Goal: Task Accomplishment & Management: Manage account settings

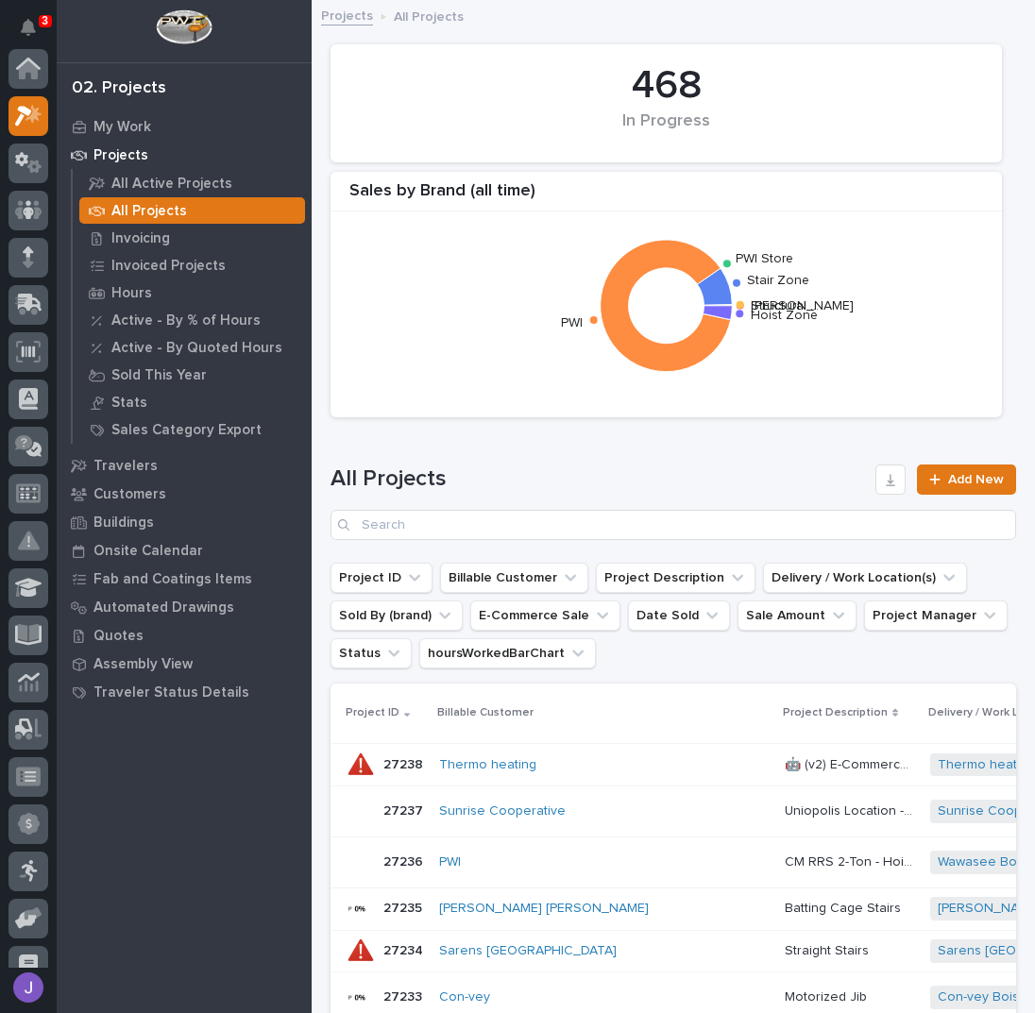
scroll to position [47, 0]
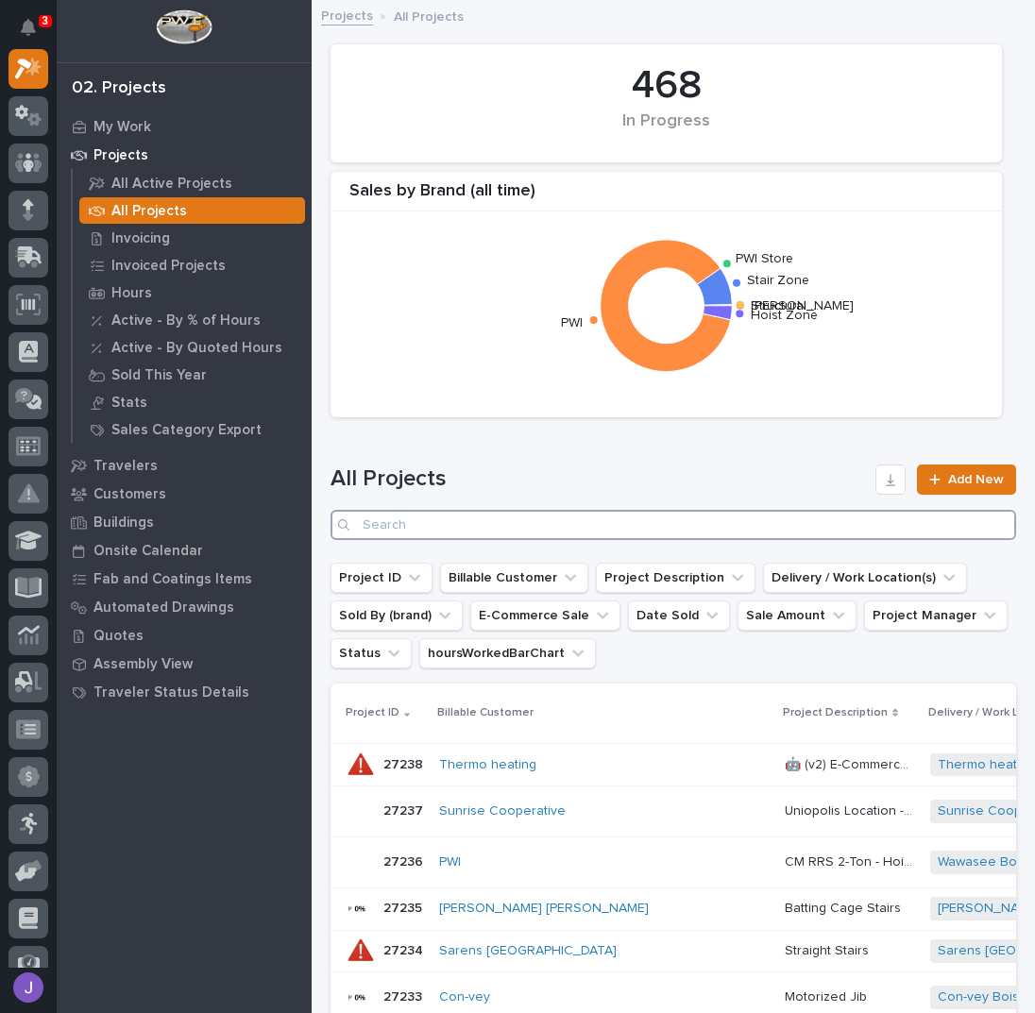
click at [408, 530] on input "Search" at bounding box center [674, 525] width 686 height 30
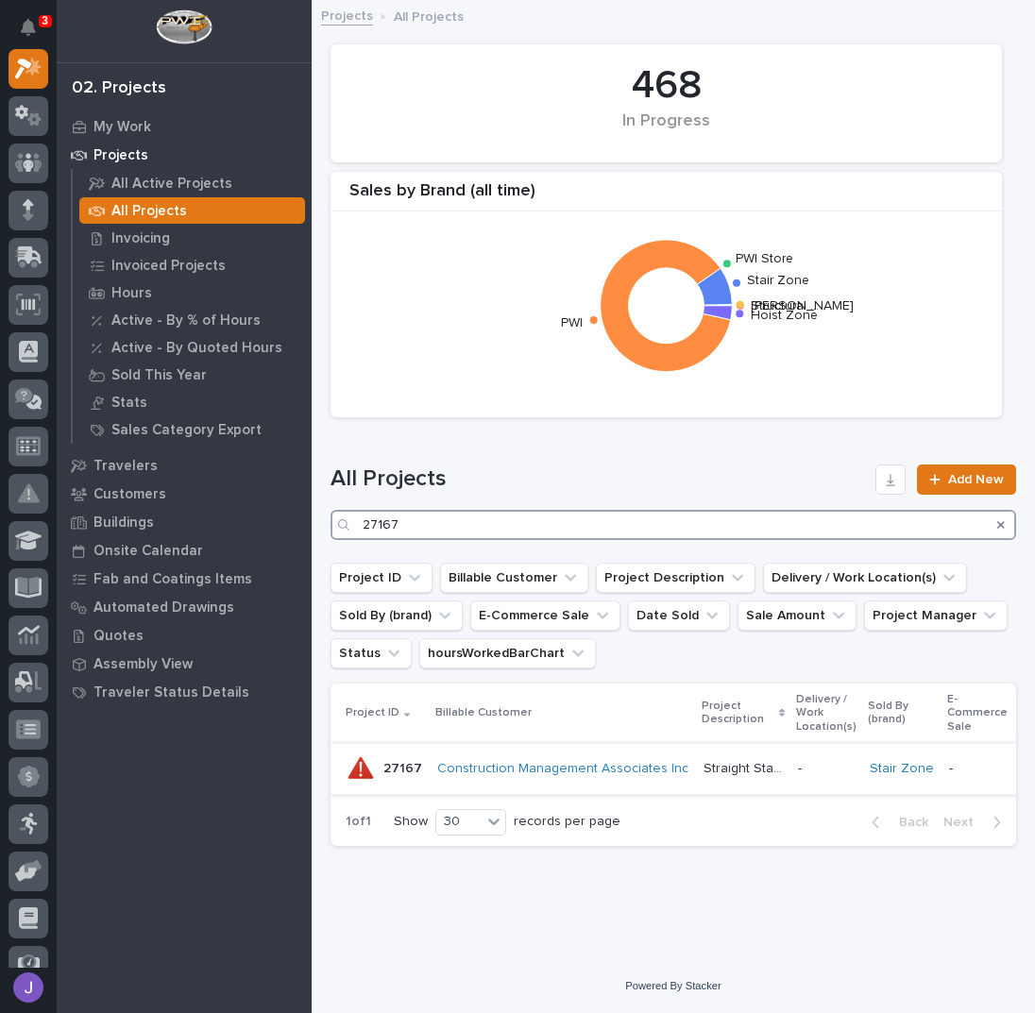
type input "27167"
click at [705, 766] on p "Straight Stairs" at bounding box center [745, 767] width 83 height 20
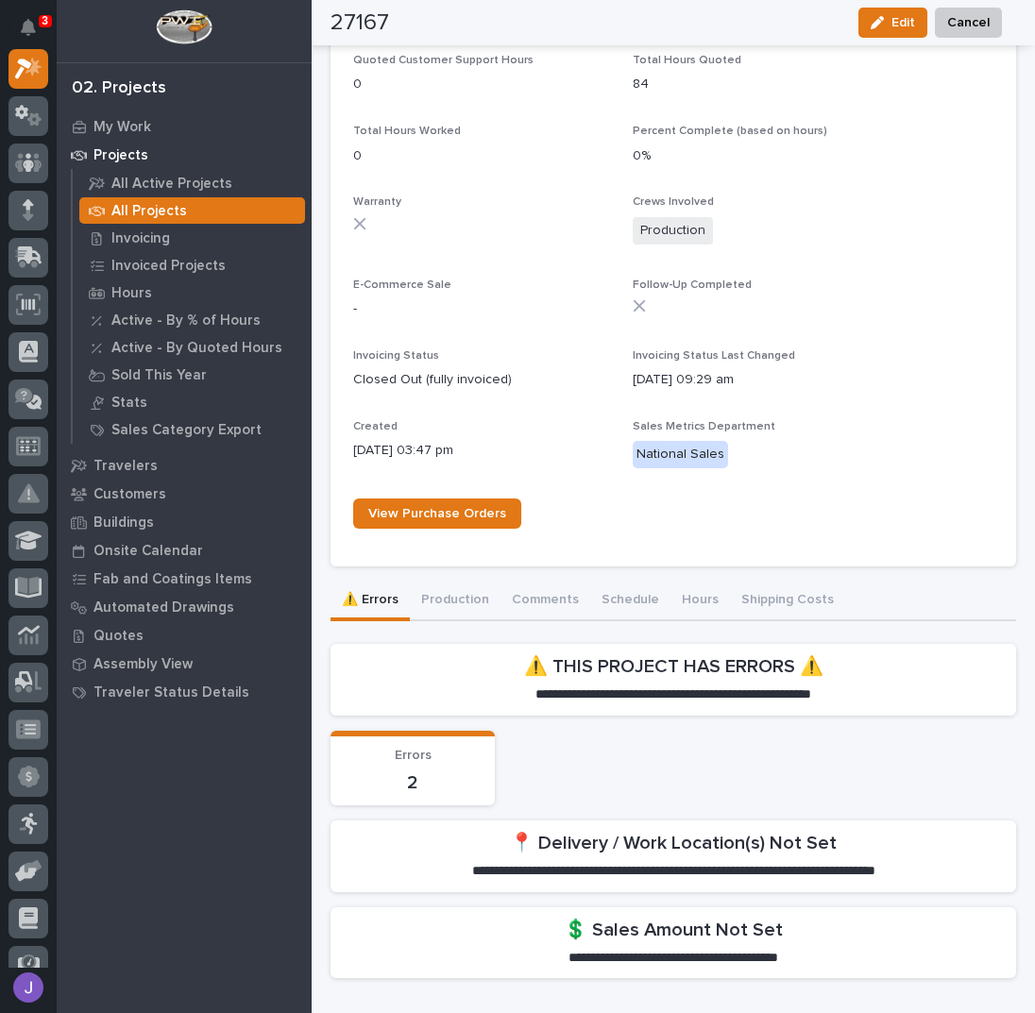
scroll to position [1068, 0]
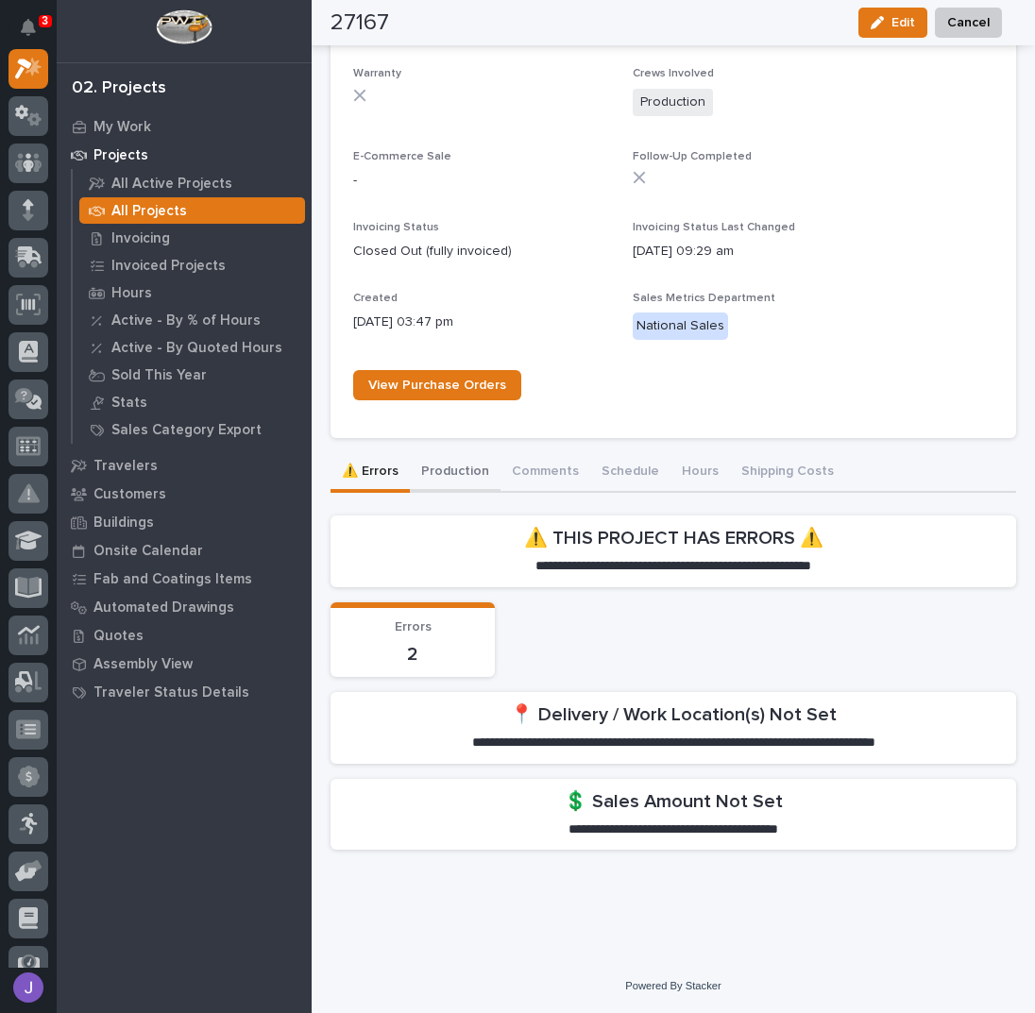
click at [465, 463] on button "Production" at bounding box center [455, 473] width 91 height 40
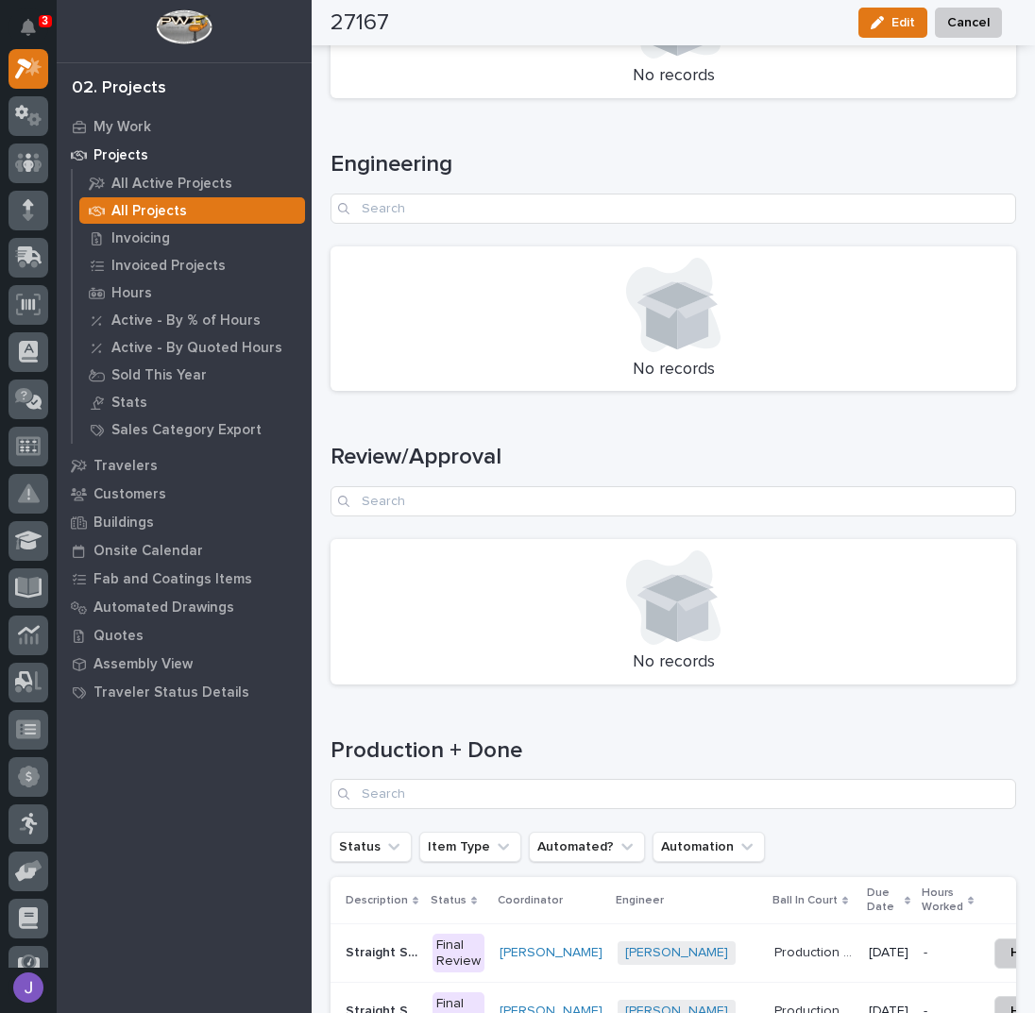
scroll to position [2574, 0]
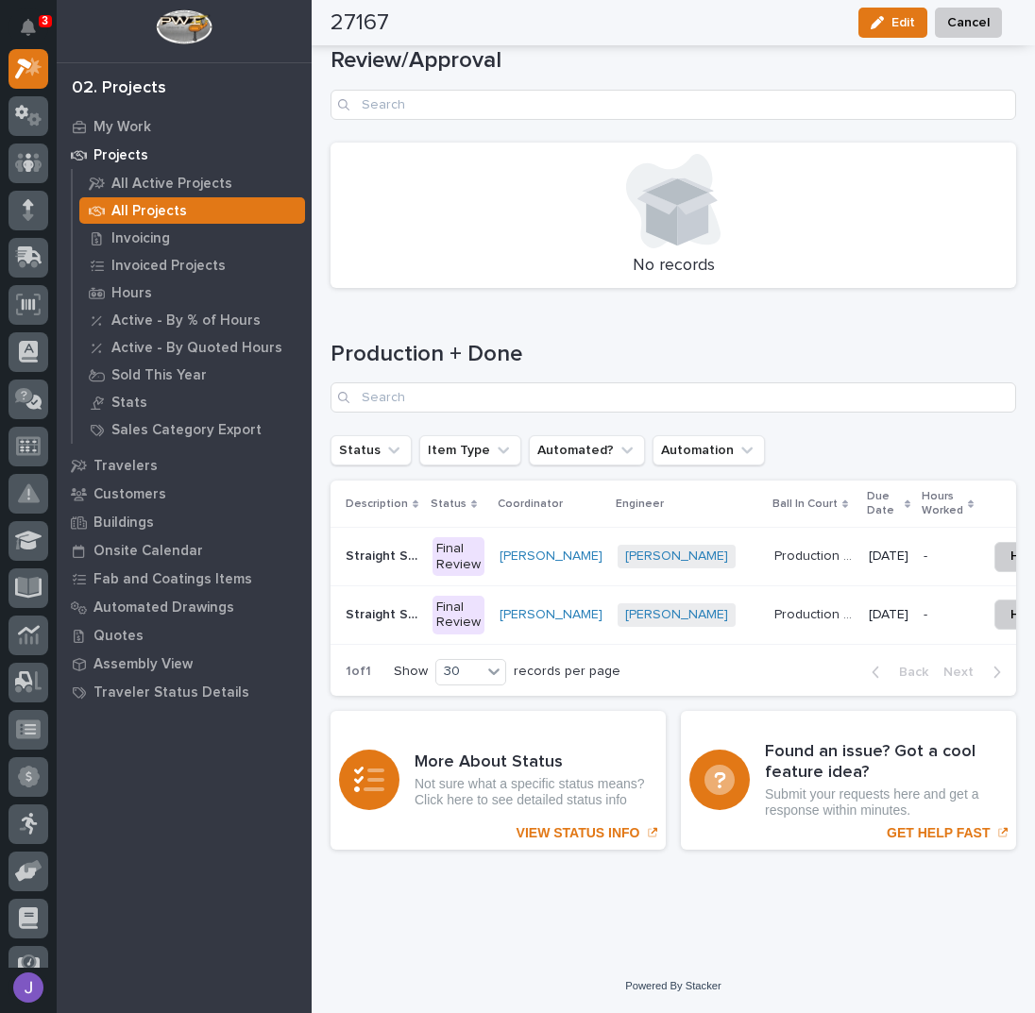
click at [397, 603] on p "Straight Stair B" at bounding box center [384, 613] width 76 height 20
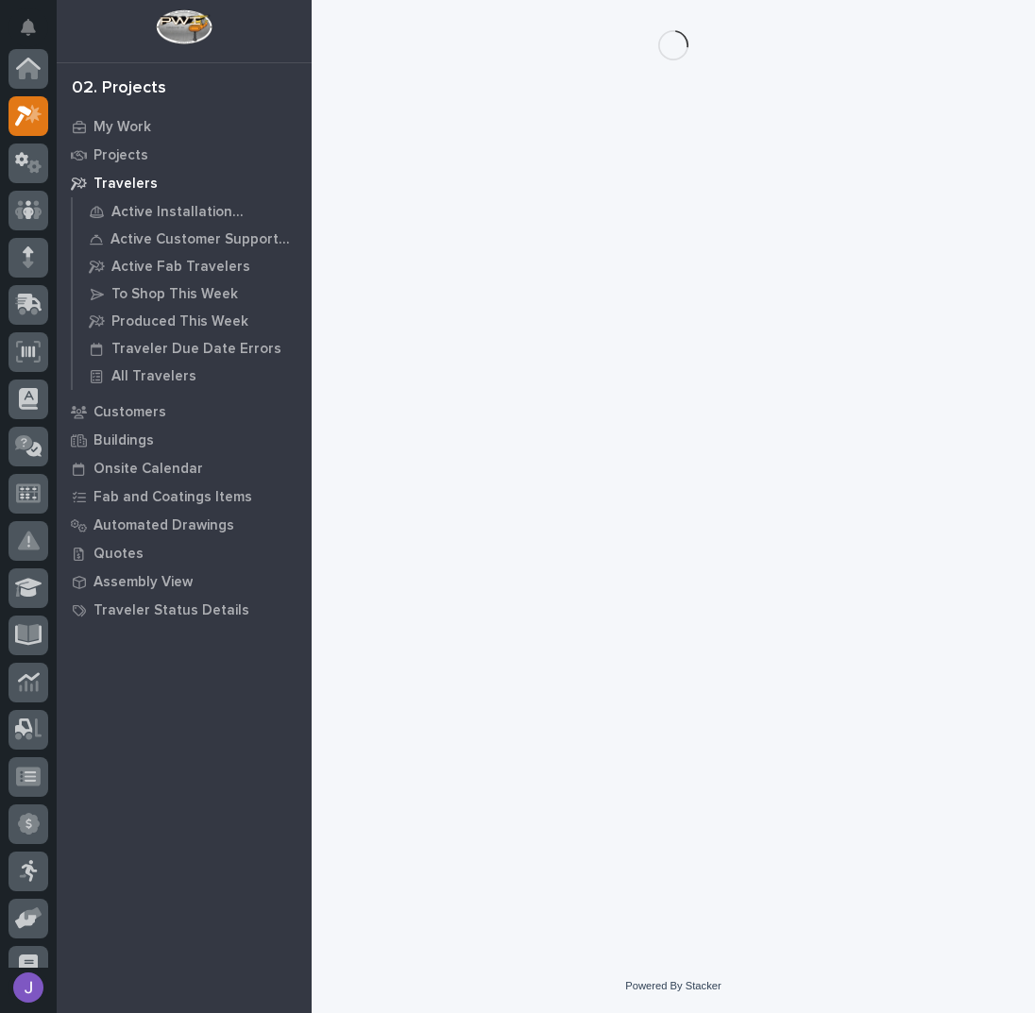
scroll to position [47, 0]
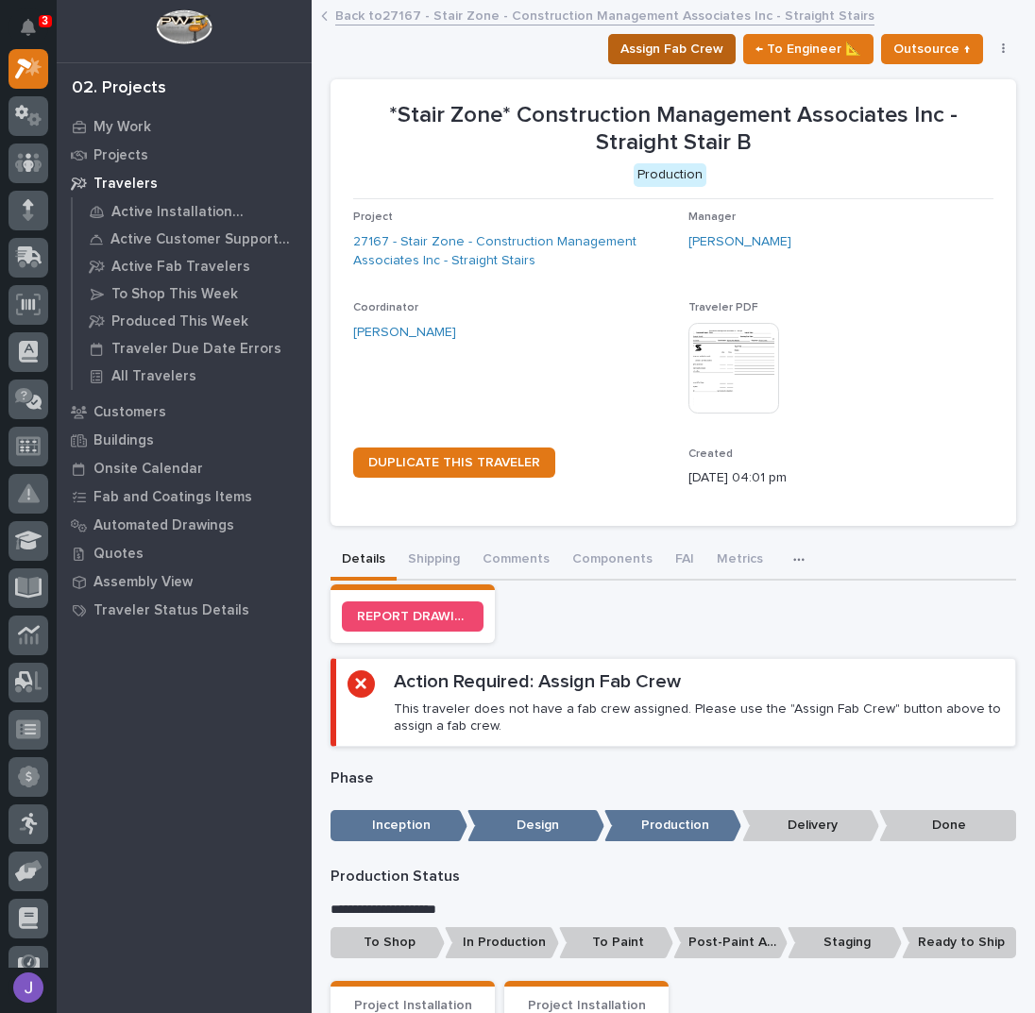
click at [657, 54] on span "Assign Fab Crew" at bounding box center [671, 49] width 103 height 23
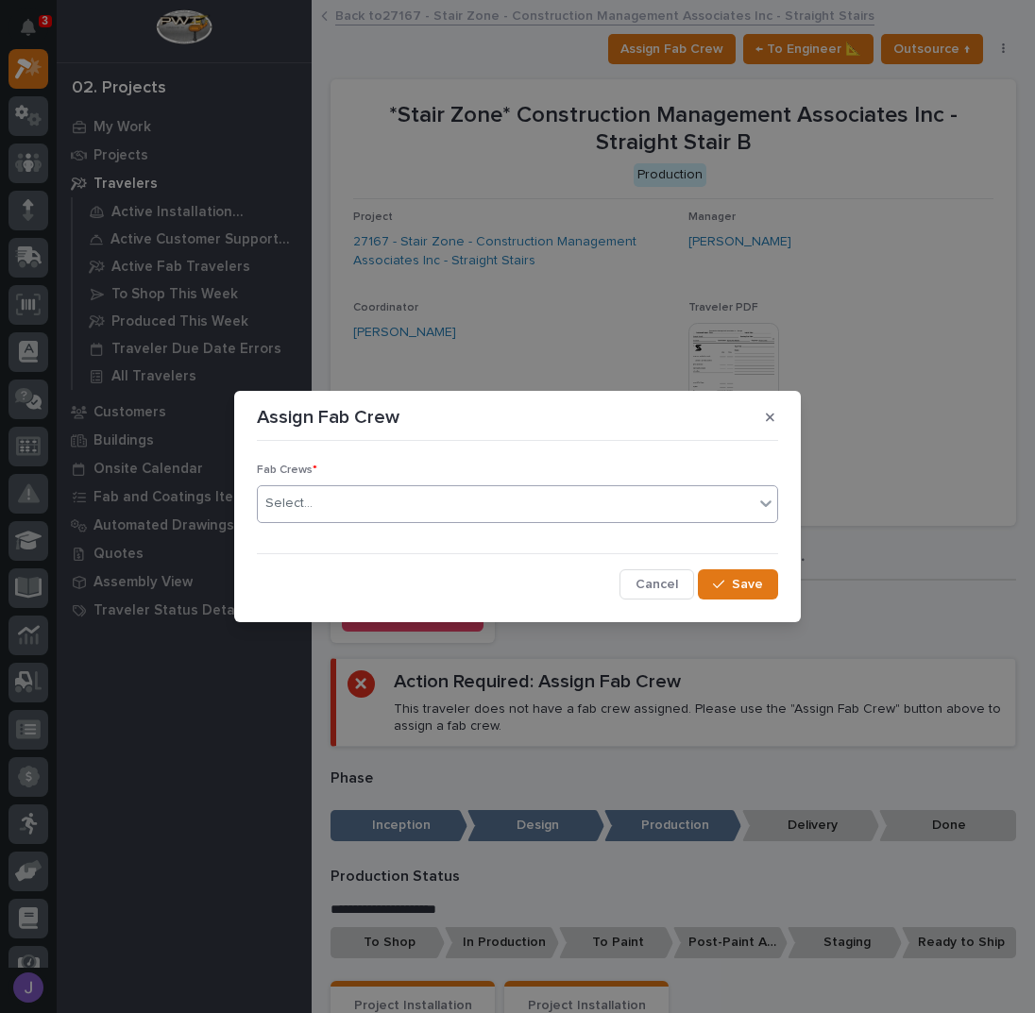
click at [429, 499] on div "Select..." at bounding box center [506, 503] width 496 height 31
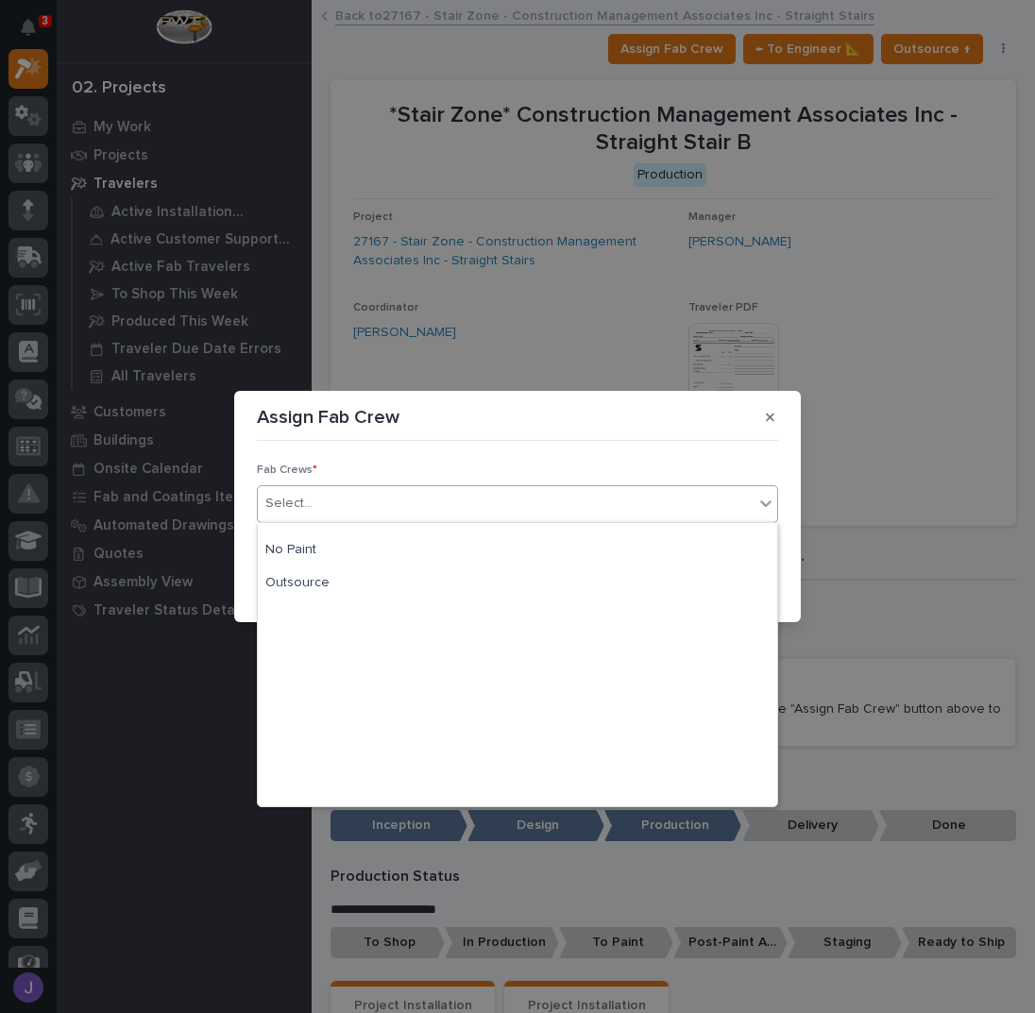
scroll to position [444, 0]
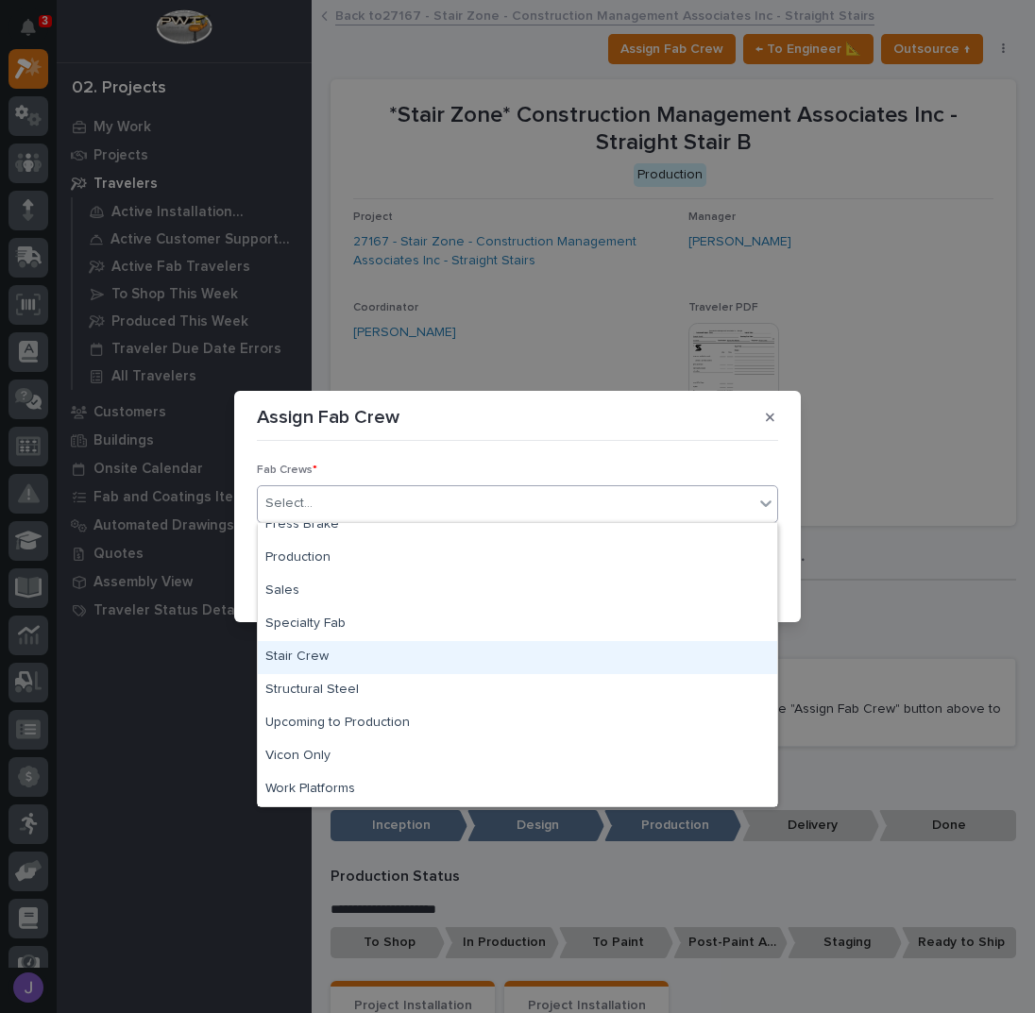
click at [331, 655] on div "Stair Crew" at bounding box center [517, 657] width 519 height 33
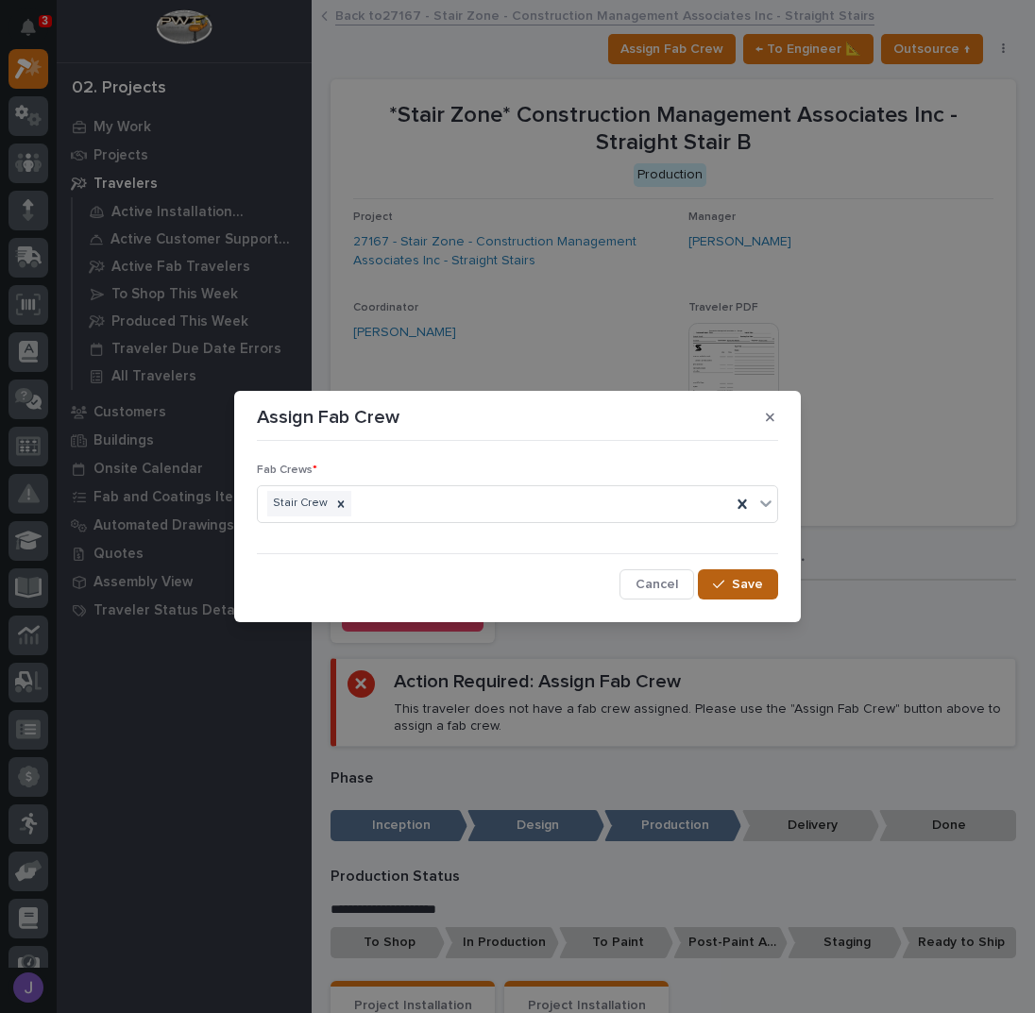
click at [742, 574] on button "Save" at bounding box center [738, 584] width 80 height 30
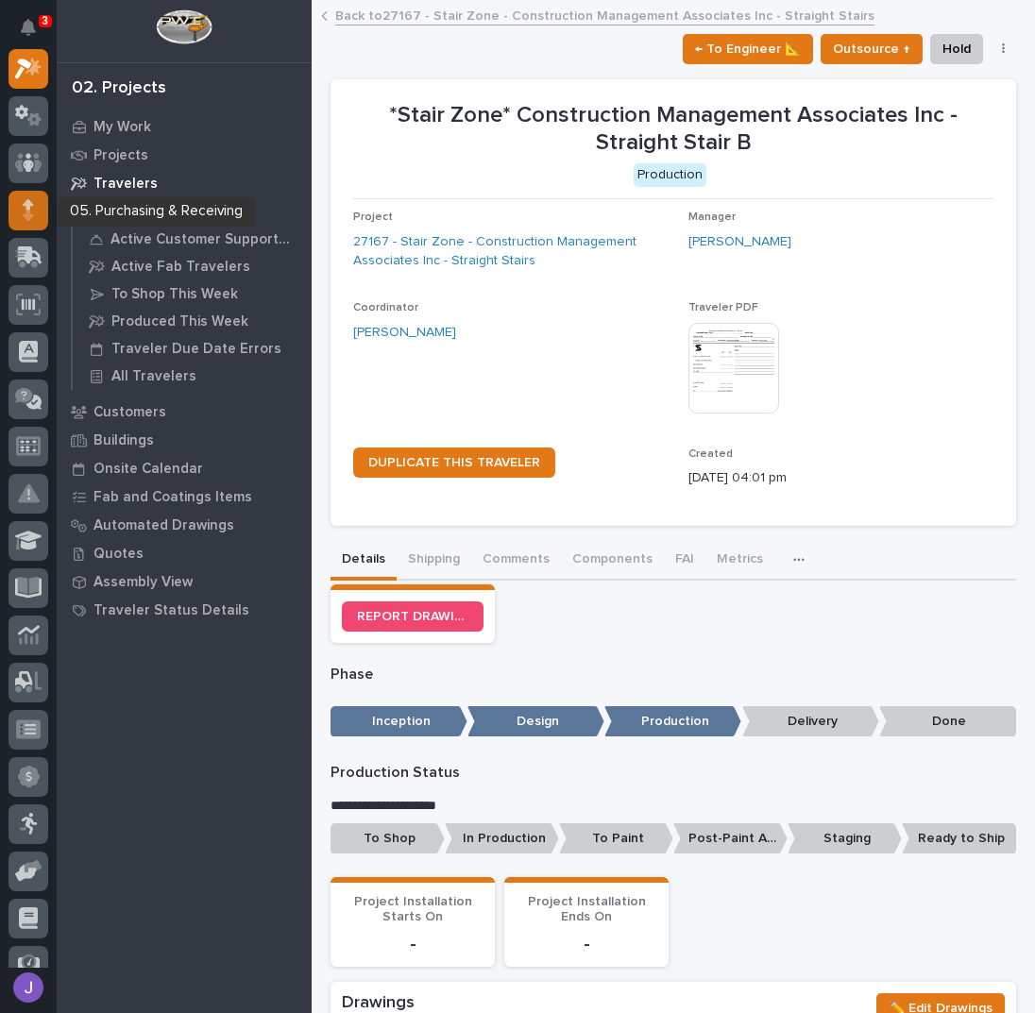
click at [41, 215] on div at bounding box center [28, 211] width 40 height 40
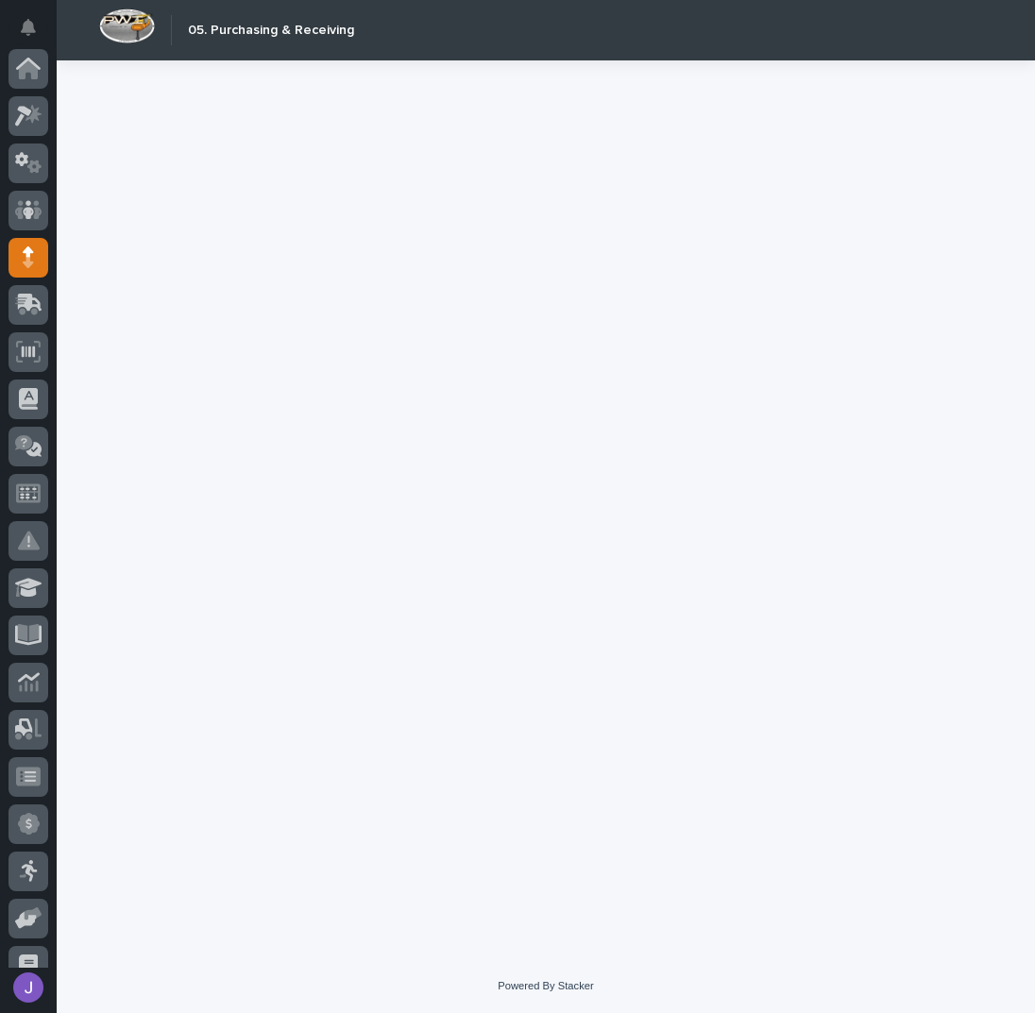
scroll to position [189, 0]
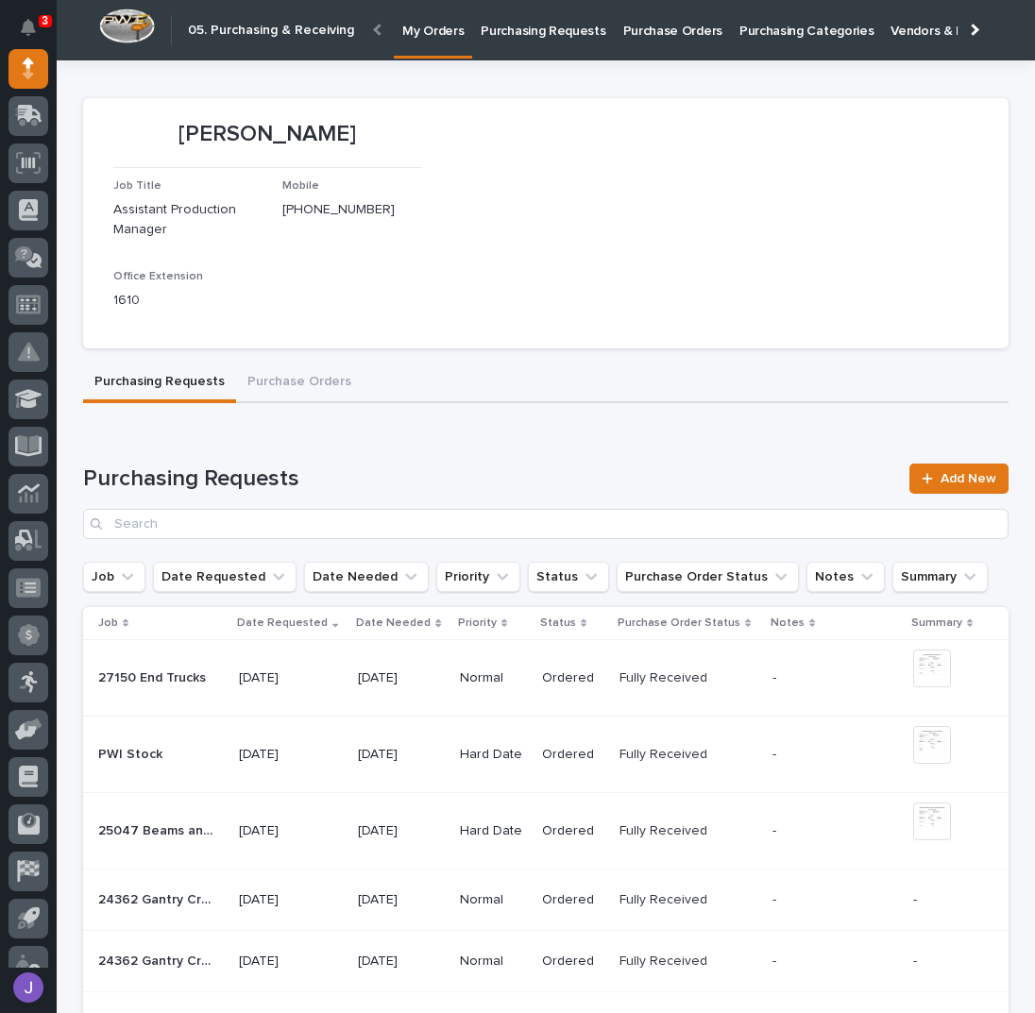
click at [571, 29] on p "Purchasing Requests" at bounding box center [543, 20] width 125 height 40
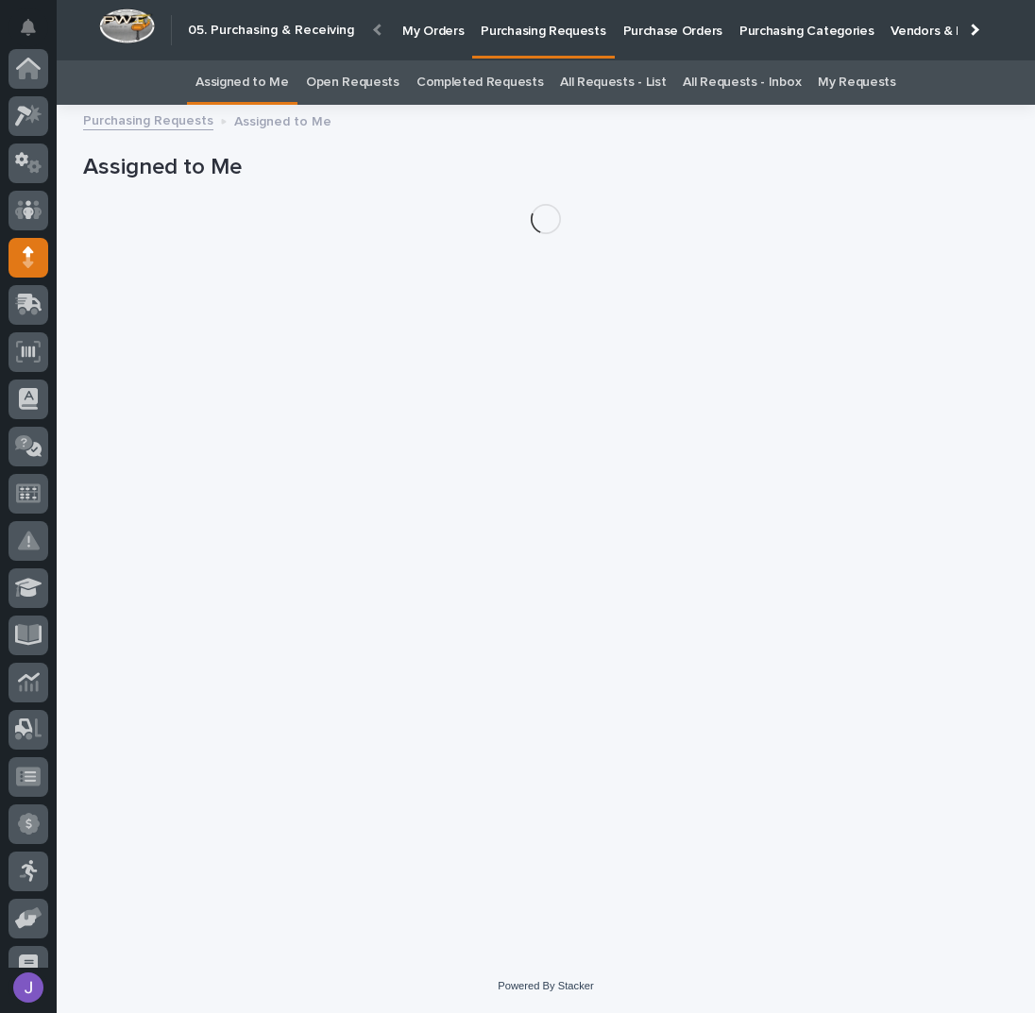
scroll to position [189, 0]
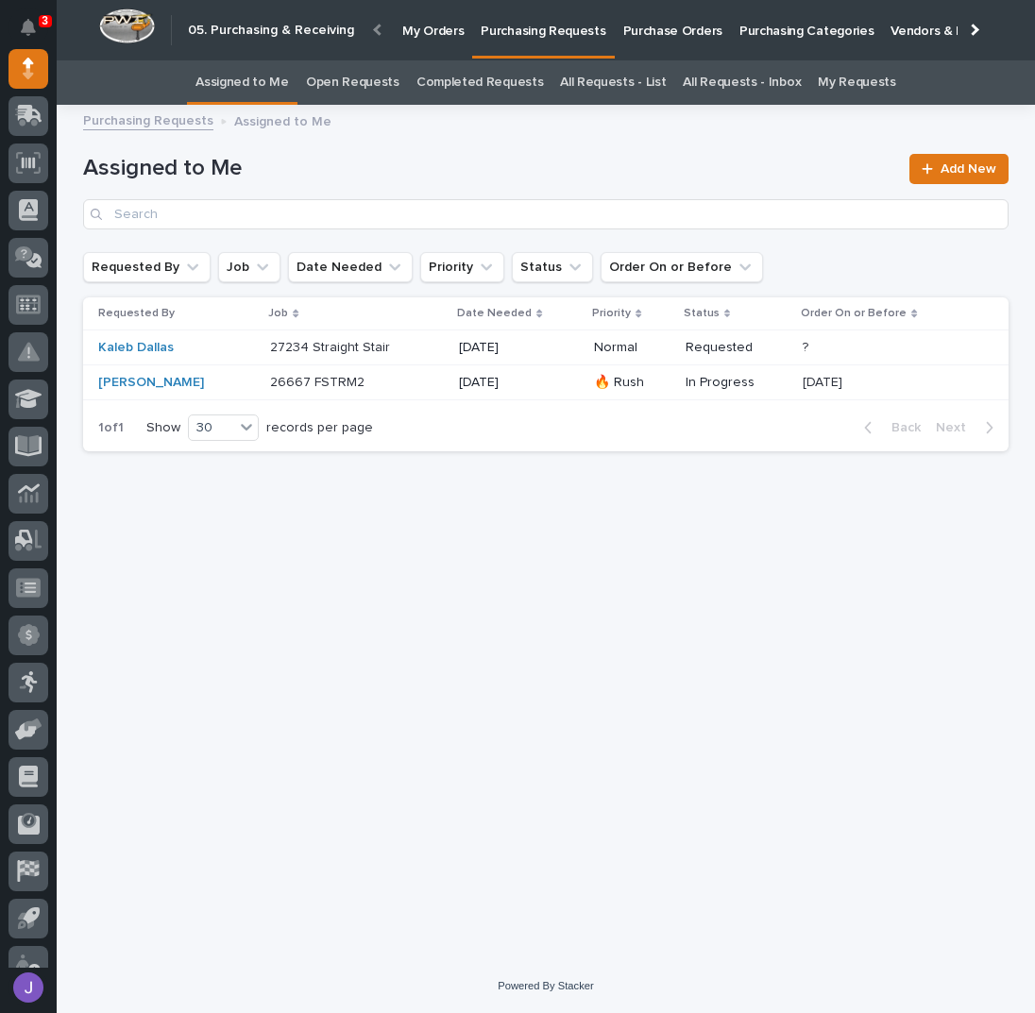
click at [639, 76] on link "All Requests - List" at bounding box center [613, 82] width 106 height 44
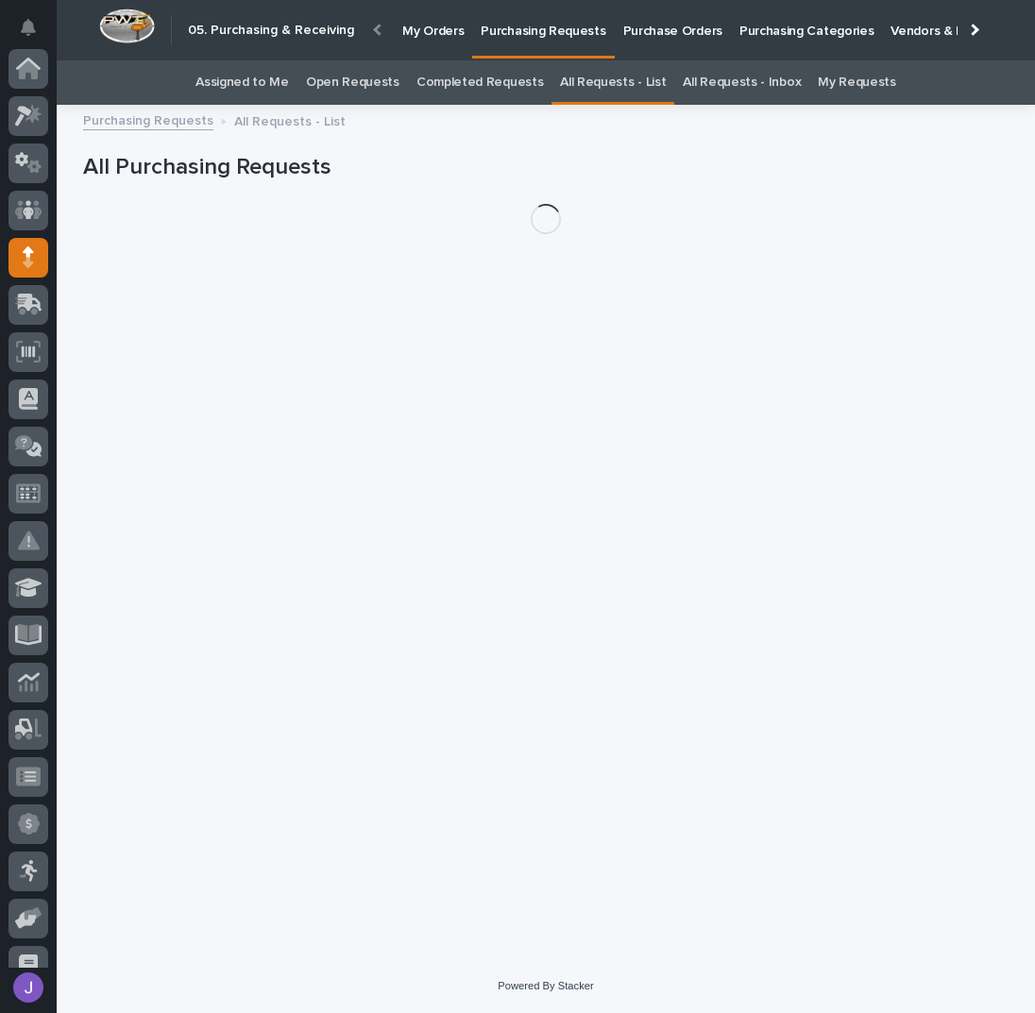
scroll to position [189, 0]
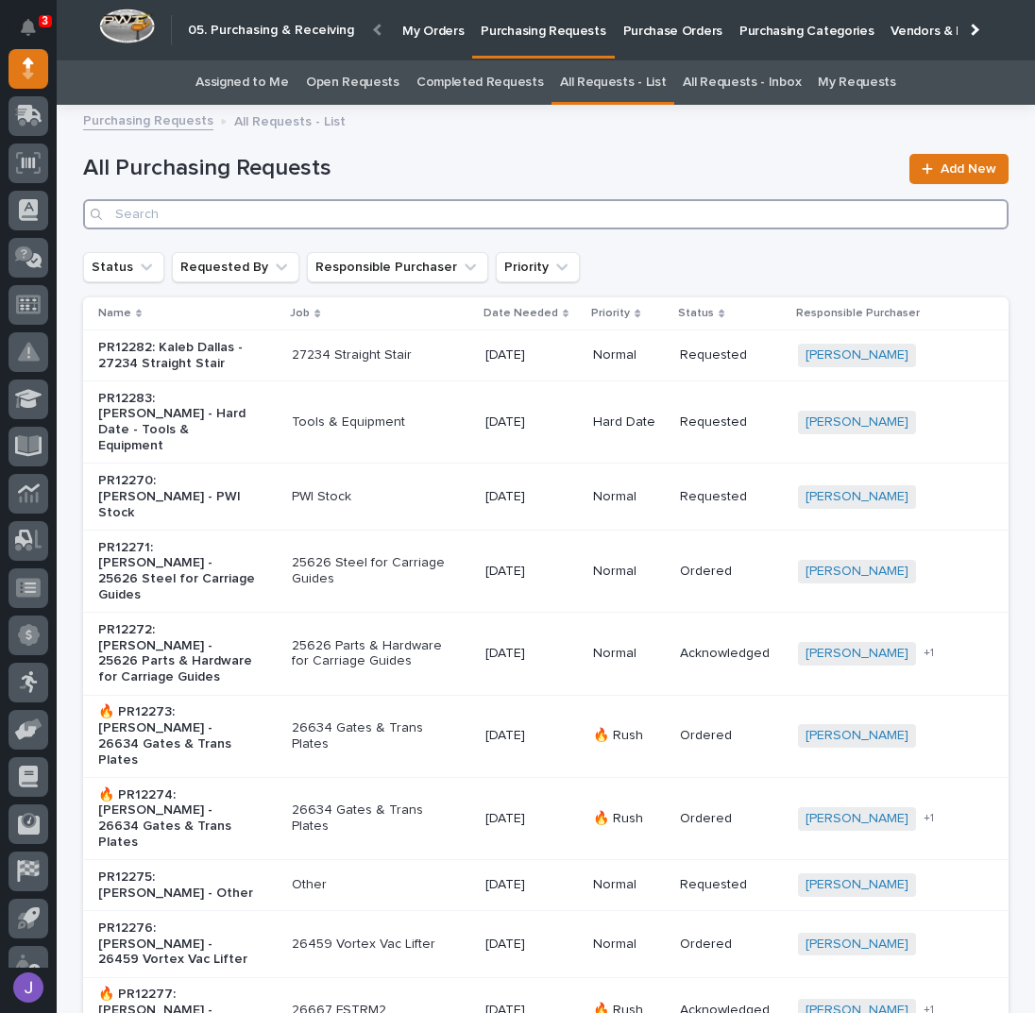
click at [325, 202] on input "Search" at bounding box center [546, 214] width 926 height 30
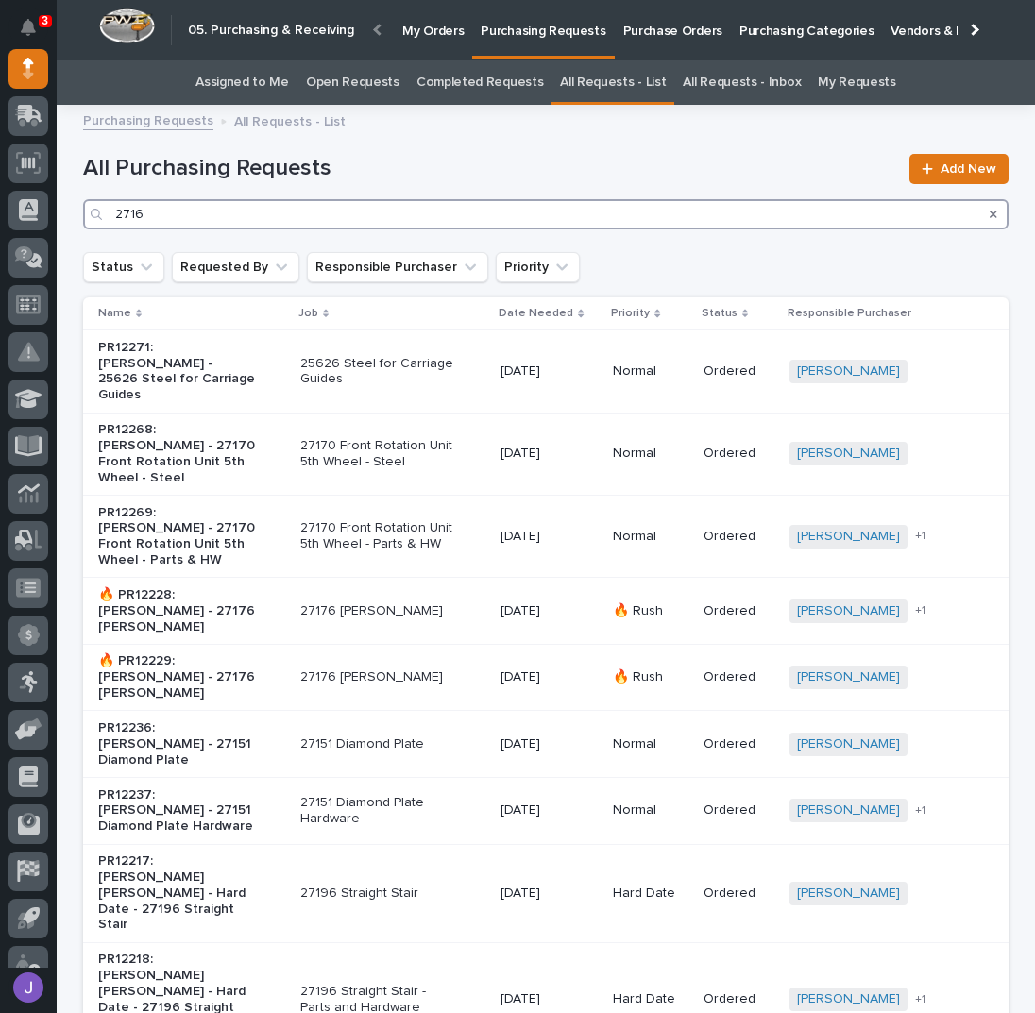
type input "27167"
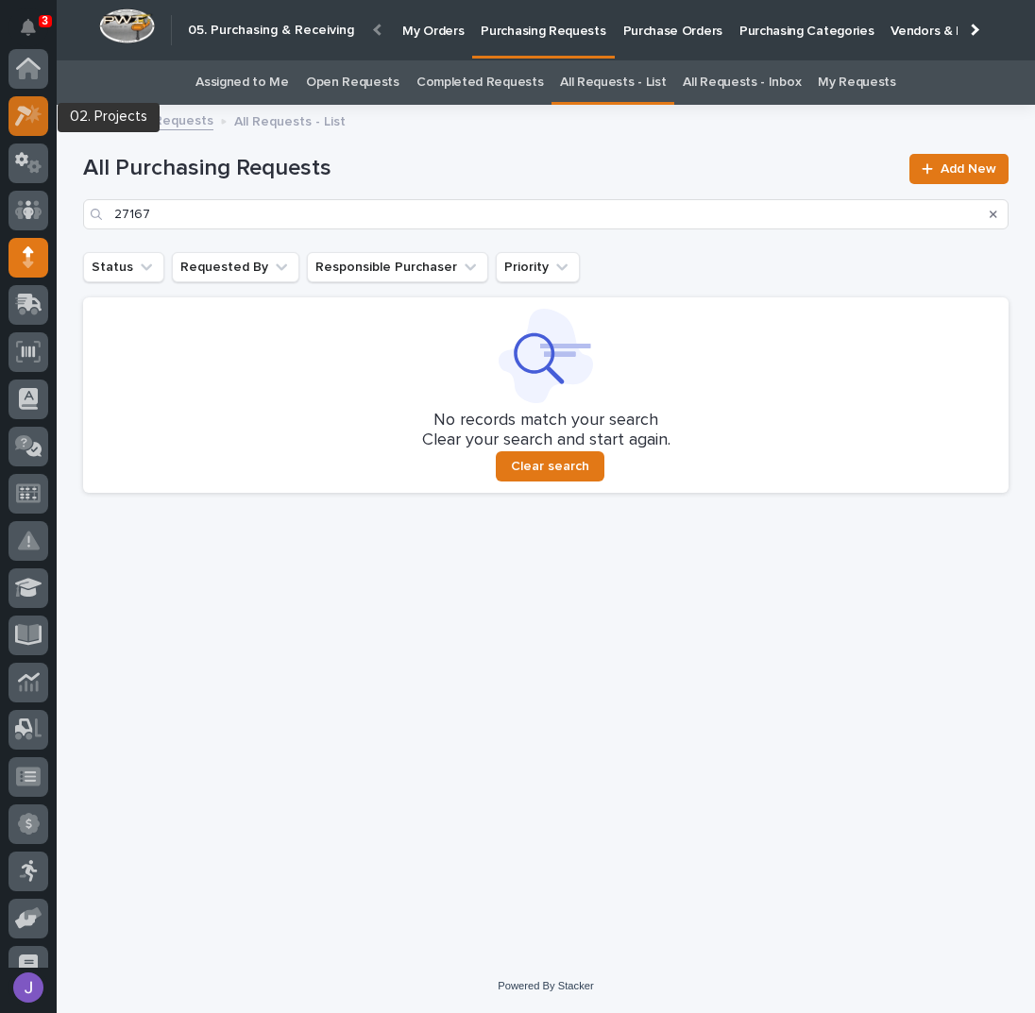
click at [25, 120] on icon at bounding box center [28, 116] width 27 height 22
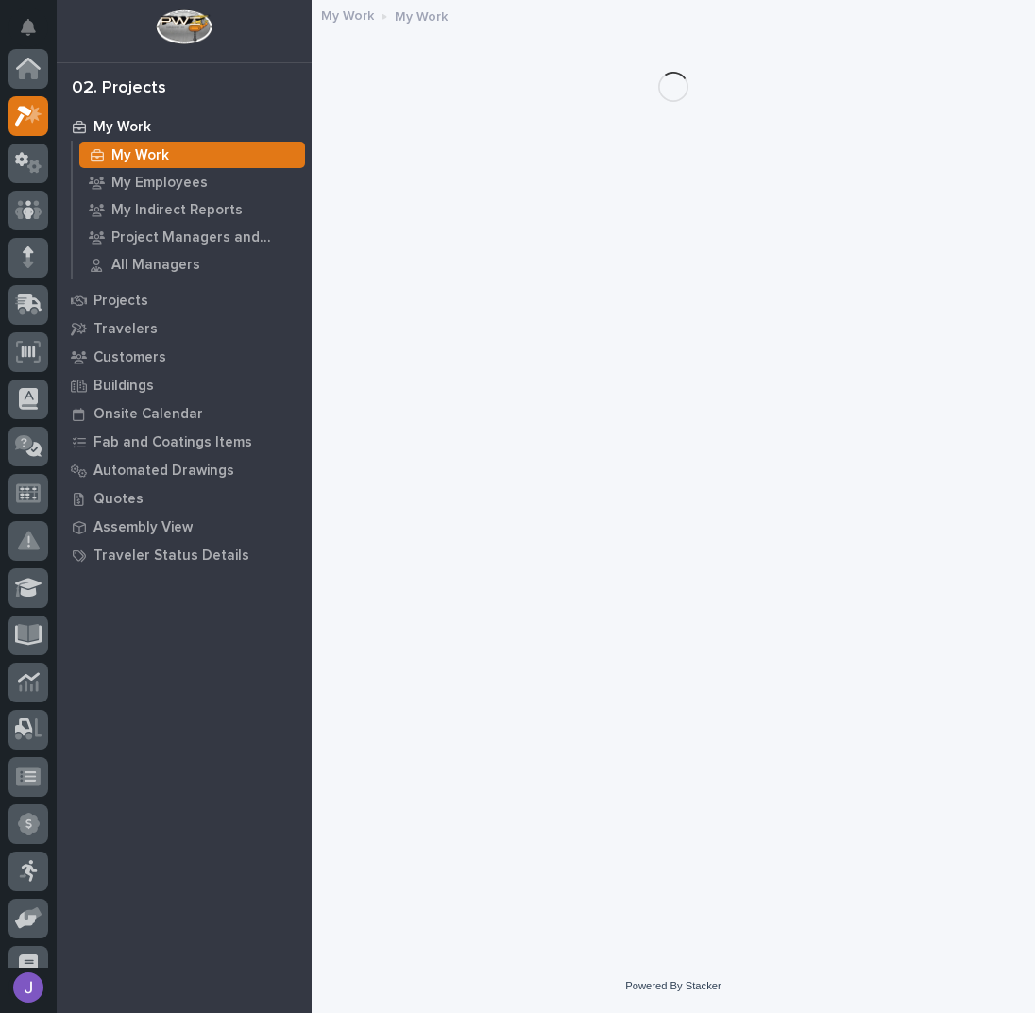
scroll to position [47, 0]
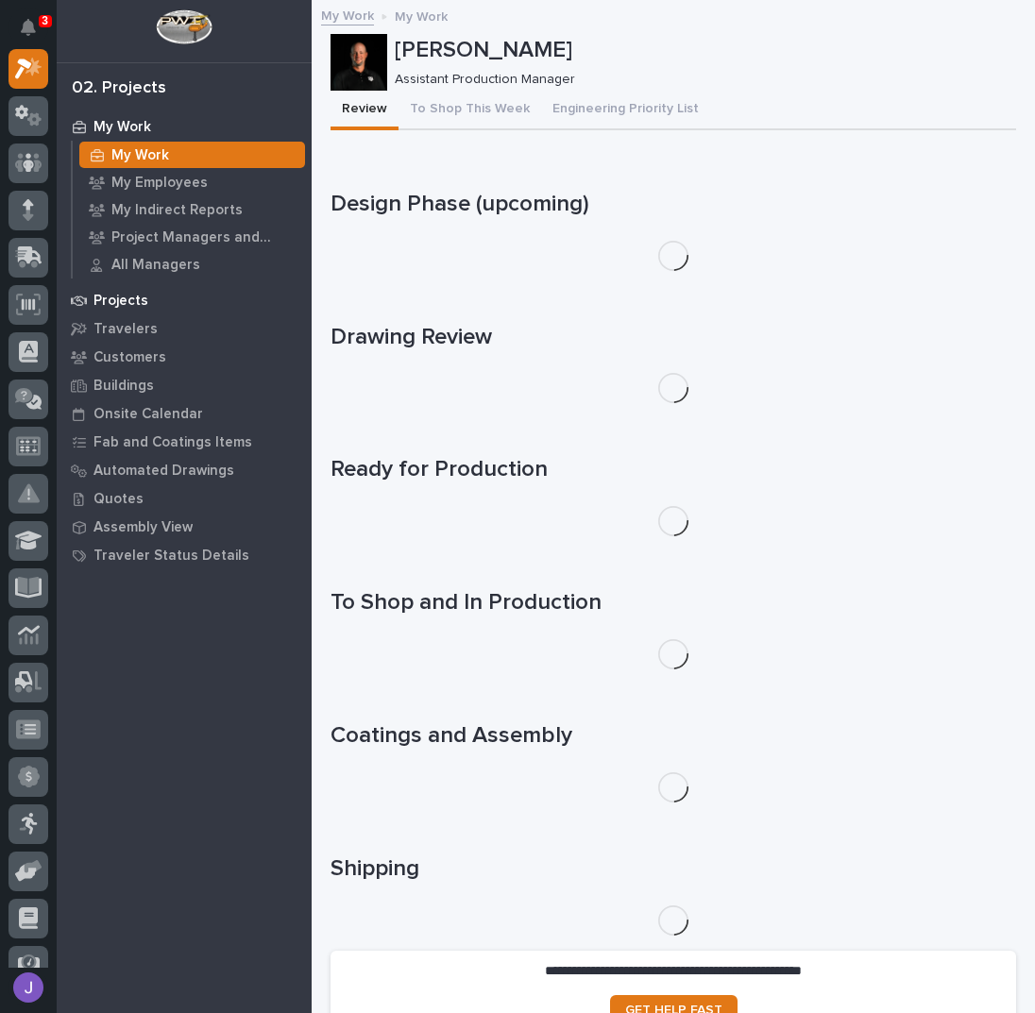
click at [130, 305] on p "Projects" at bounding box center [120, 301] width 55 height 17
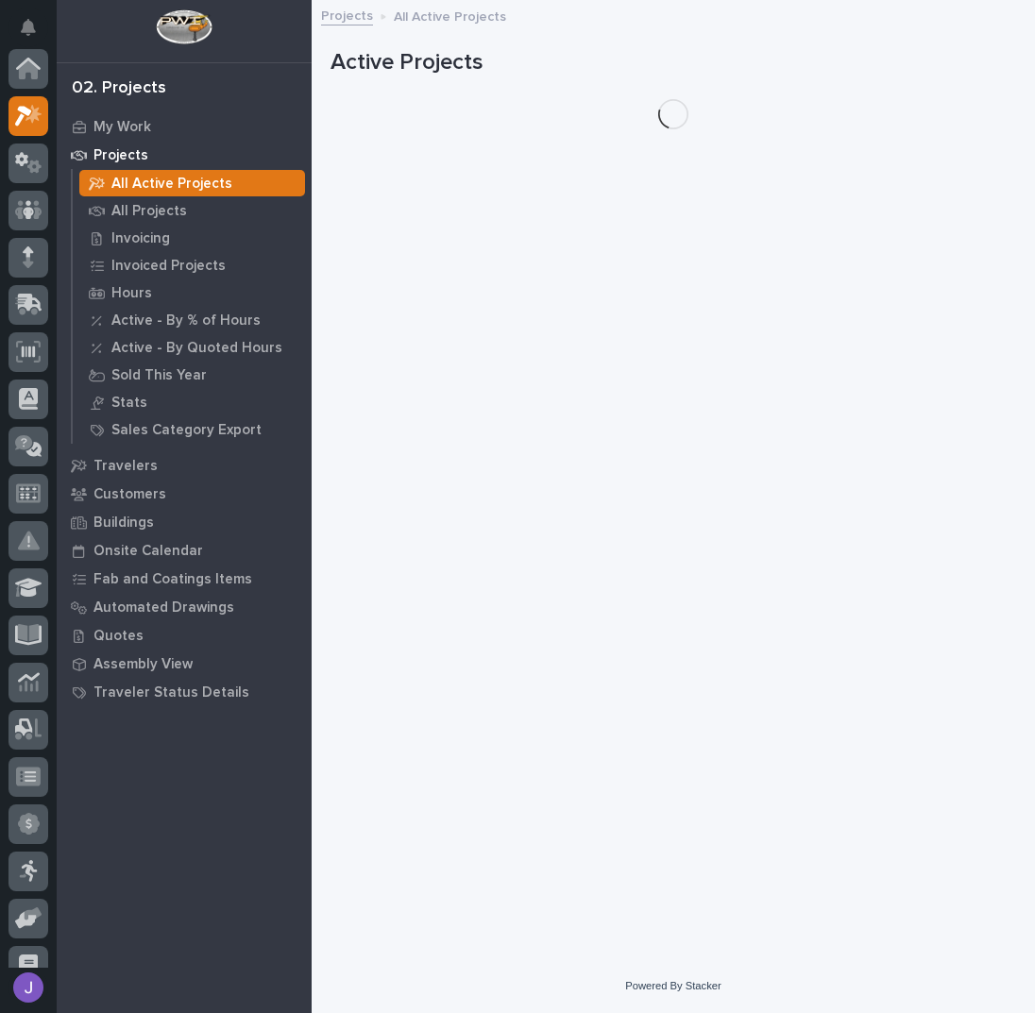
scroll to position [47, 0]
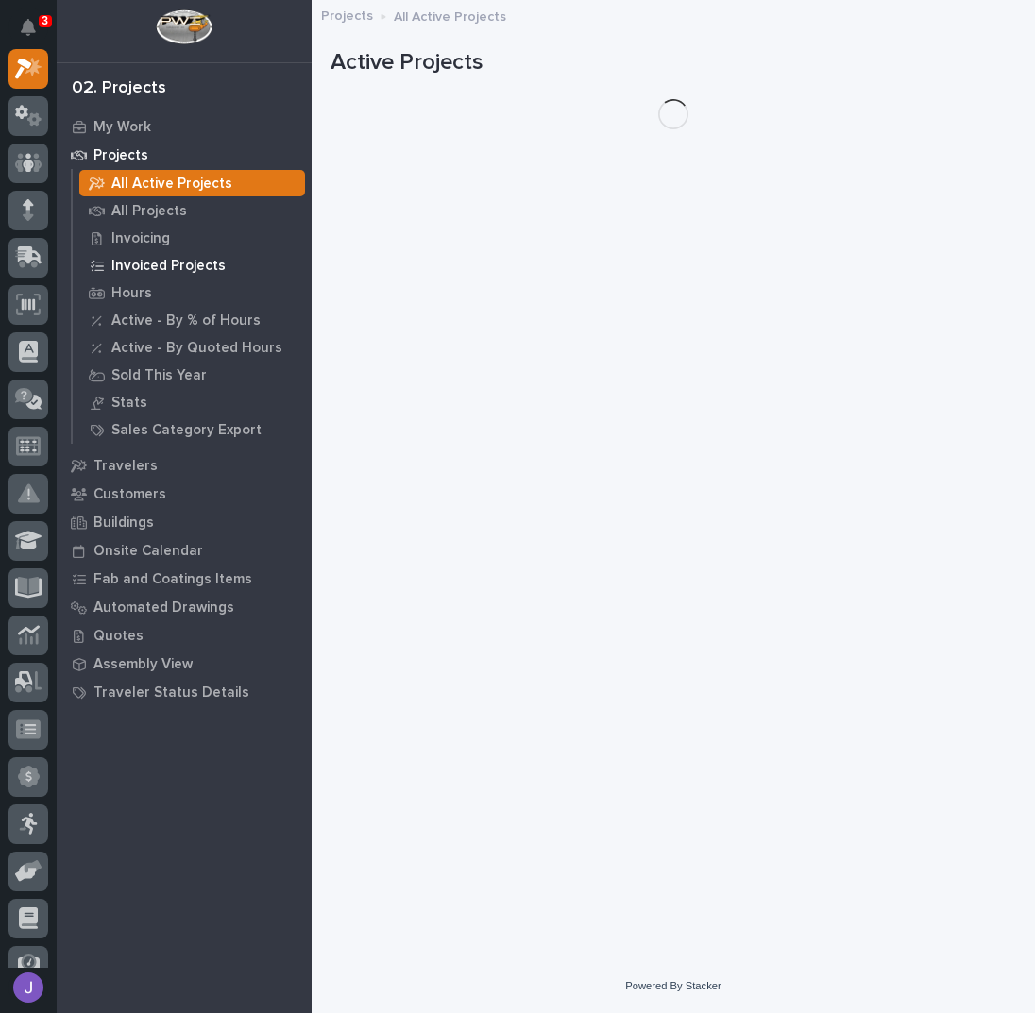
click at [148, 211] on p "All Projects" at bounding box center [149, 211] width 76 height 17
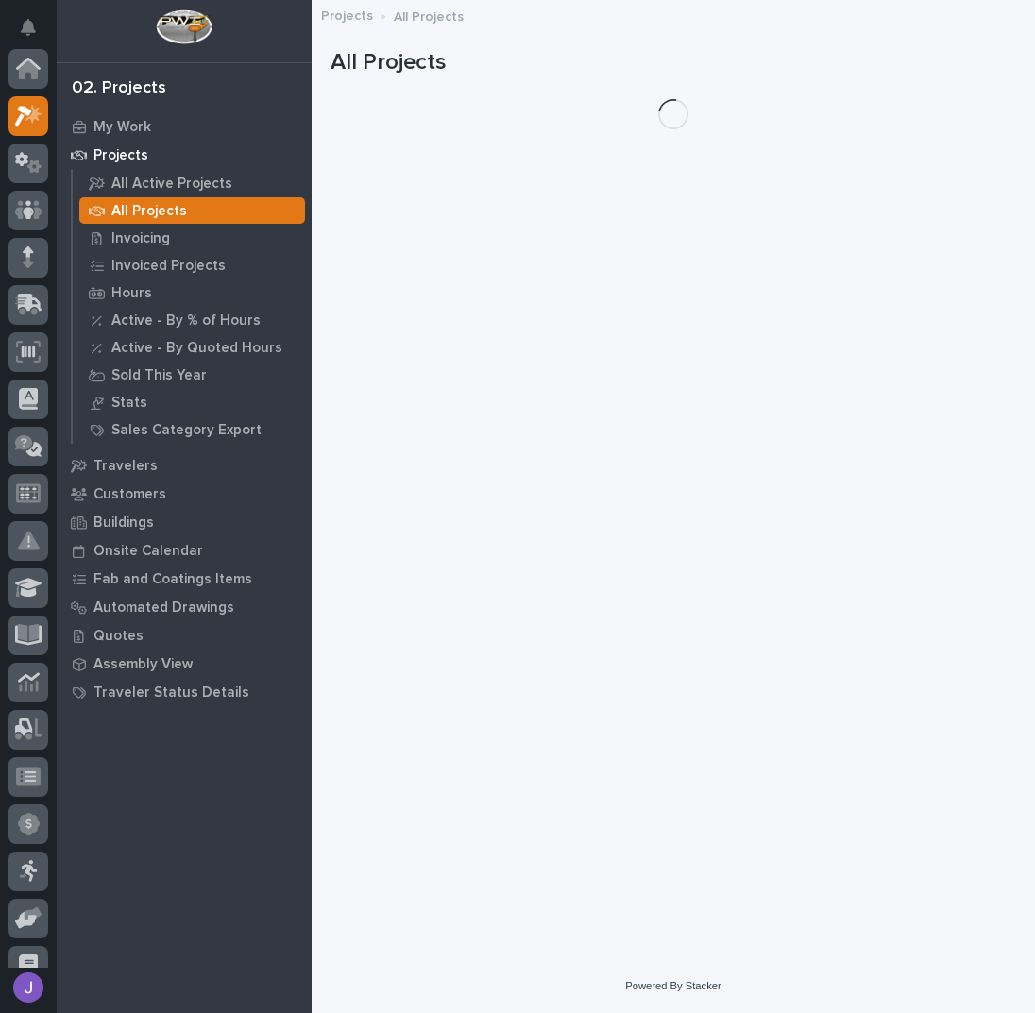
scroll to position [47, 0]
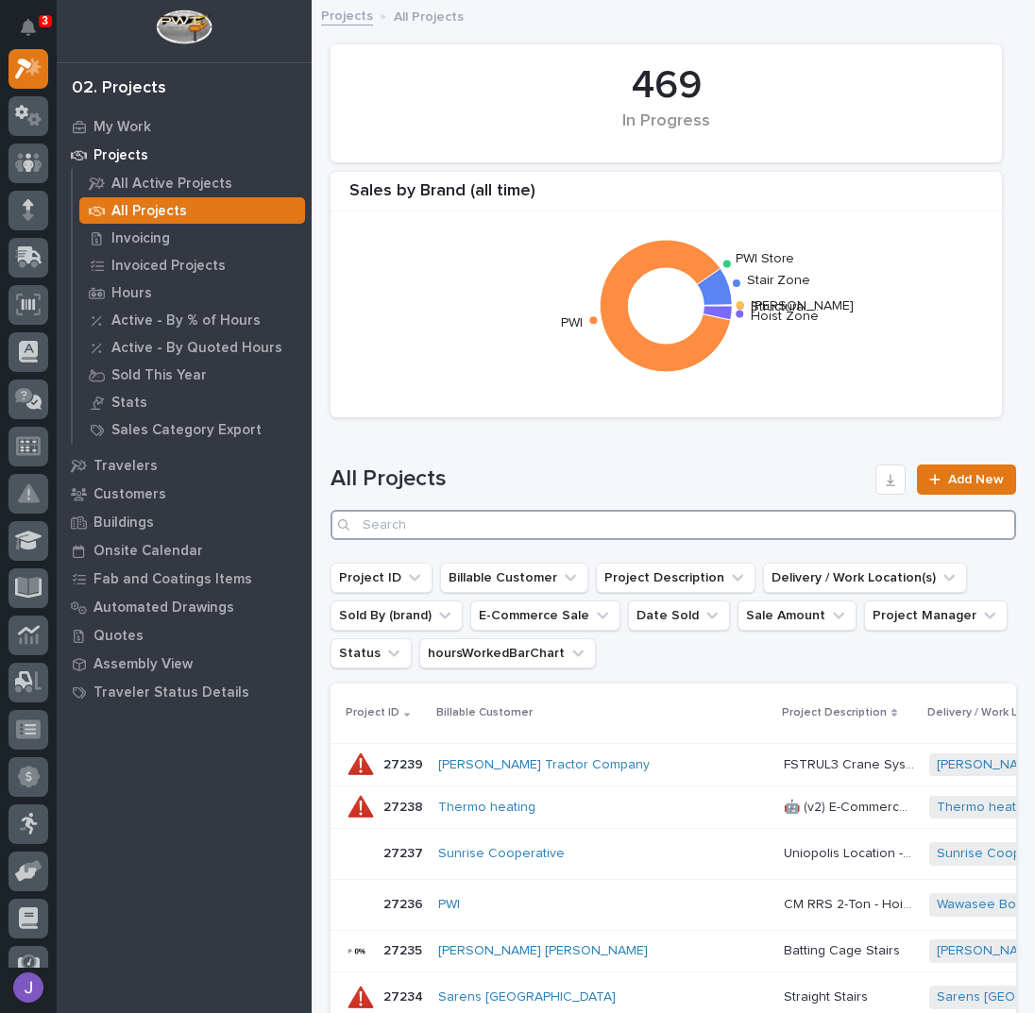
click at [507, 532] on input "Search" at bounding box center [674, 525] width 686 height 30
type input "27167"
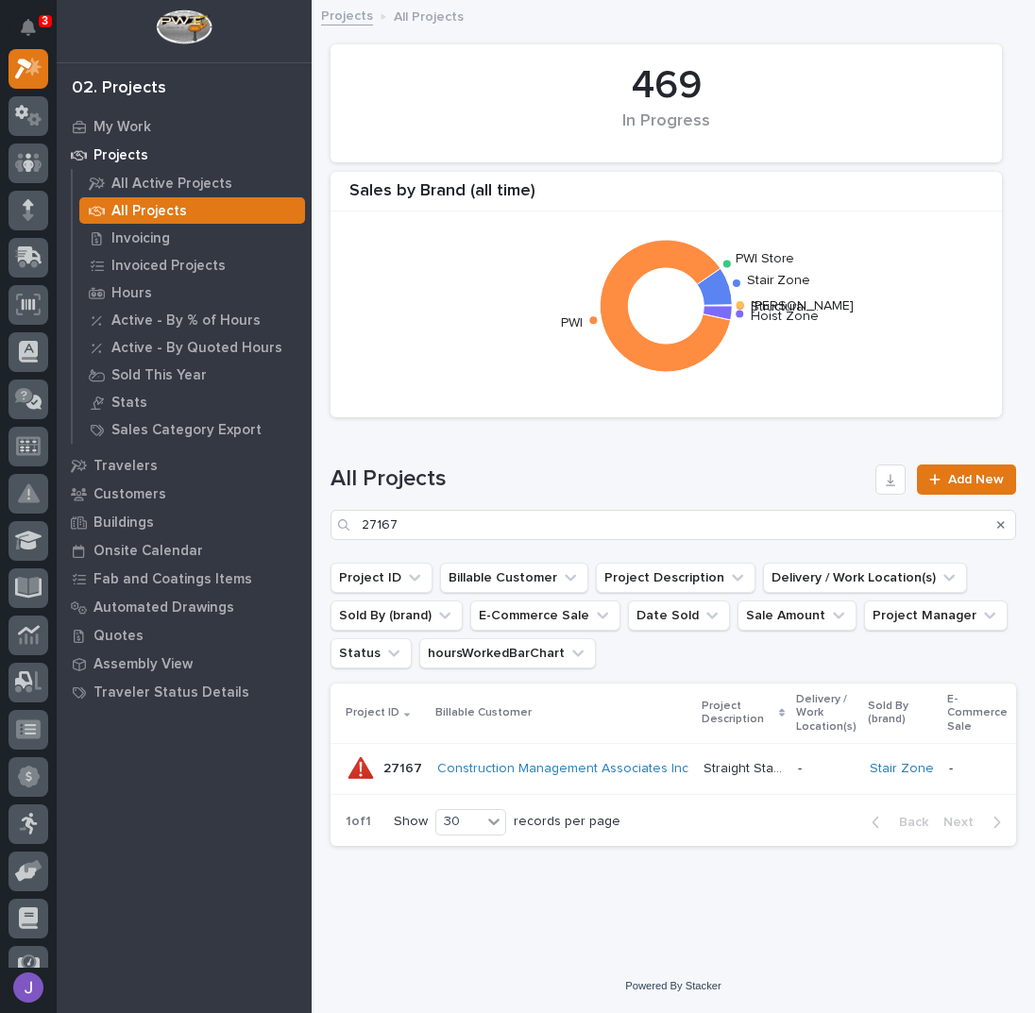
click at [727, 773] on p "Straight Stairs" at bounding box center [745, 767] width 83 height 20
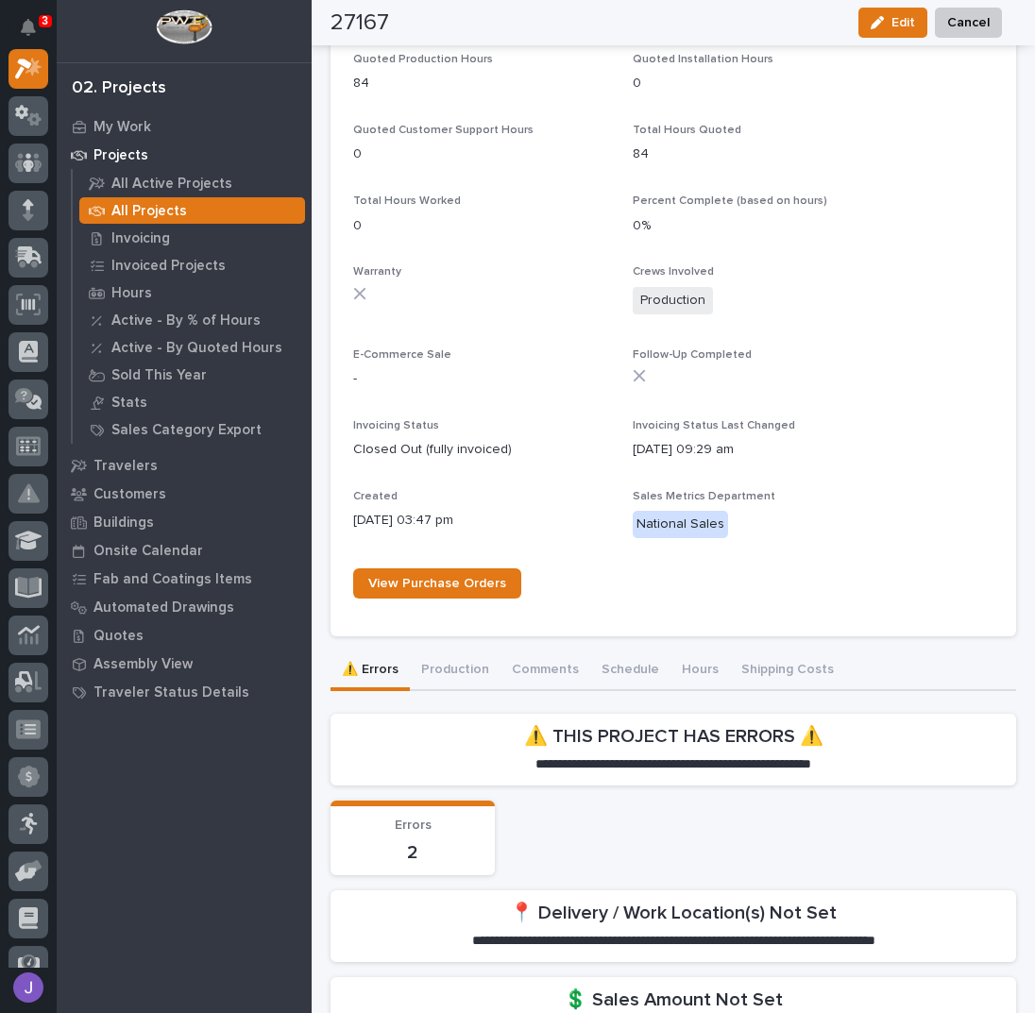
scroll to position [1068, 0]
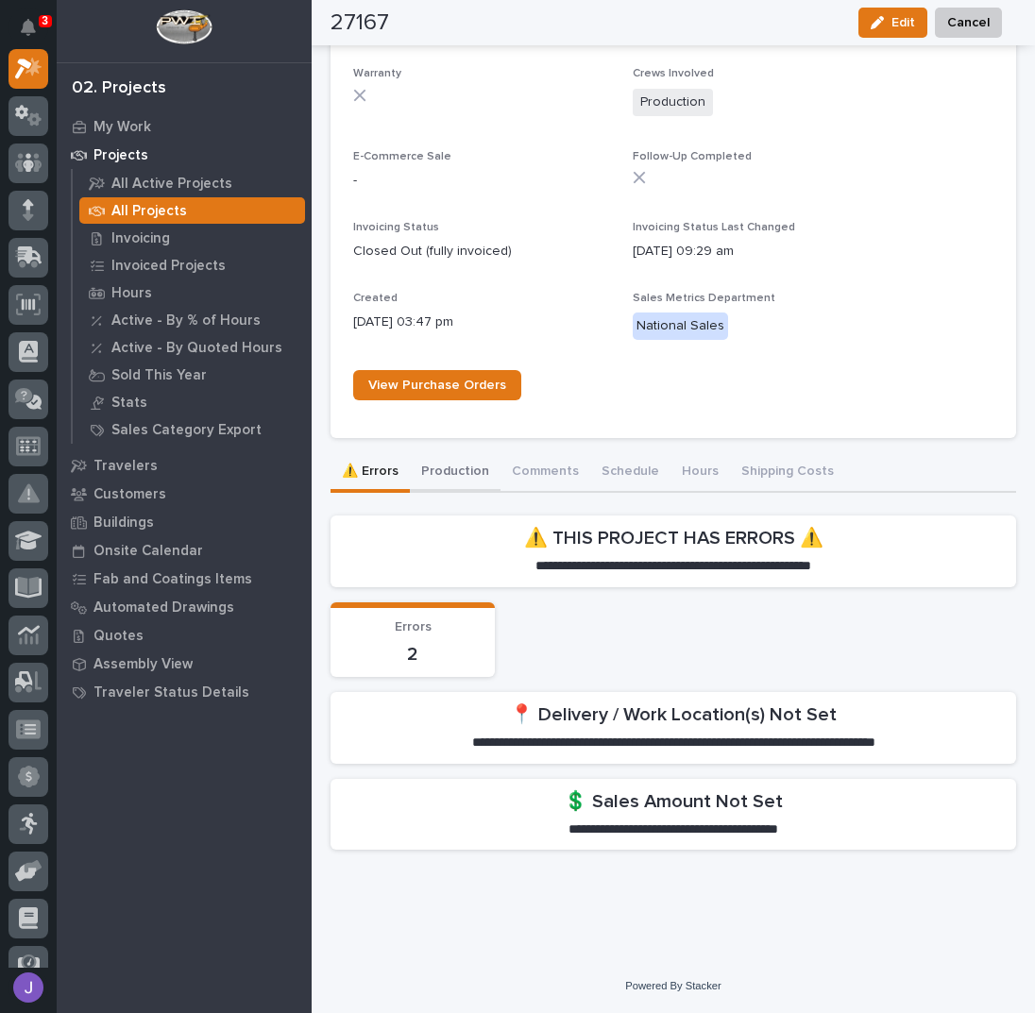
click at [464, 476] on button "Production" at bounding box center [455, 473] width 91 height 40
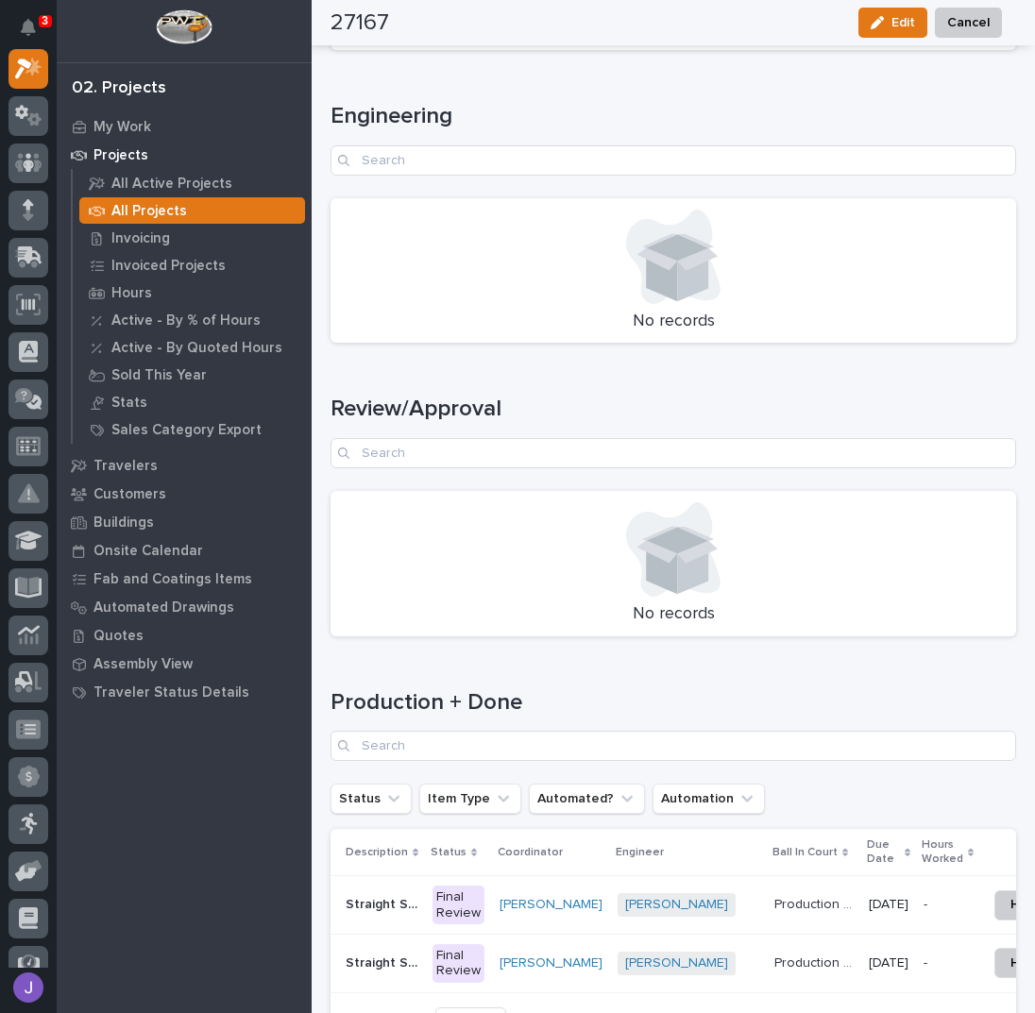
scroll to position [2574, 0]
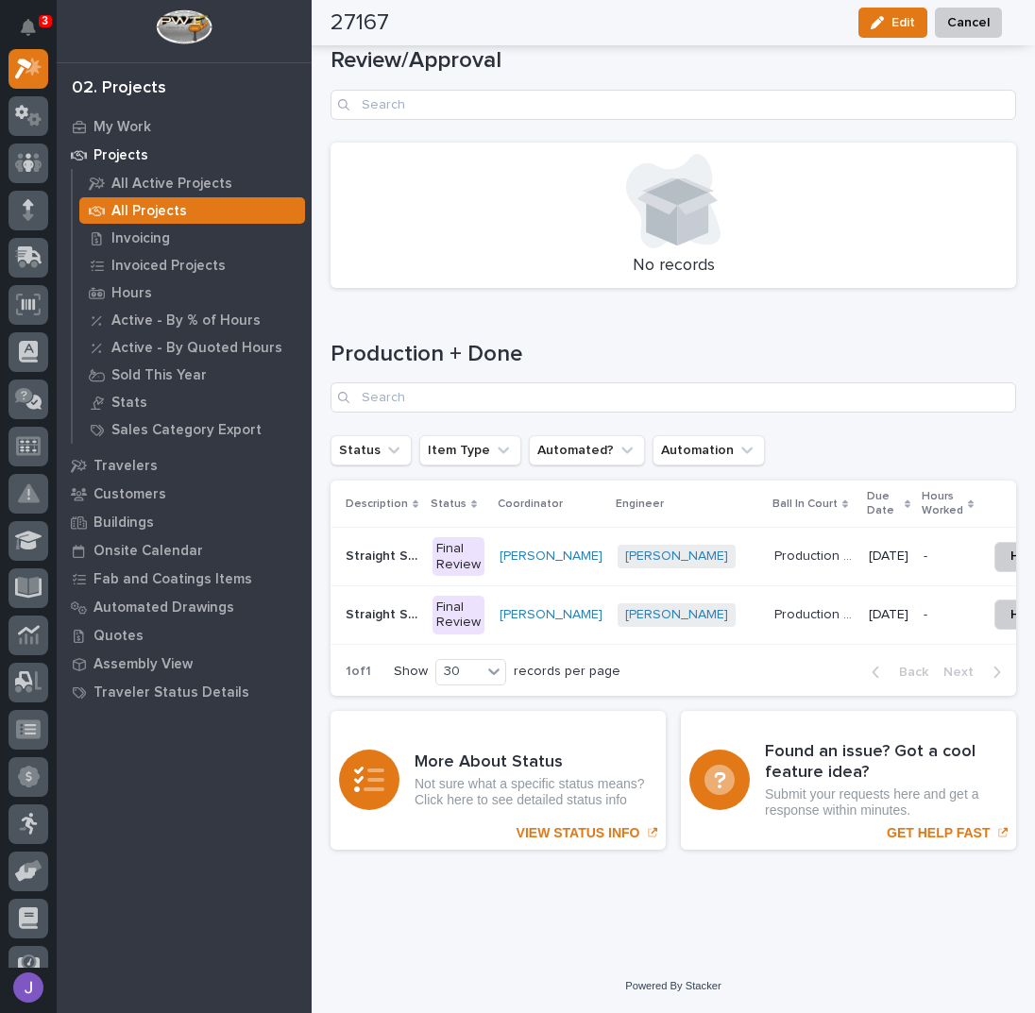
click at [384, 608] on p "Straight Stair B" at bounding box center [384, 613] width 76 height 20
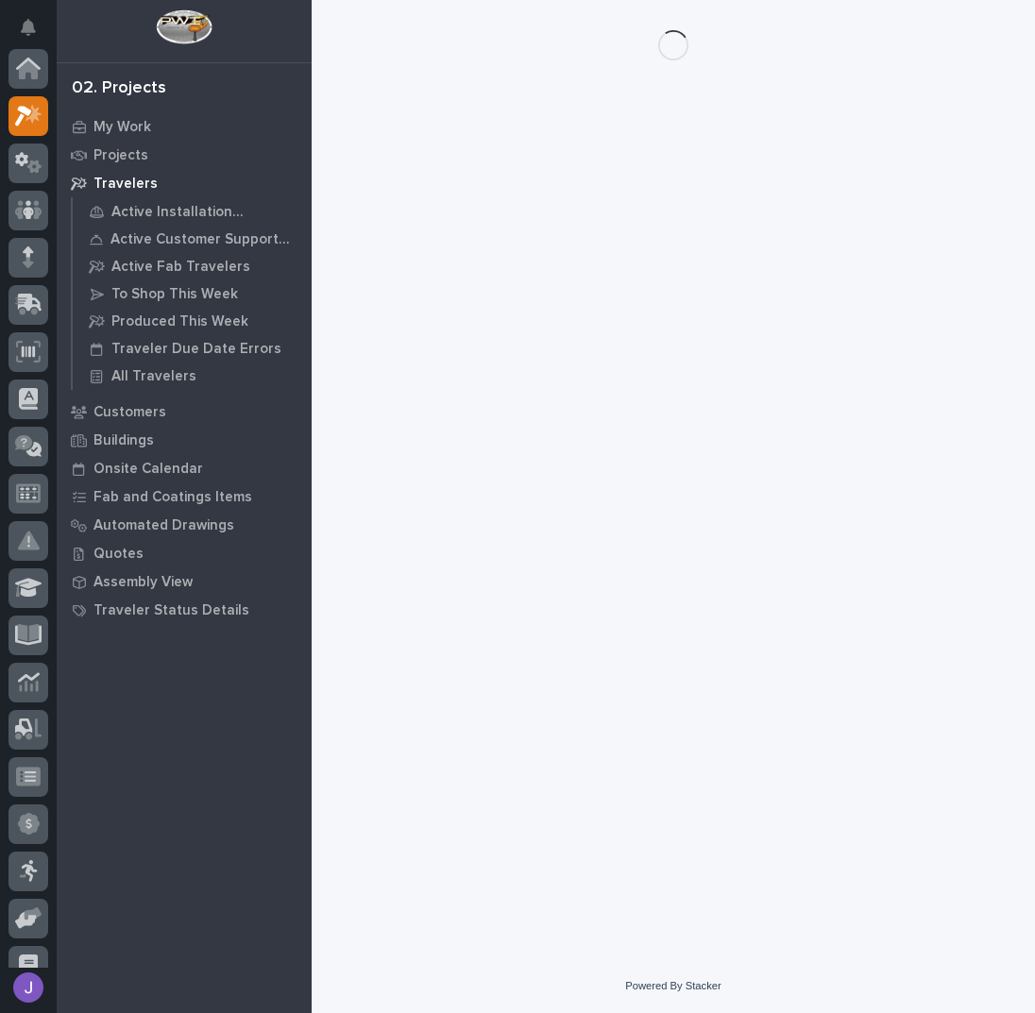
scroll to position [47, 0]
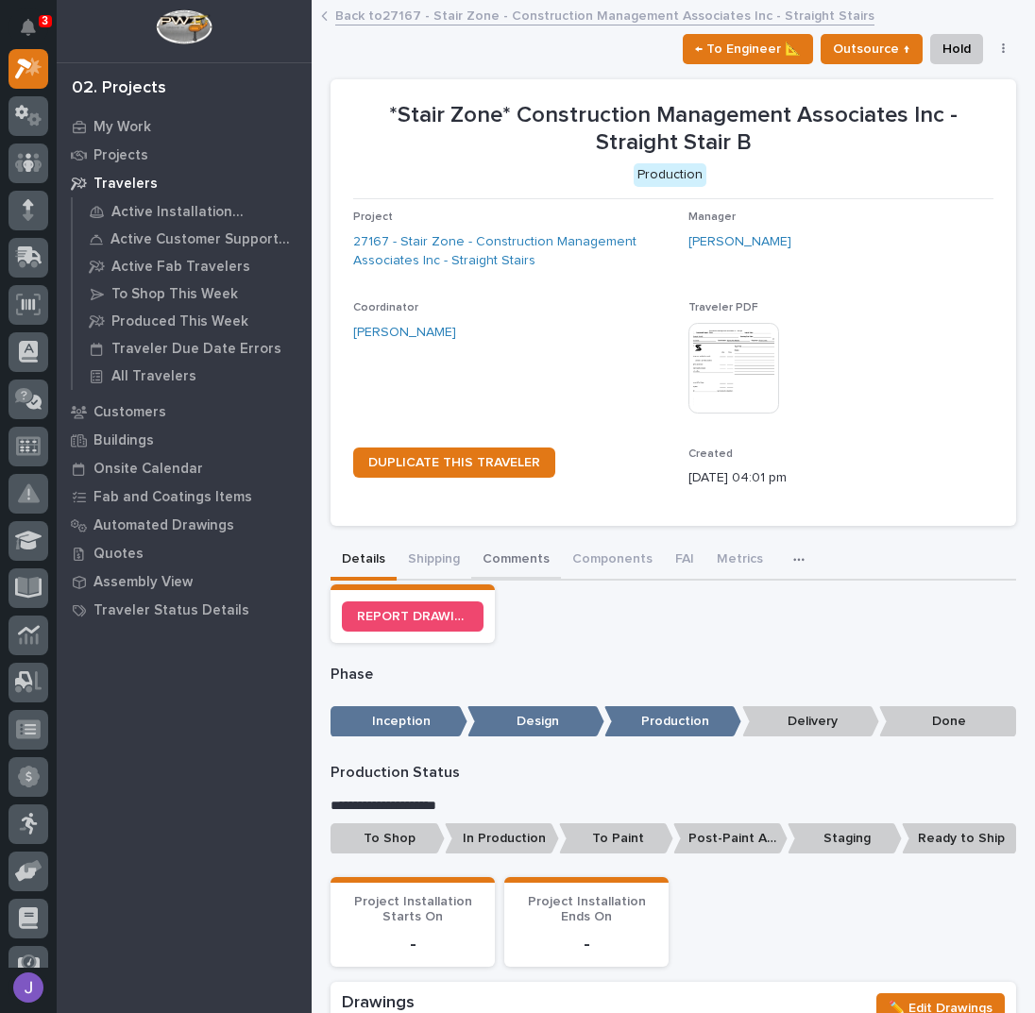
click at [526, 559] on button "Comments" at bounding box center [516, 561] width 90 height 40
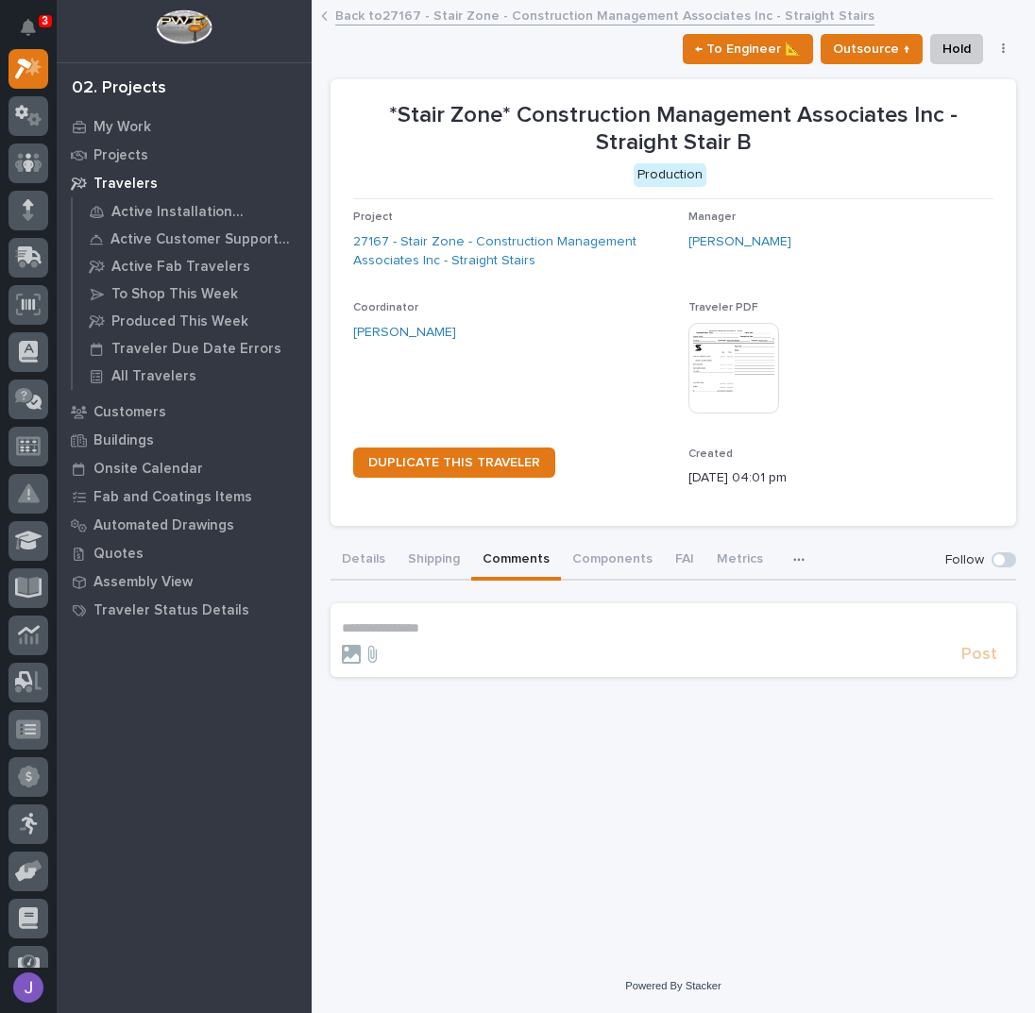
click at [482, 625] on p "**********" at bounding box center [673, 628] width 663 height 16
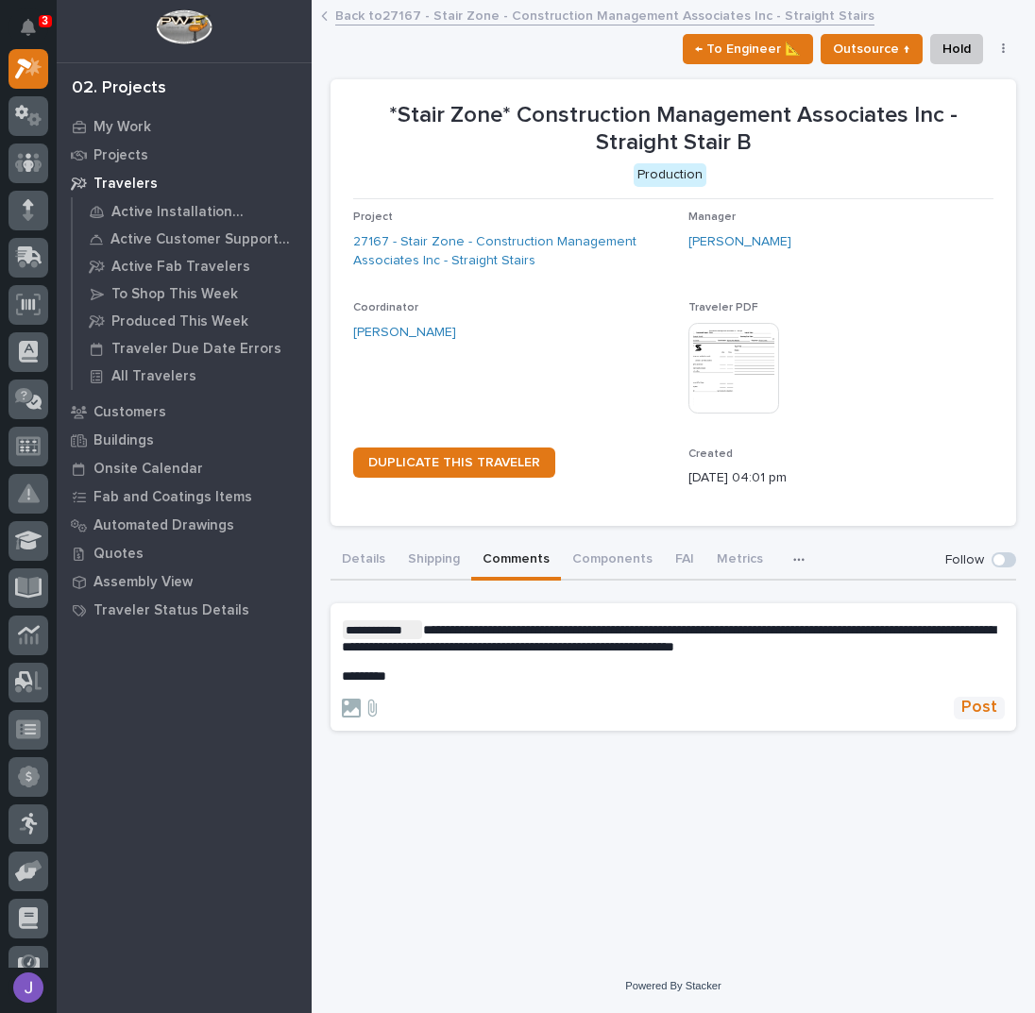
click at [986, 704] on span "Post" at bounding box center [979, 708] width 36 height 22
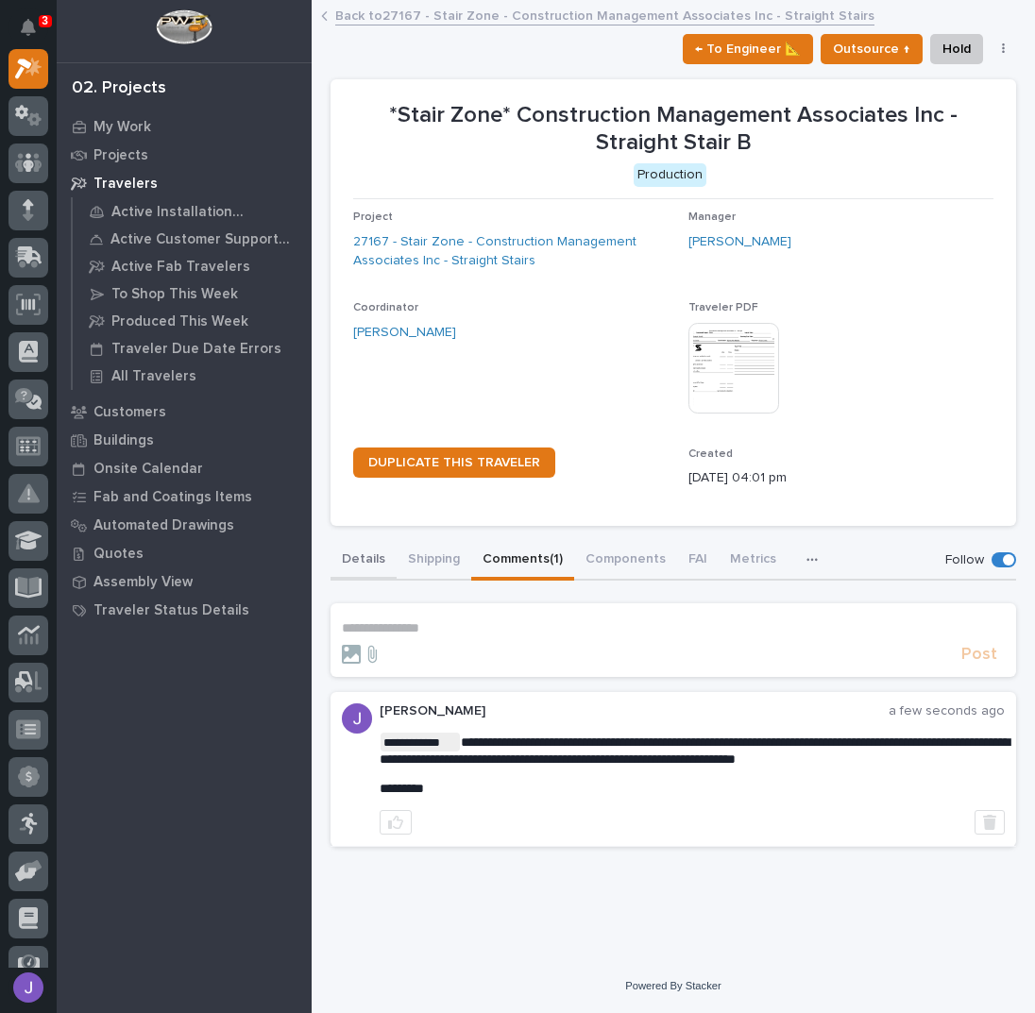
click at [364, 558] on button "Details" at bounding box center [364, 561] width 66 height 40
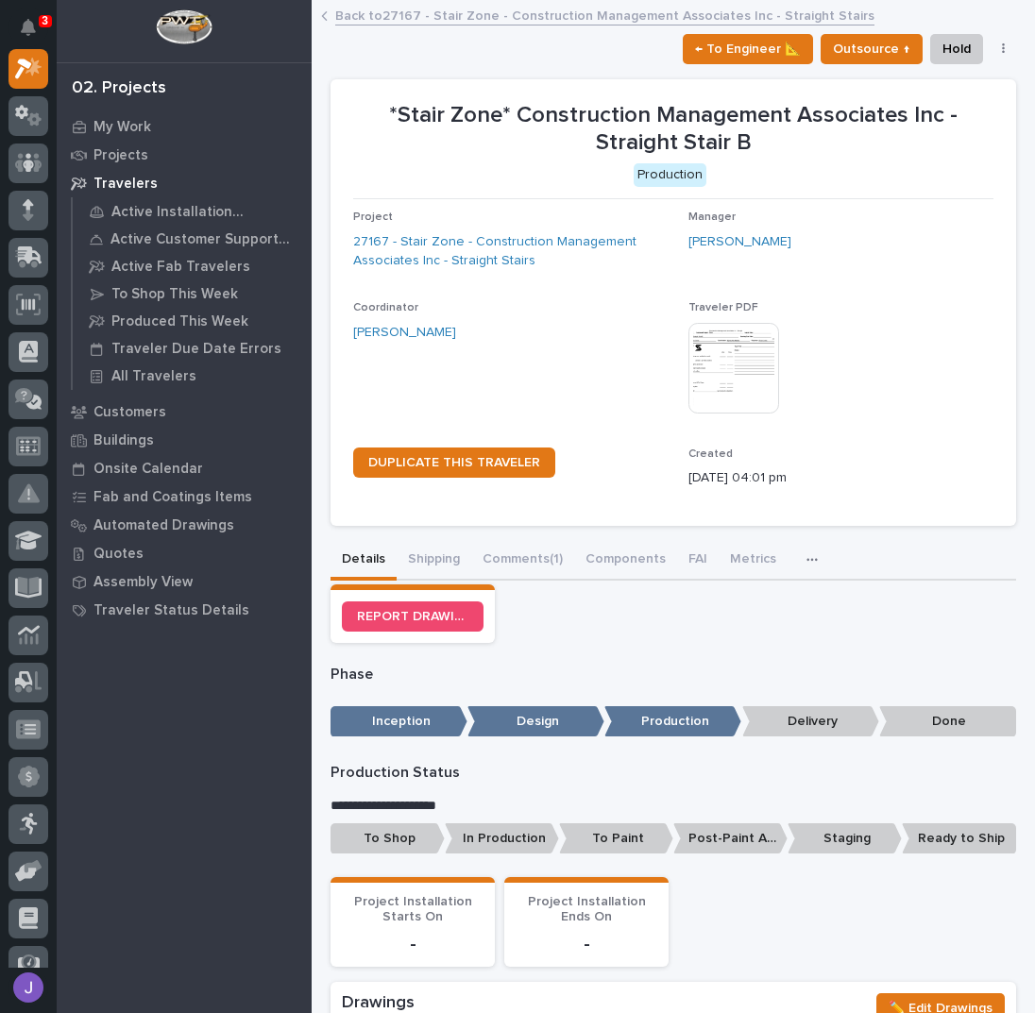
click at [380, 8] on link "Back to 27167 - Stair Zone - Construction Management Associates Inc - Straight …" at bounding box center [604, 15] width 539 height 22
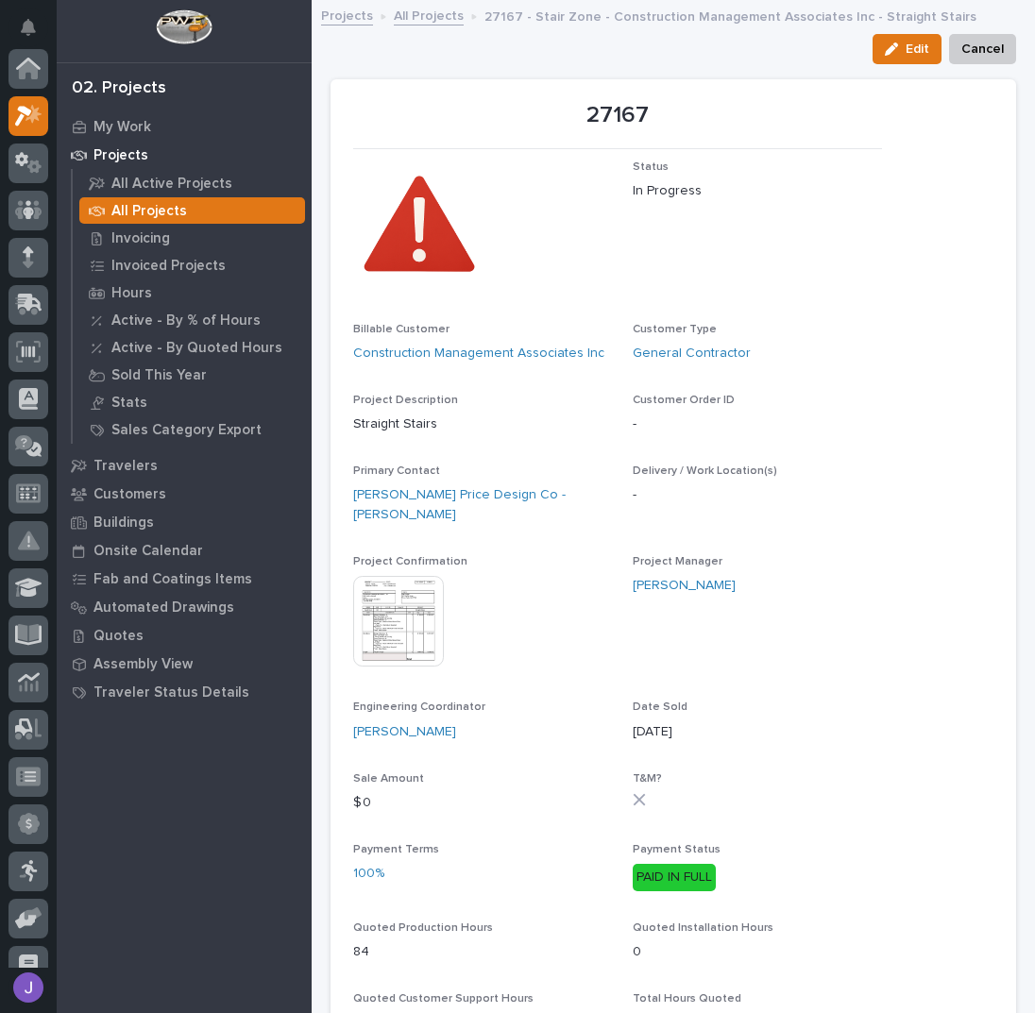
scroll to position [47, 0]
click at [437, 620] on img at bounding box center [398, 621] width 91 height 91
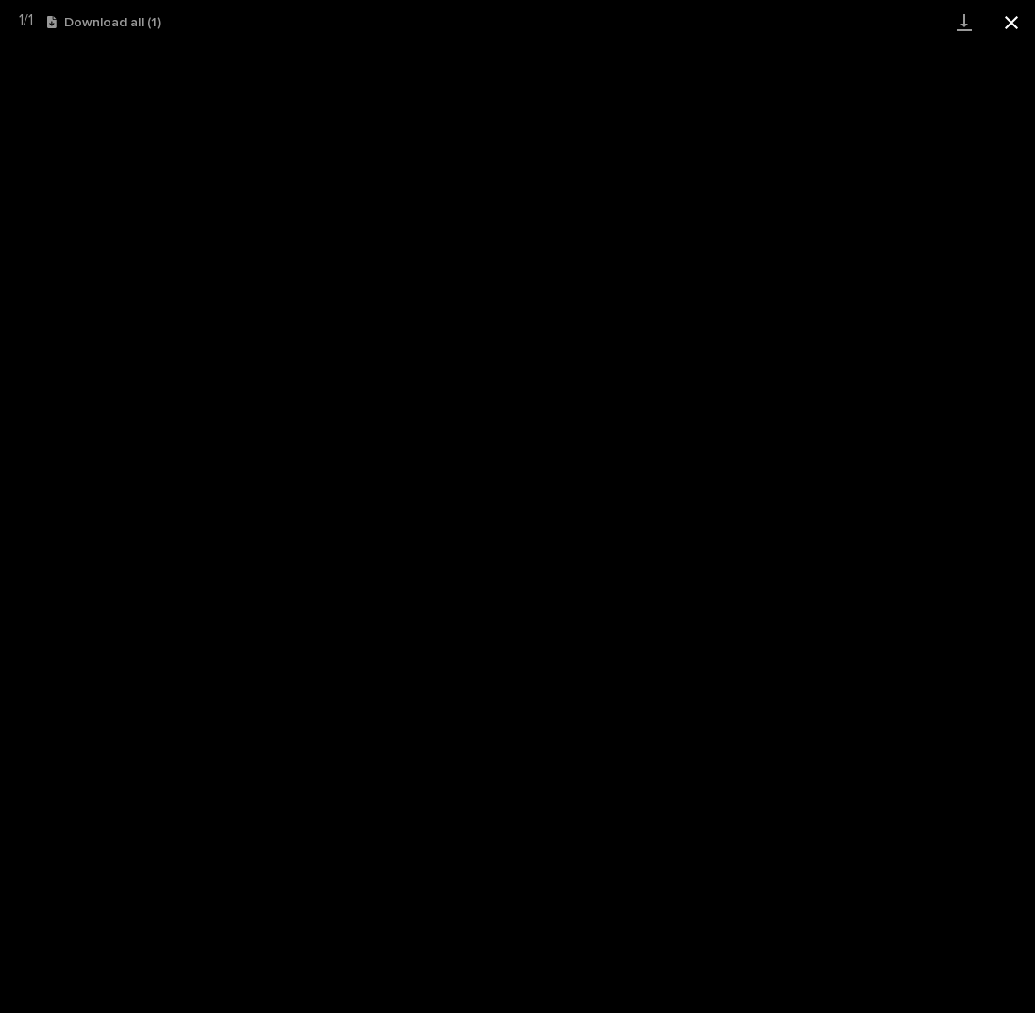
click at [1015, 18] on button "Close gallery" at bounding box center [1011, 22] width 47 height 44
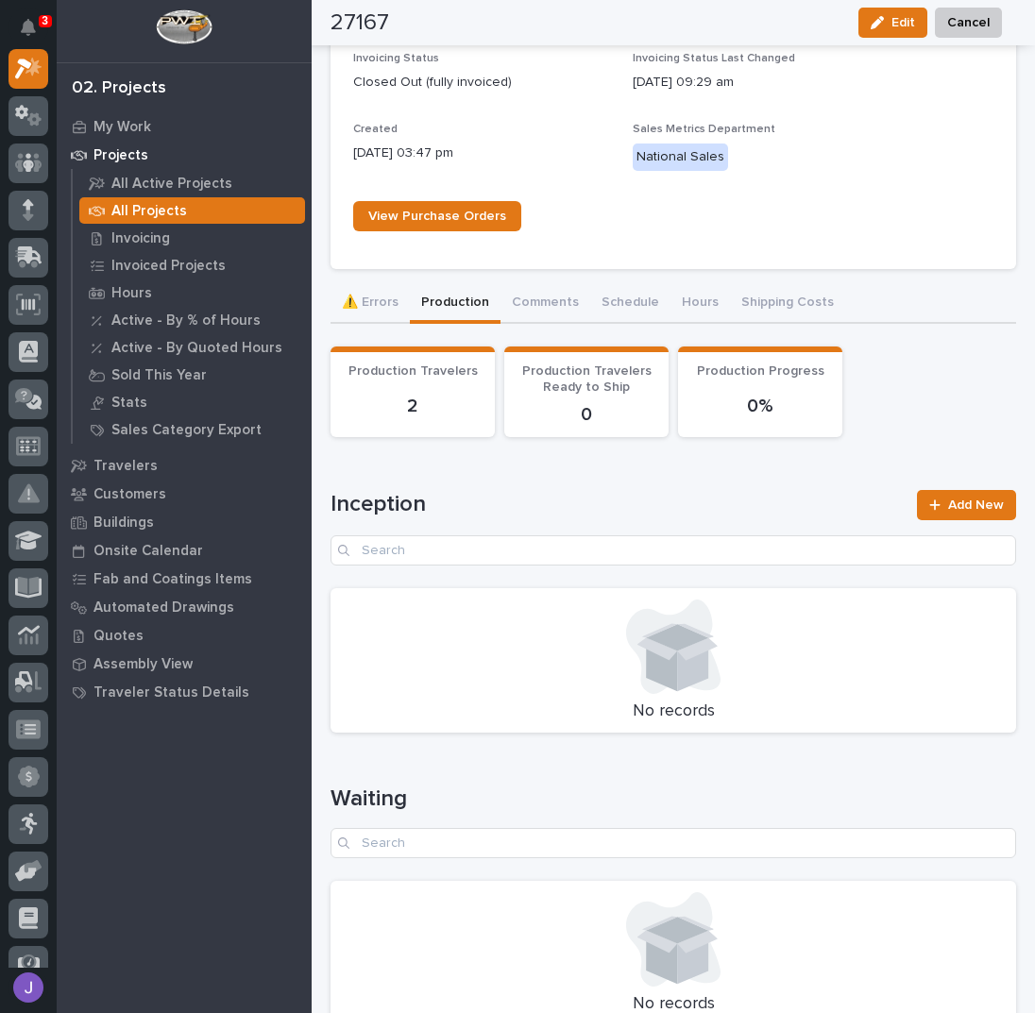
scroll to position [1385, 0]
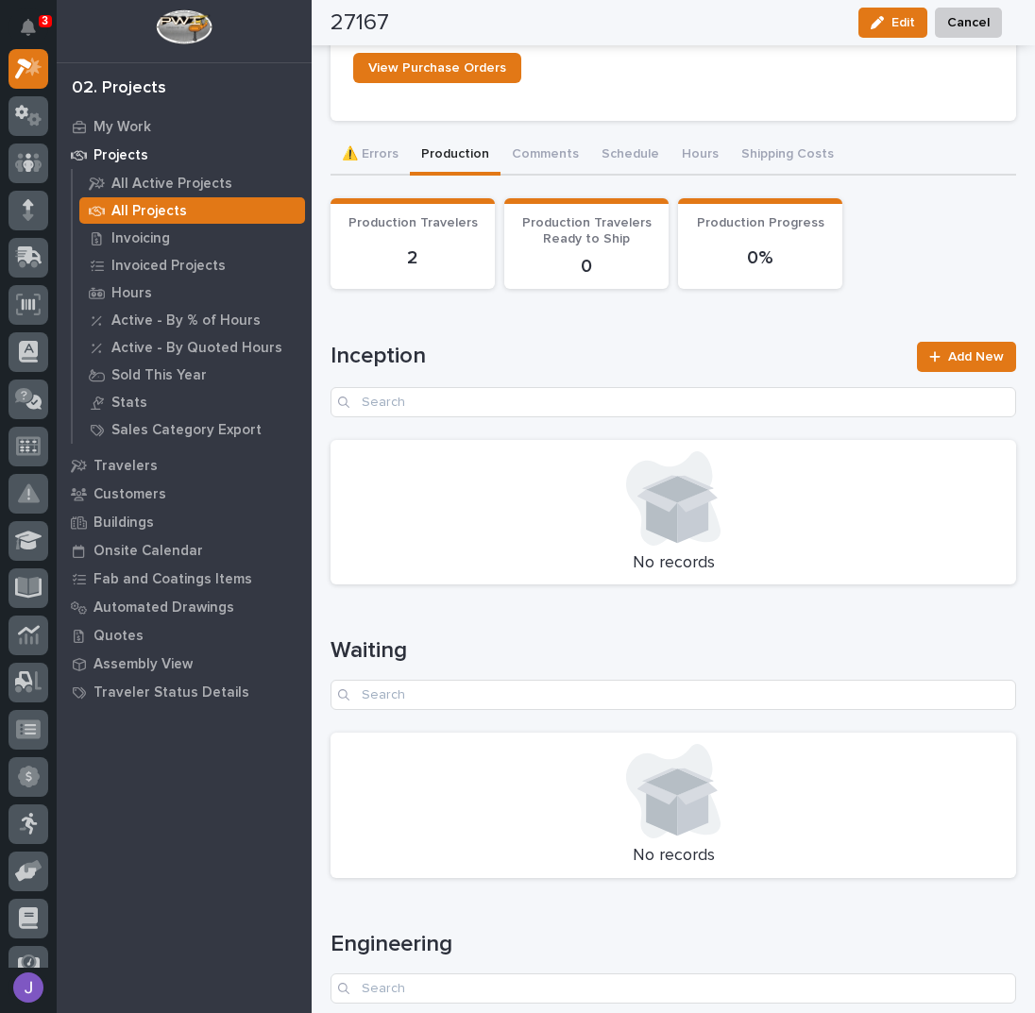
click at [393, 156] on div "27167 Status In Progress Billable Customer Construction Management Associates I…" at bounding box center [674, 361] width 686 height 3362
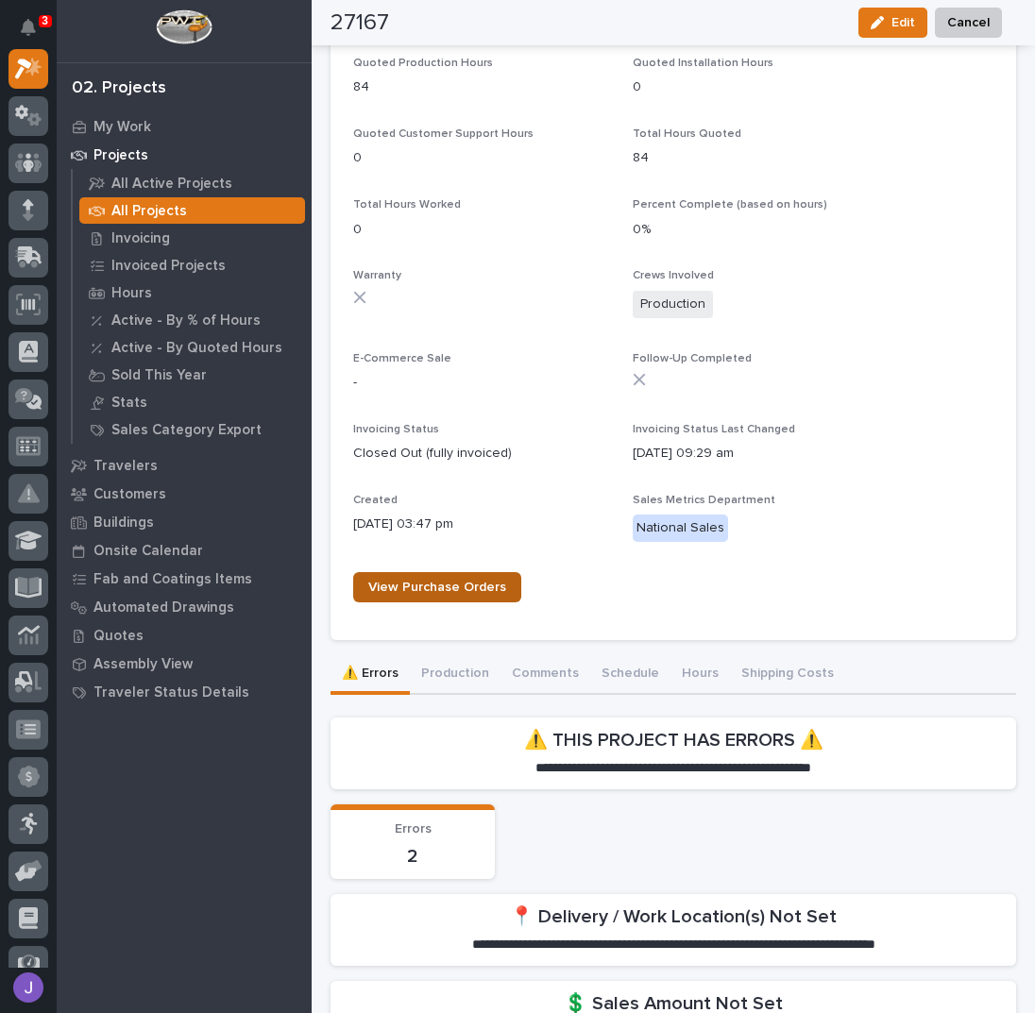
scroll to position [1068, 0]
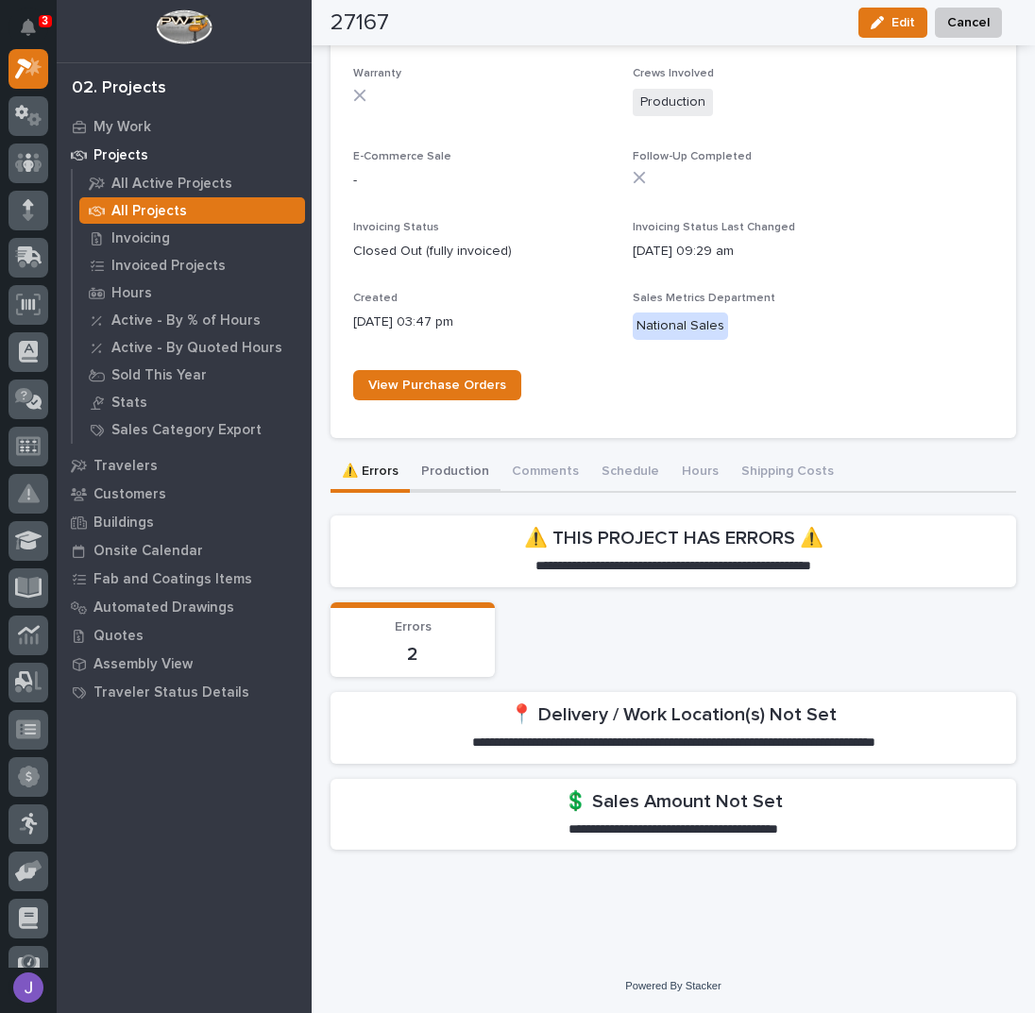
click at [462, 471] on button "Production" at bounding box center [455, 473] width 91 height 40
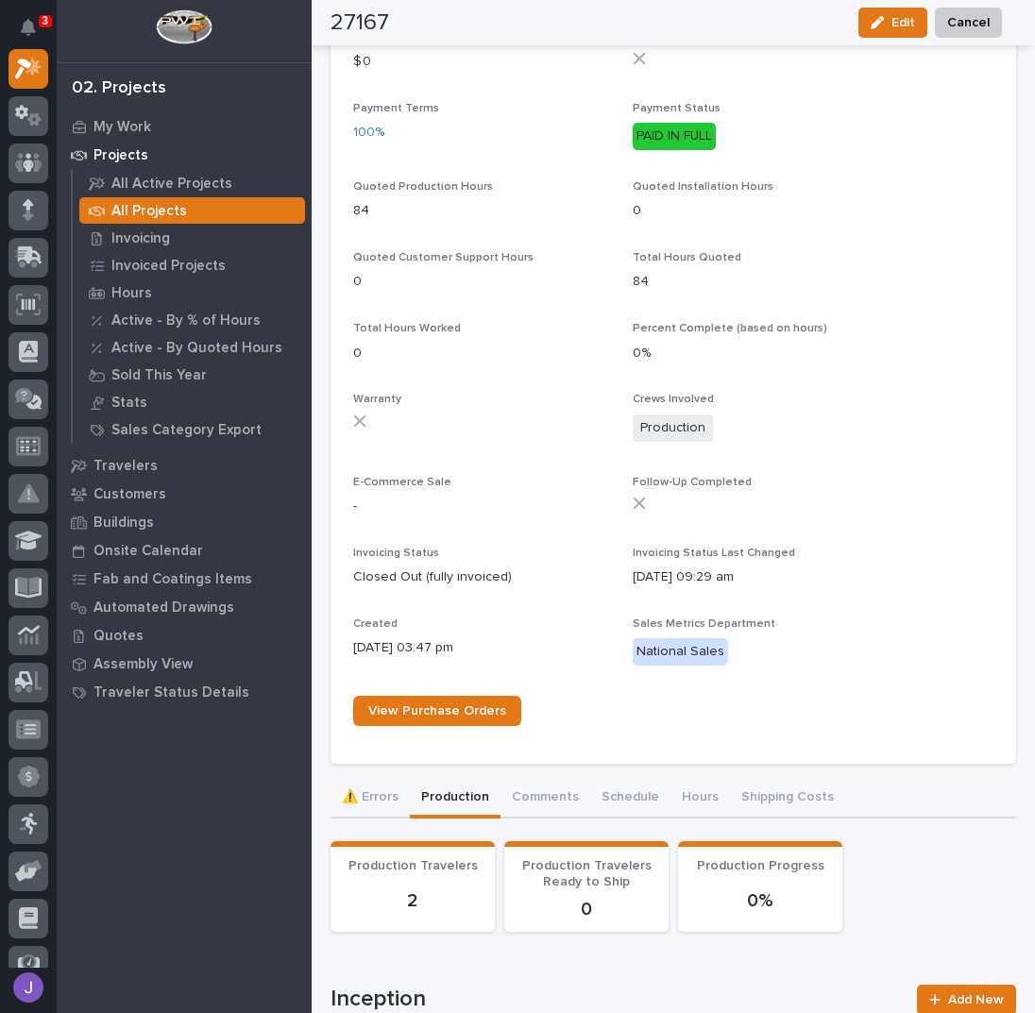
scroll to position [690, 0]
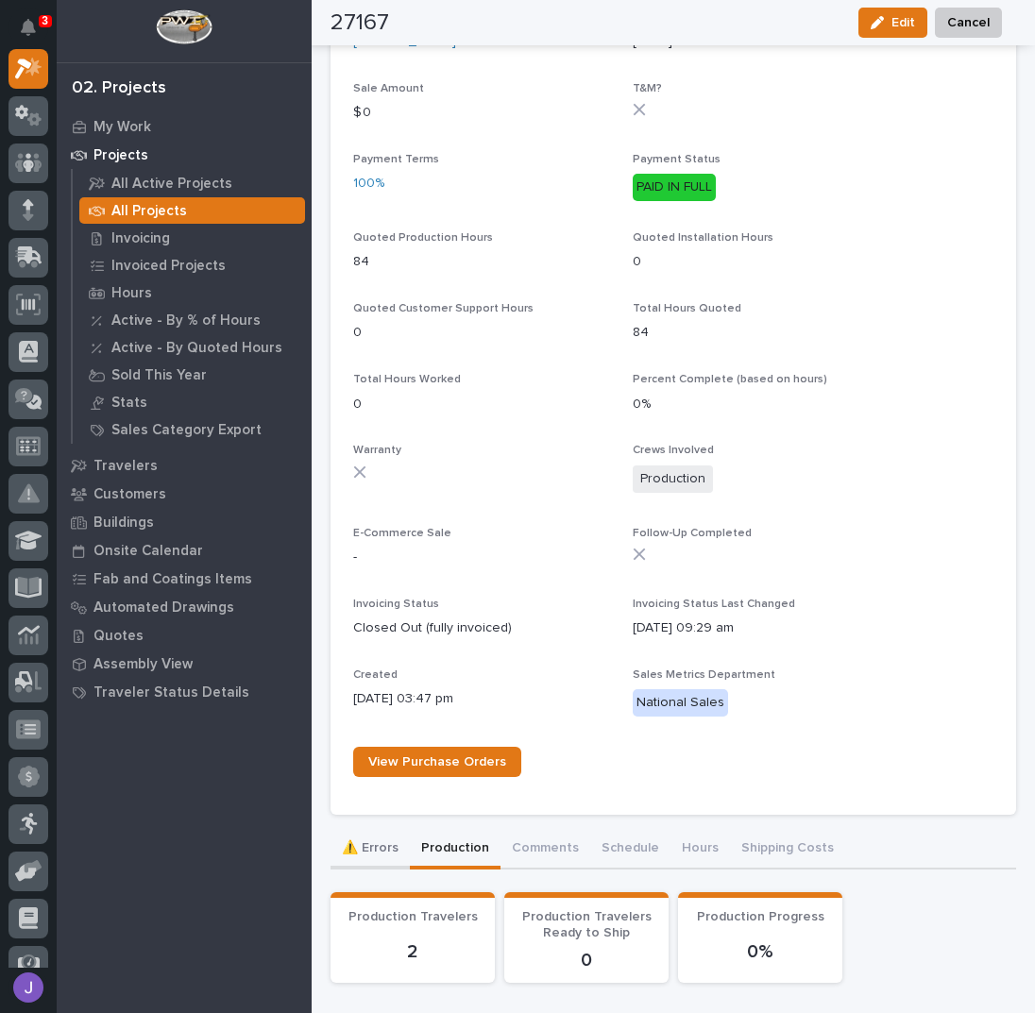
click at [381, 846] on button "⚠️ Errors" at bounding box center [370, 850] width 79 height 40
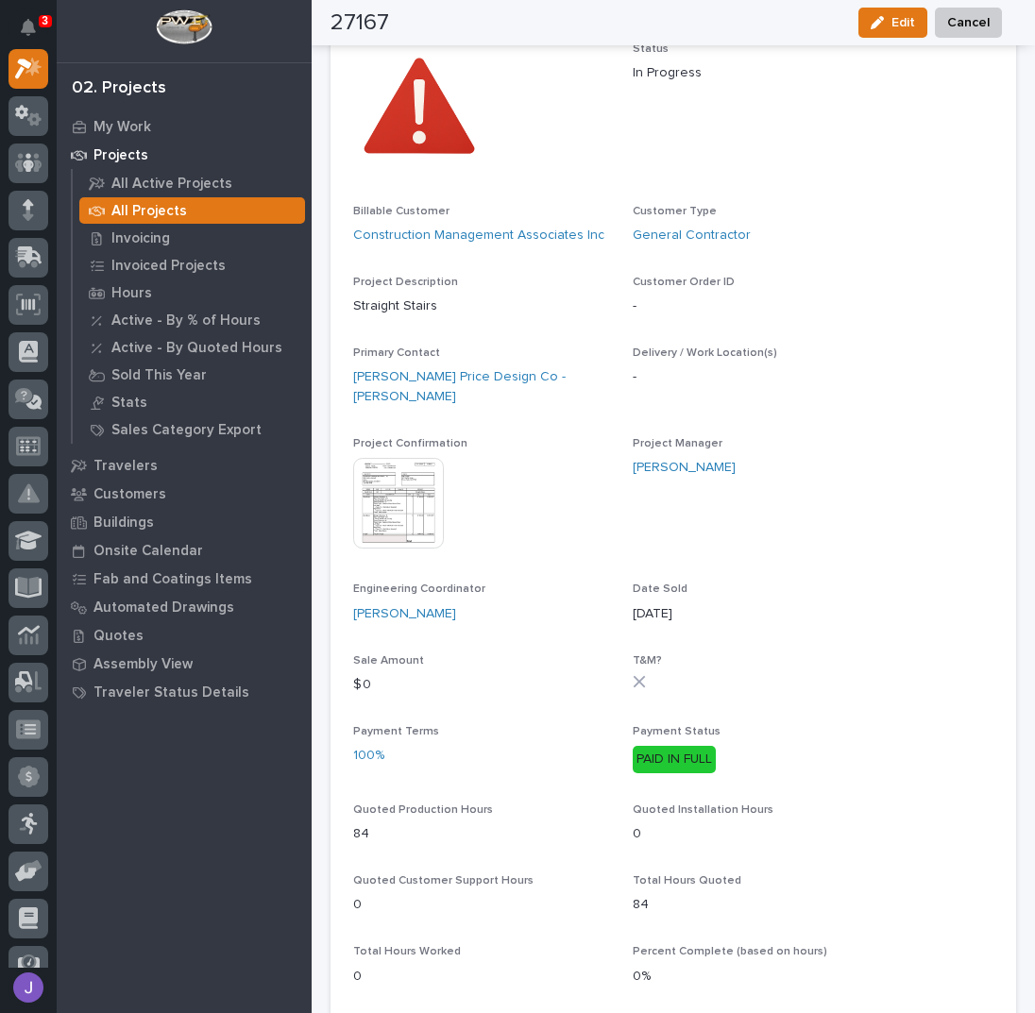
scroll to position [60, 0]
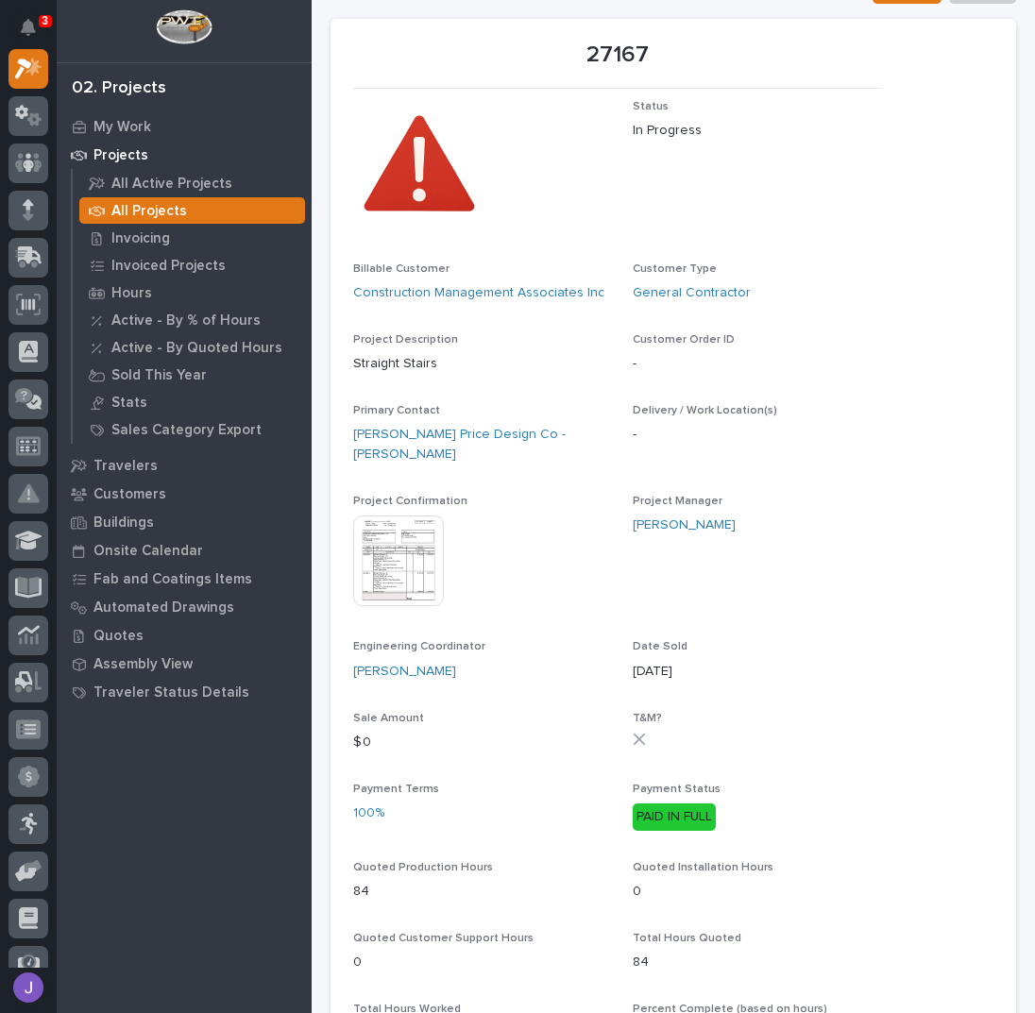
click at [51, 213] on div at bounding box center [28, 508] width 57 height 919
click at [39, 215] on div at bounding box center [28, 211] width 40 height 40
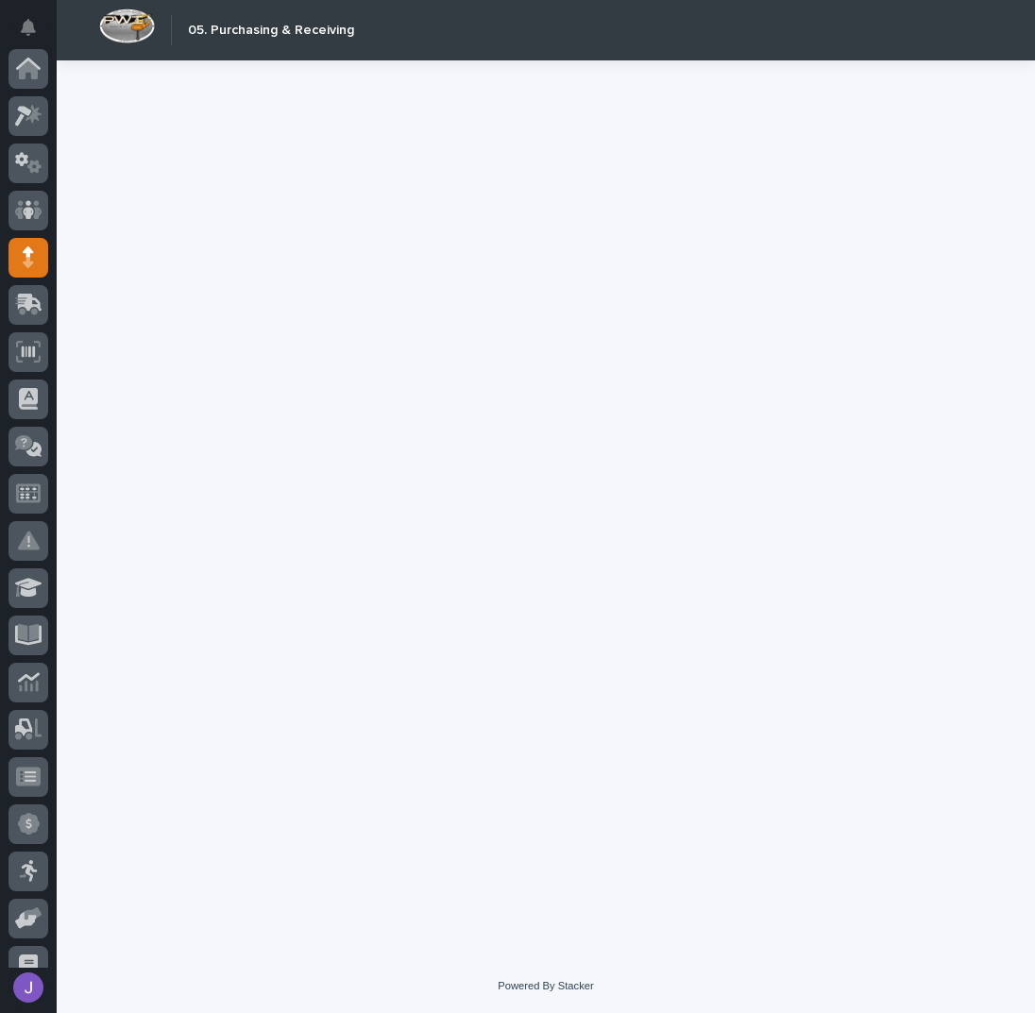
scroll to position [189, 0]
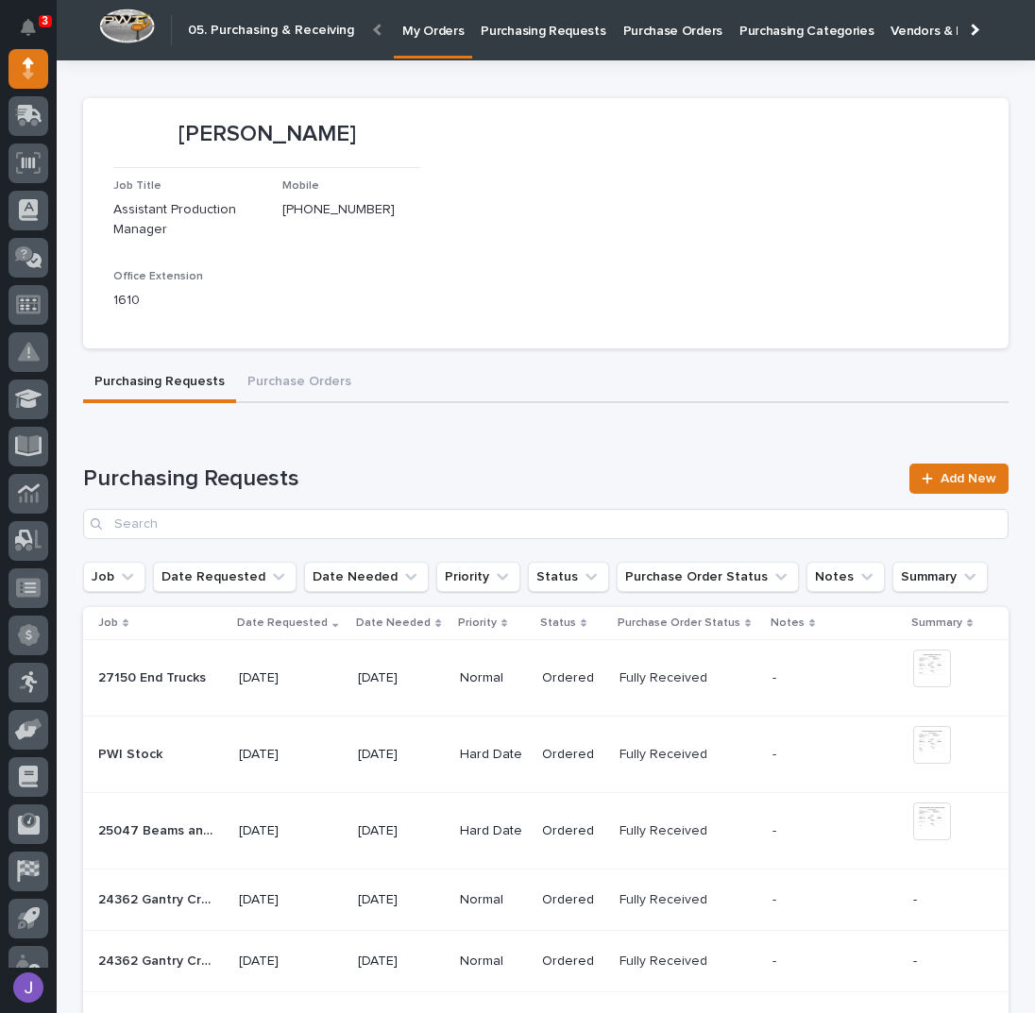
click at [664, 24] on p "Purchase Orders" at bounding box center [672, 20] width 99 height 40
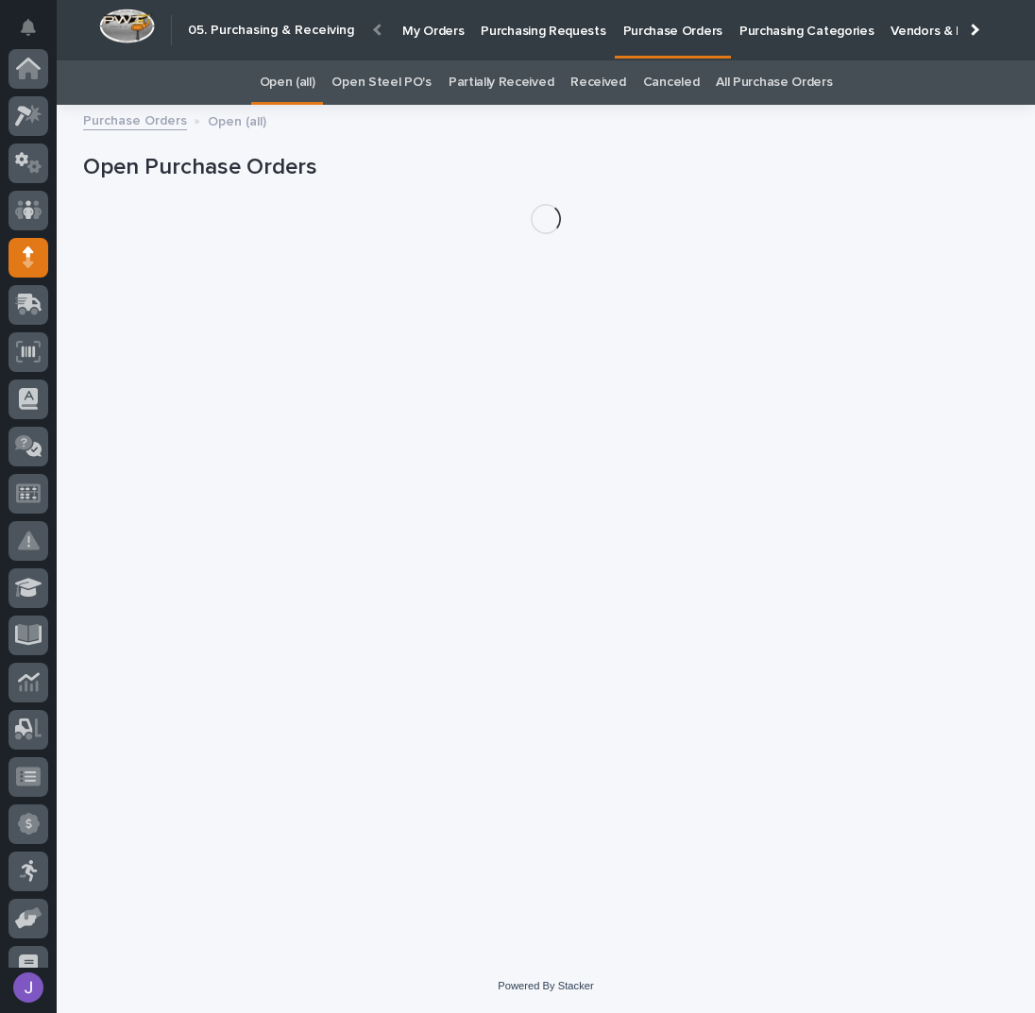
scroll to position [189, 0]
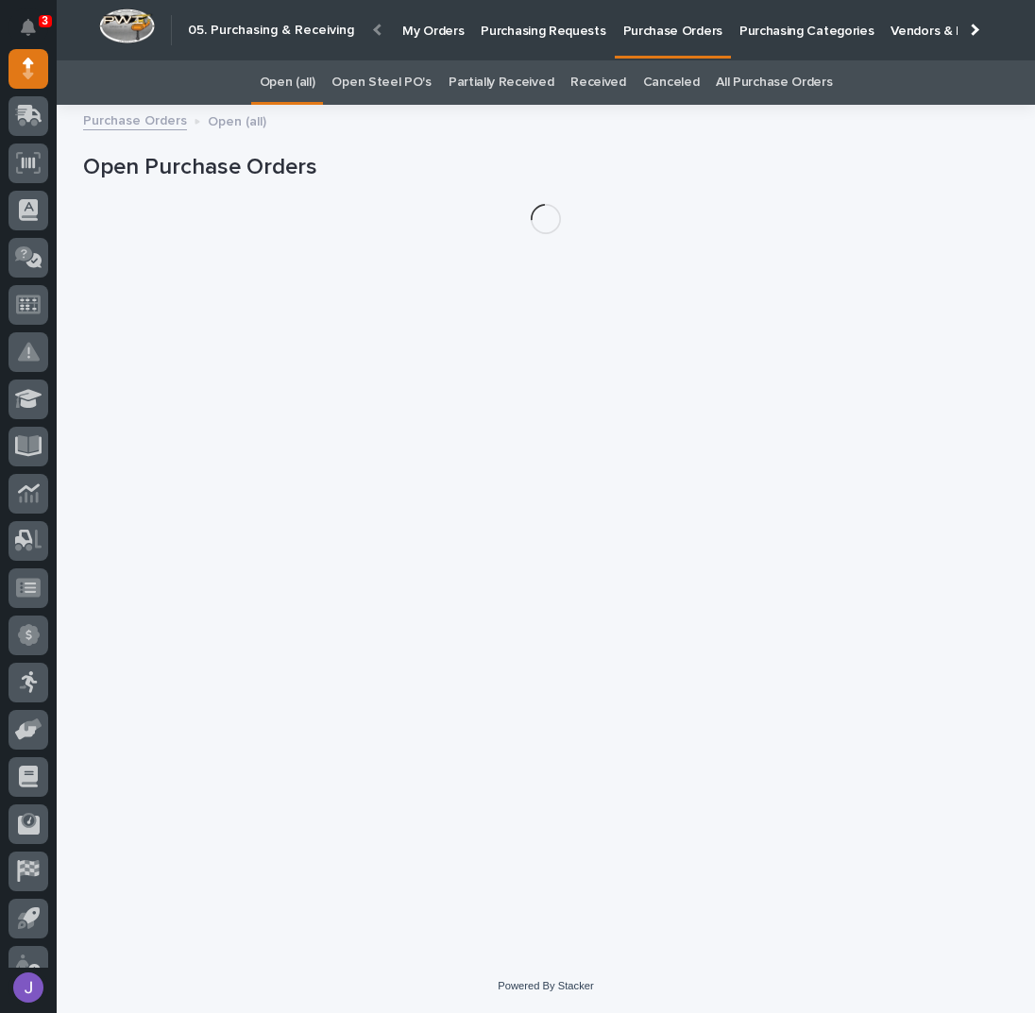
click at [390, 80] on link "Open Steel PO's" at bounding box center [380, 82] width 99 height 44
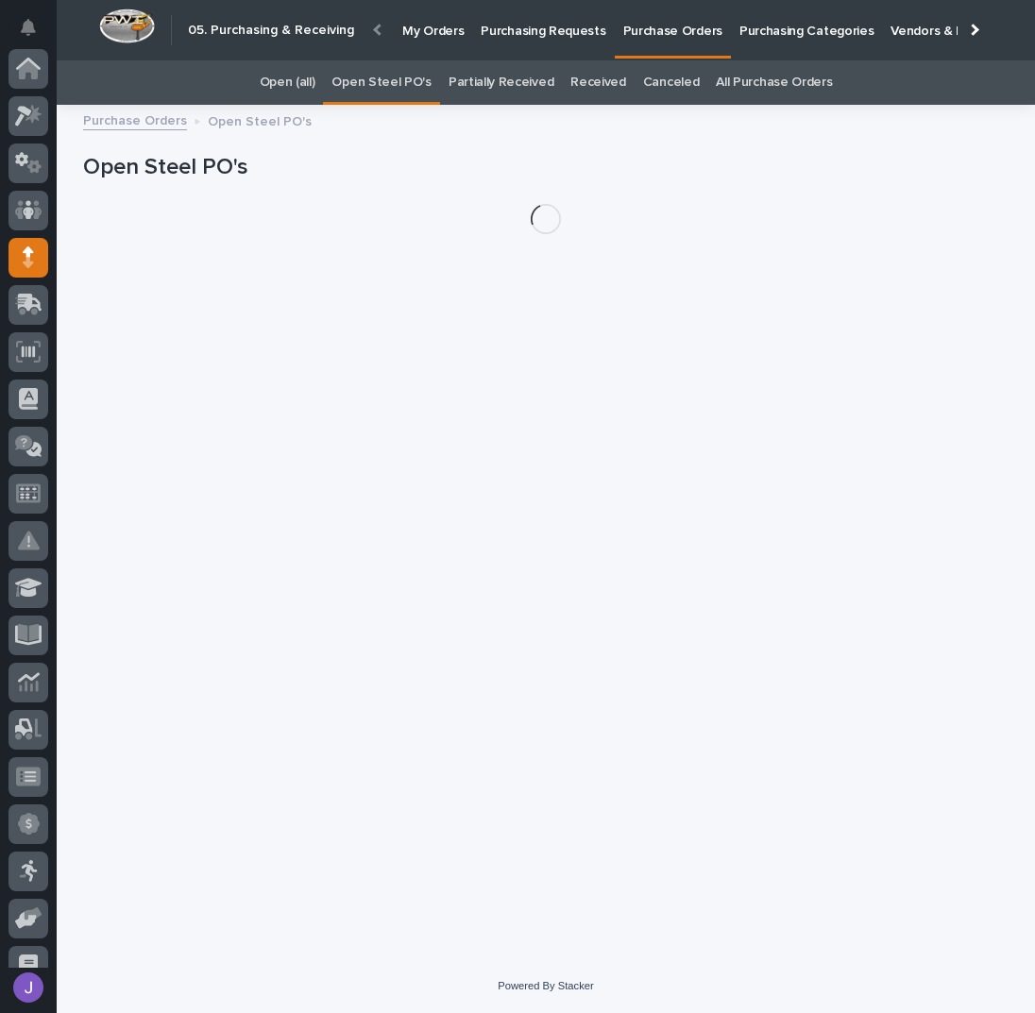
scroll to position [189, 0]
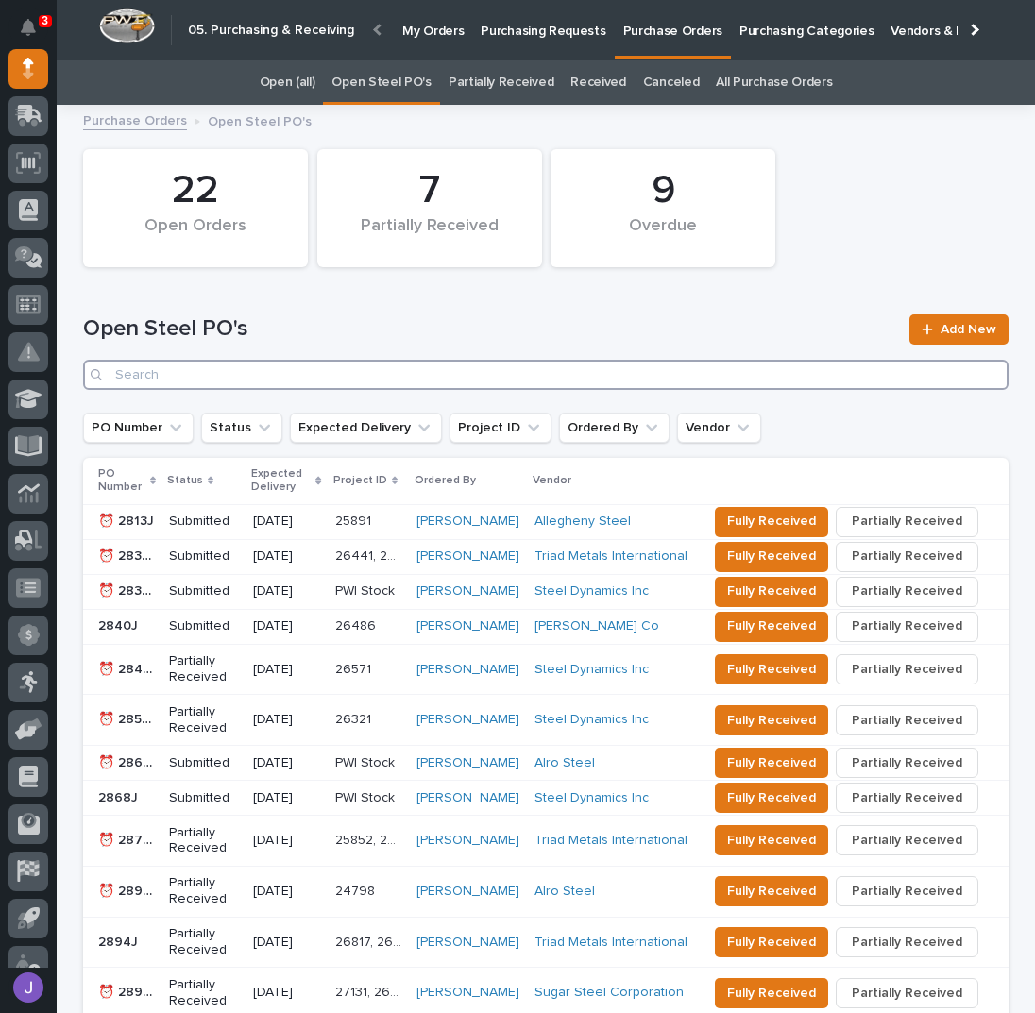
click at [225, 377] on input "Search" at bounding box center [546, 375] width 926 height 30
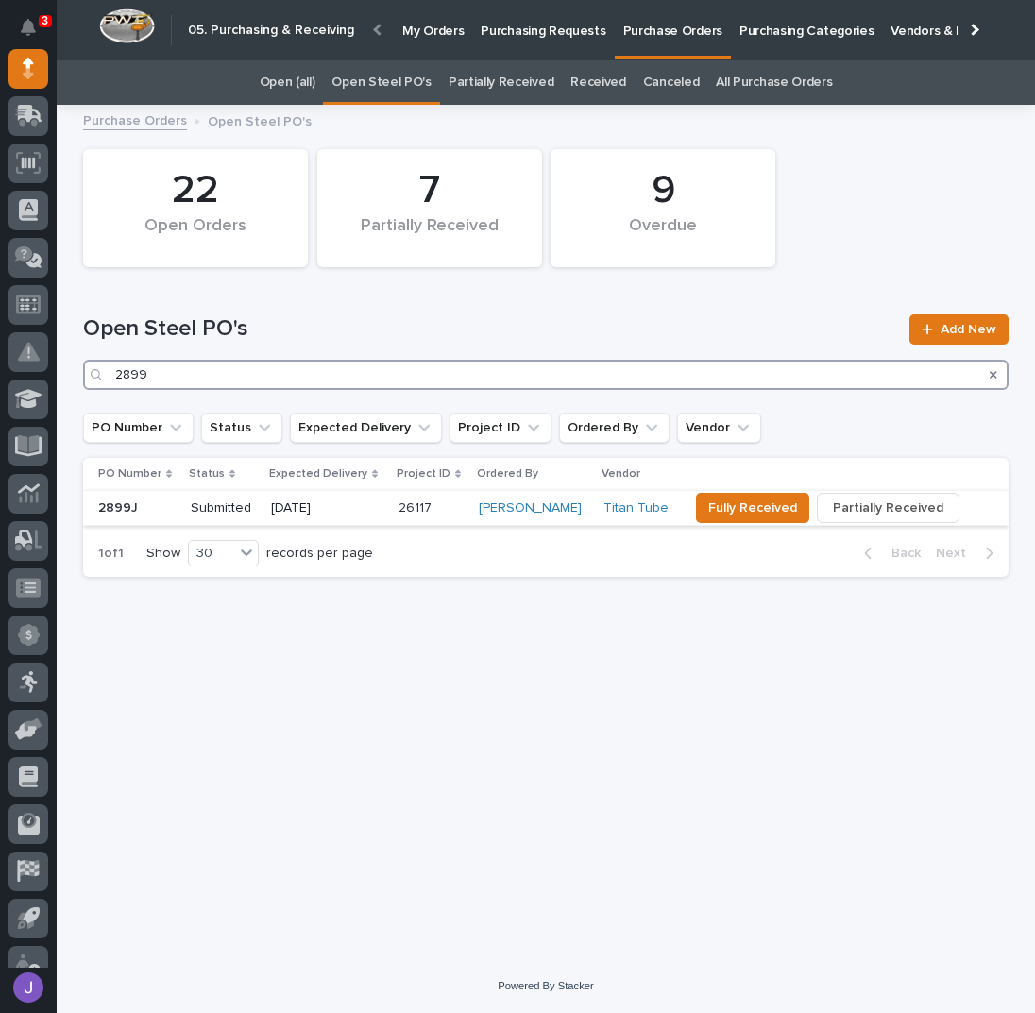
type input "2899"
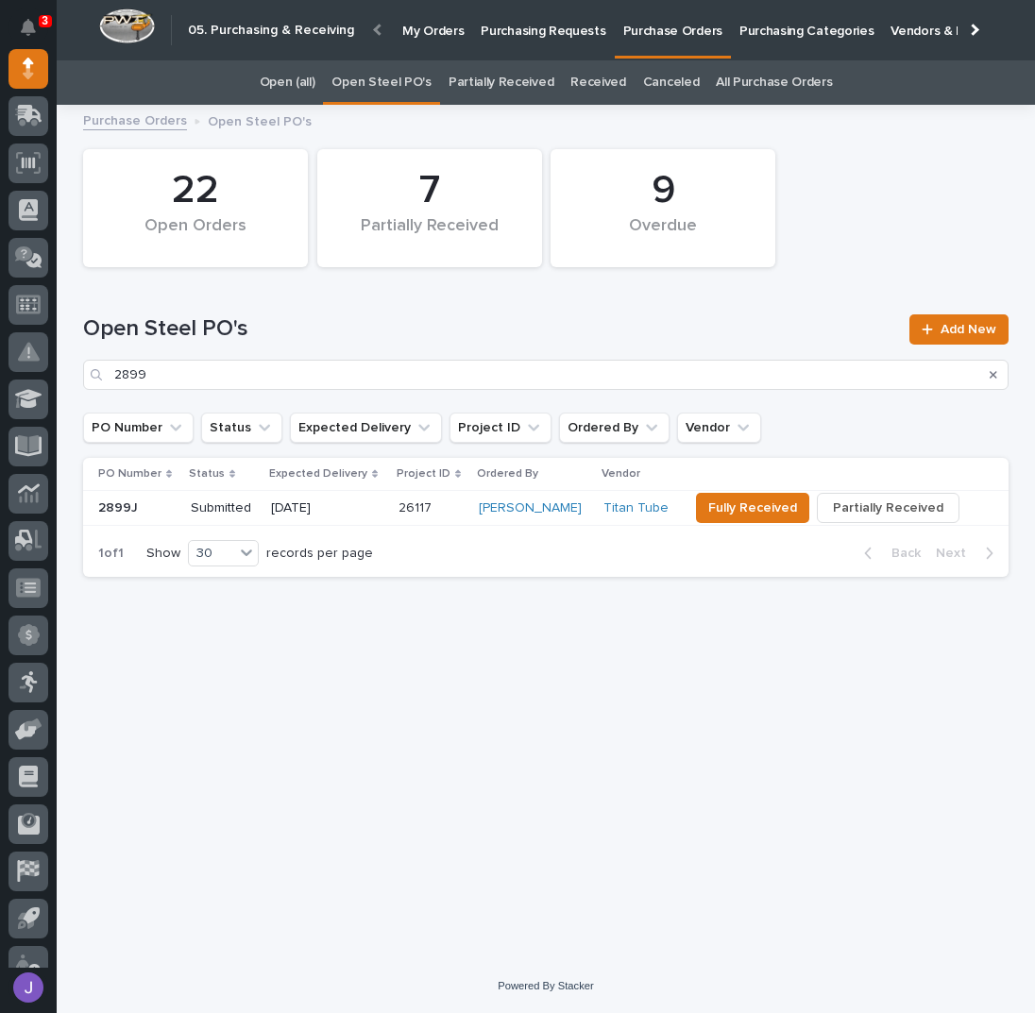
click at [139, 503] on p "2899J" at bounding box center [119, 507] width 43 height 20
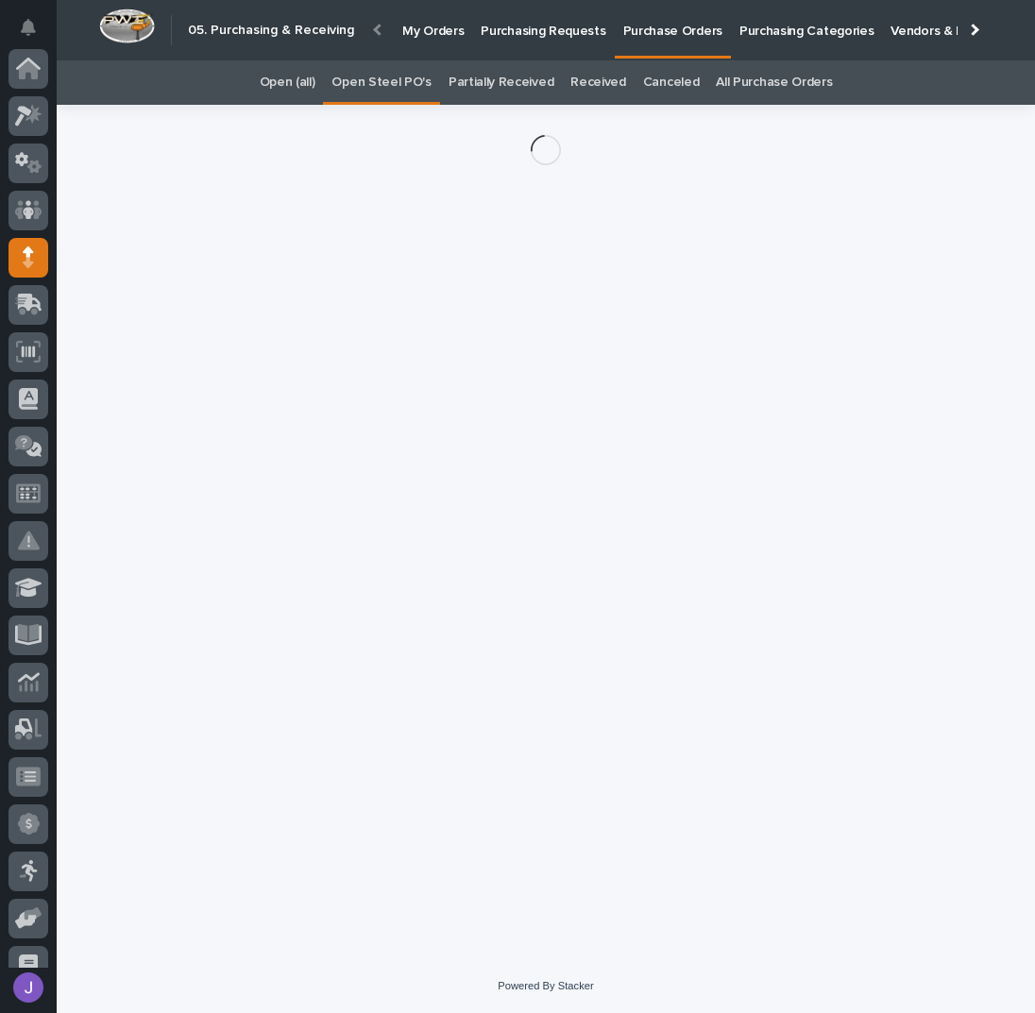
scroll to position [189, 0]
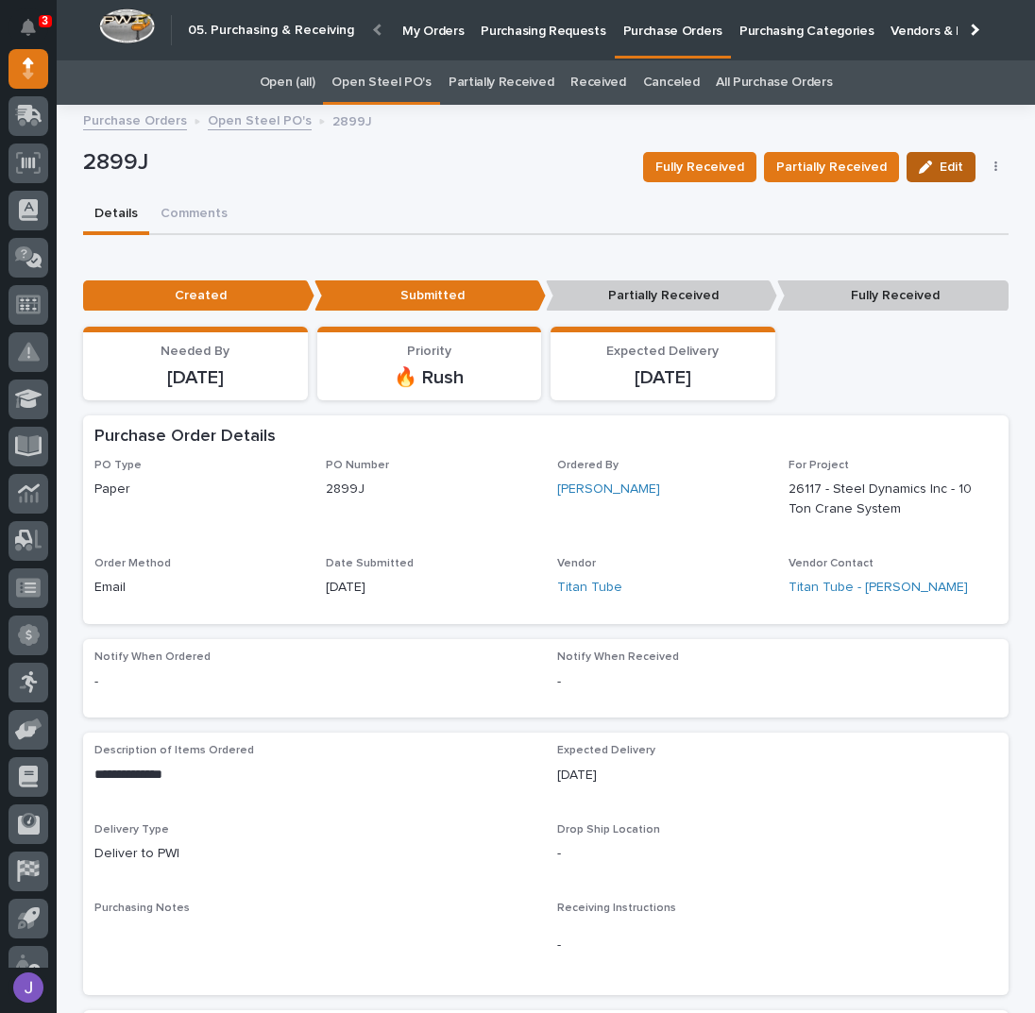
click at [951, 174] on span "Edit" at bounding box center [952, 167] width 24 height 17
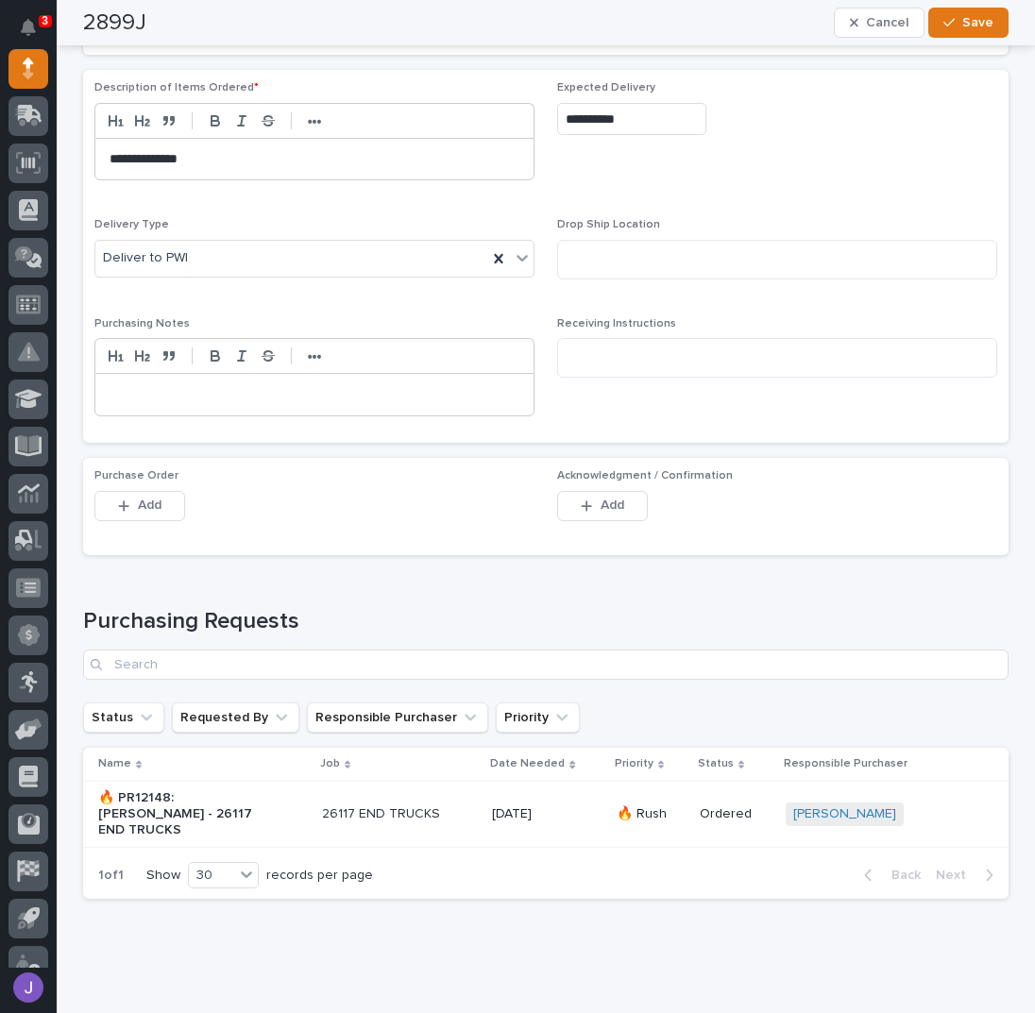
scroll to position [742, 0]
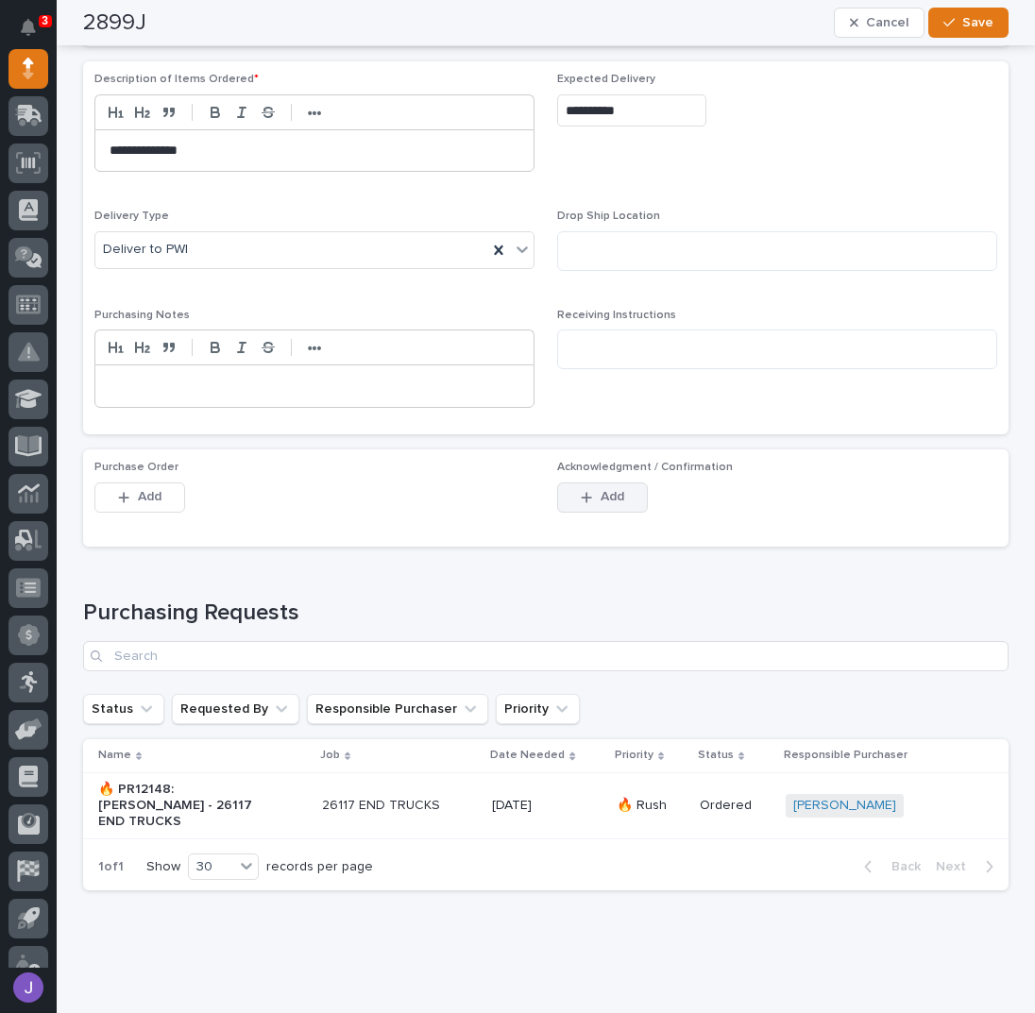
click at [627, 483] on button "Add" at bounding box center [602, 498] width 91 height 30
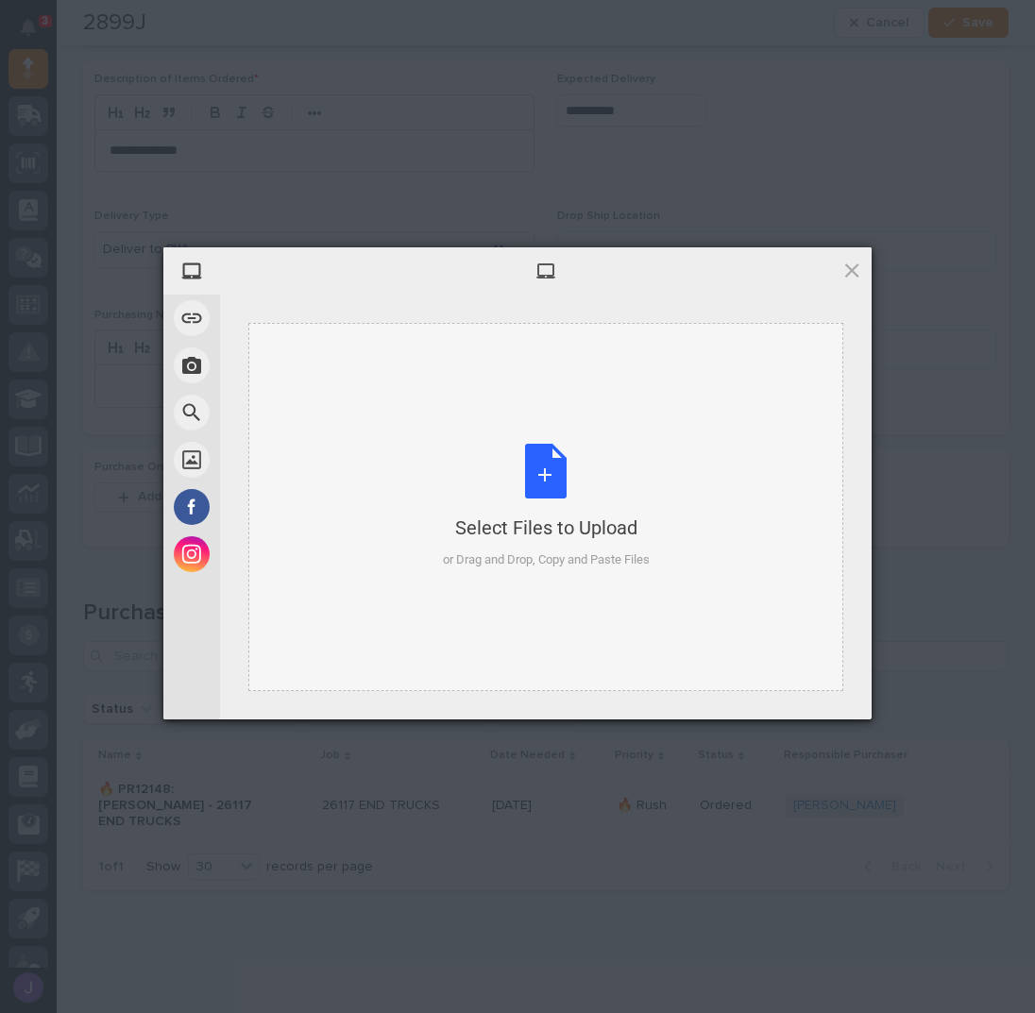
click at [552, 464] on div "Select Files to Upload or Drag and Drop, Copy and Paste Files" at bounding box center [546, 507] width 207 height 126
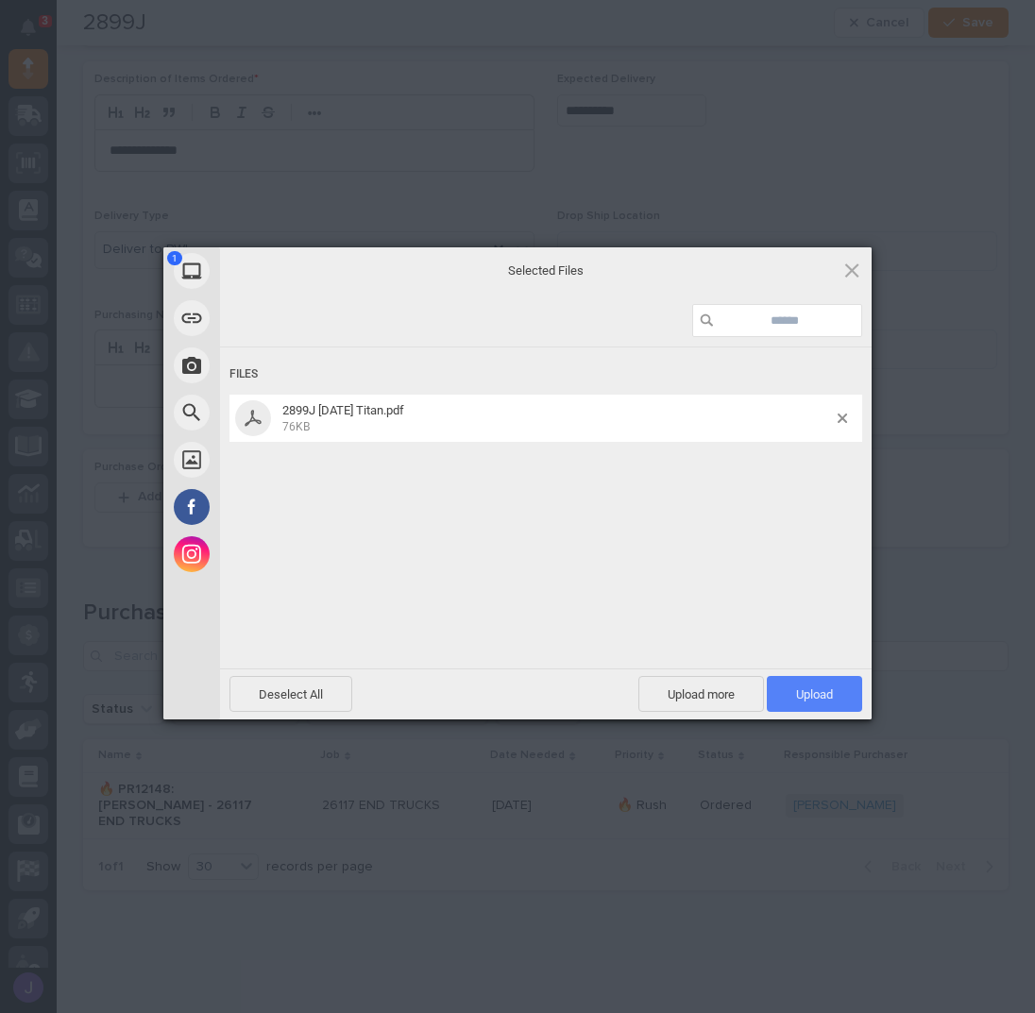
click at [809, 680] on span "Upload 1" at bounding box center [814, 694] width 95 height 36
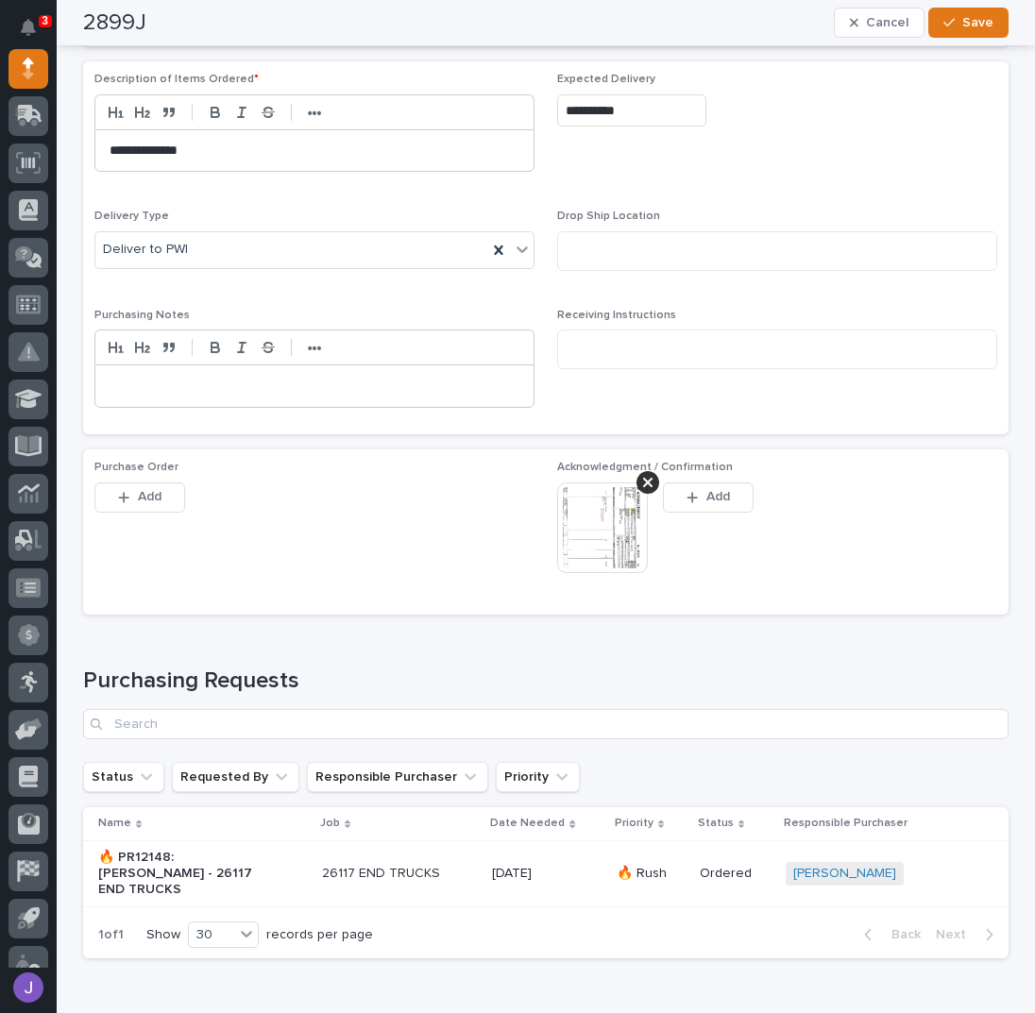
scroll to position [776, 0]
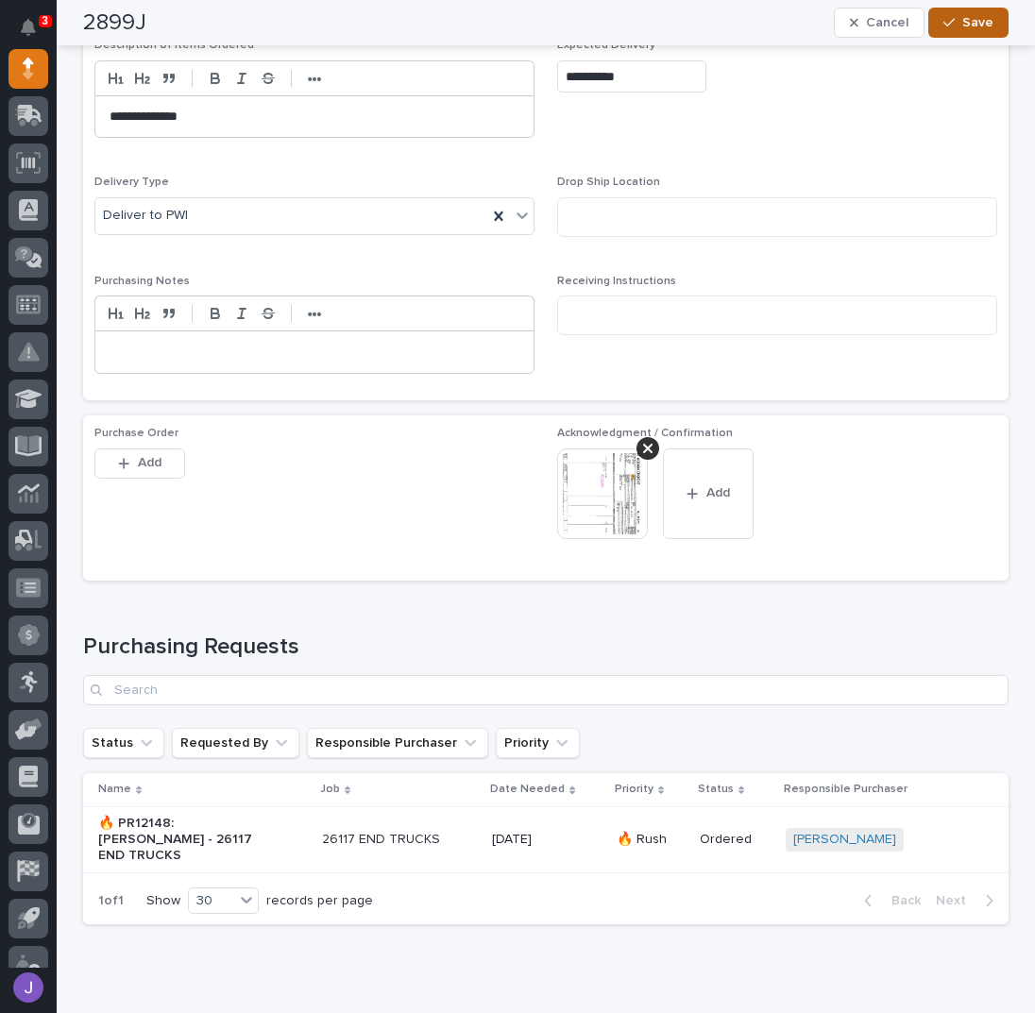
click at [962, 19] on span "Save" at bounding box center [977, 22] width 31 height 17
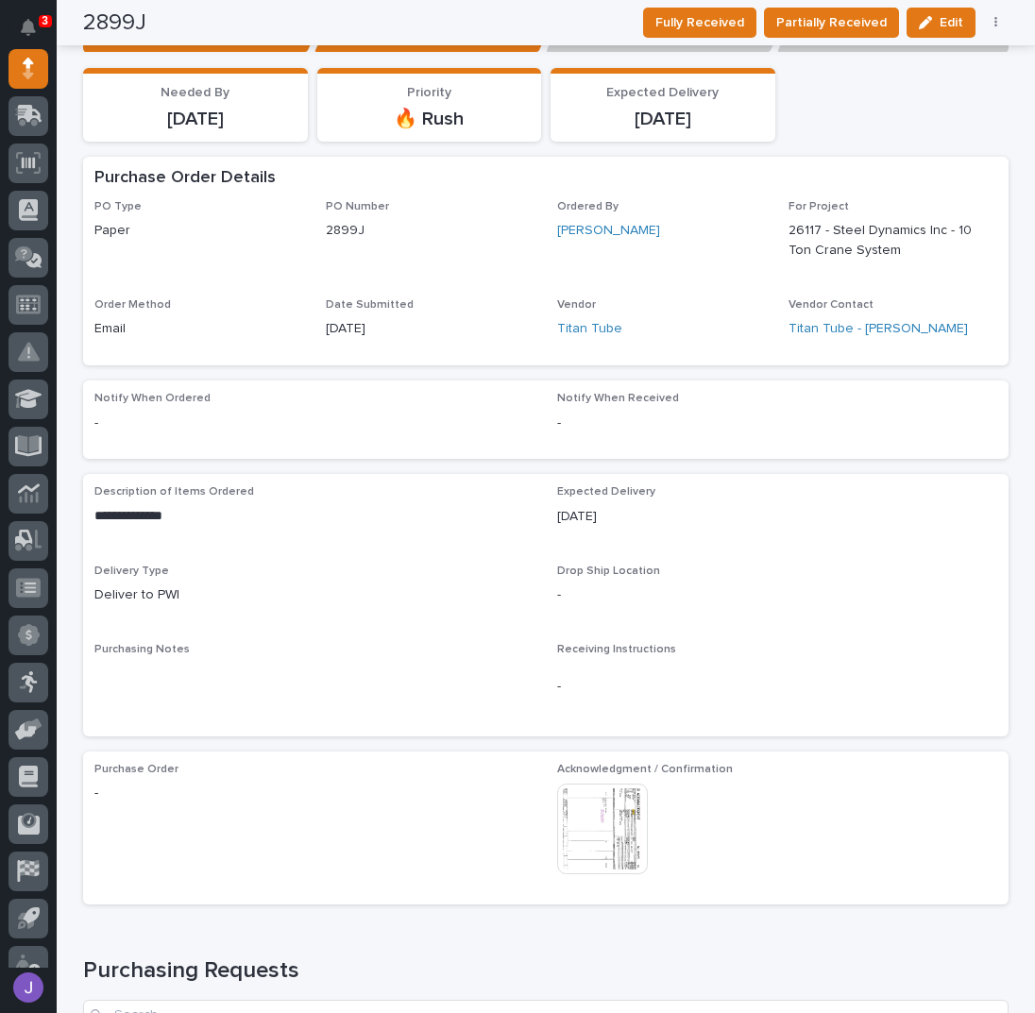
scroll to position [0, 0]
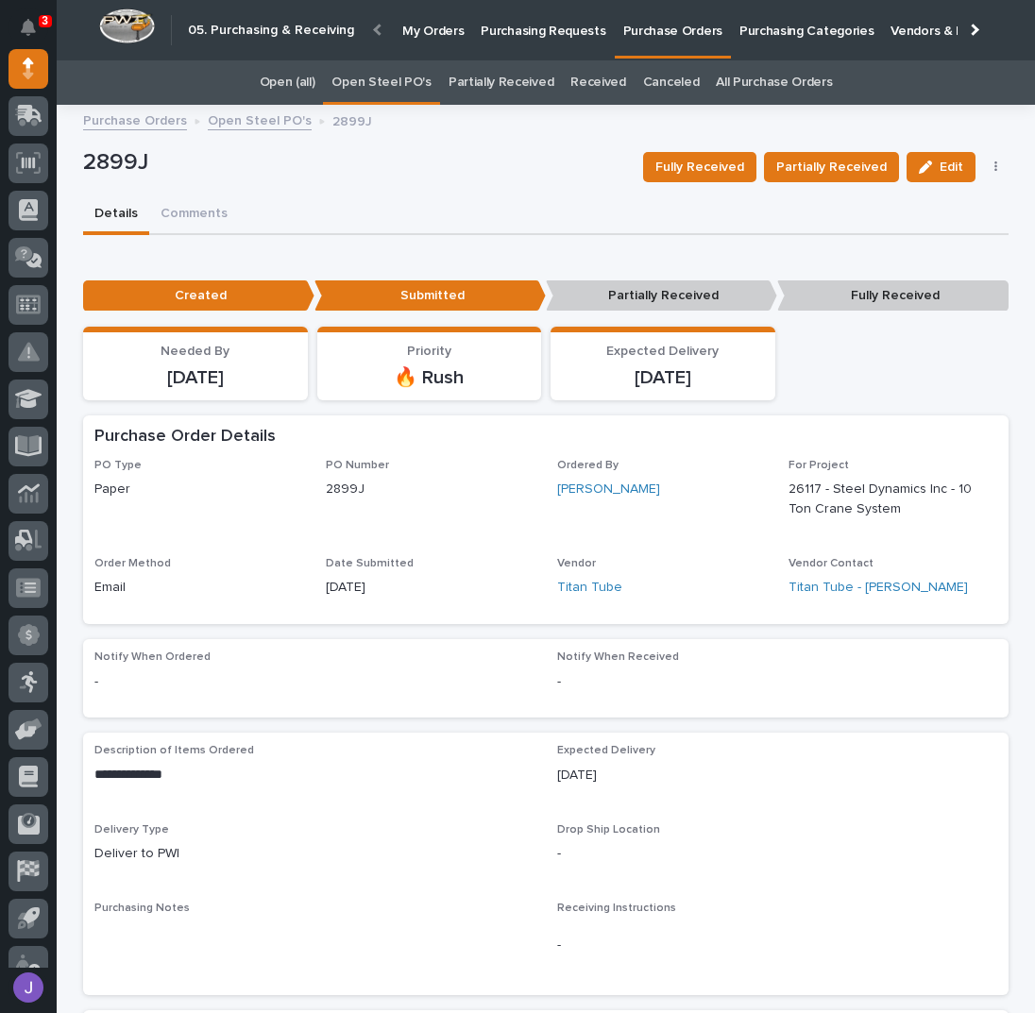
click at [507, 38] on p "Purchasing Requests" at bounding box center [543, 20] width 125 height 40
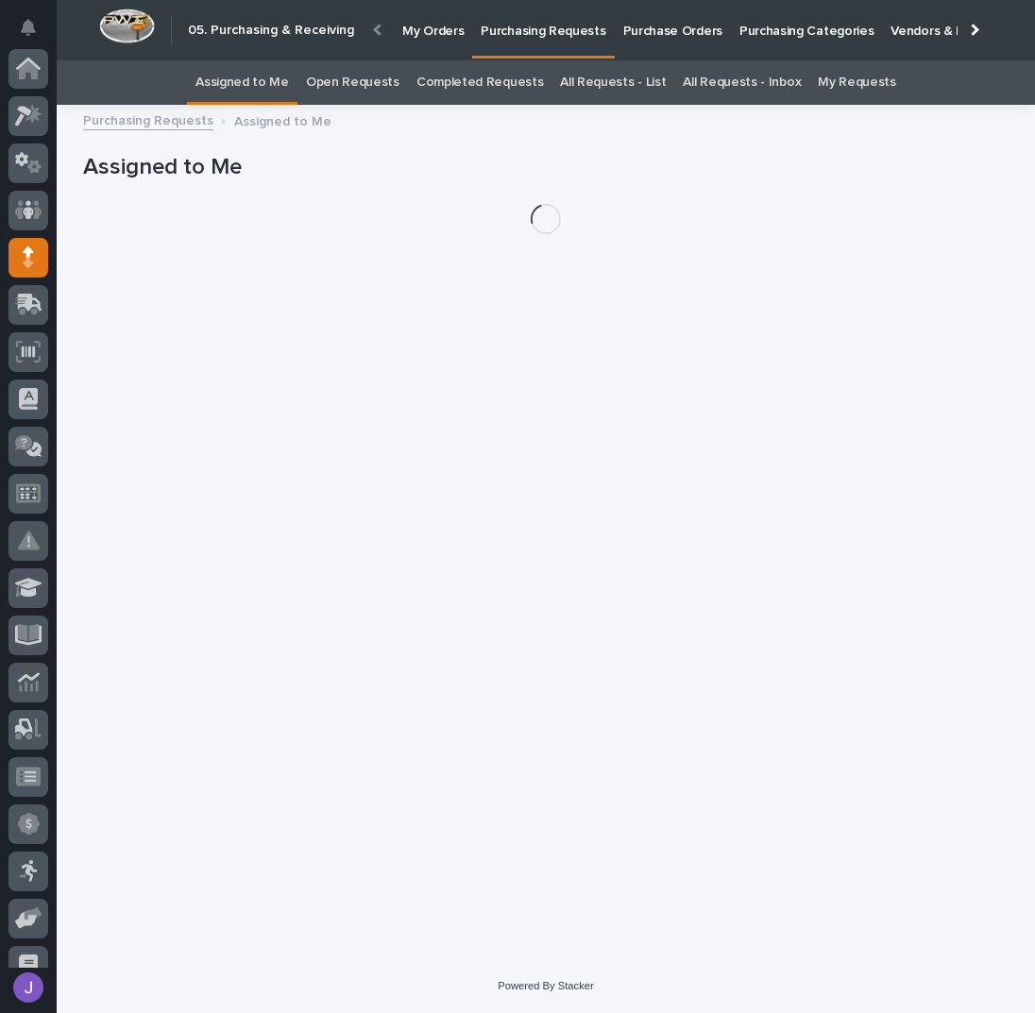
scroll to position [189, 0]
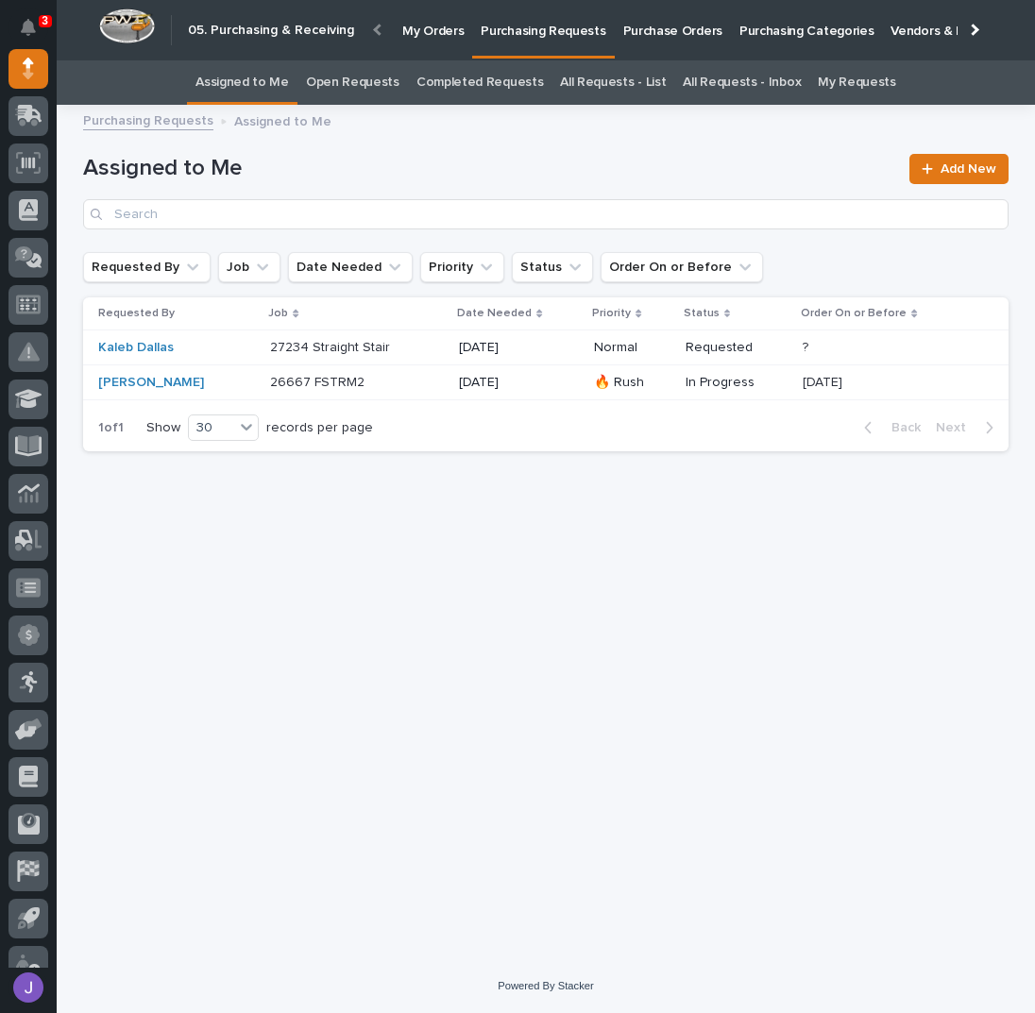
click at [518, 524] on div "Loading... Saving… Loading... Saving… Assigned to Me Add New Requested By Job D…" at bounding box center [546, 514] width 944 height 796
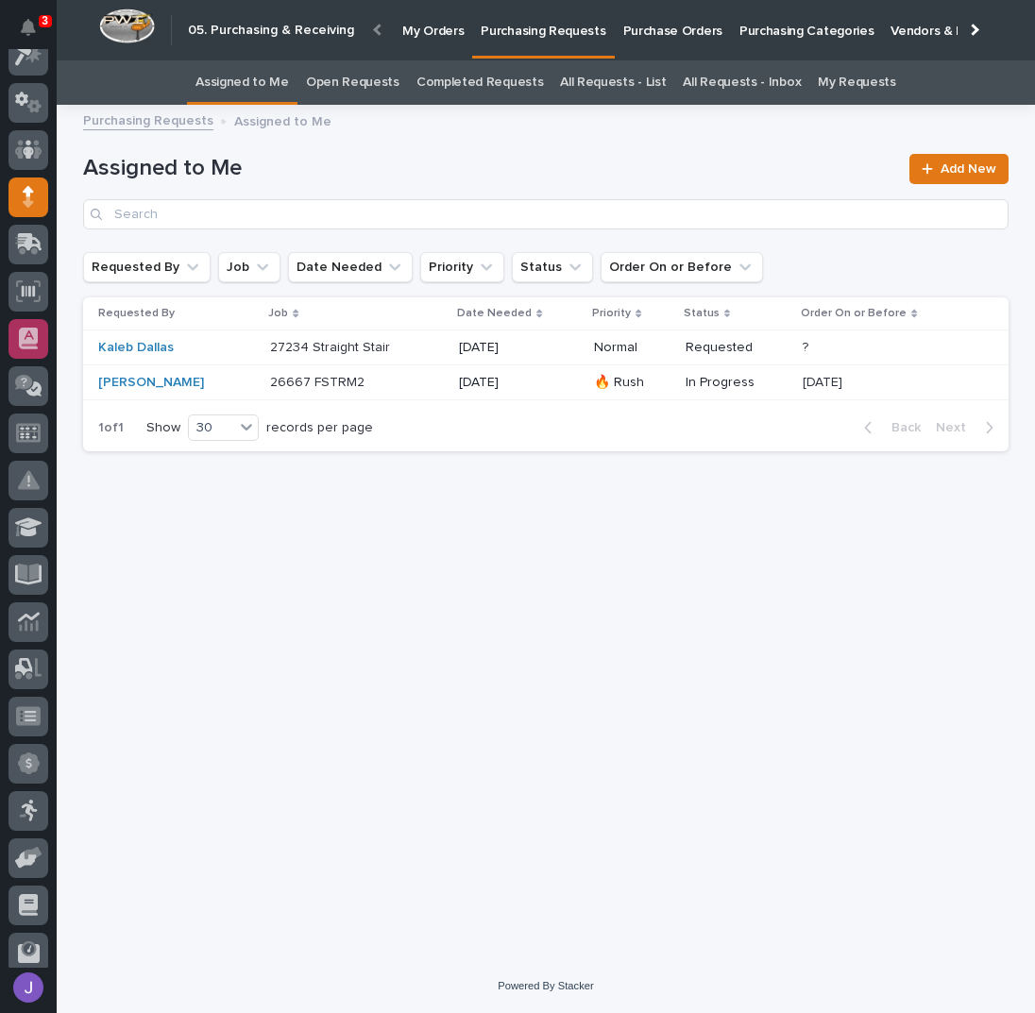
scroll to position [0, 0]
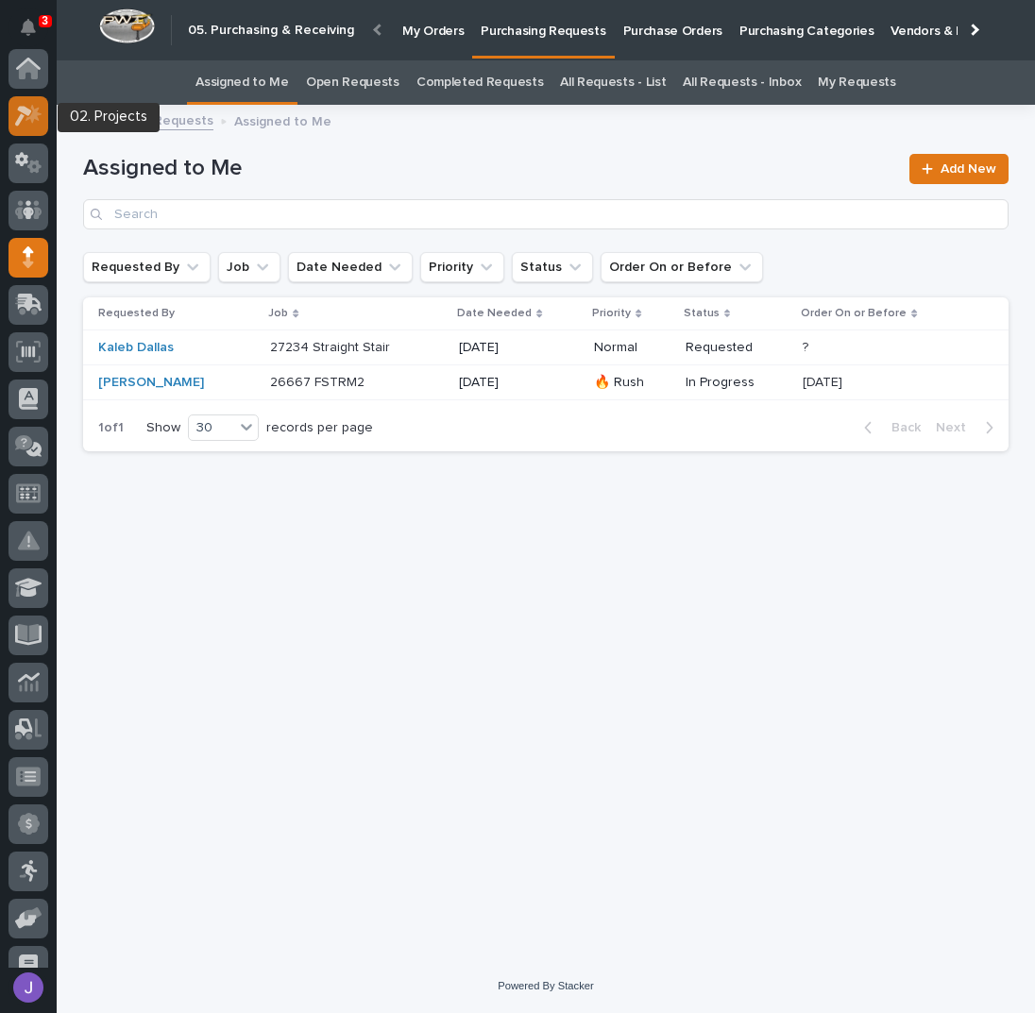
click at [28, 110] on icon at bounding box center [23, 116] width 17 height 21
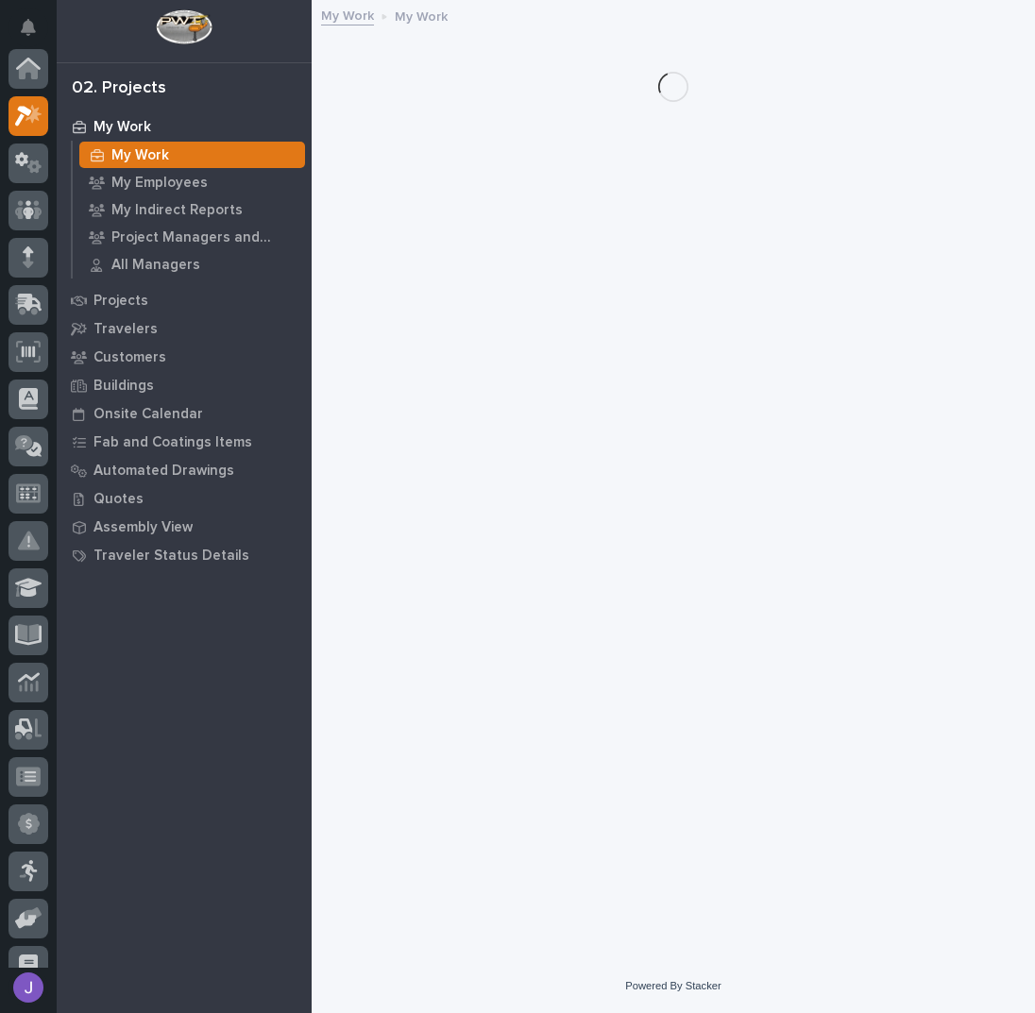
scroll to position [47, 0]
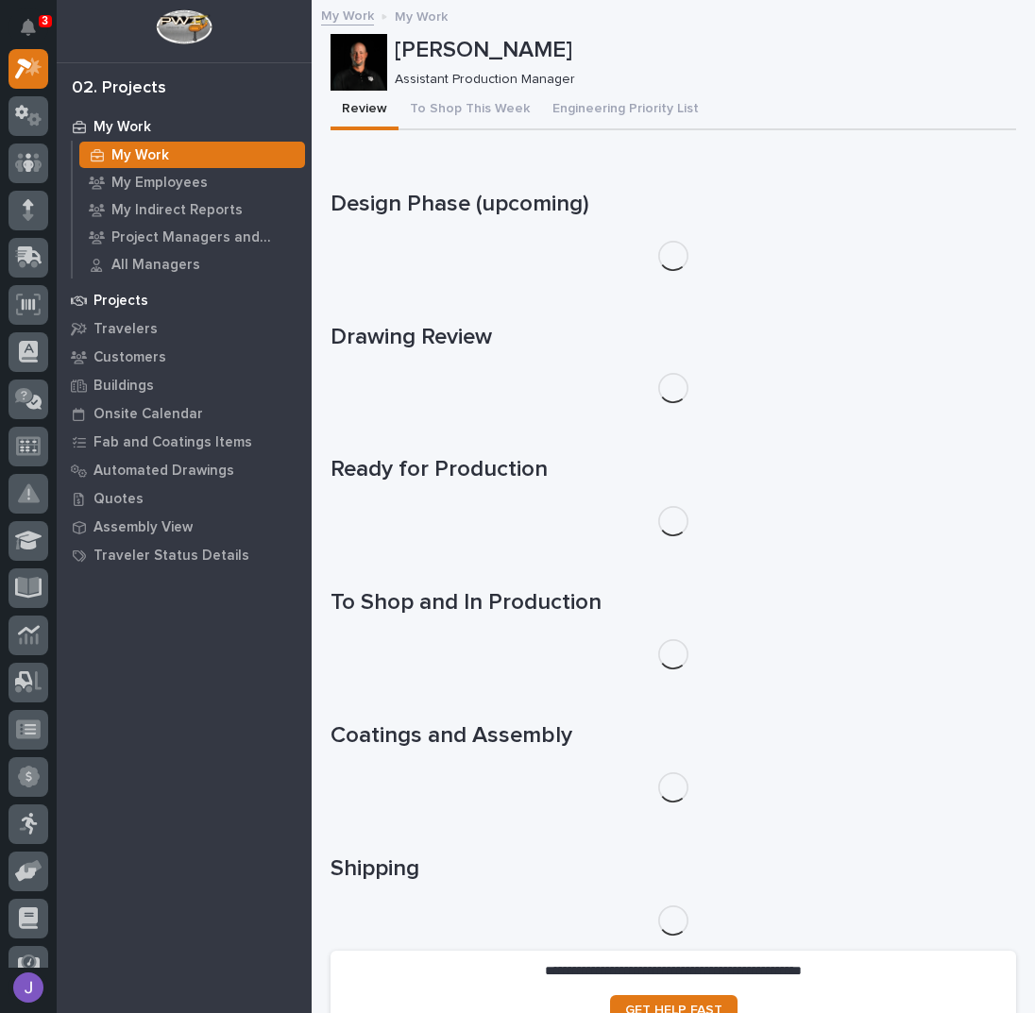
click at [136, 294] on p "Projects" at bounding box center [120, 301] width 55 height 17
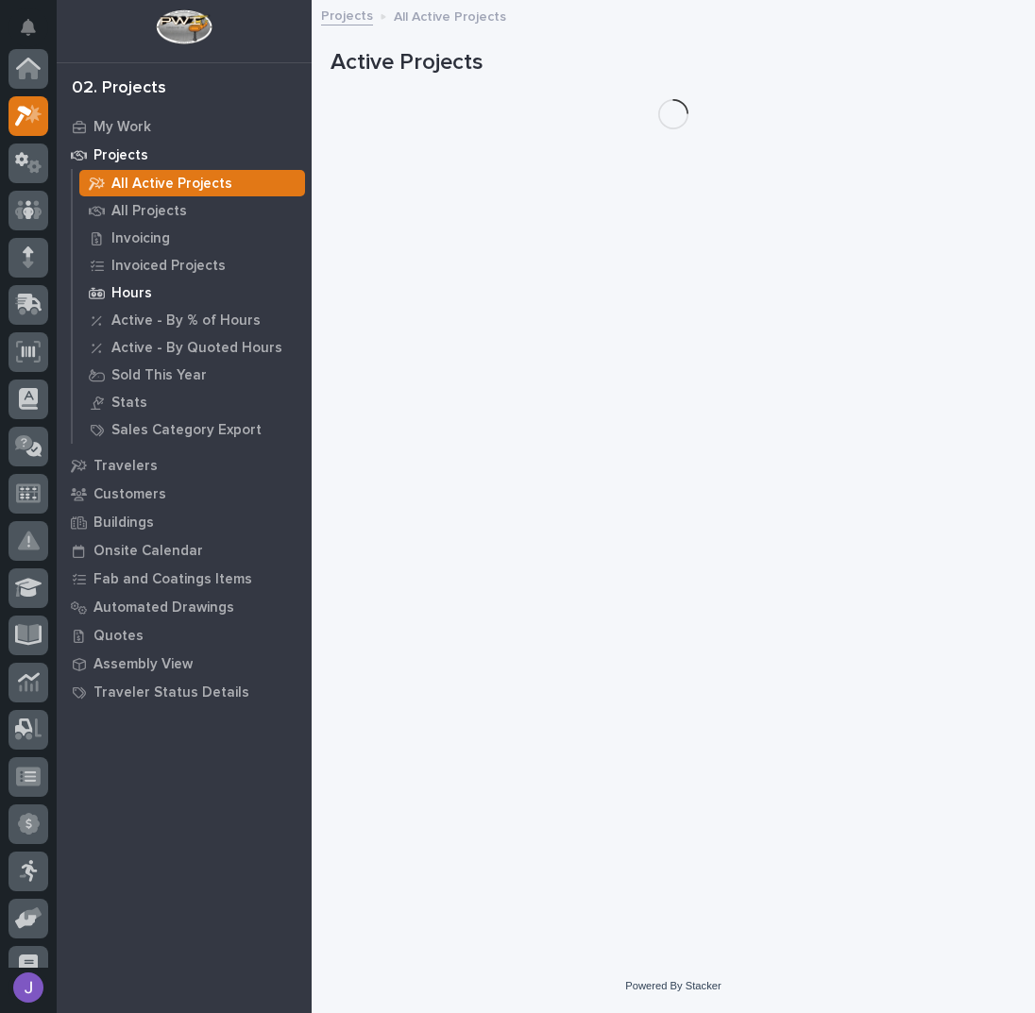
scroll to position [47, 0]
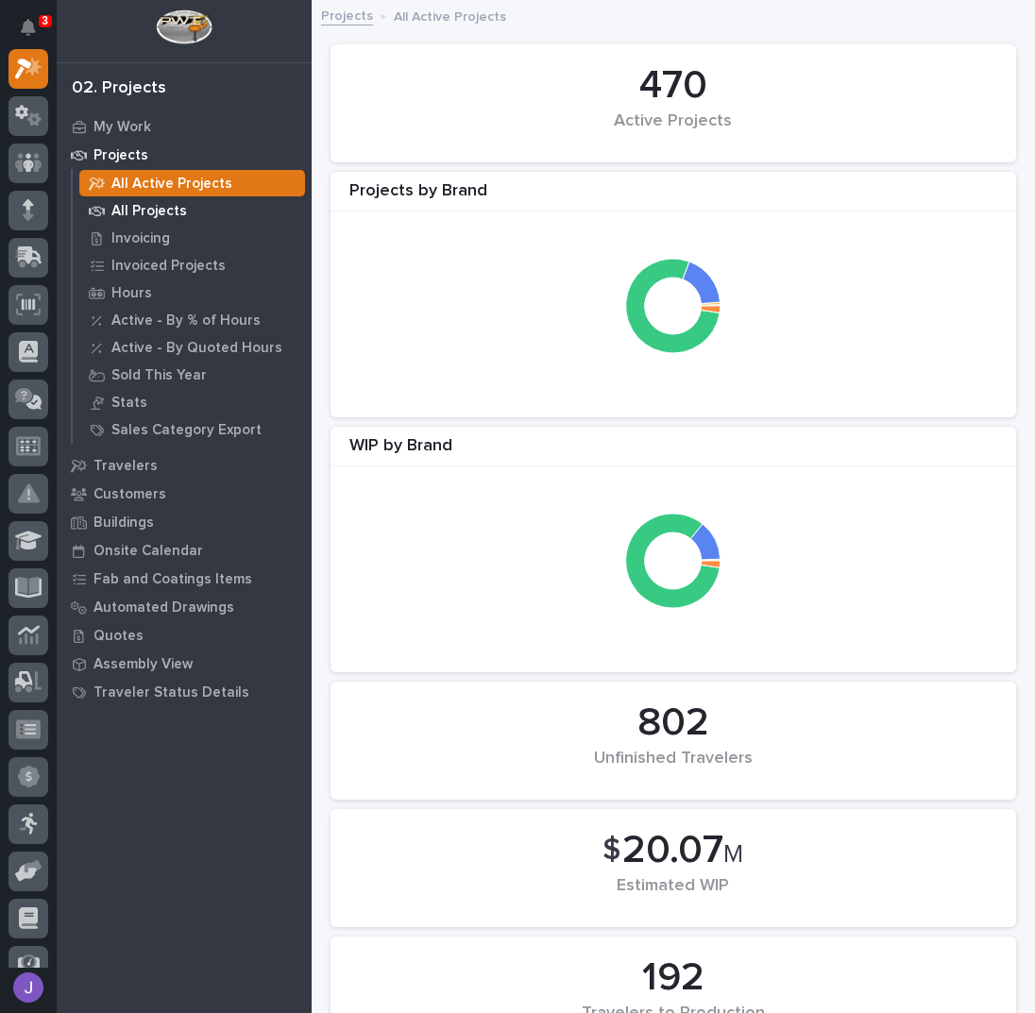
click at [139, 216] on p "All Projects" at bounding box center [149, 211] width 76 height 17
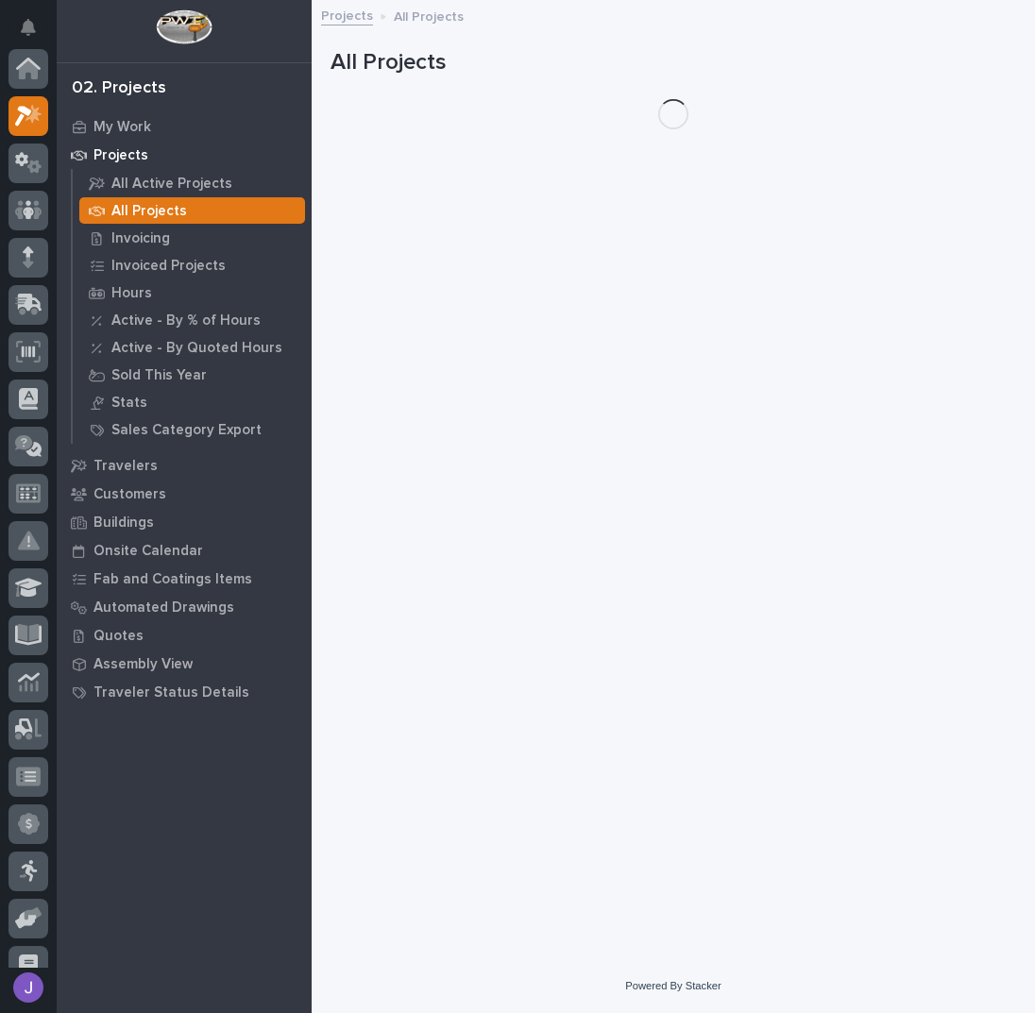
scroll to position [47, 0]
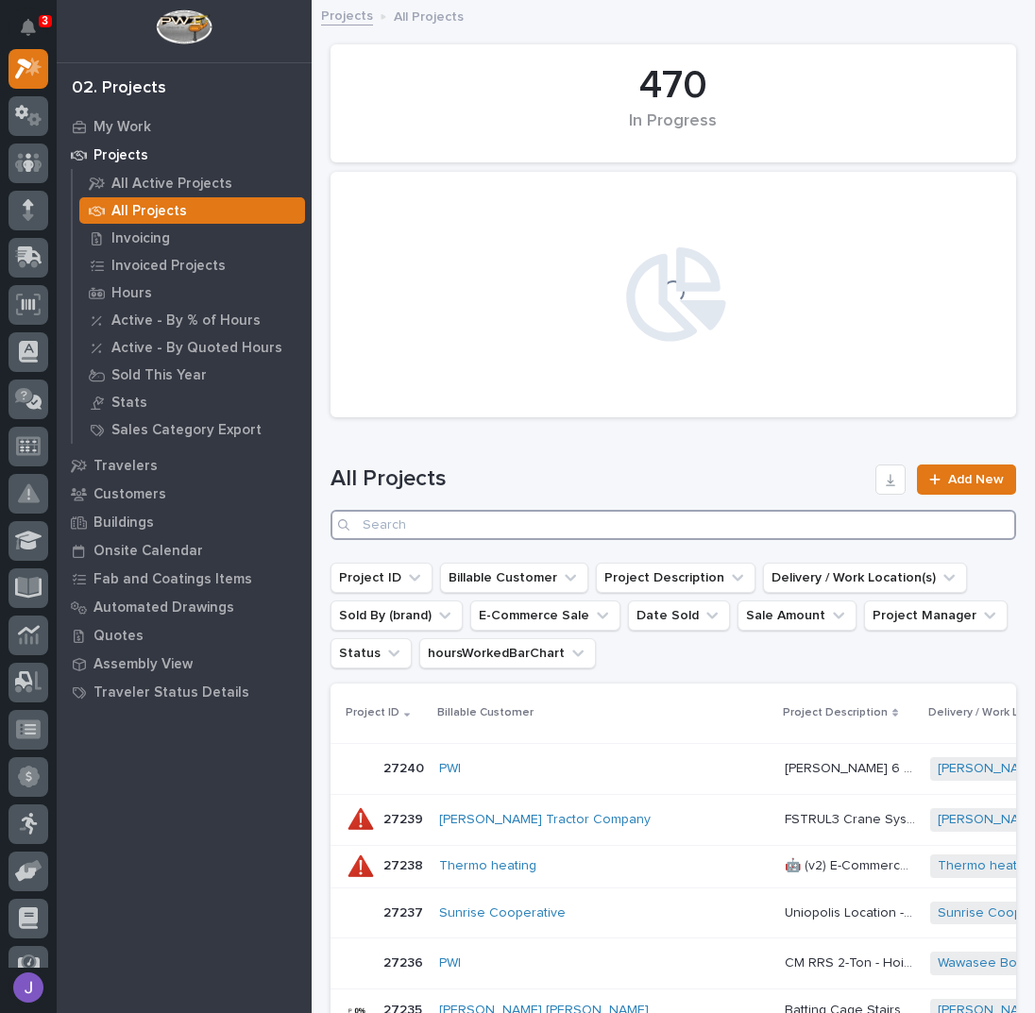
click at [439, 518] on input "Search" at bounding box center [674, 525] width 686 height 30
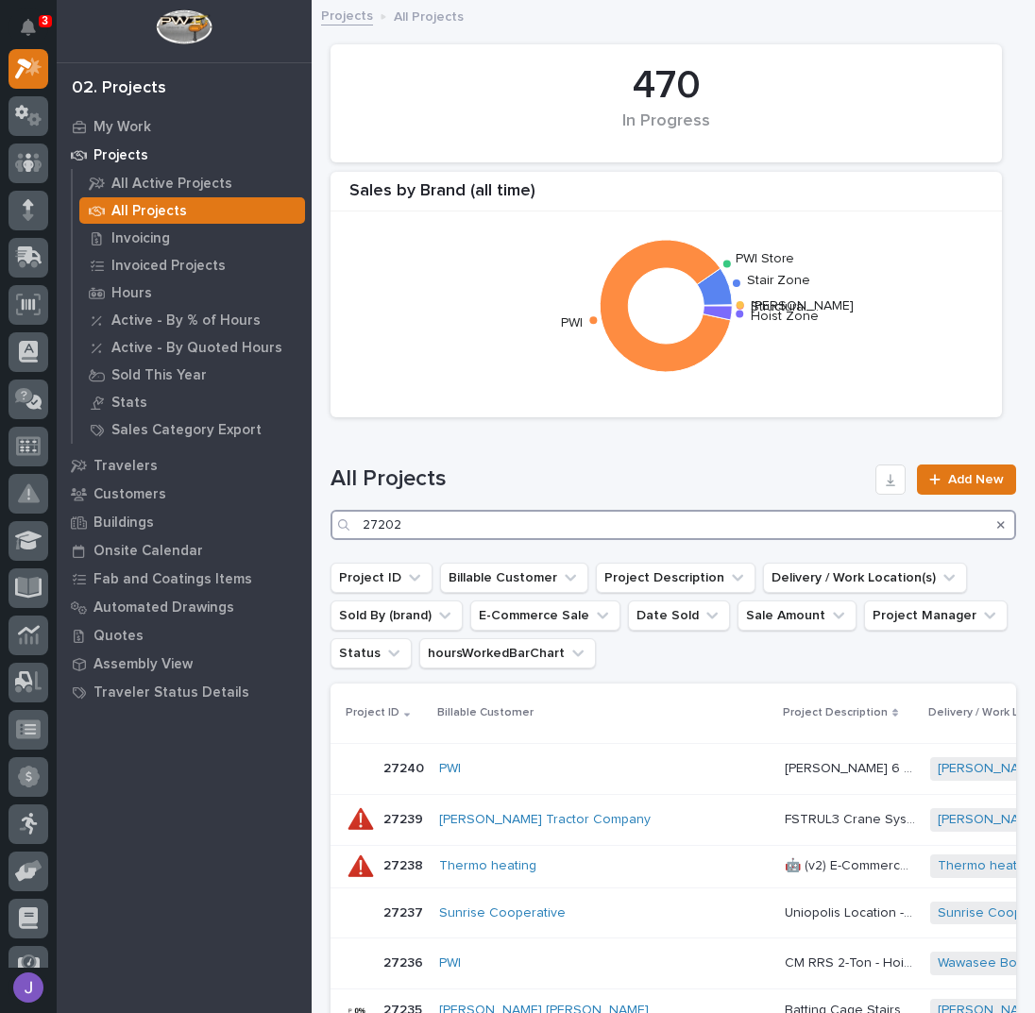
type input "27202"
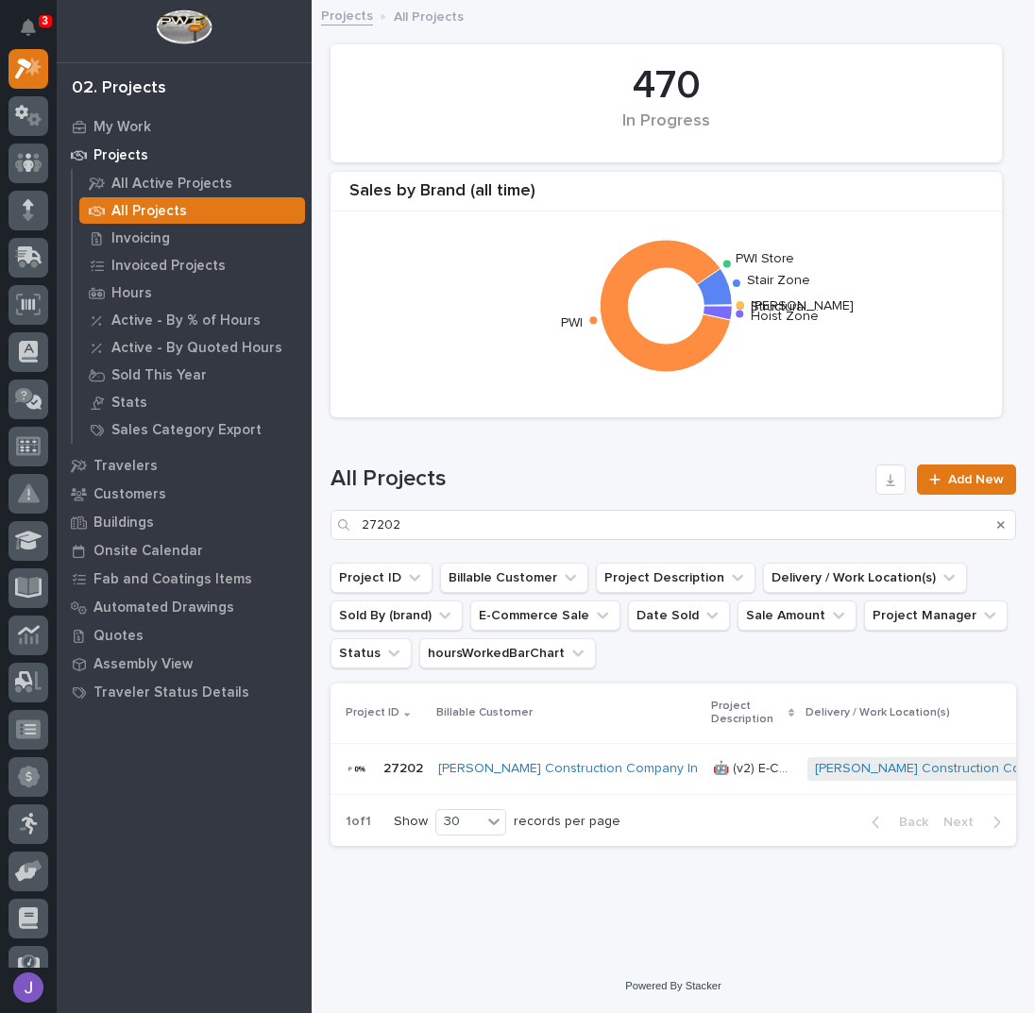
click at [713, 764] on p "🤖 (v2) E-Commerce Order with Fab Item" at bounding box center [754, 767] width 83 height 20
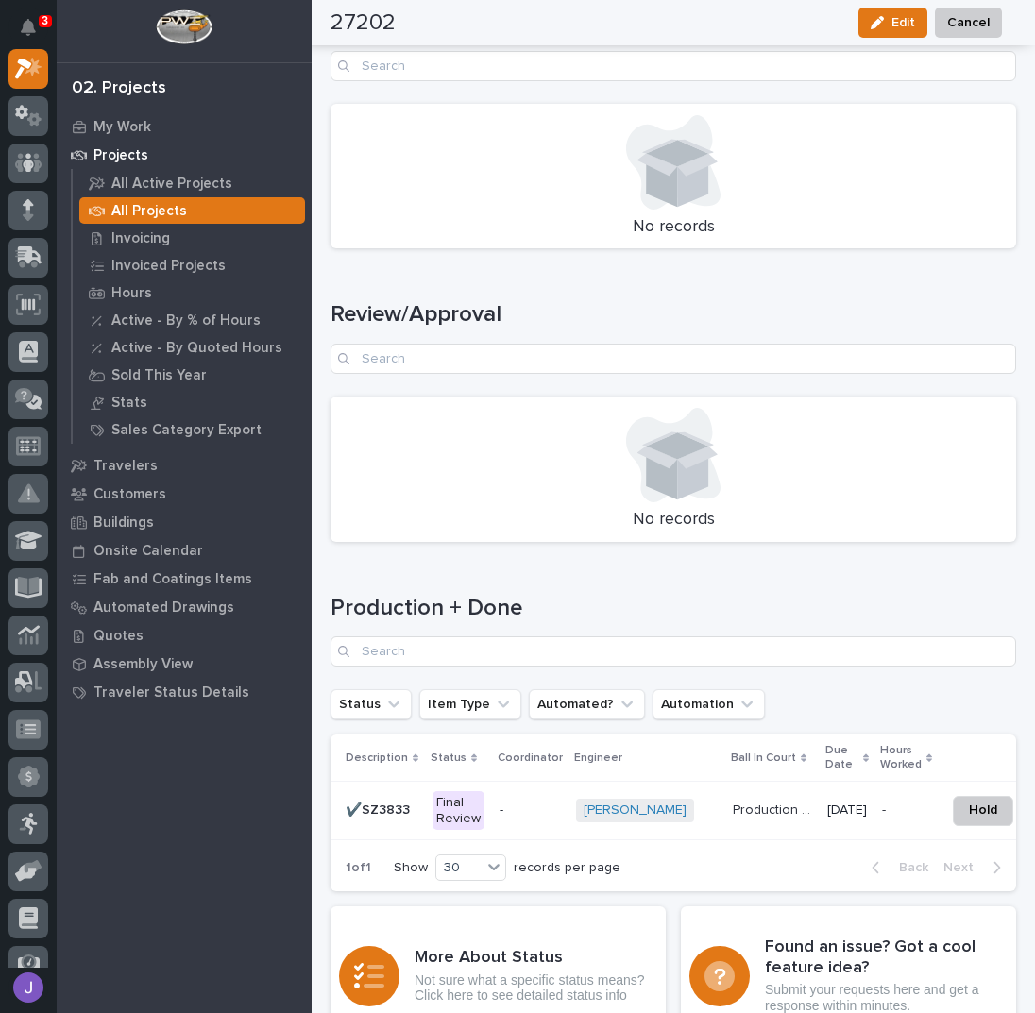
scroll to position [2267, 0]
click at [460, 822] on div "Final Review" at bounding box center [459, 810] width 52 height 40
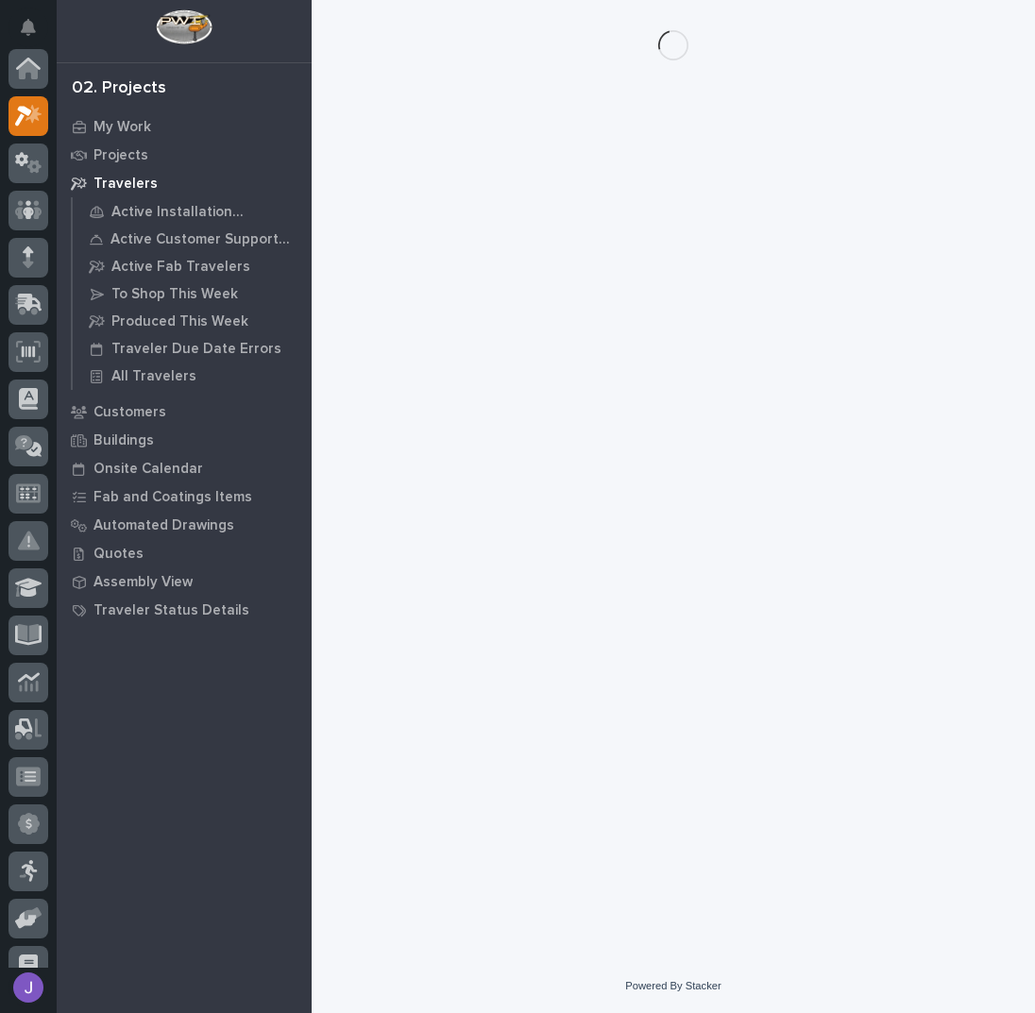
scroll to position [47, 0]
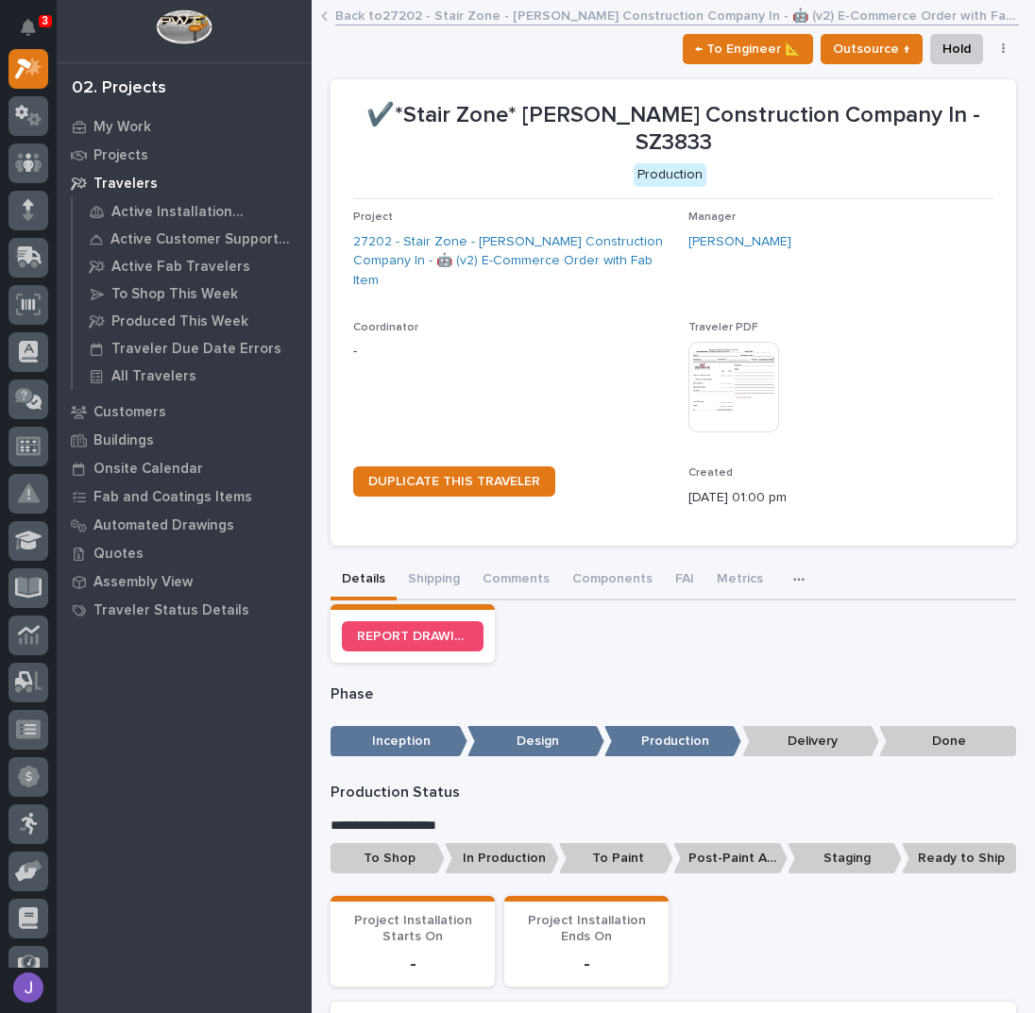
click at [407, 843] on p "To Shop" at bounding box center [388, 858] width 114 height 31
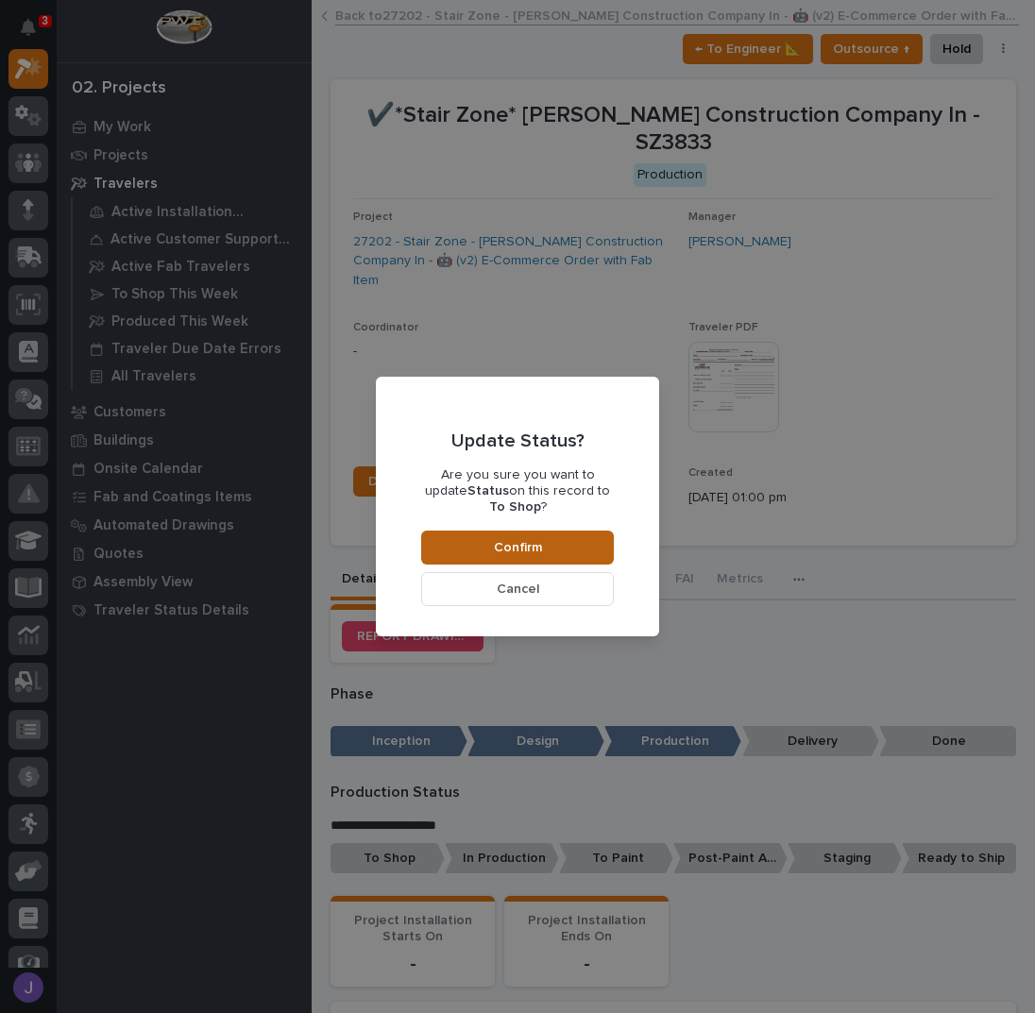
click at [504, 540] on span "Confirm" at bounding box center [518, 547] width 48 height 17
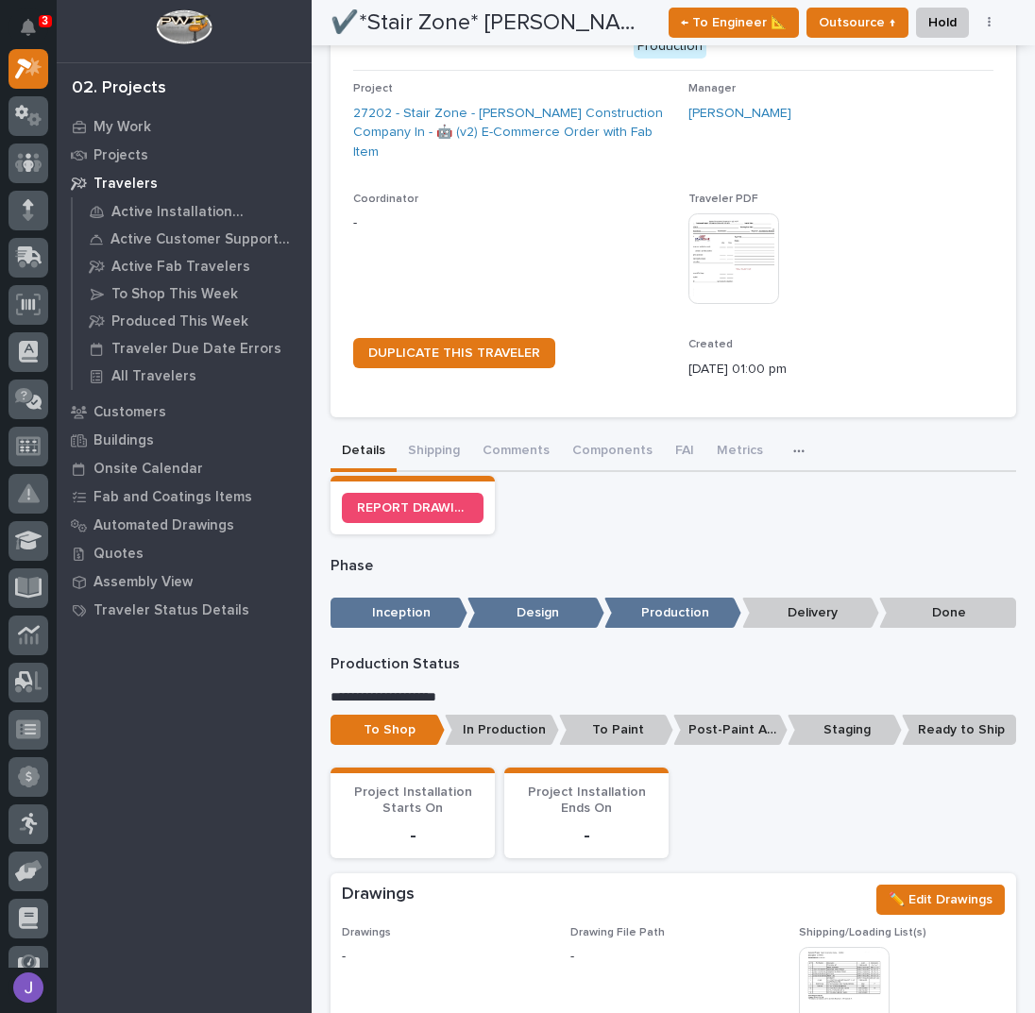
scroll to position [0, 0]
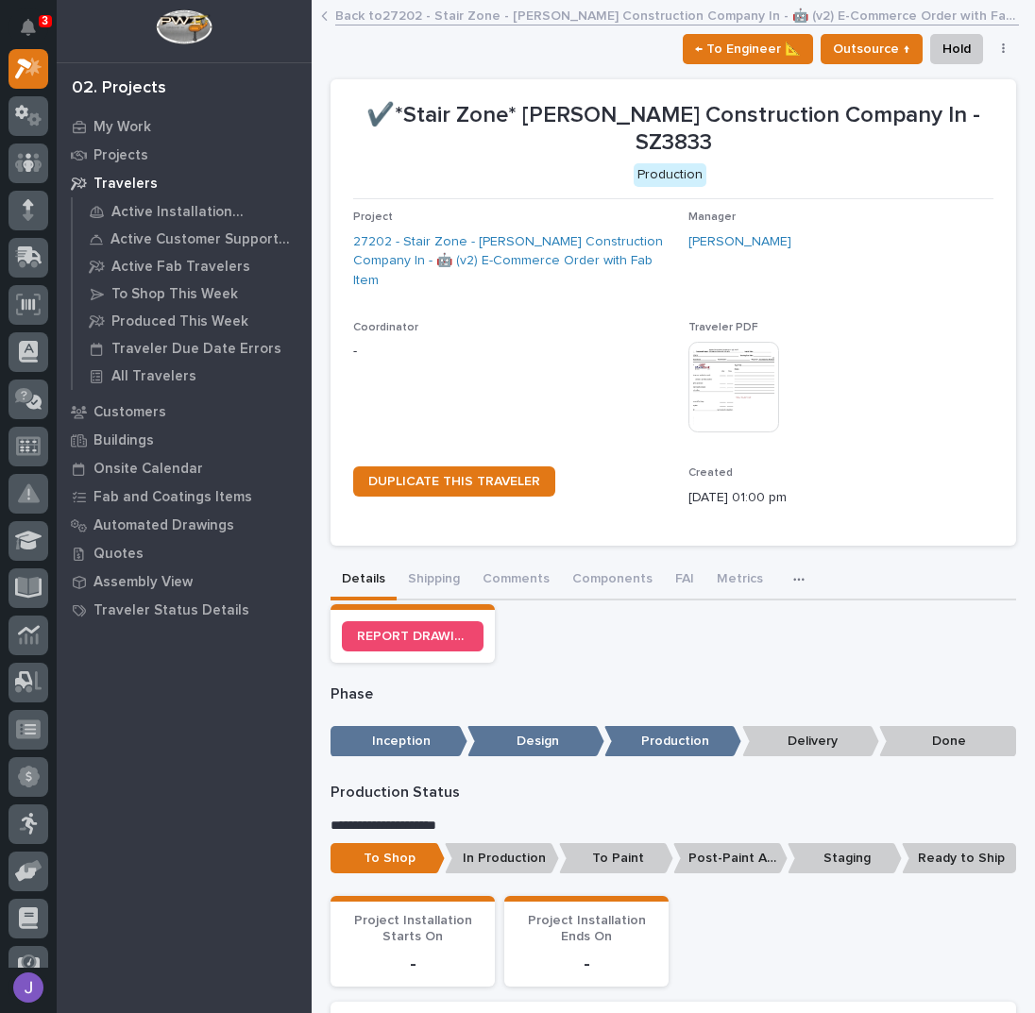
click at [383, 24] on link "Back to 27202 - Stair Zone - [PERSON_NAME] Construction Company In - 🤖 (v2) E-C…" at bounding box center [677, 15] width 684 height 22
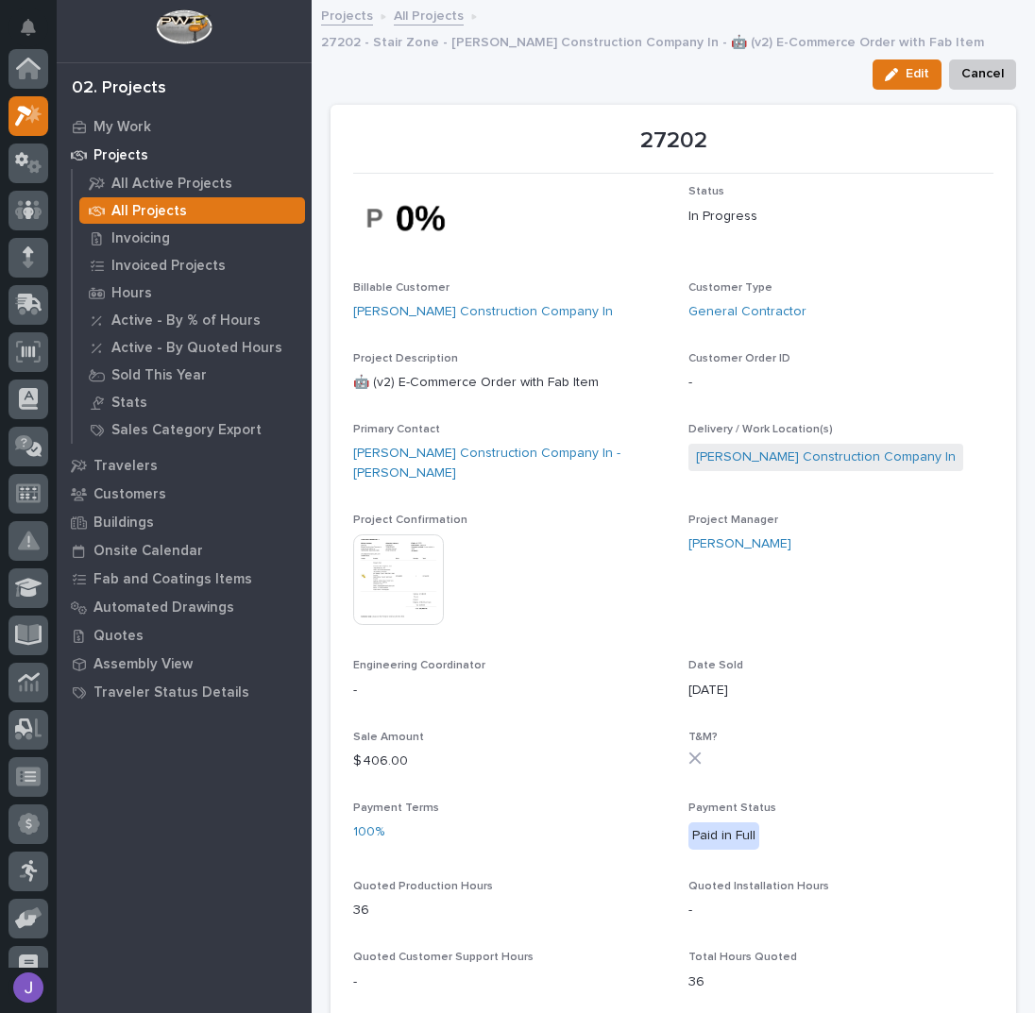
scroll to position [47, 0]
click at [413, 16] on link "All Projects" at bounding box center [429, 15] width 70 height 22
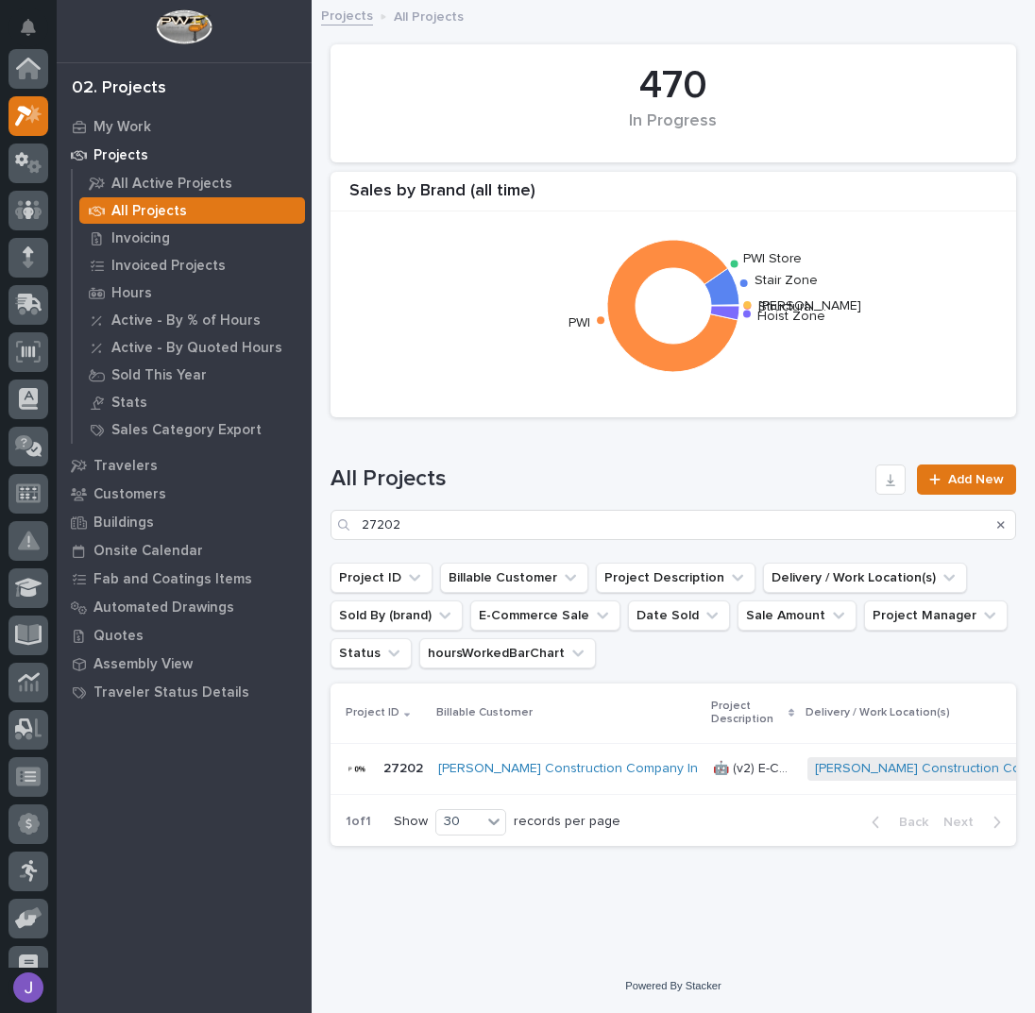
scroll to position [47, 0]
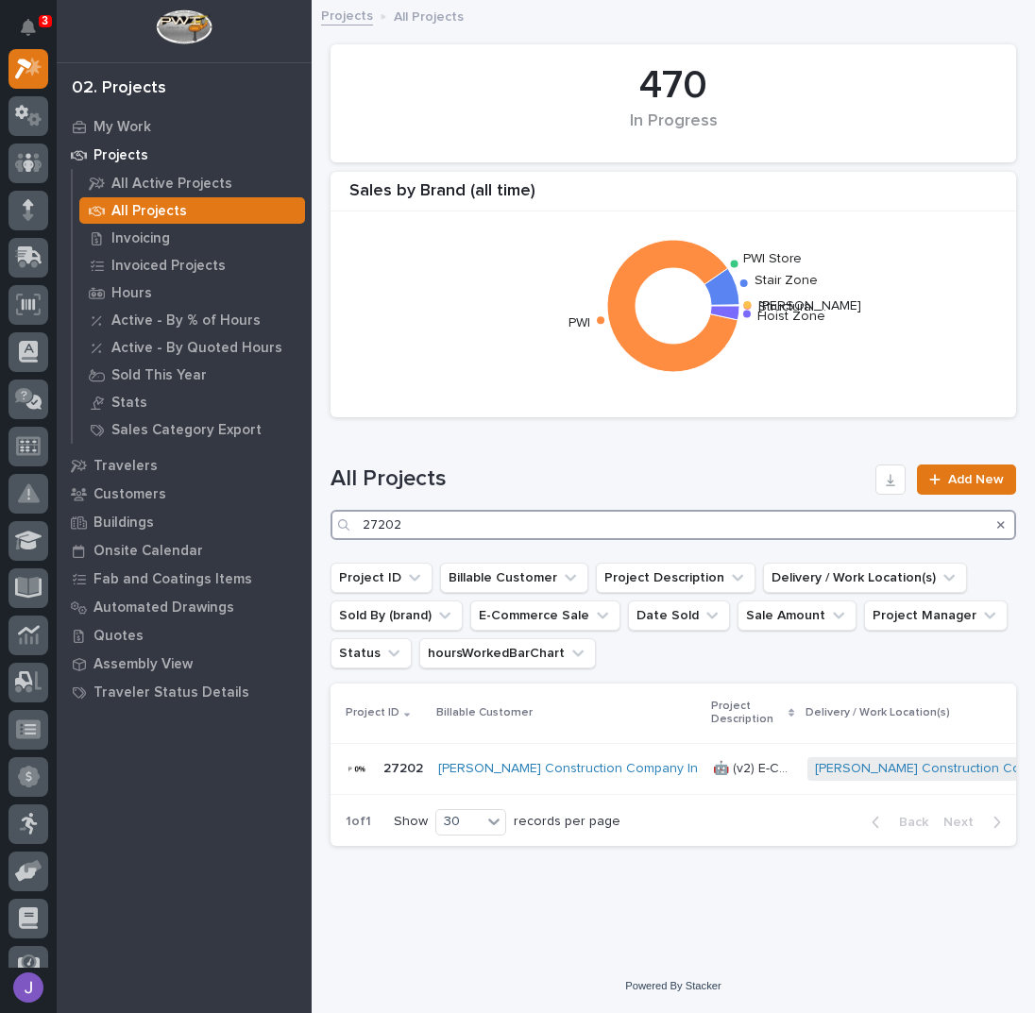
click at [432, 533] on input "27202" at bounding box center [674, 525] width 686 height 30
click at [413, 532] on input "27202" at bounding box center [674, 525] width 686 height 30
type input "2"
type input "27167"
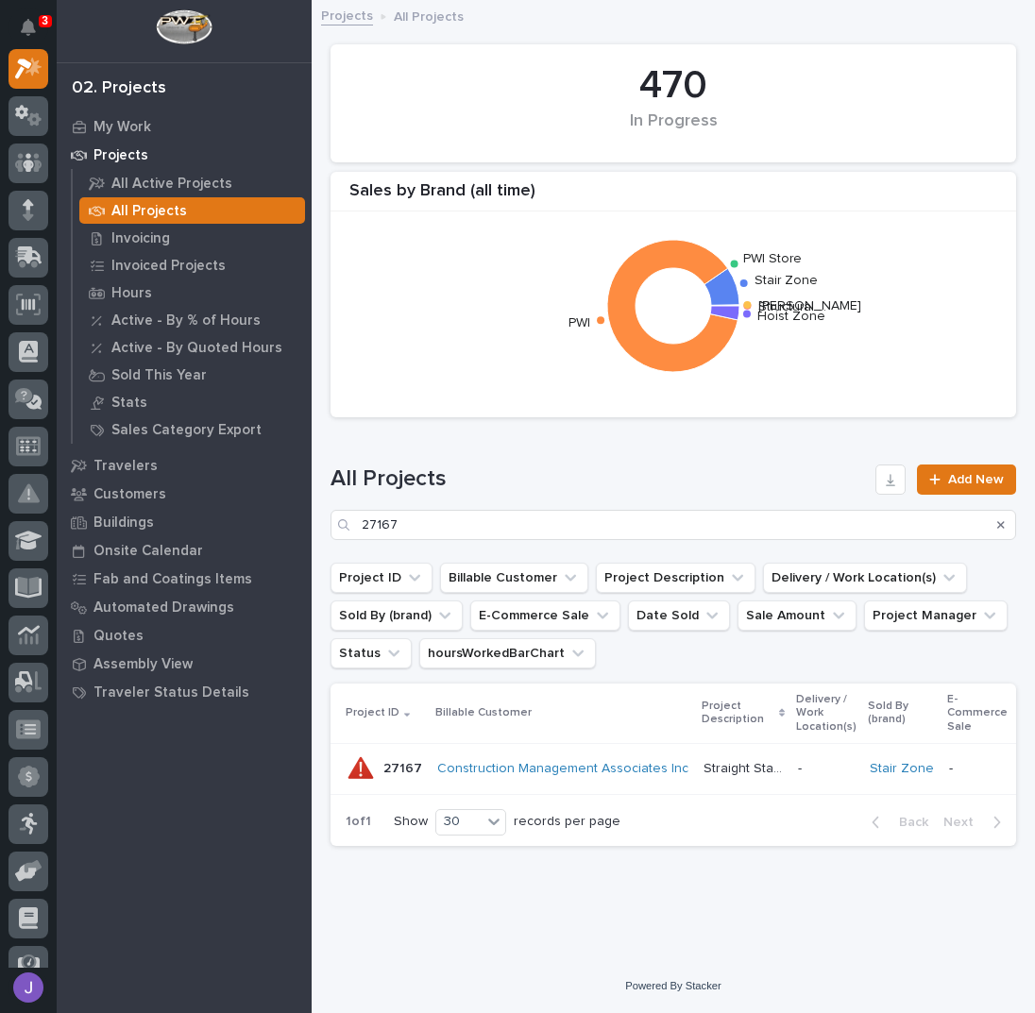
click at [746, 774] on p "Straight Stairs" at bounding box center [745, 767] width 83 height 20
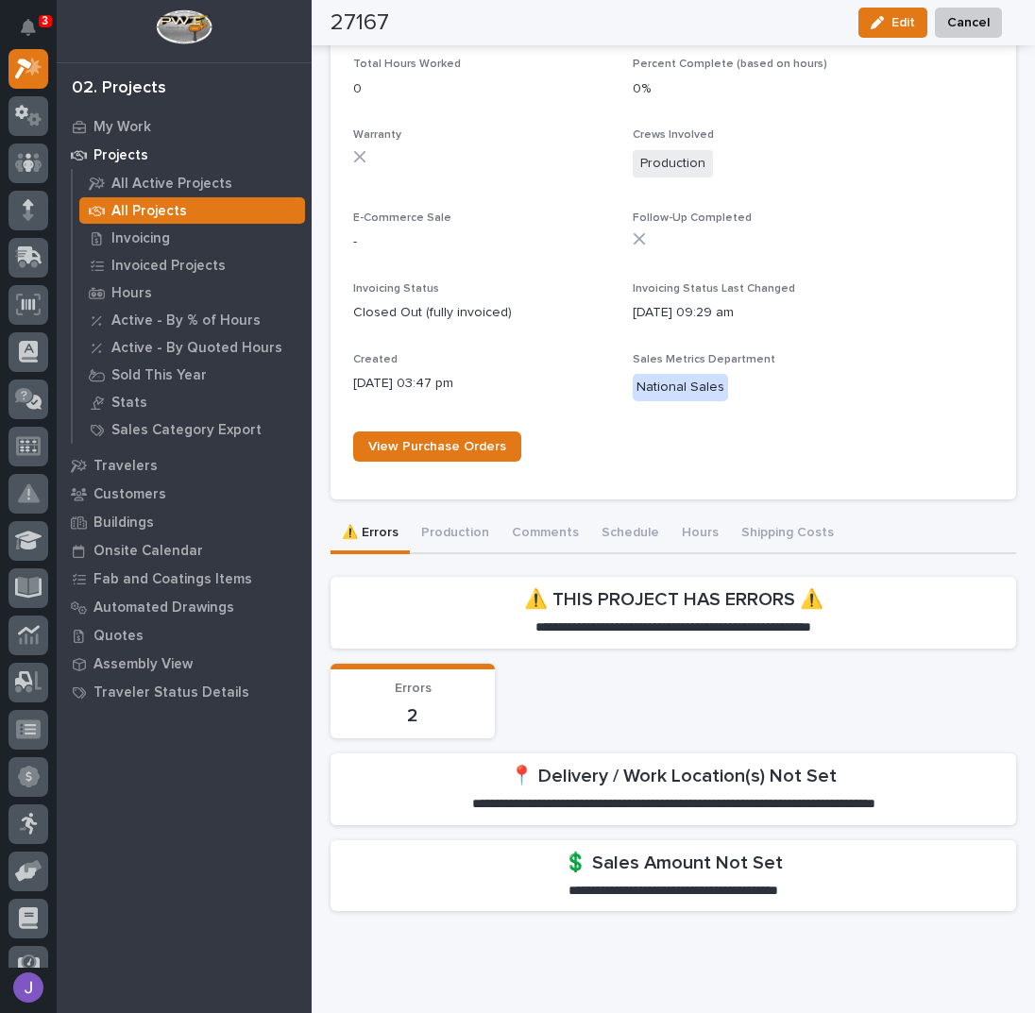
scroll to position [1068, 0]
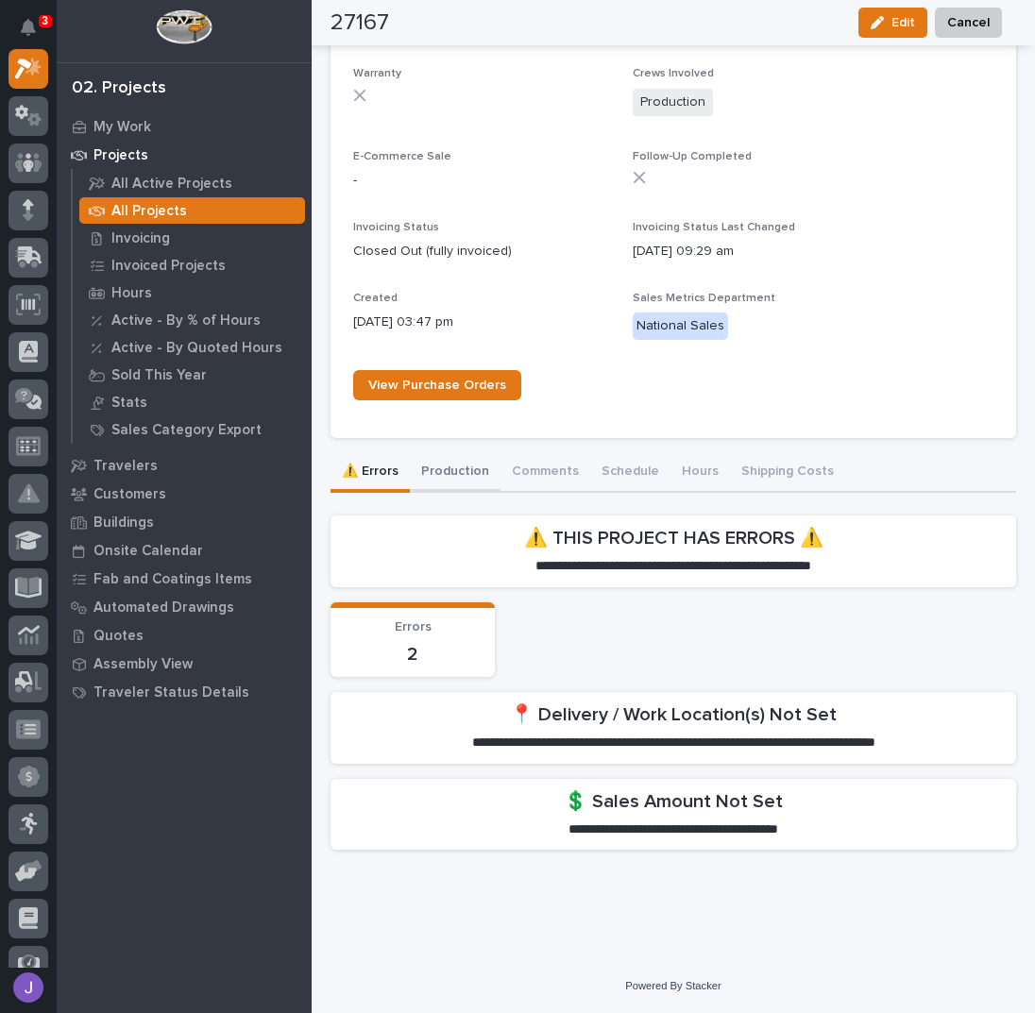
click at [472, 471] on button "Production" at bounding box center [455, 473] width 91 height 40
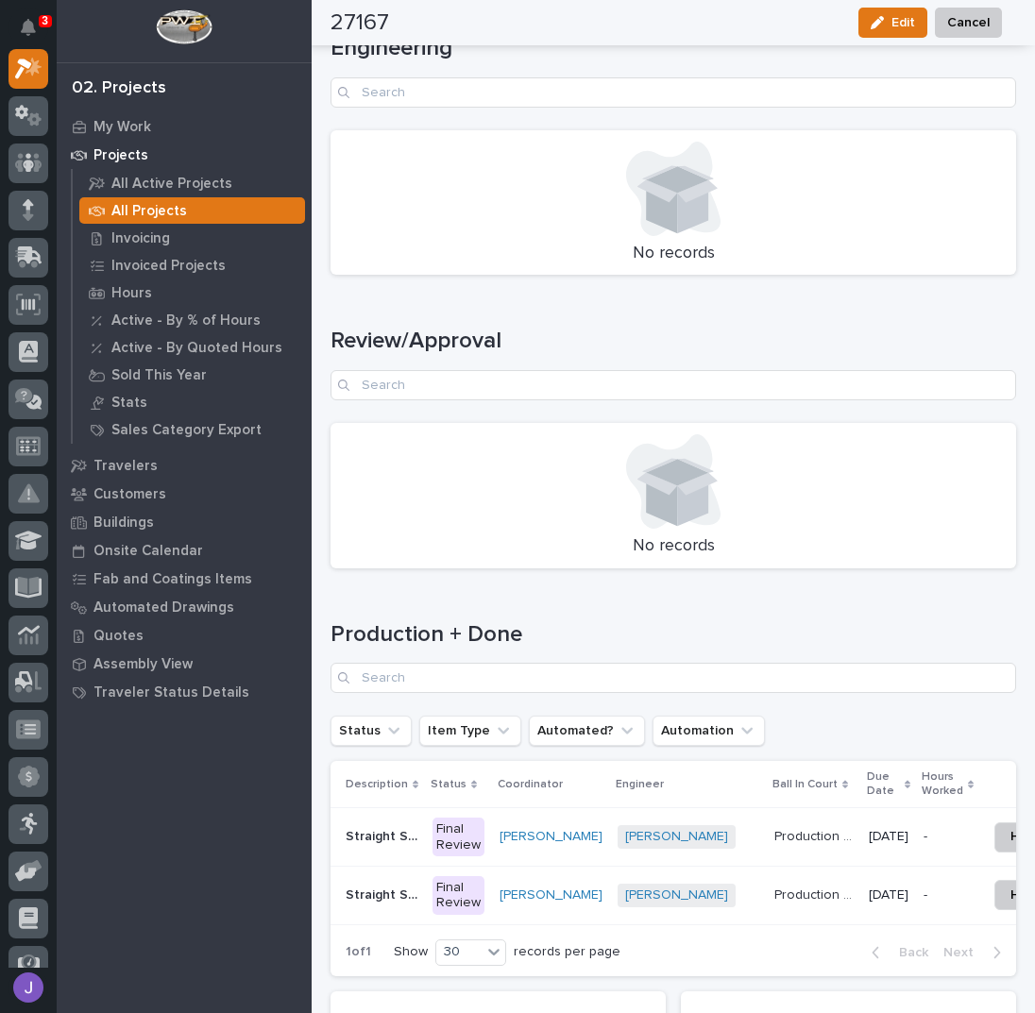
scroll to position [2362, 0]
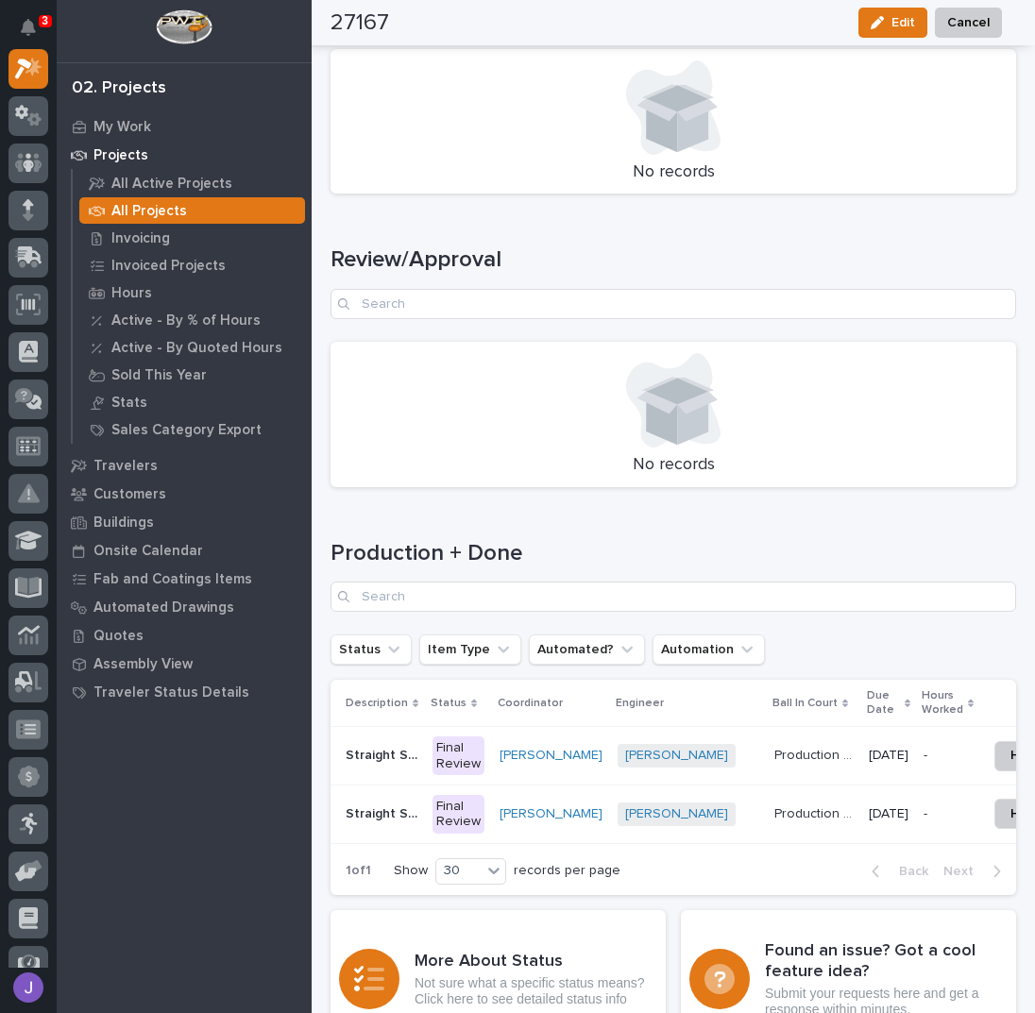
click at [382, 753] on p "Straight Stair A" at bounding box center [384, 754] width 76 height 20
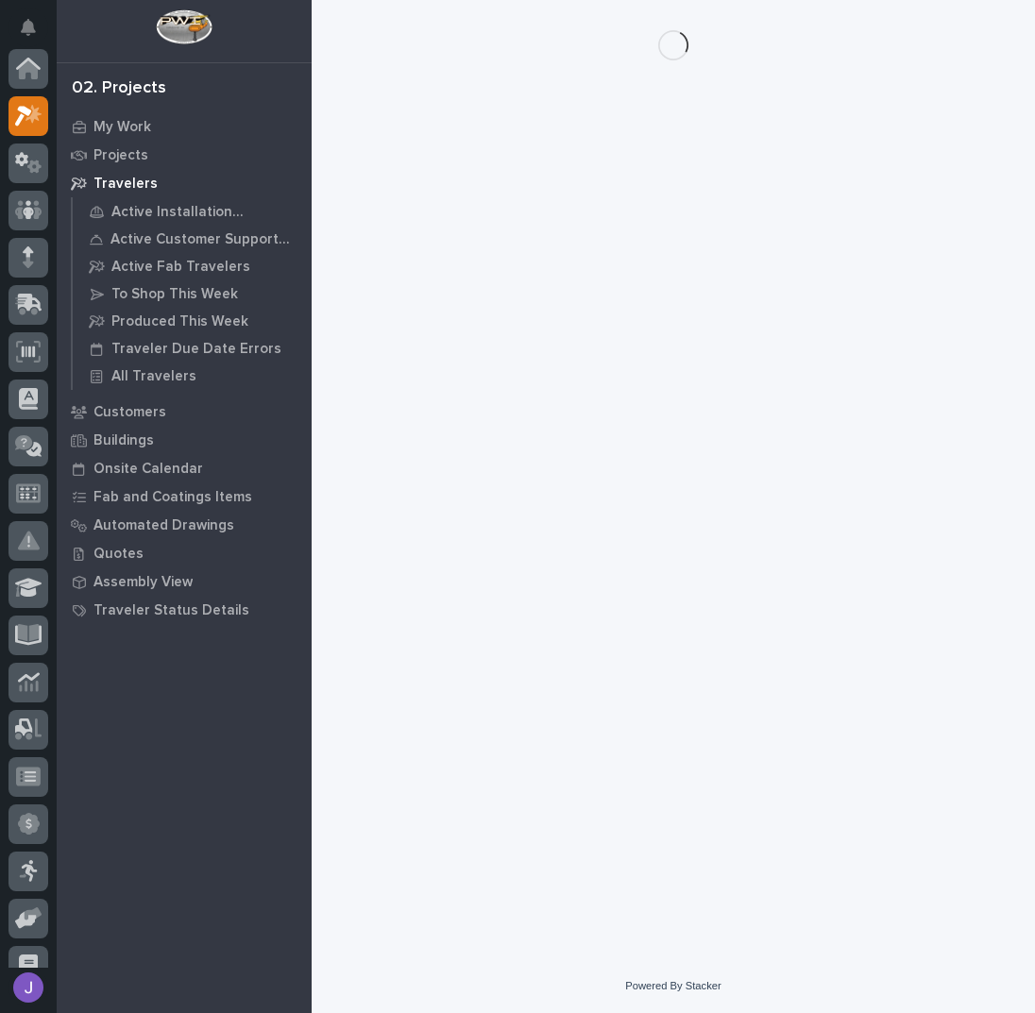
scroll to position [47, 0]
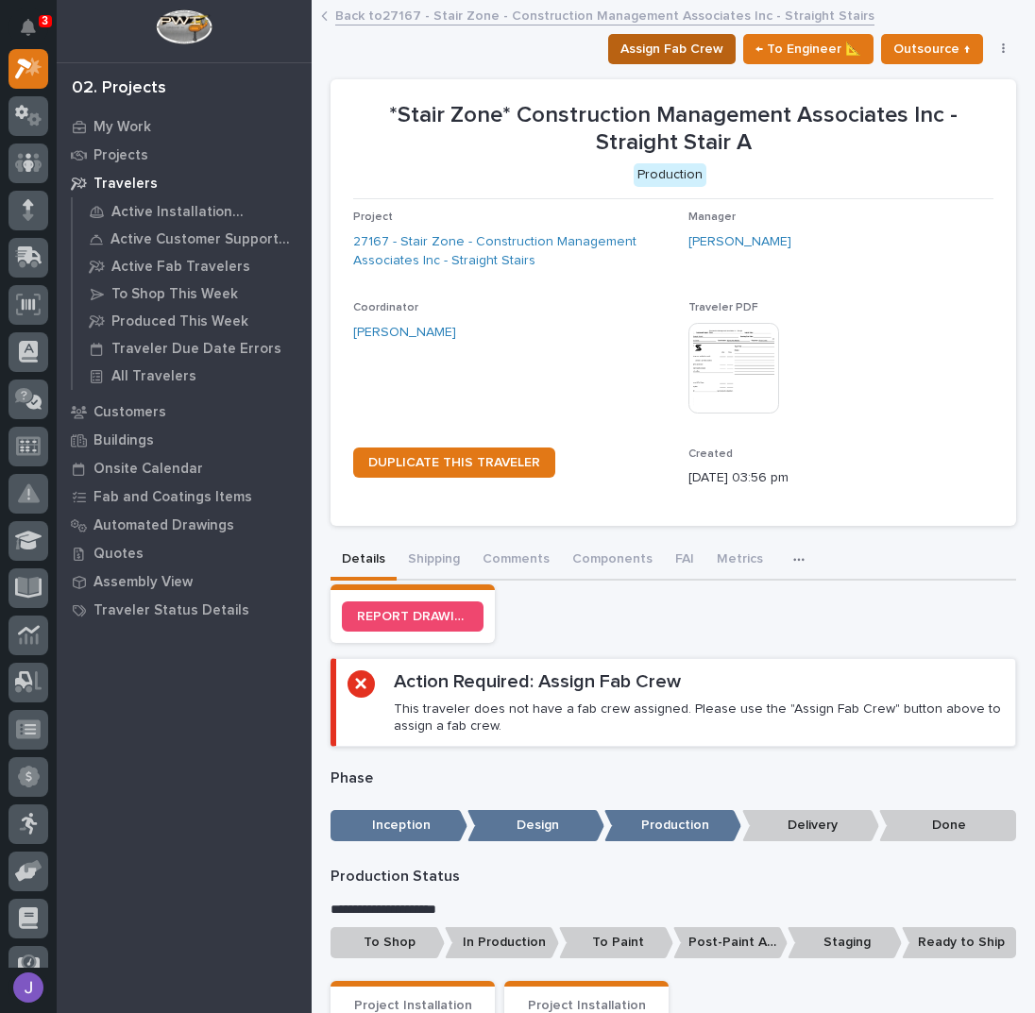
click at [646, 34] on button "Assign Fab Crew" at bounding box center [671, 49] width 127 height 30
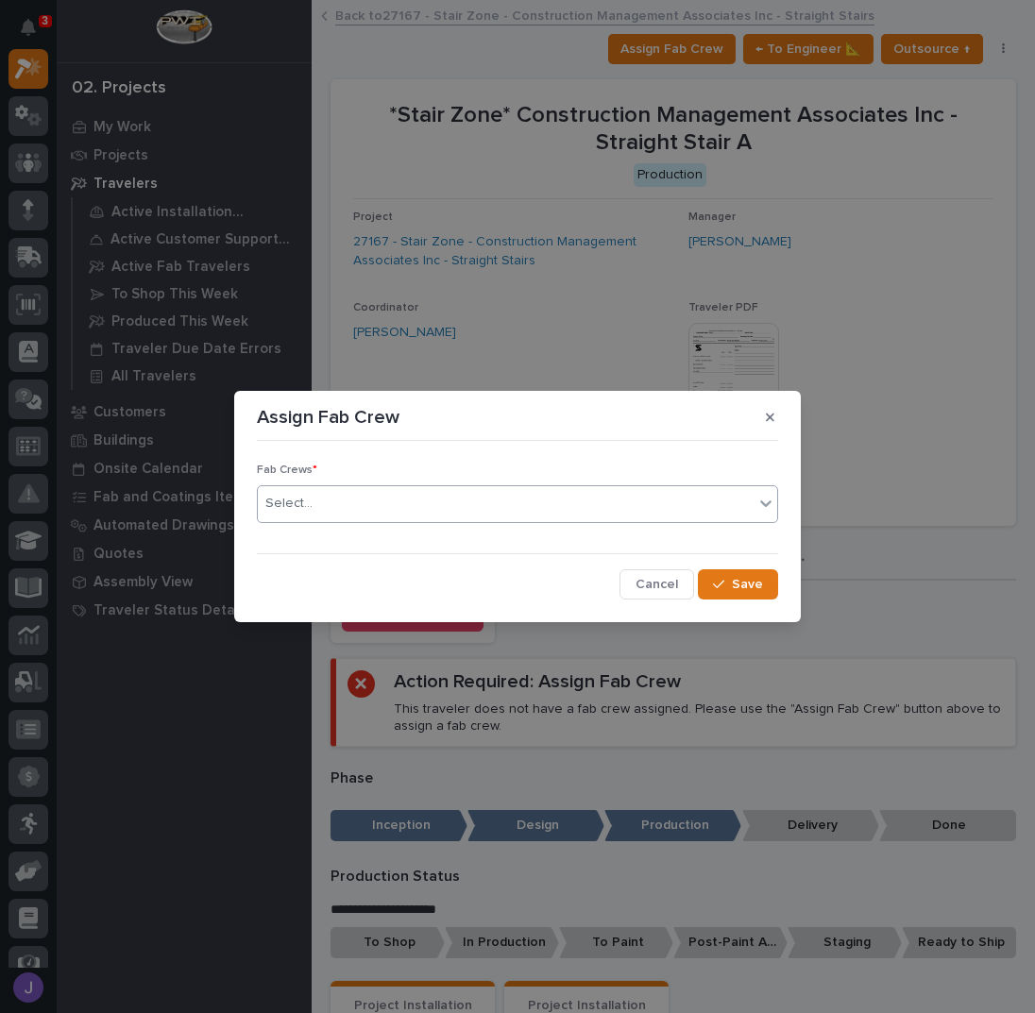
click at [380, 520] on div "Select..." at bounding box center [517, 504] width 521 height 38
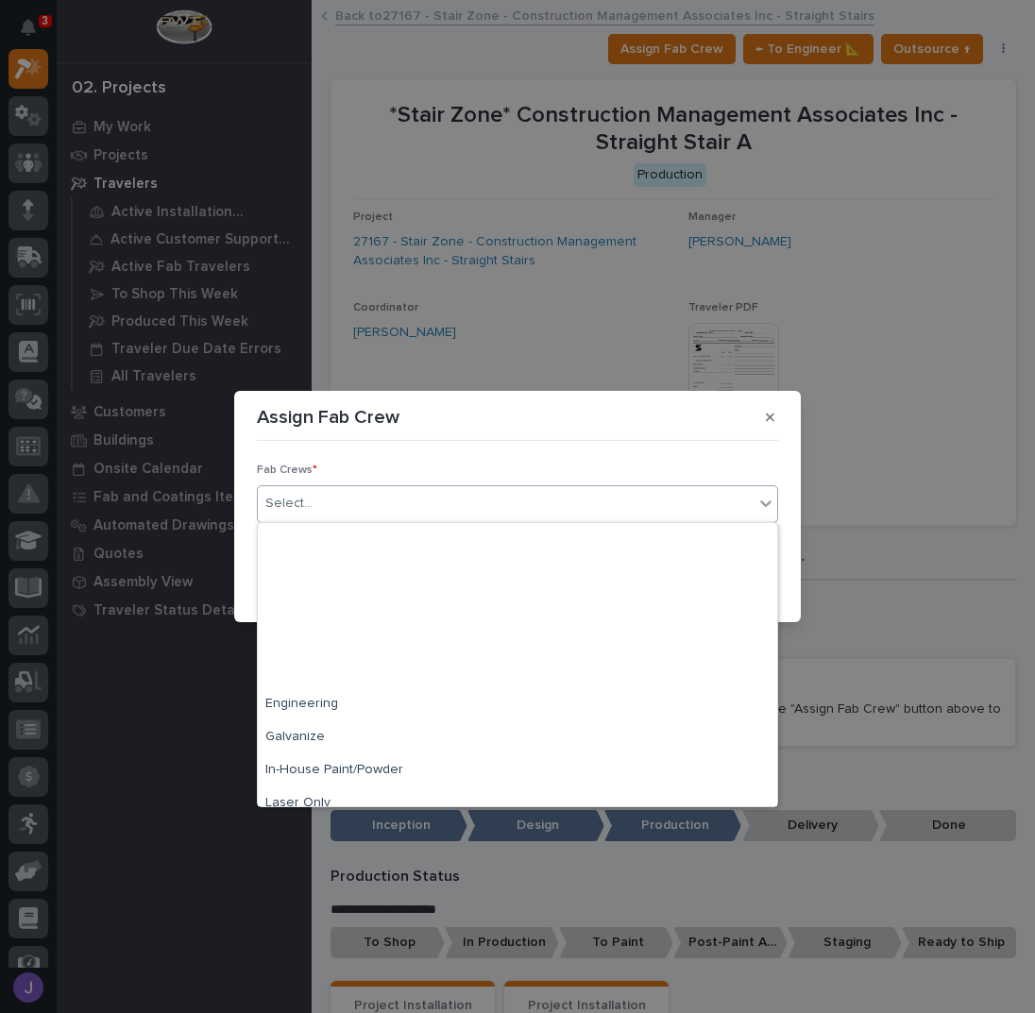
scroll to position [444, 0]
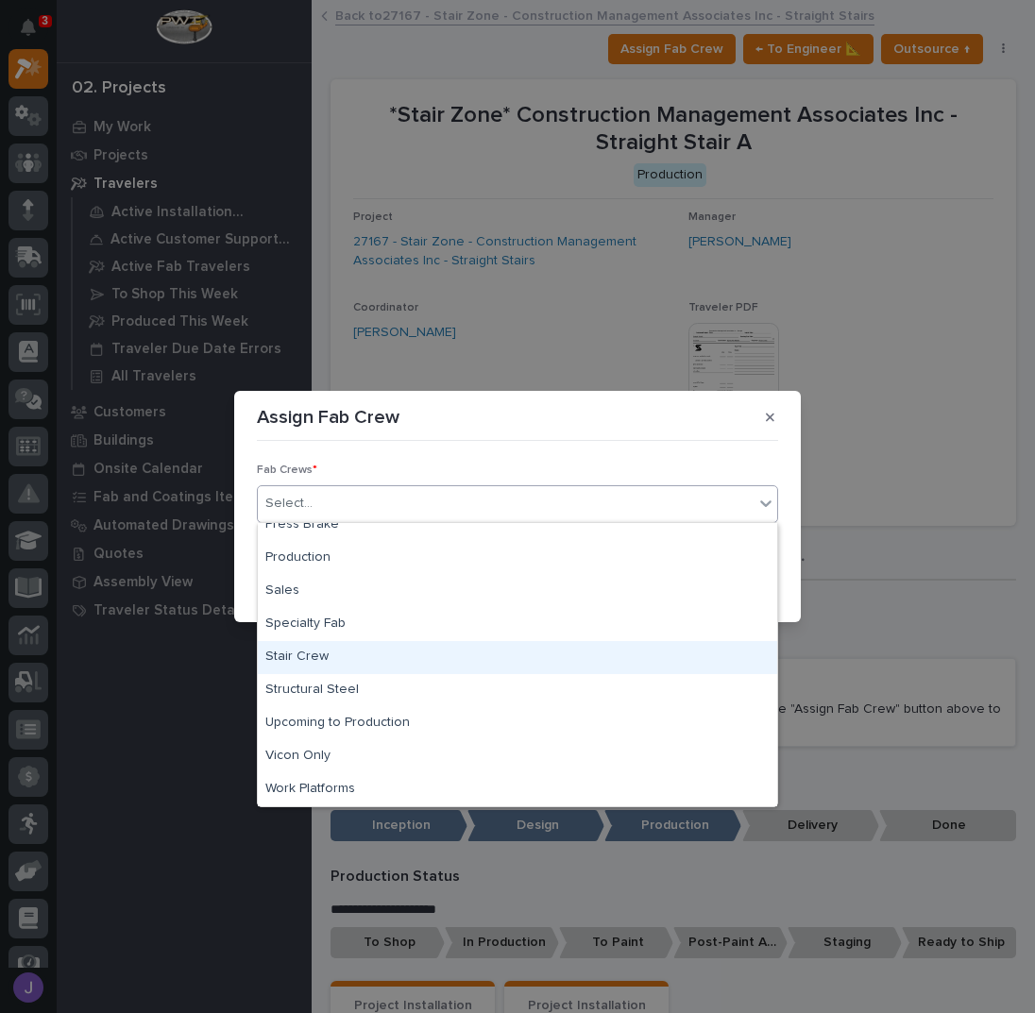
click at [330, 657] on div "Stair Crew" at bounding box center [517, 657] width 519 height 33
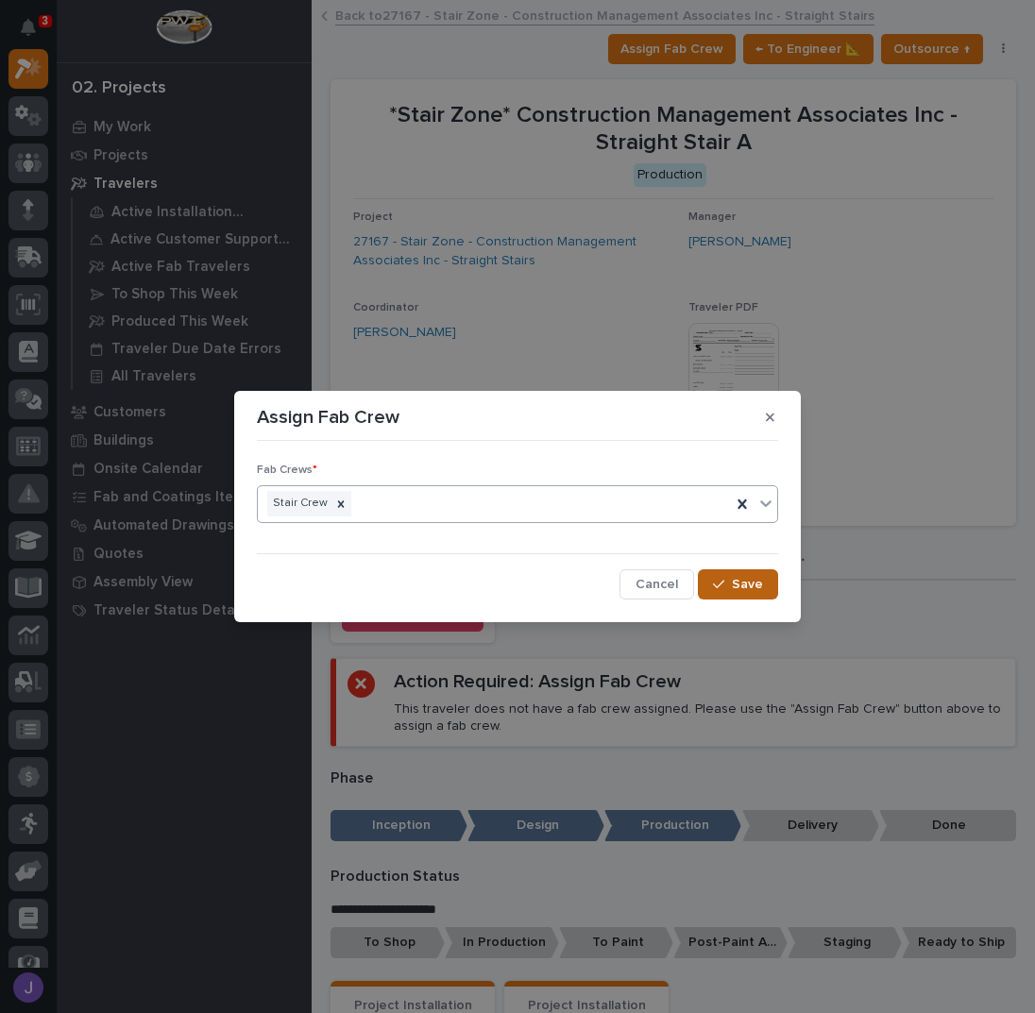
click at [751, 582] on span "Save" at bounding box center [747, 584] width 31 height 17
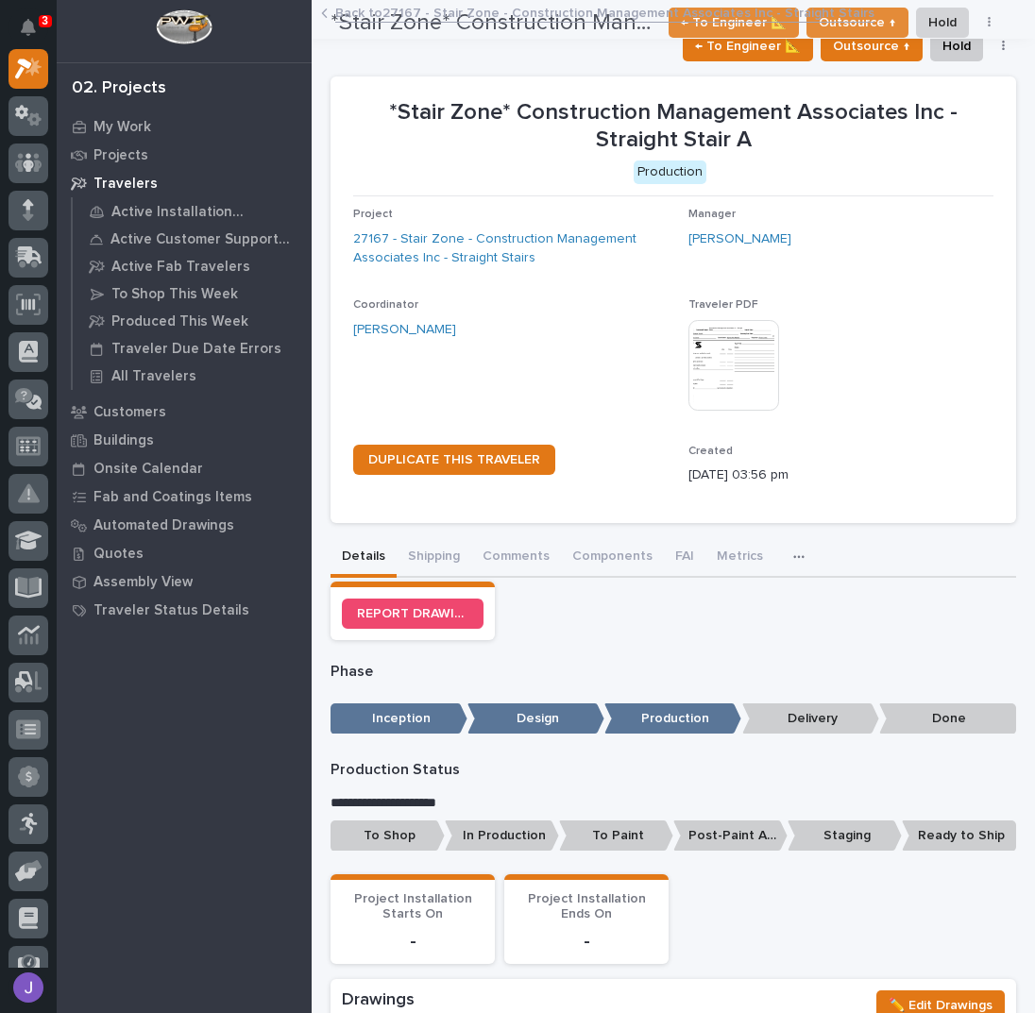
scroll to position [0, 0]
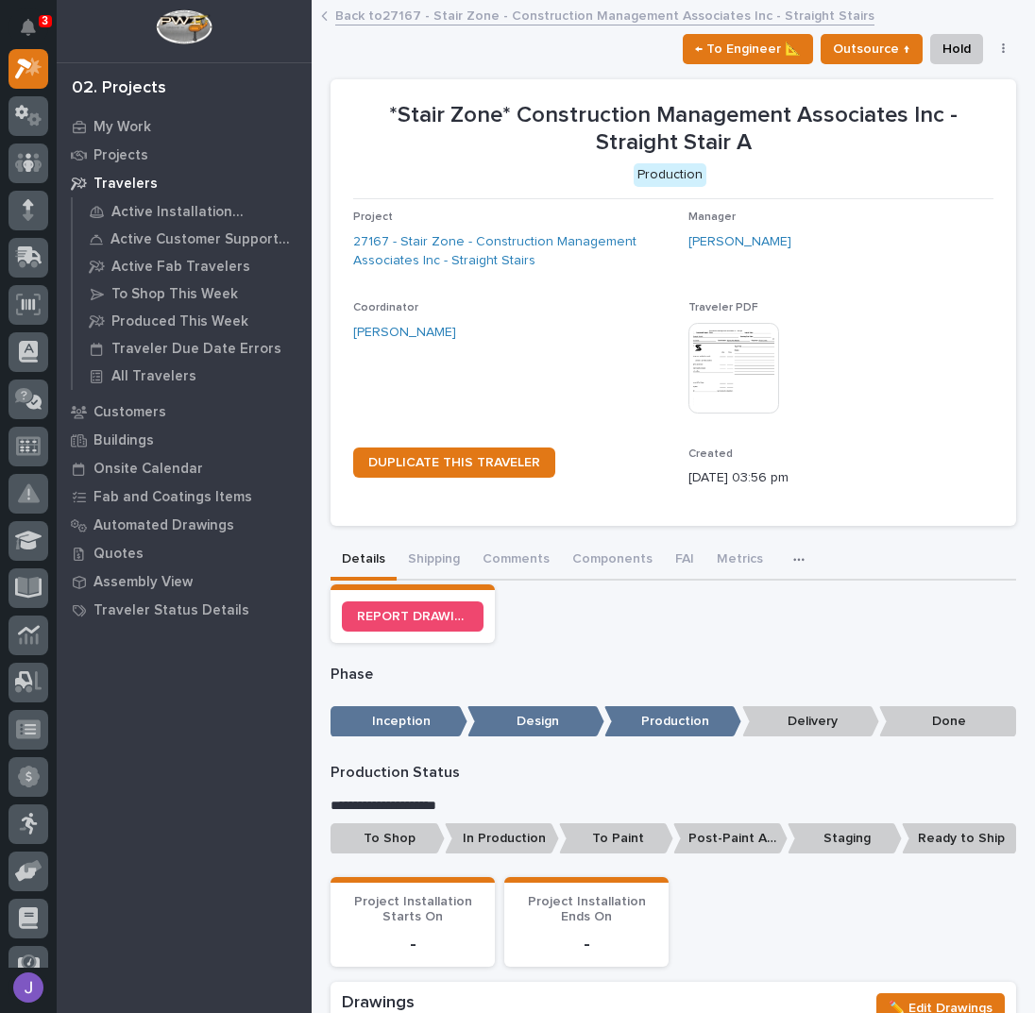
click at [991, 47] on button "button" at bounding box center [1004, 48] width 26 height 13
click at [410, 156] on div "*Stair Zone* Construction Management Associates Inc - Straight Stair A Producti…" at bounding box center [673, 144] width 640 height 85
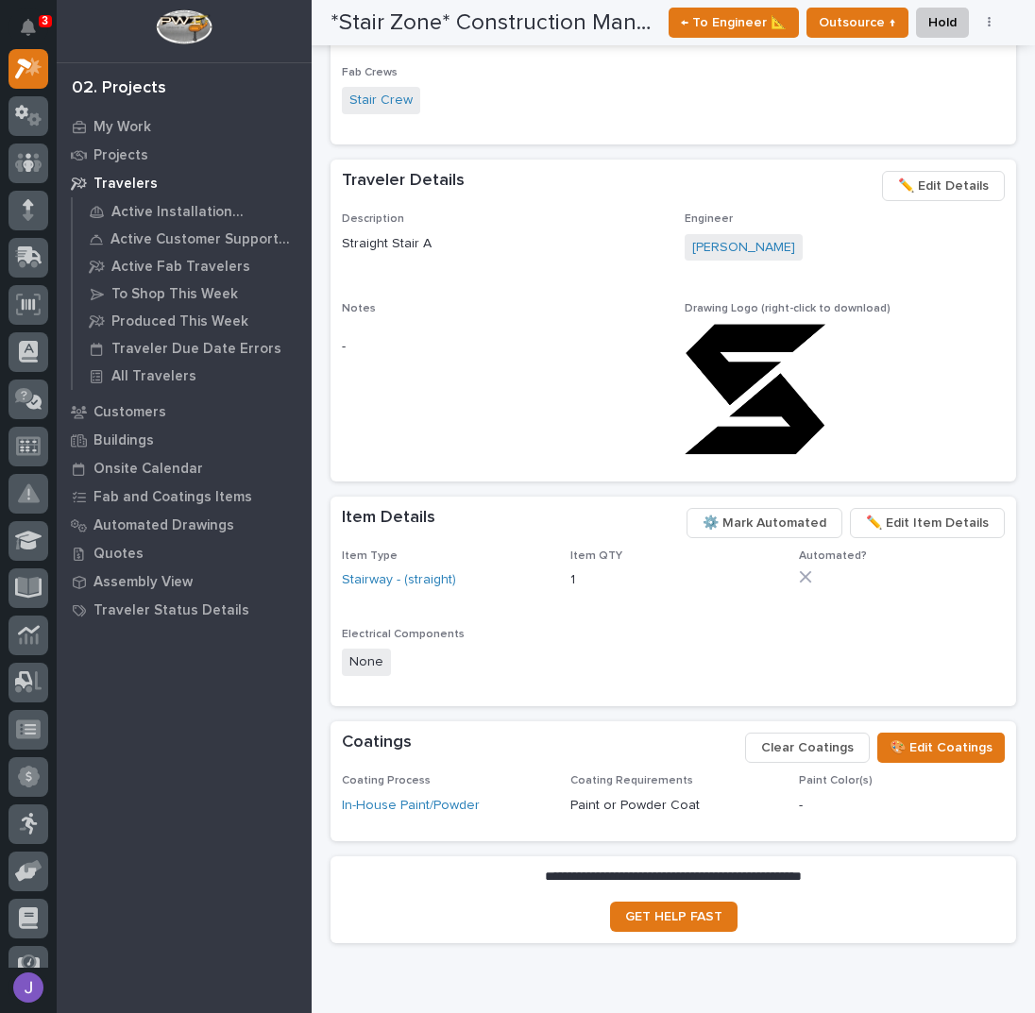
scroll to position [1364, 0]
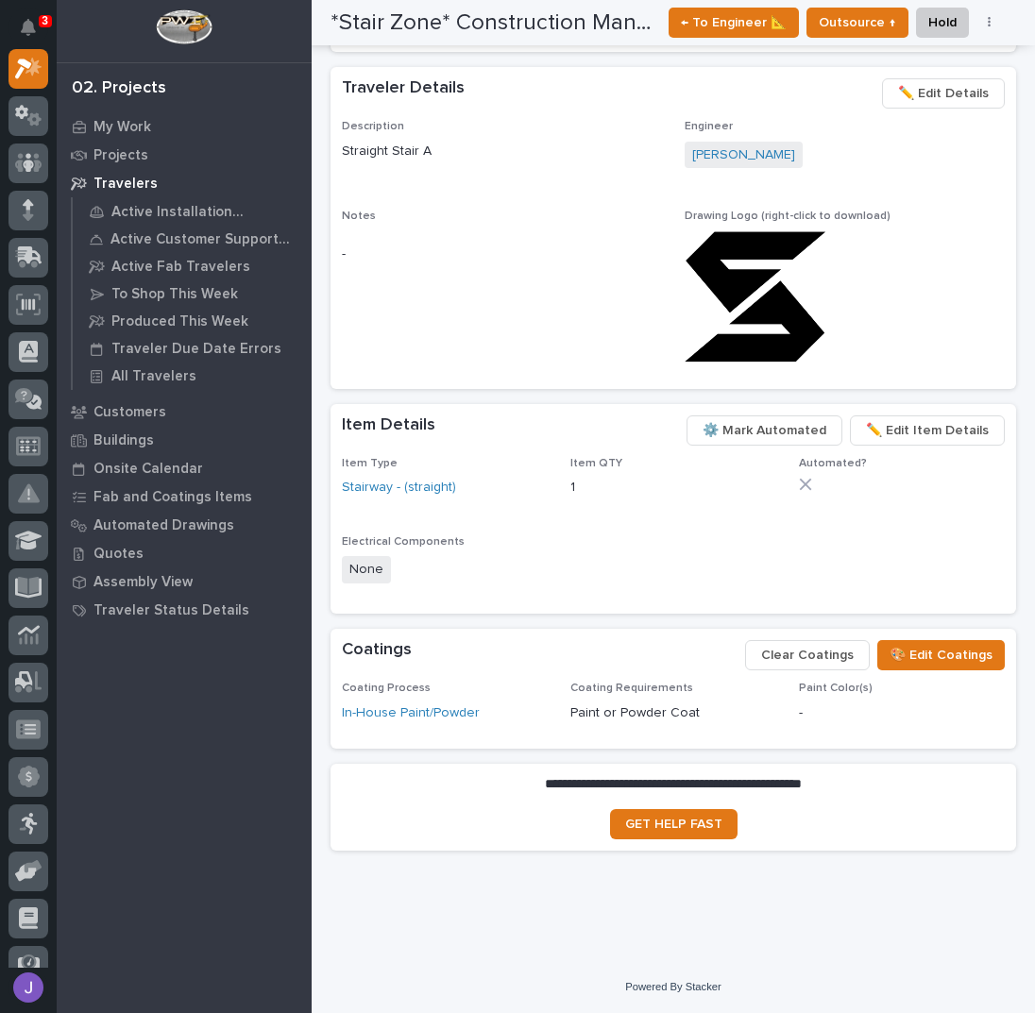
click at [780, 427] on span "⚙️ Mark Automated" at bounding box center [765, 430] width 124 height 23
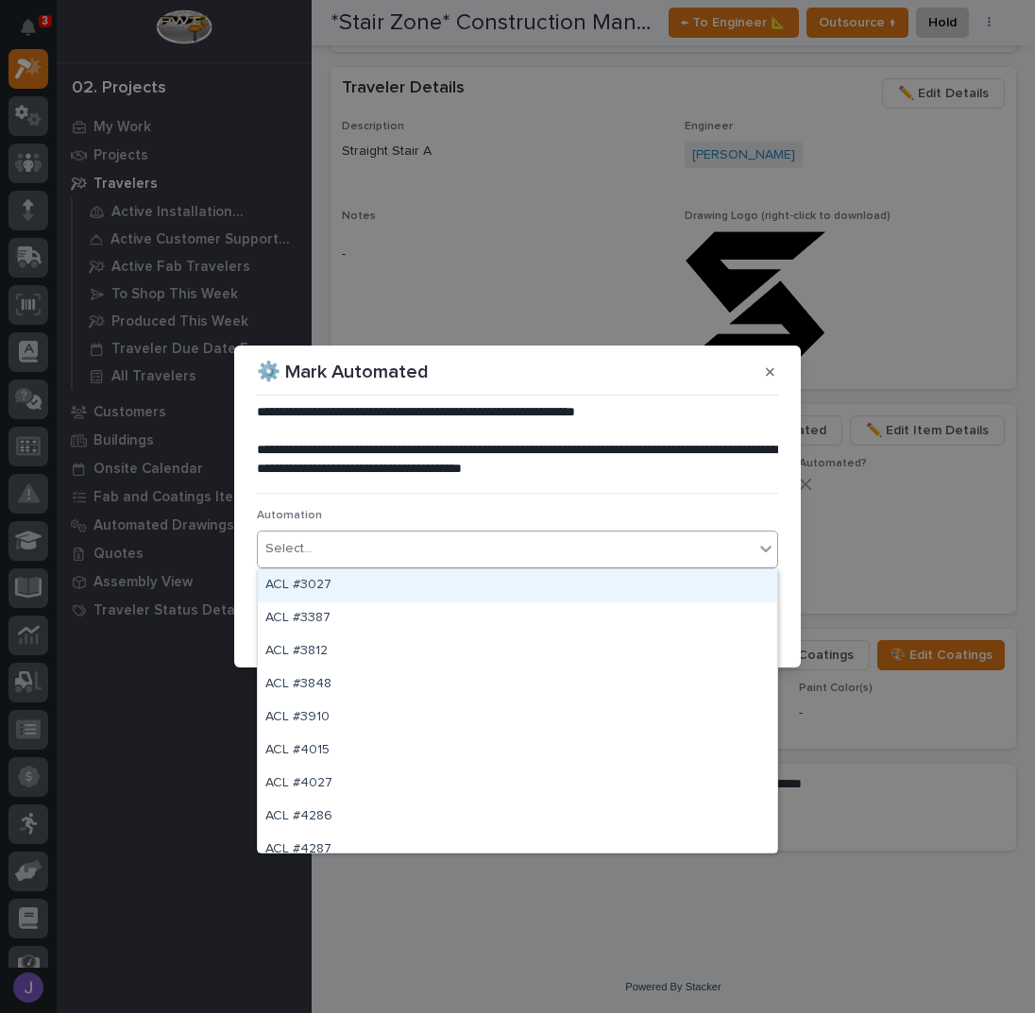
click at [303, 549] on div "Select..." at bounding box center [288, 549] width 47 height 20
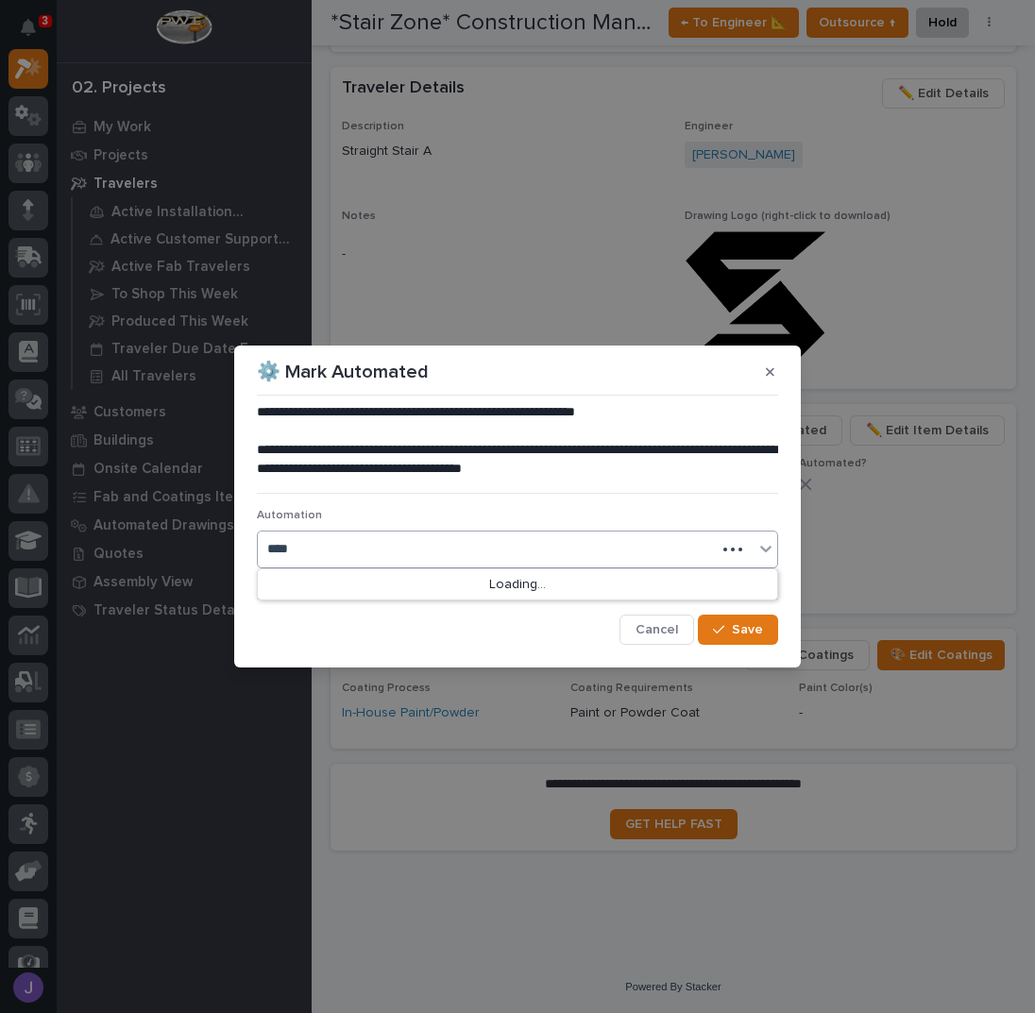
type input "*****"
click at [741, 637] on span "Save" at bounding box center [747, 629] width 31 height 17
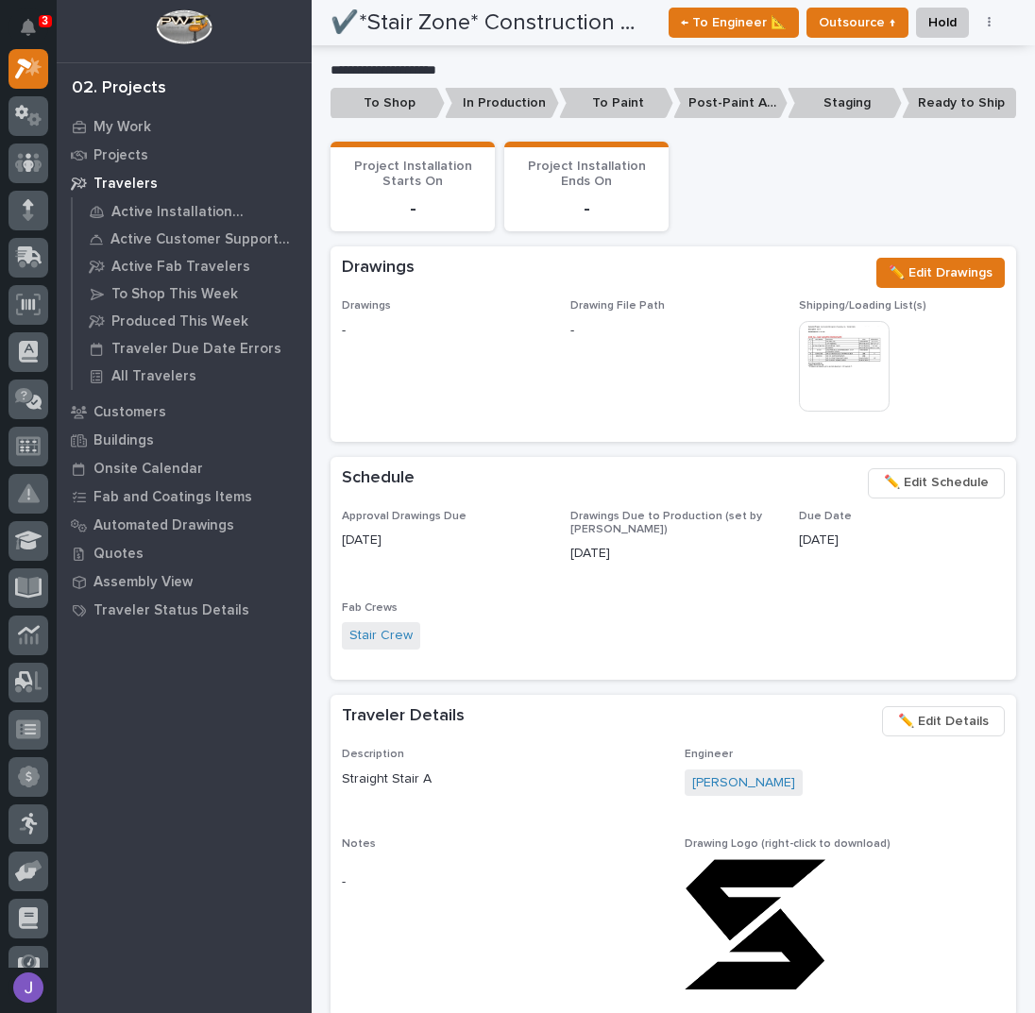
scroll to position [0, 0]
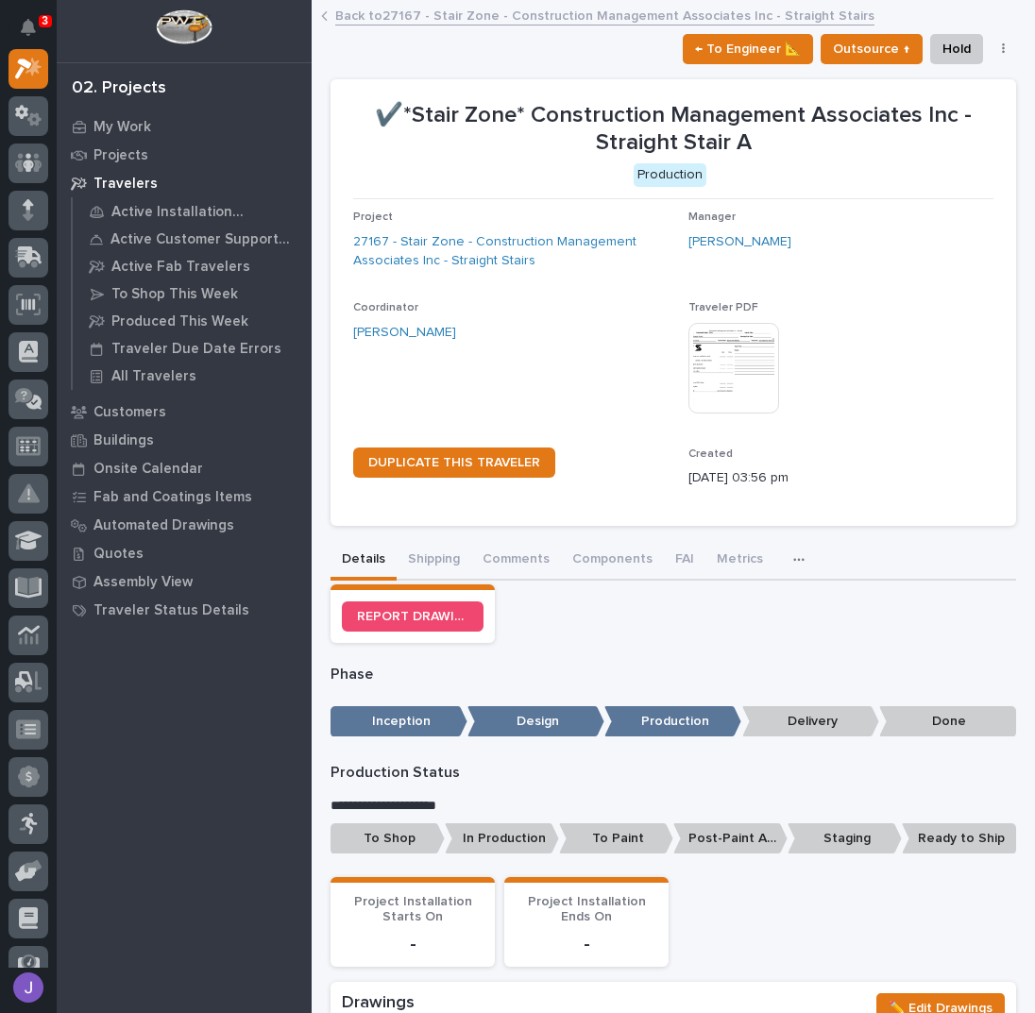
click at [386, 840] on p "To Shop" at bounding box center [388, 839] width 114 height 31
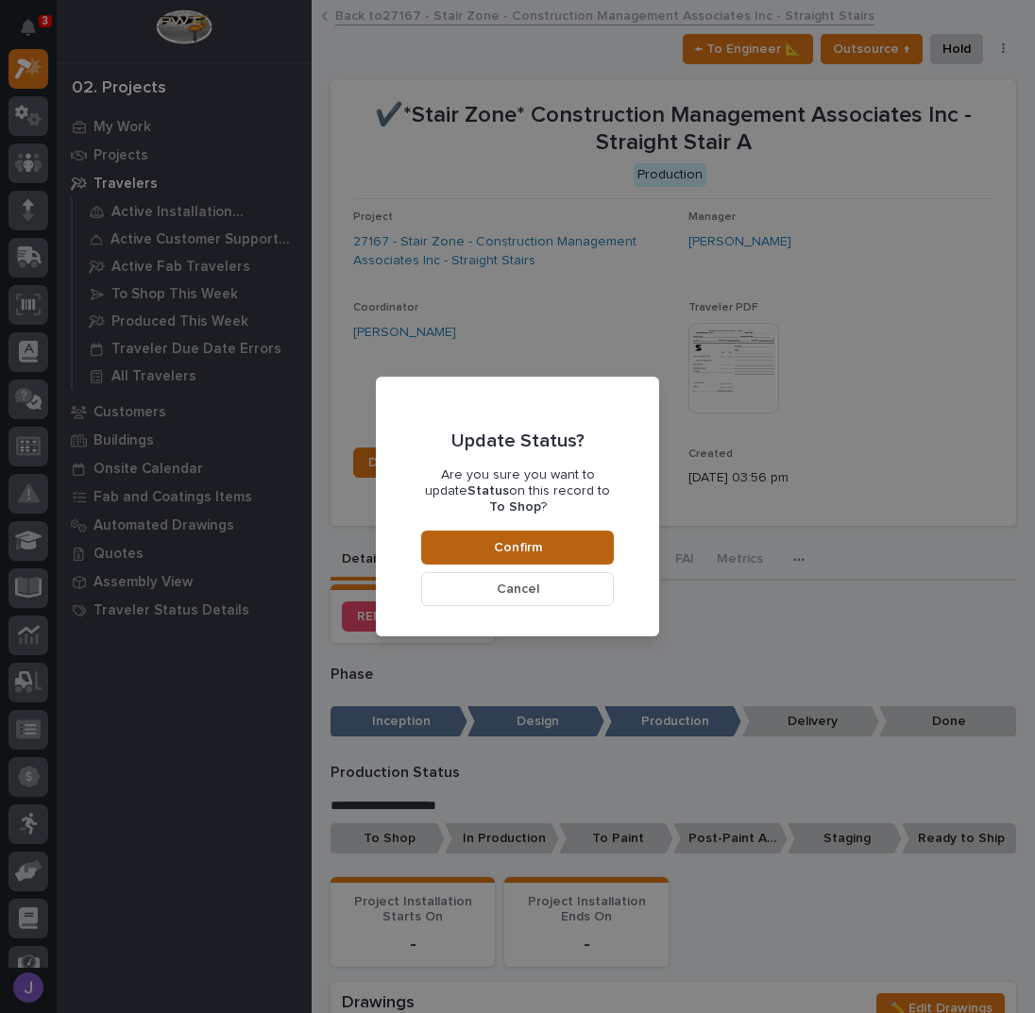
click at [535, 539] on span "Confirm" at bounding box center [518, 547] width 48 height 17
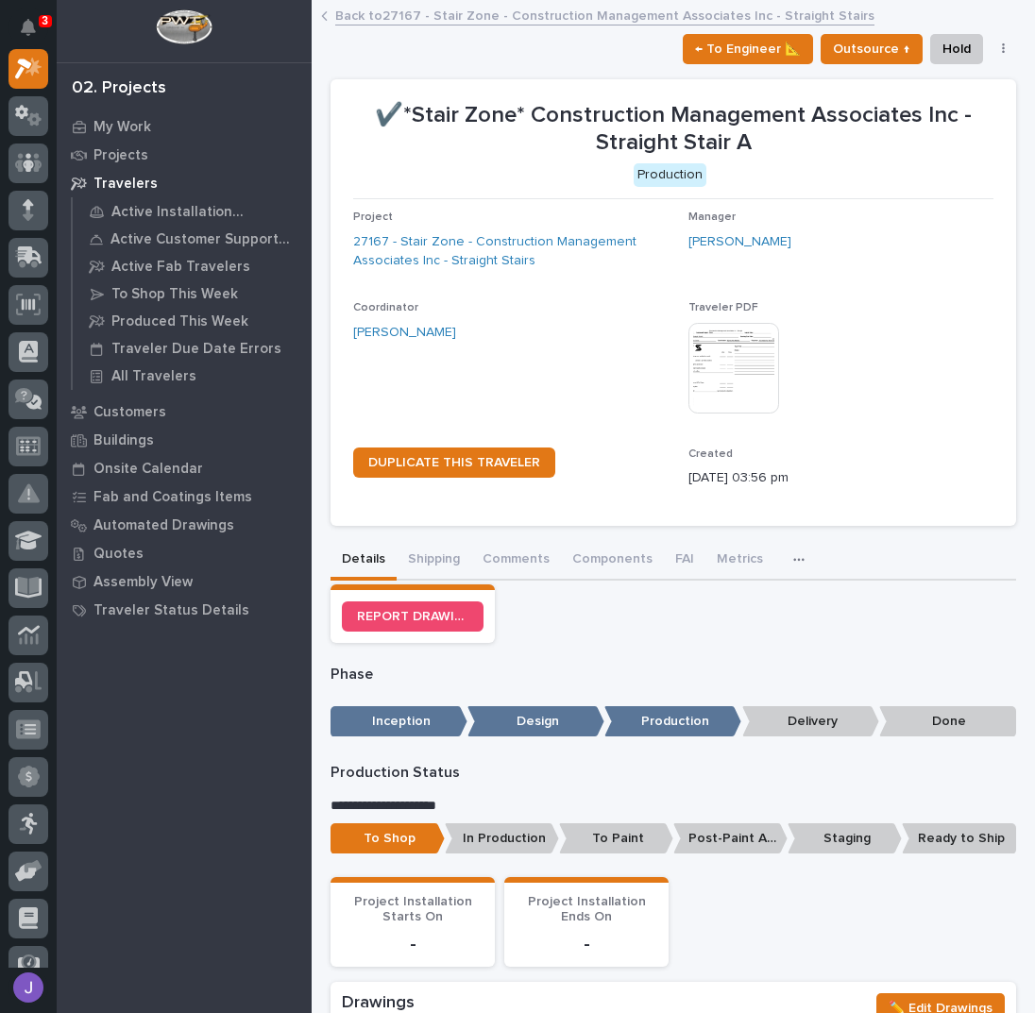
click at [381, 16] on link "Back to 27167 - Stair Zone - Construction Management Associates Inc - Straight …" at bounding box center [604, 15] width 539 height 22
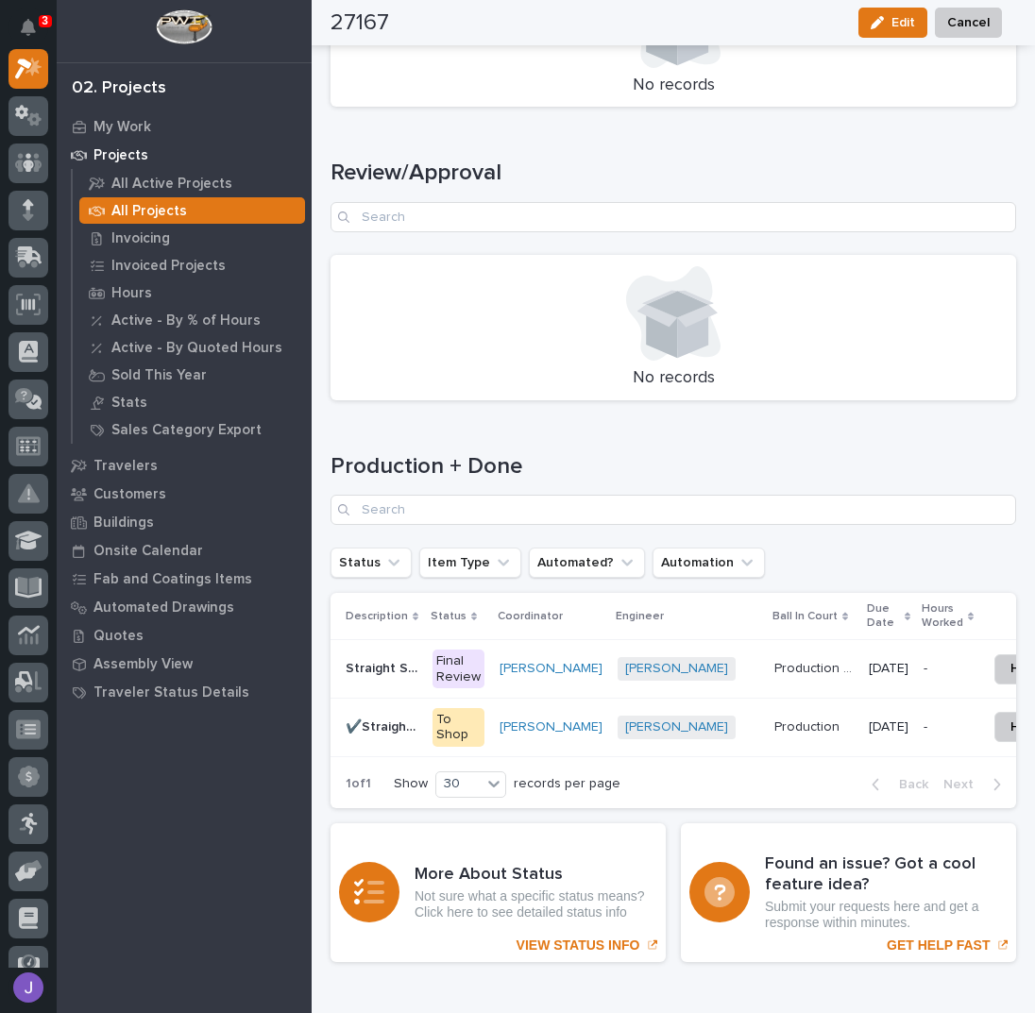
scroll to position [2574, 0]
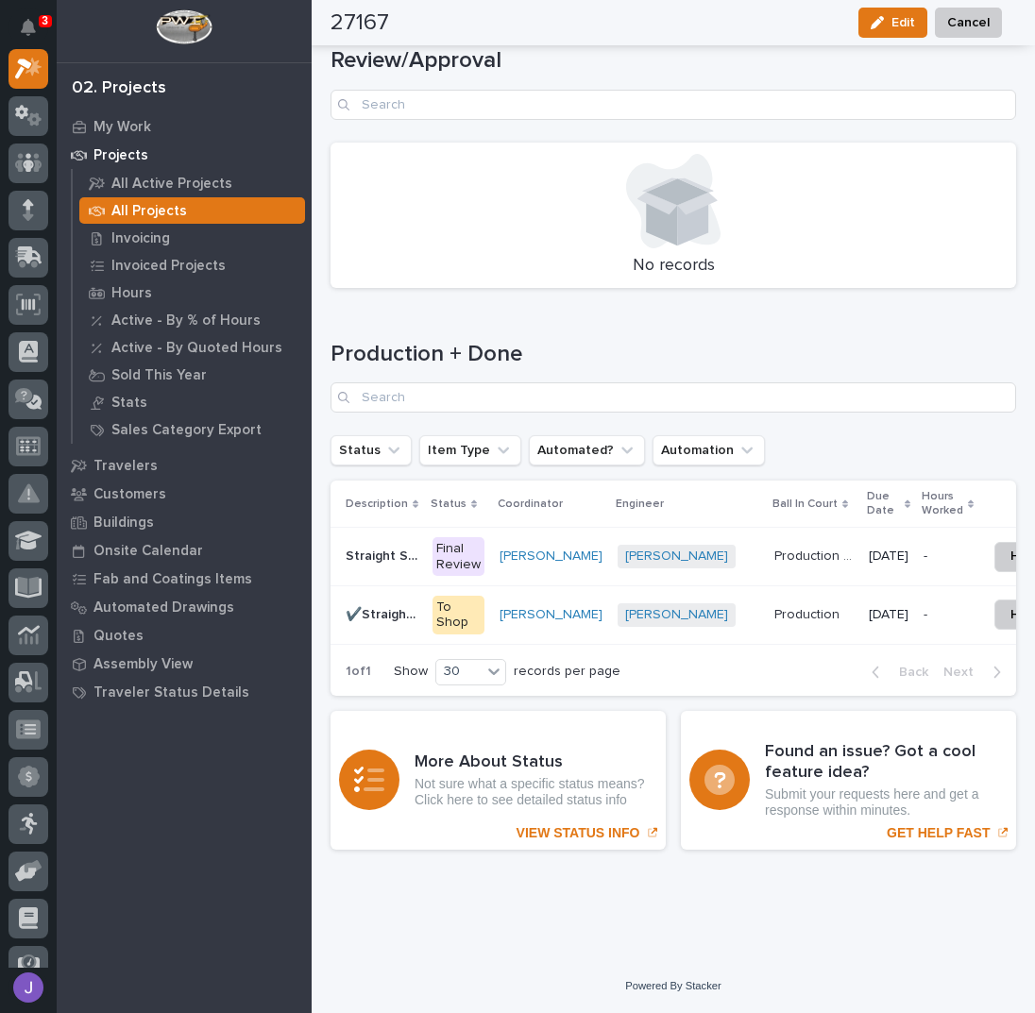
click at [447, 545] on div "Final Review" at bounding box center [459, 557] width 52 height 40
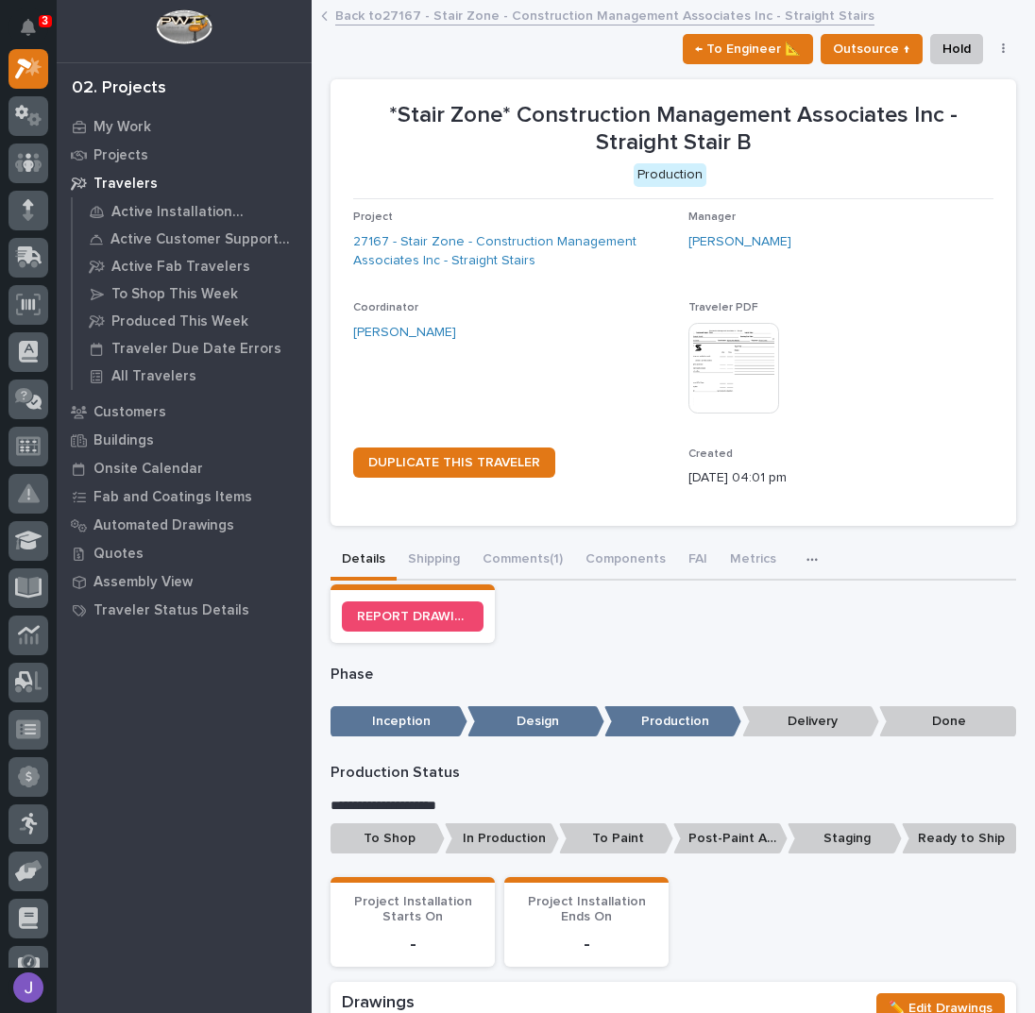
scroll to position [378, 0]
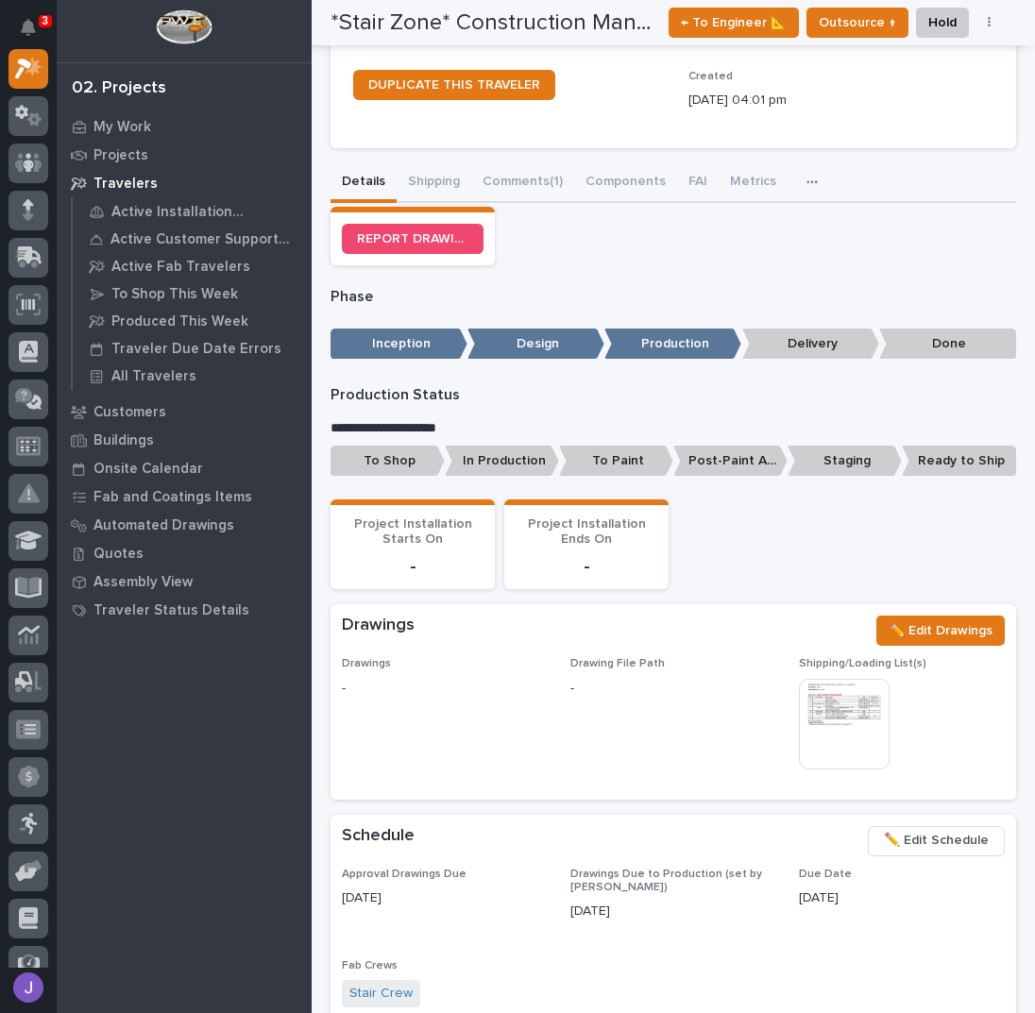
click at [416, 467] on p "To Shop" at bounding box center [388, 461] width 114 height 31
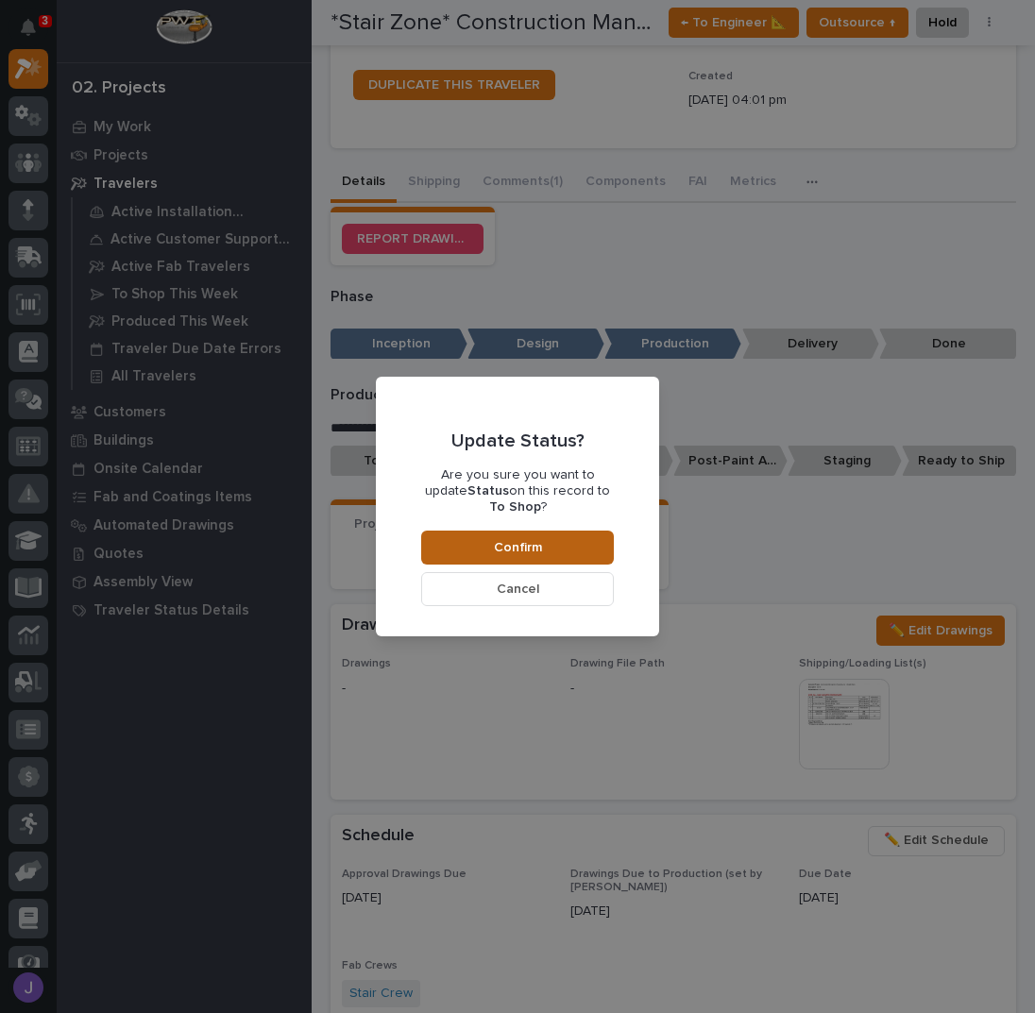
click at [473, 531] on button "Confirm" at bounding box center [517, 548] width 193 height 34
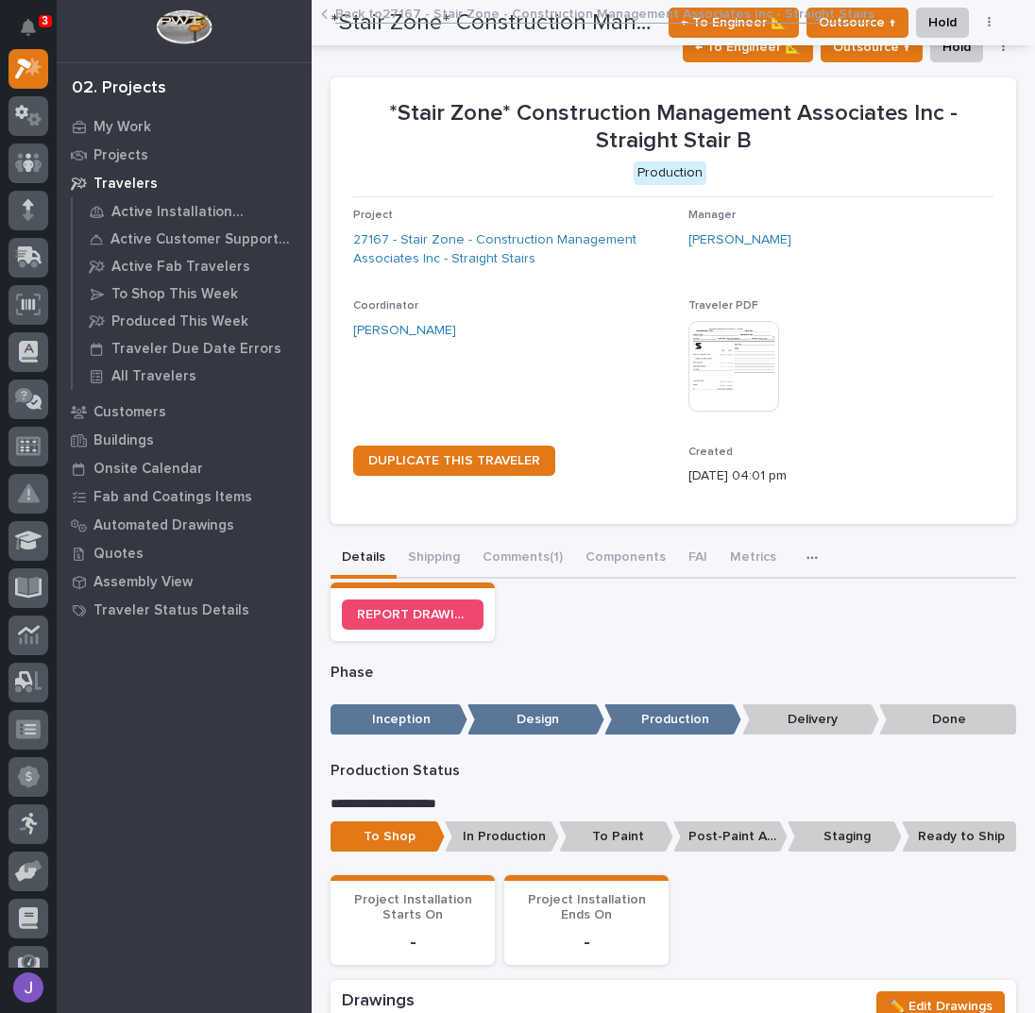
scroll to position [0, 0]
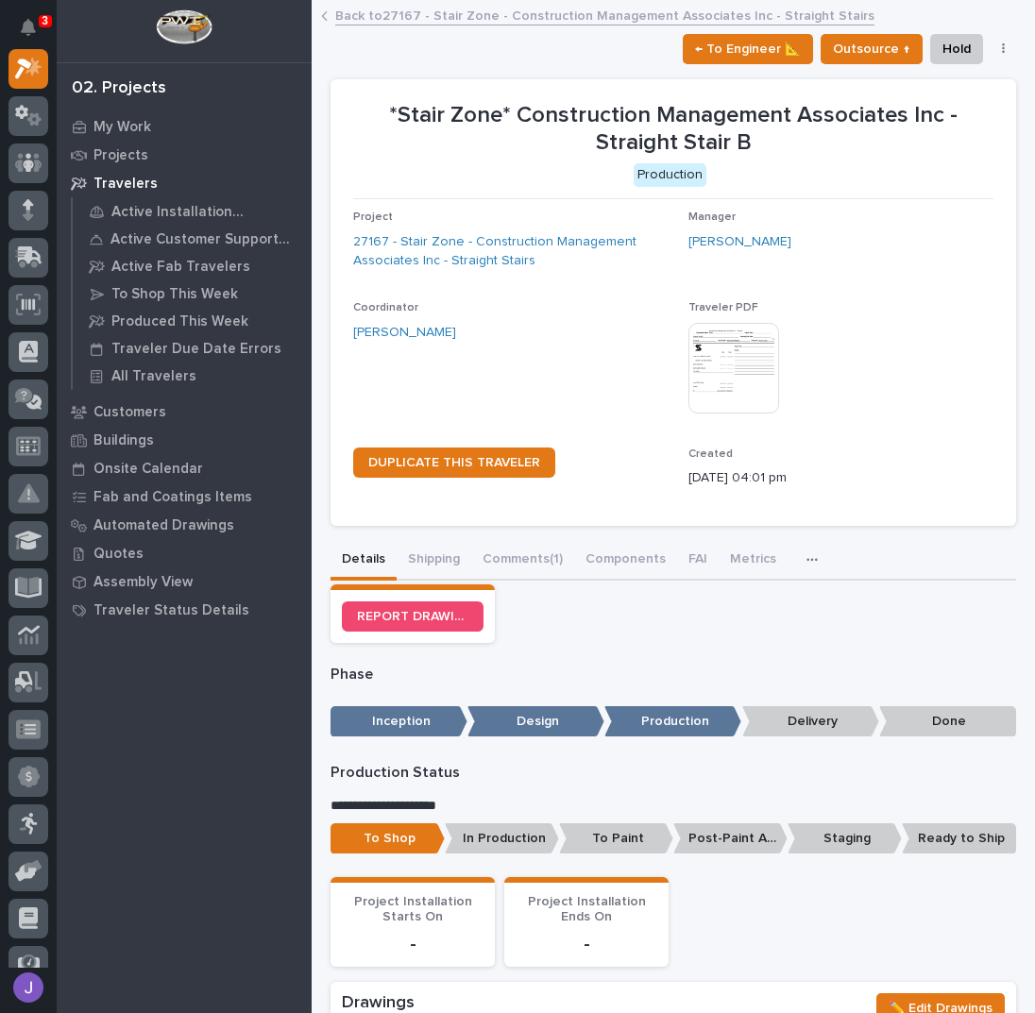
click at [390, 16] on link "Back to 27167 - Stair Zone - Construction Management Associates Inc - Straight …" at bounding box center [604, 15] width 539 height 22
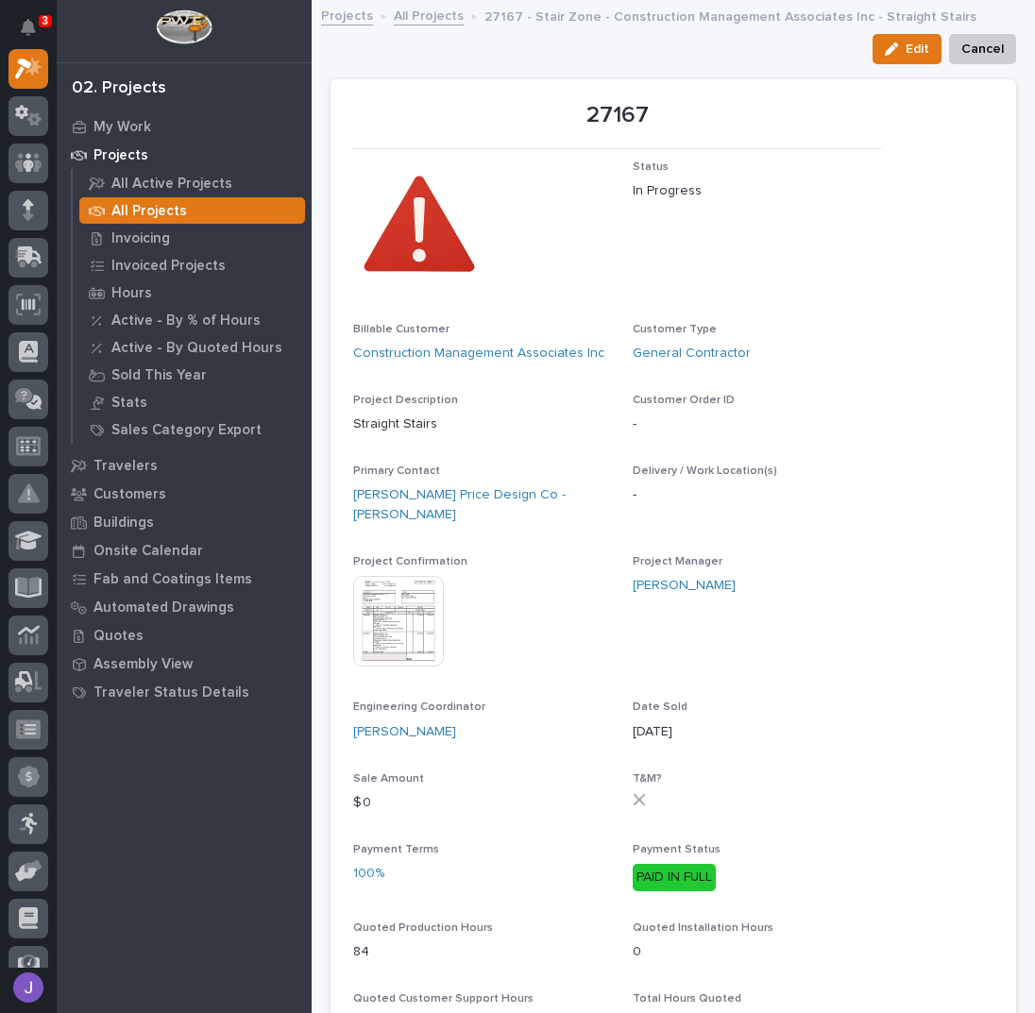
click at [438, 23] on link "All Projects" at bounding box center [429, 15] width 70 height 22
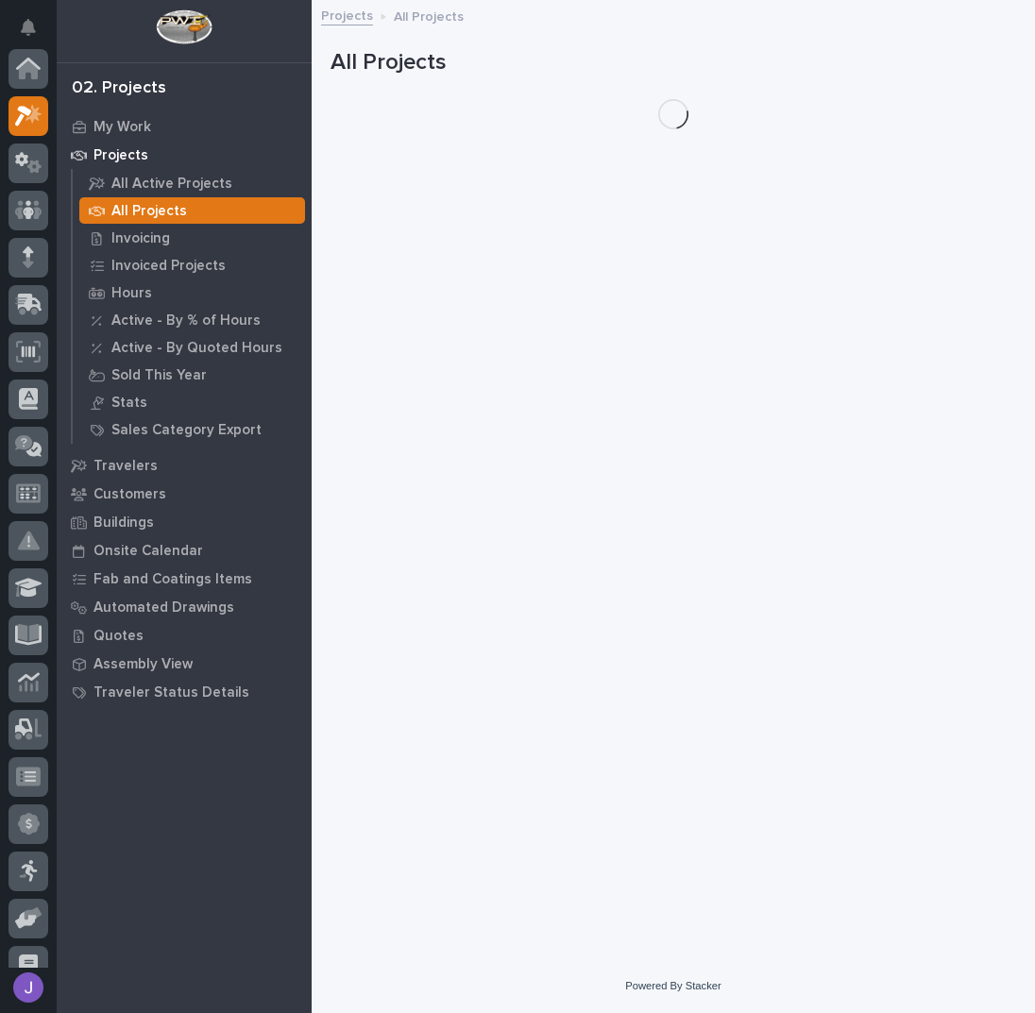
scroll to position [47, 0]
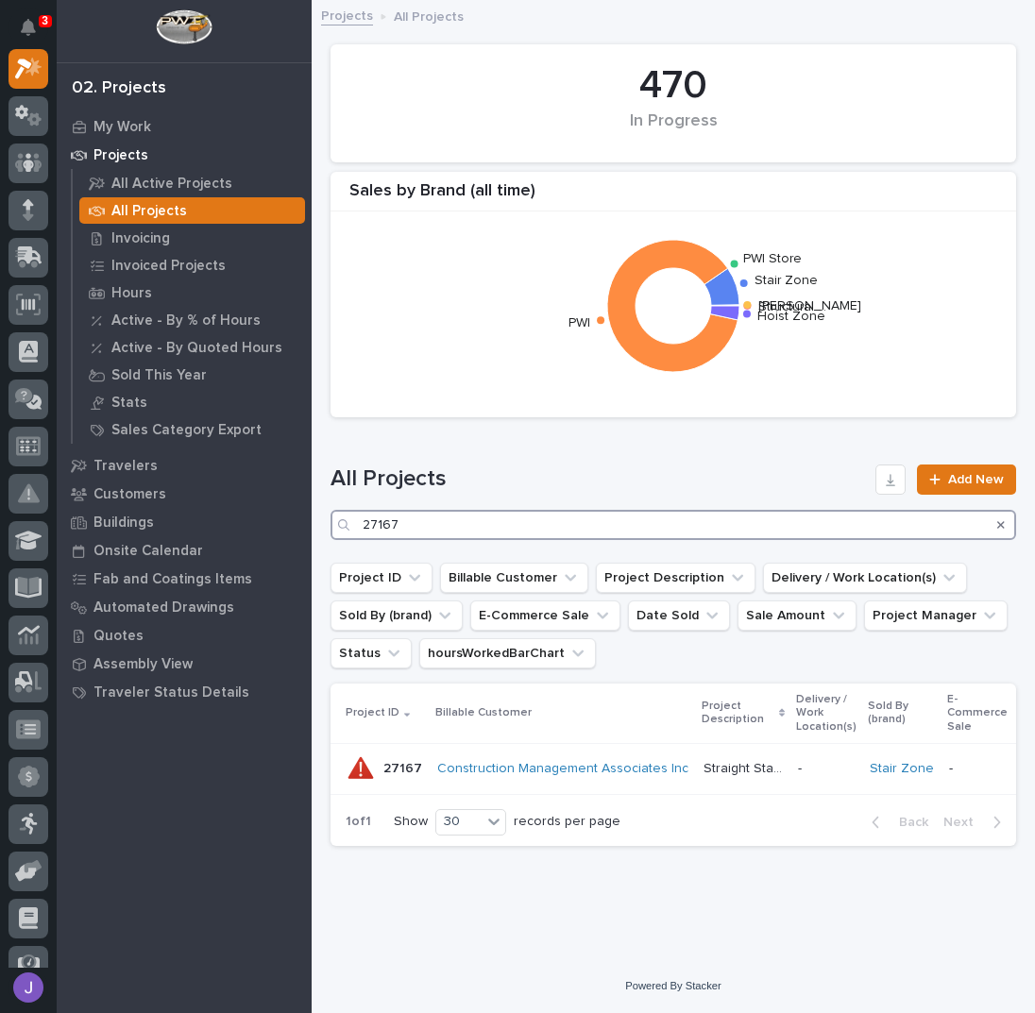
click at [446, 522] on input "27167" at bounding box center [674, 525] width 686 height 30
click at [727, 760] on p "Straight Stairs" at bounding box center [745, 767] width 83 height 20
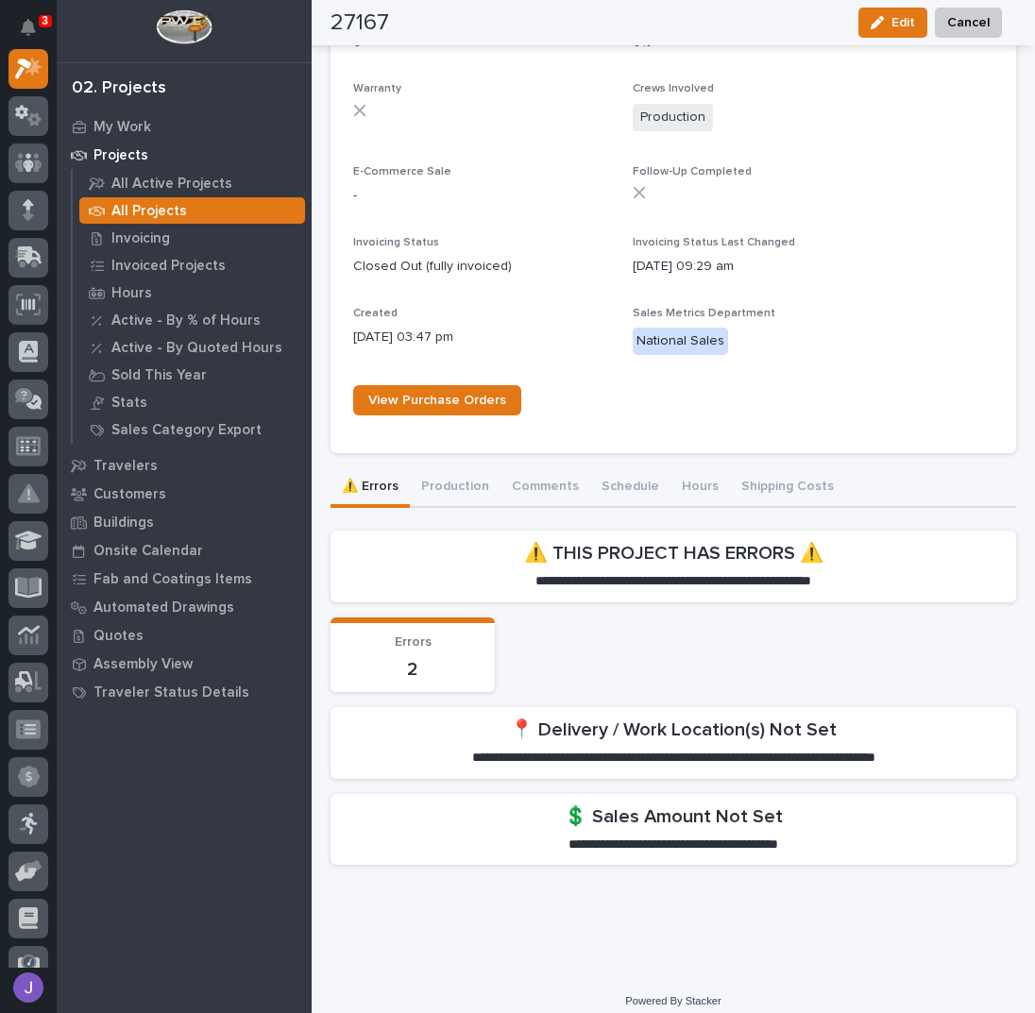
scroll to position [1068, 0]
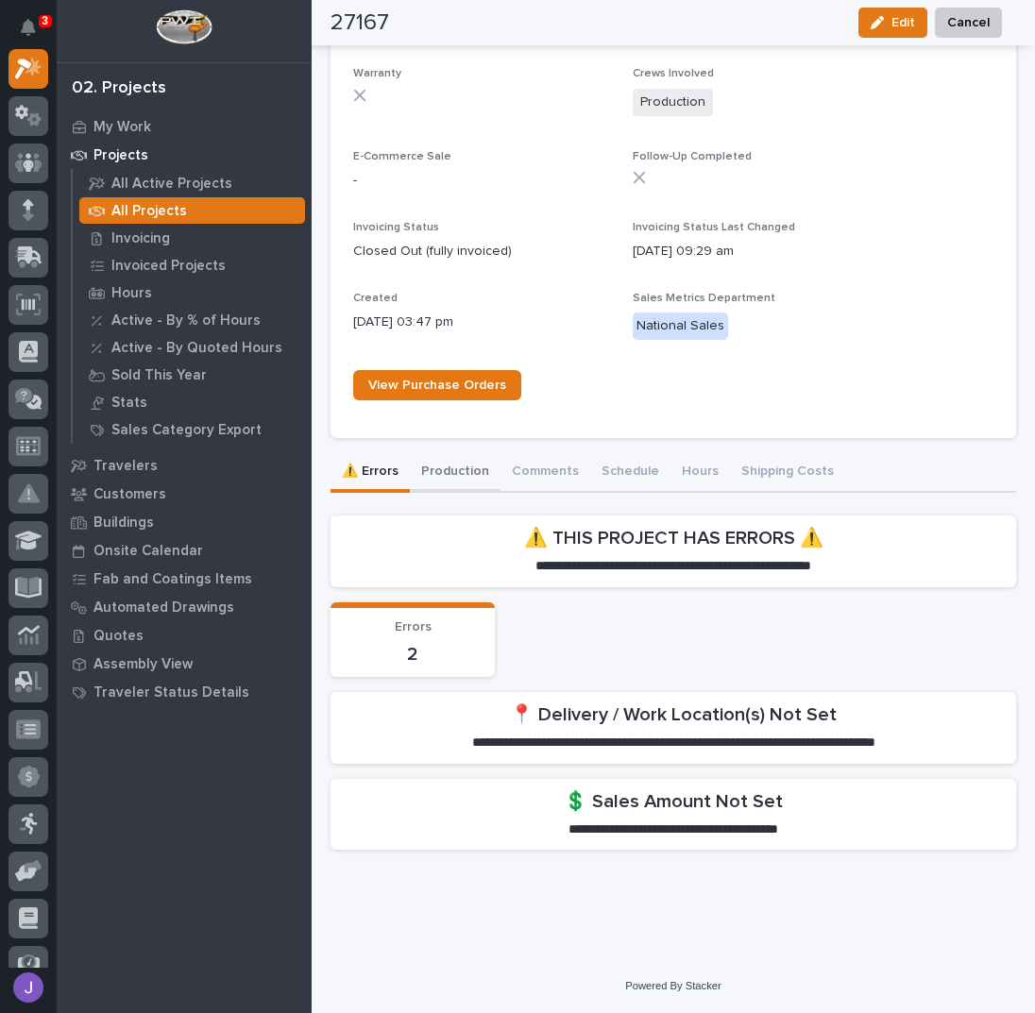
click at [460, 479] on button "Production" at bounding box center [455, 473] width 91 height 40
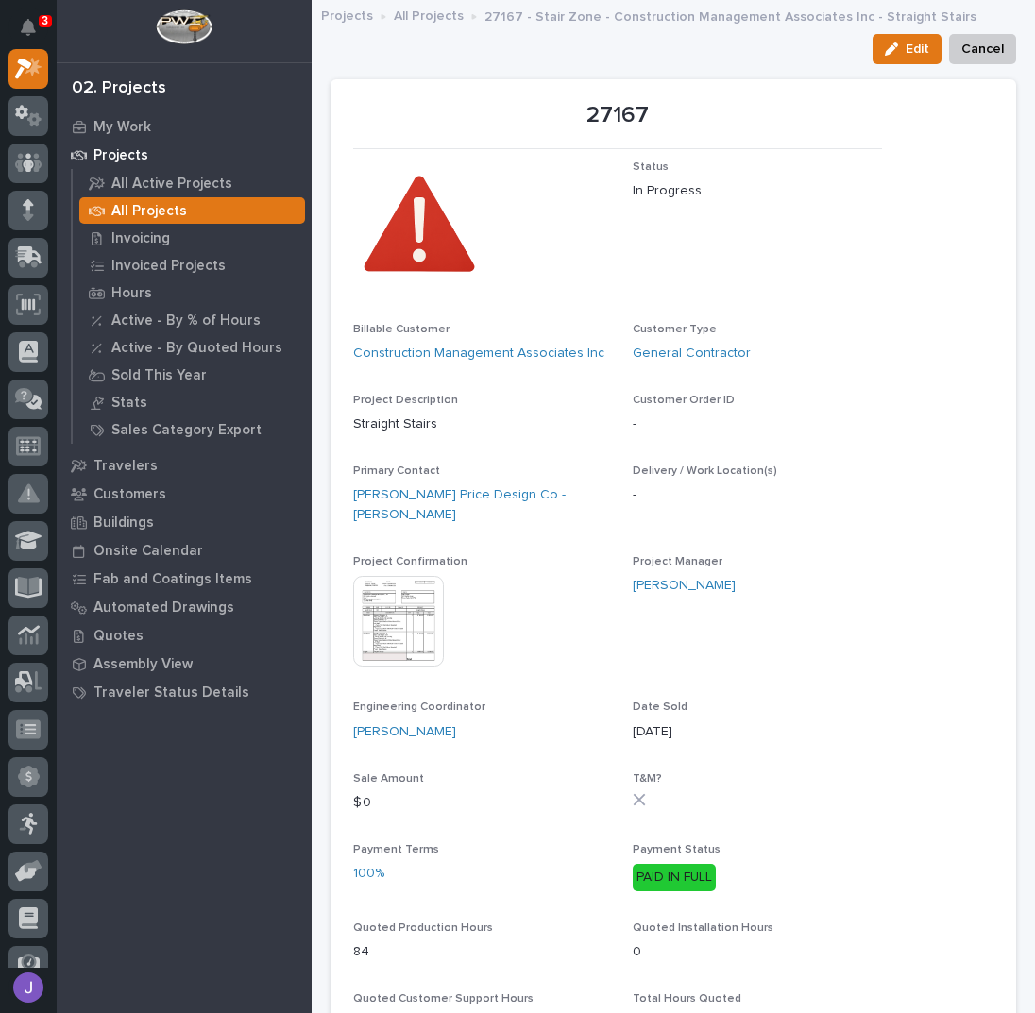
click at [441, 12] on link "All Projects" at bounding box center [429, 15] width 70 height 22
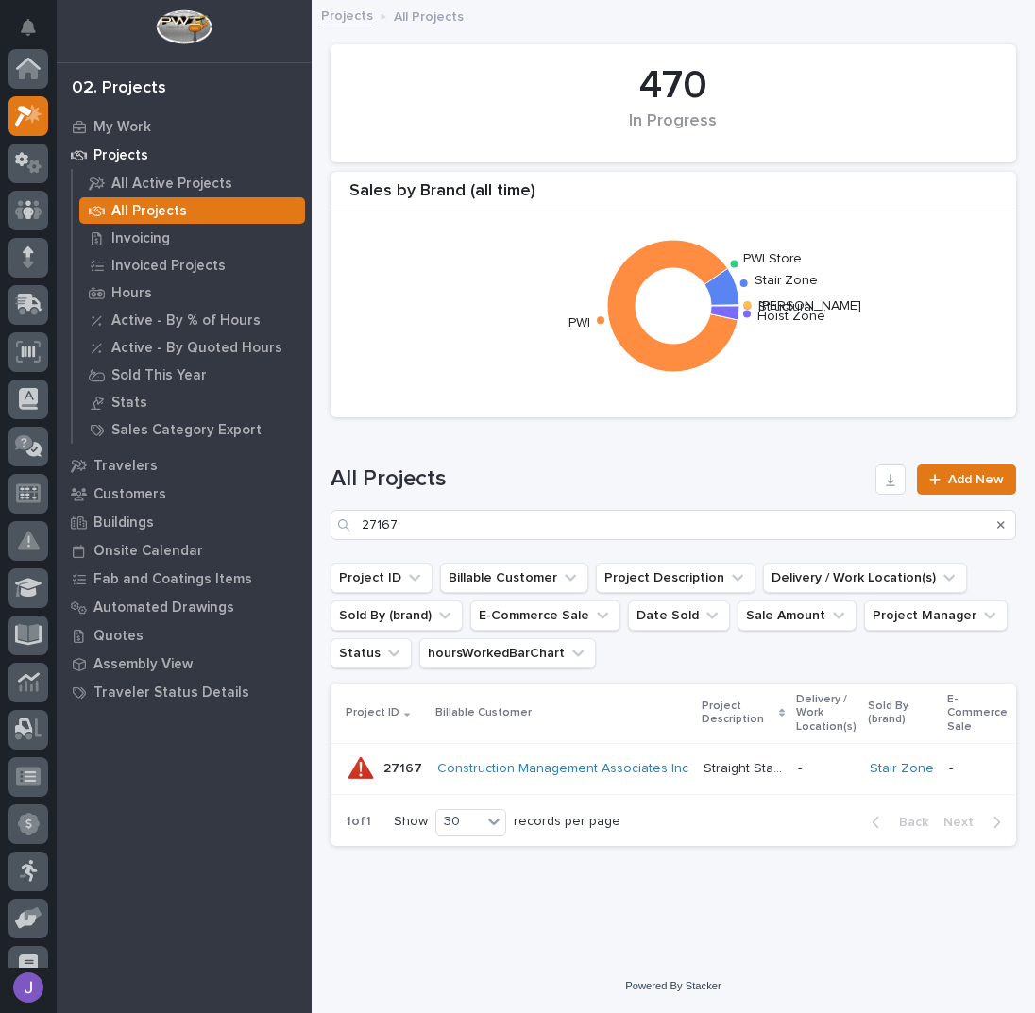
scroll to position [47, 0]
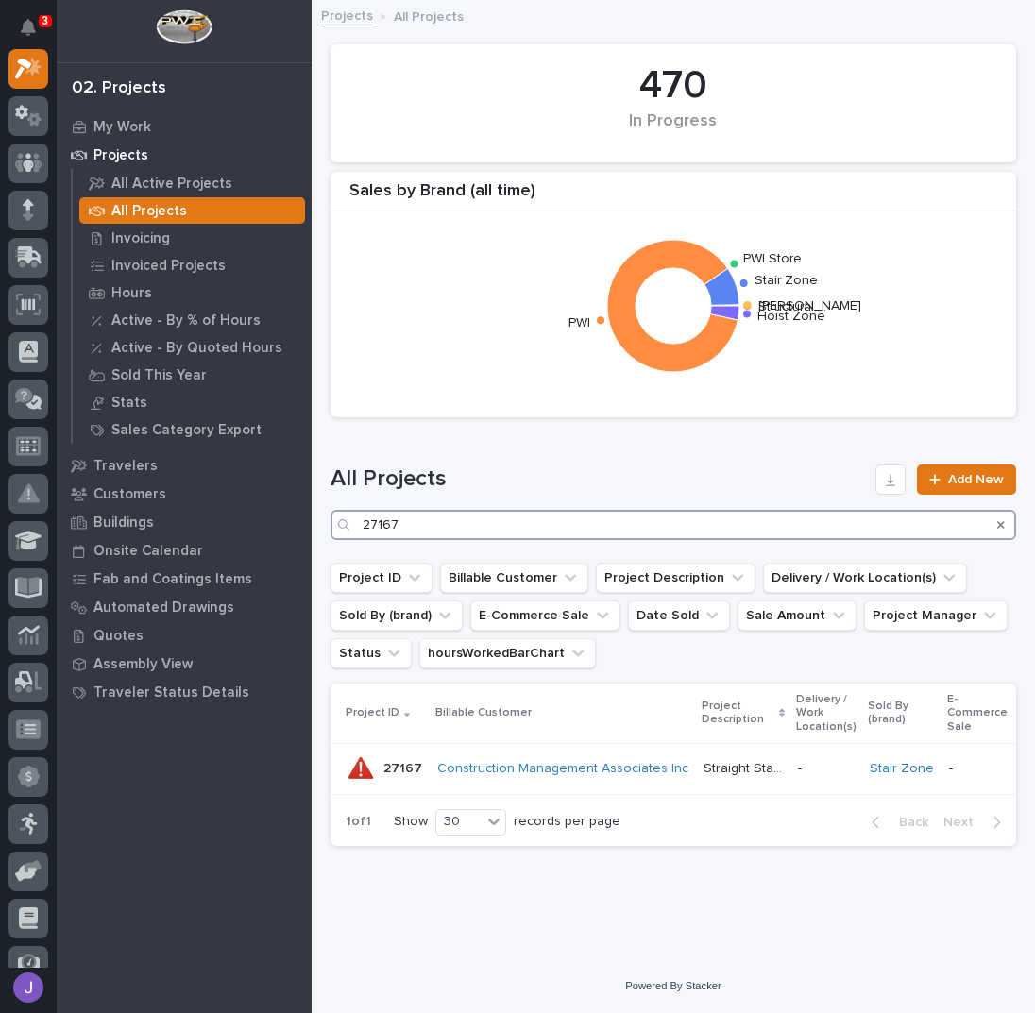
click at [429, 537] on input "27167" at bounding box center [674, 525] width 686 height 30
type input "2"
type input "26574"
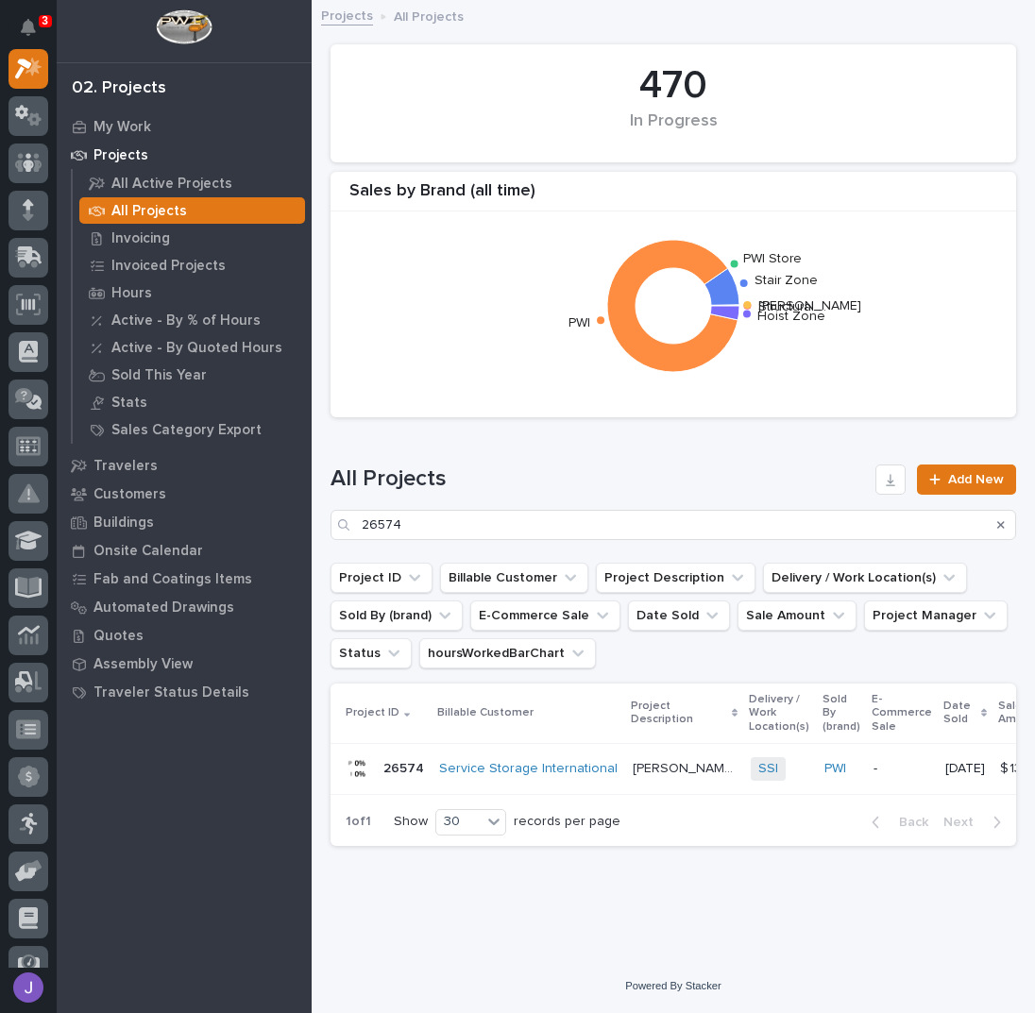
click at [657, 774] on p "[PERSON_NAME] Foods Office Mezzanine" at bounding box center [686, 767] width 107 height 20
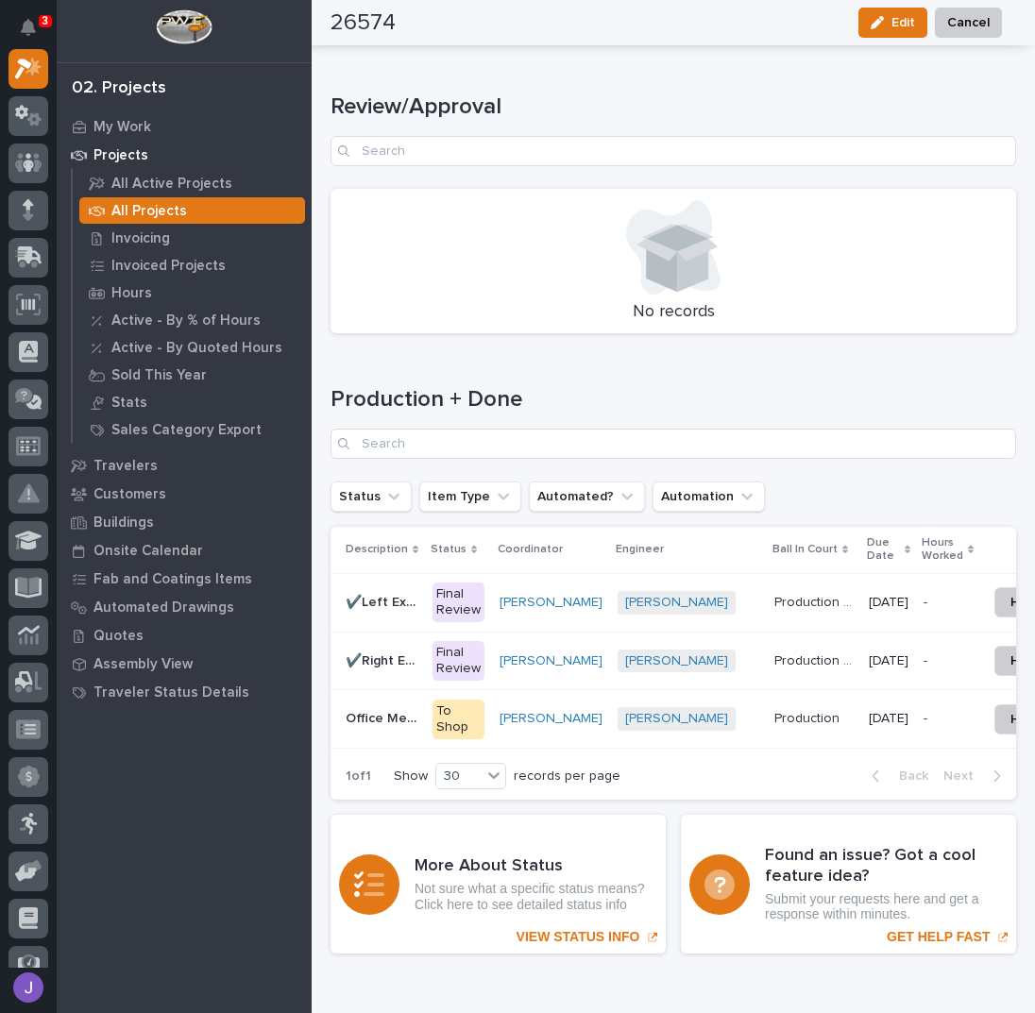
scroll to position [2618, 0]
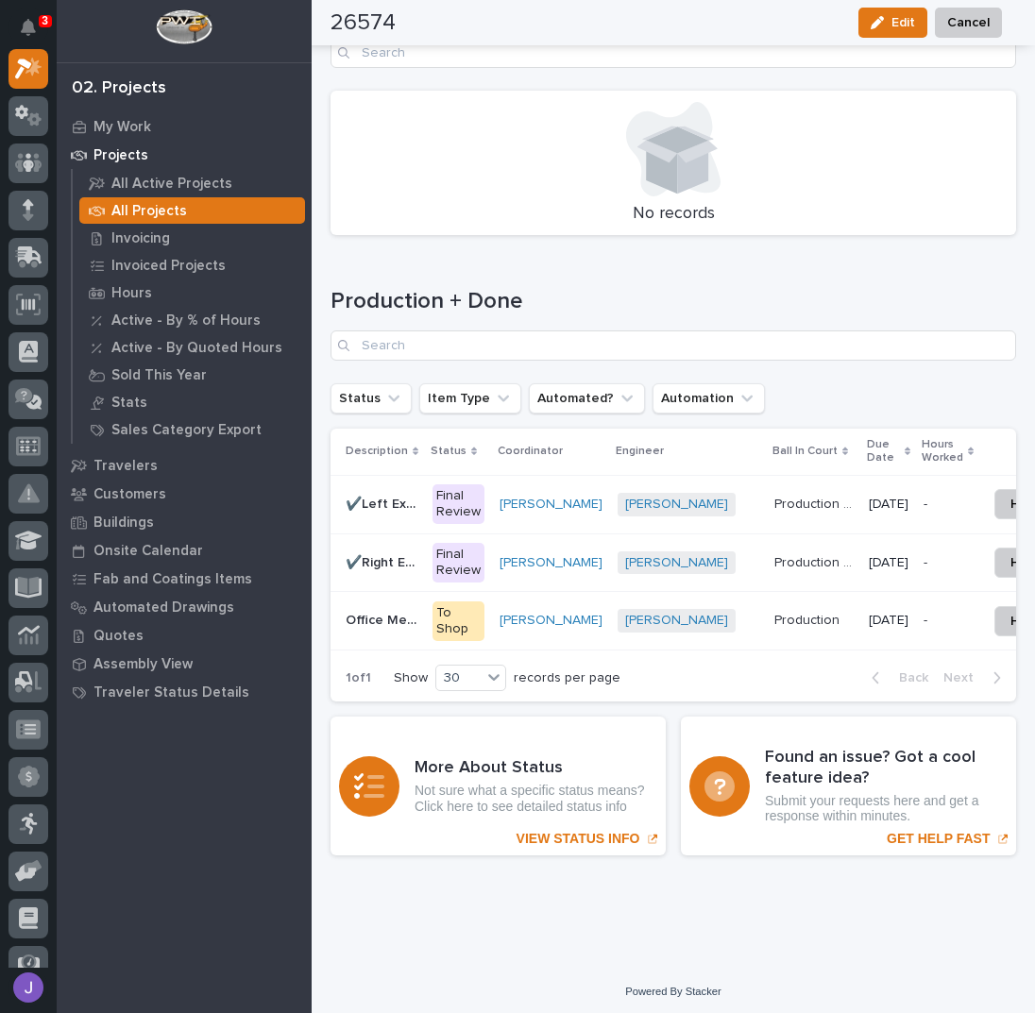
click at [381, 552] on p "✔️Right Exit Stair" at bounding box center [384, 562] width 76 height 20
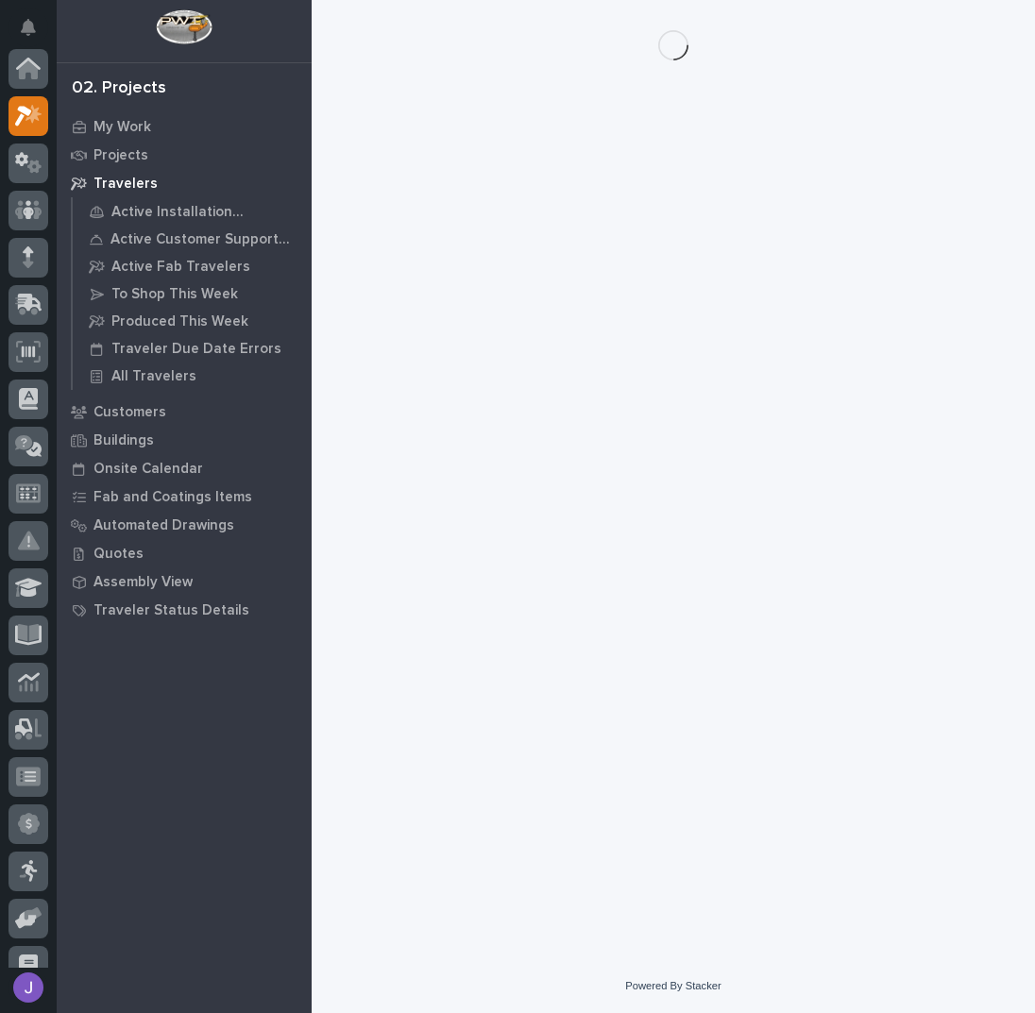
scroll to position [47, 0]
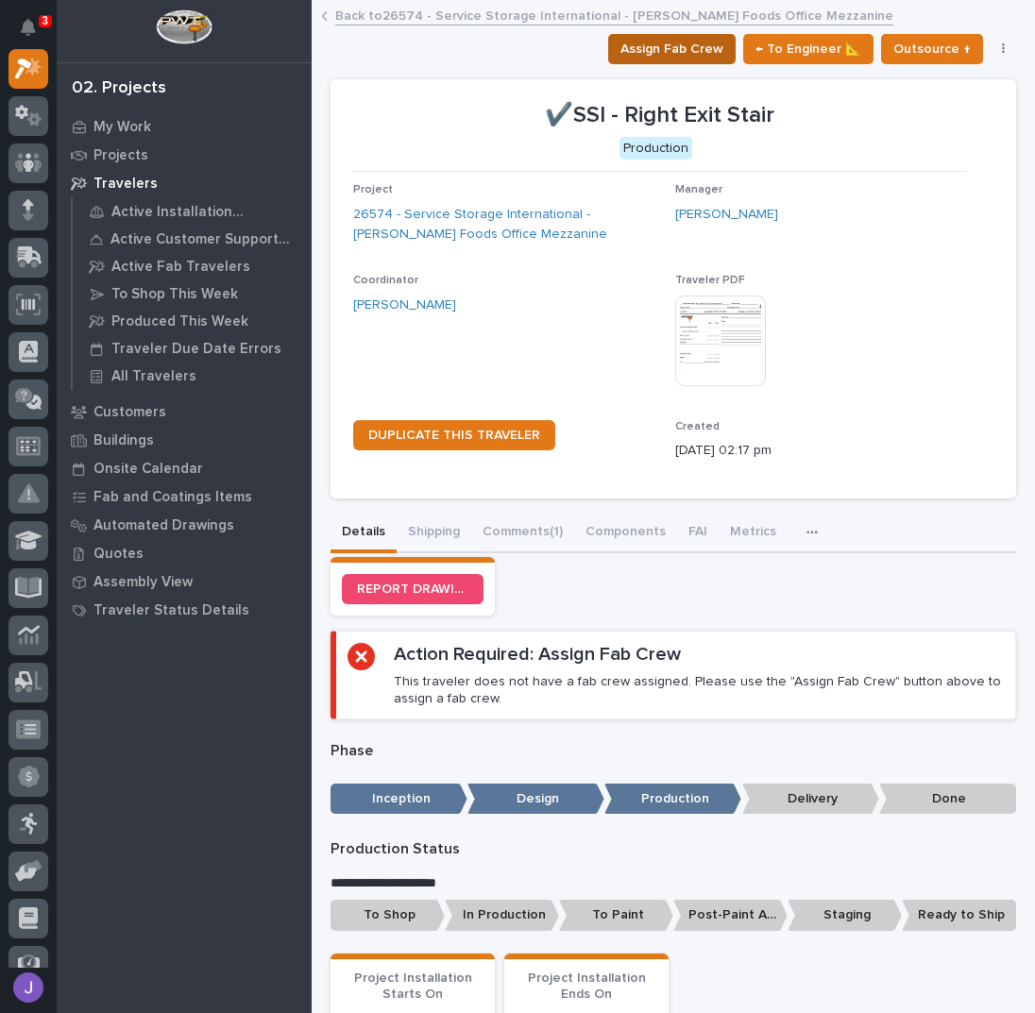
click at [705, 54] on span "Assign Fab Crew" at bounding box center [671, 49] width 103 height 23
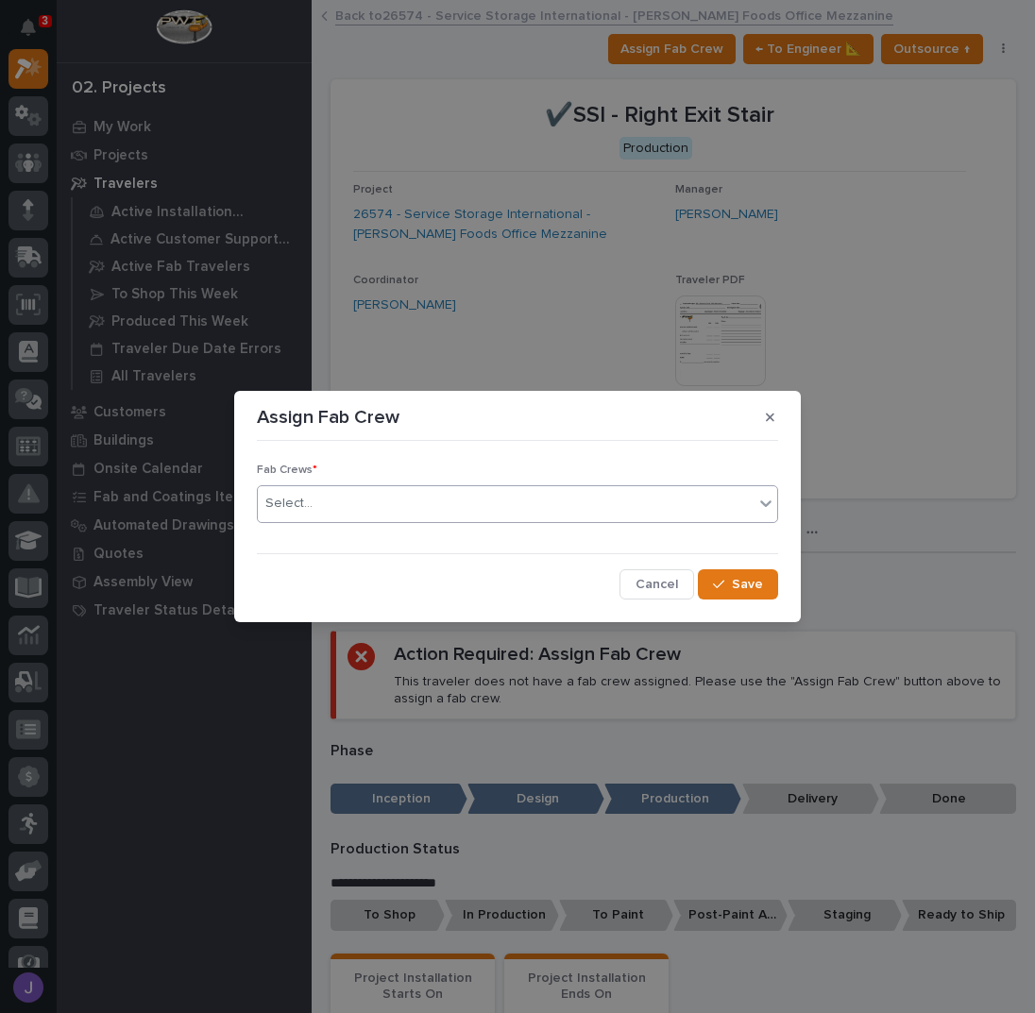
click at [419, 501] on div "Select..." at bounding box center [506, 503] width 496 height 31
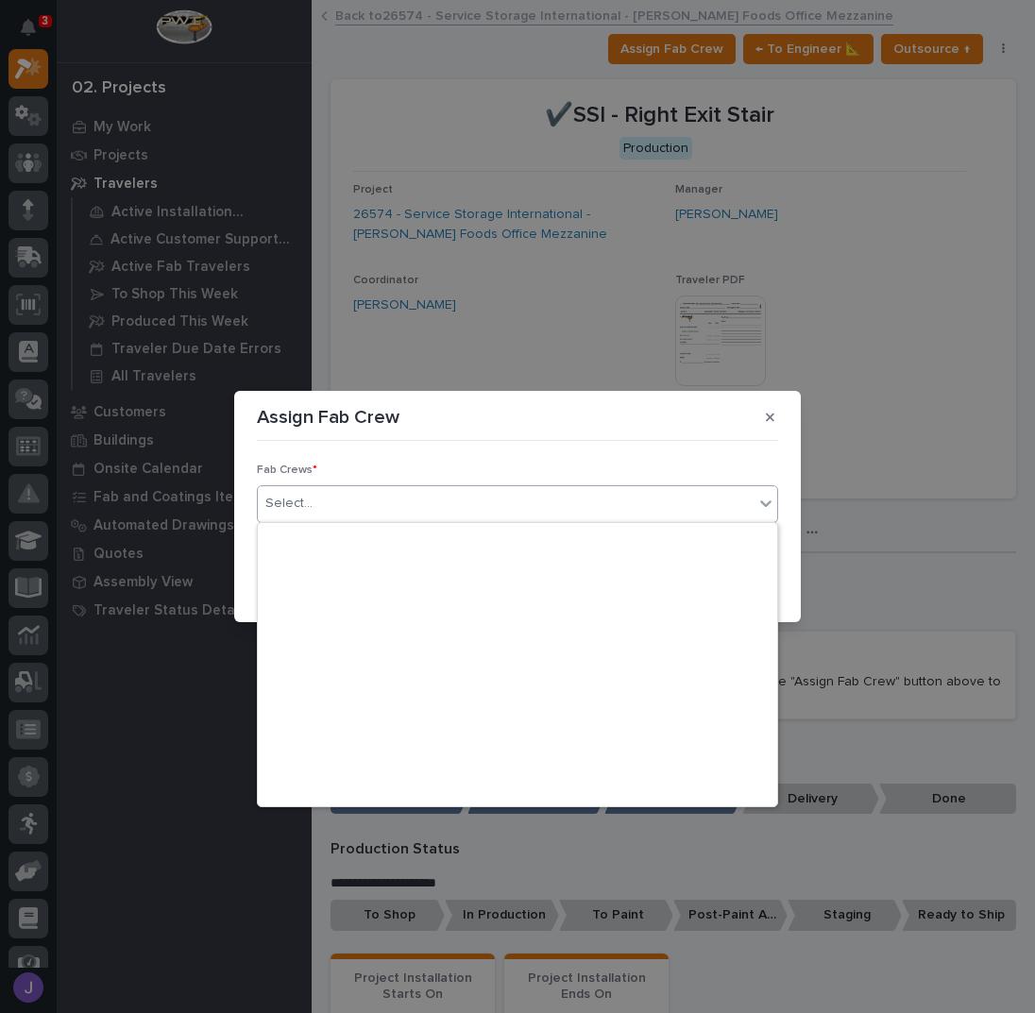
scroll to position [444, 0]
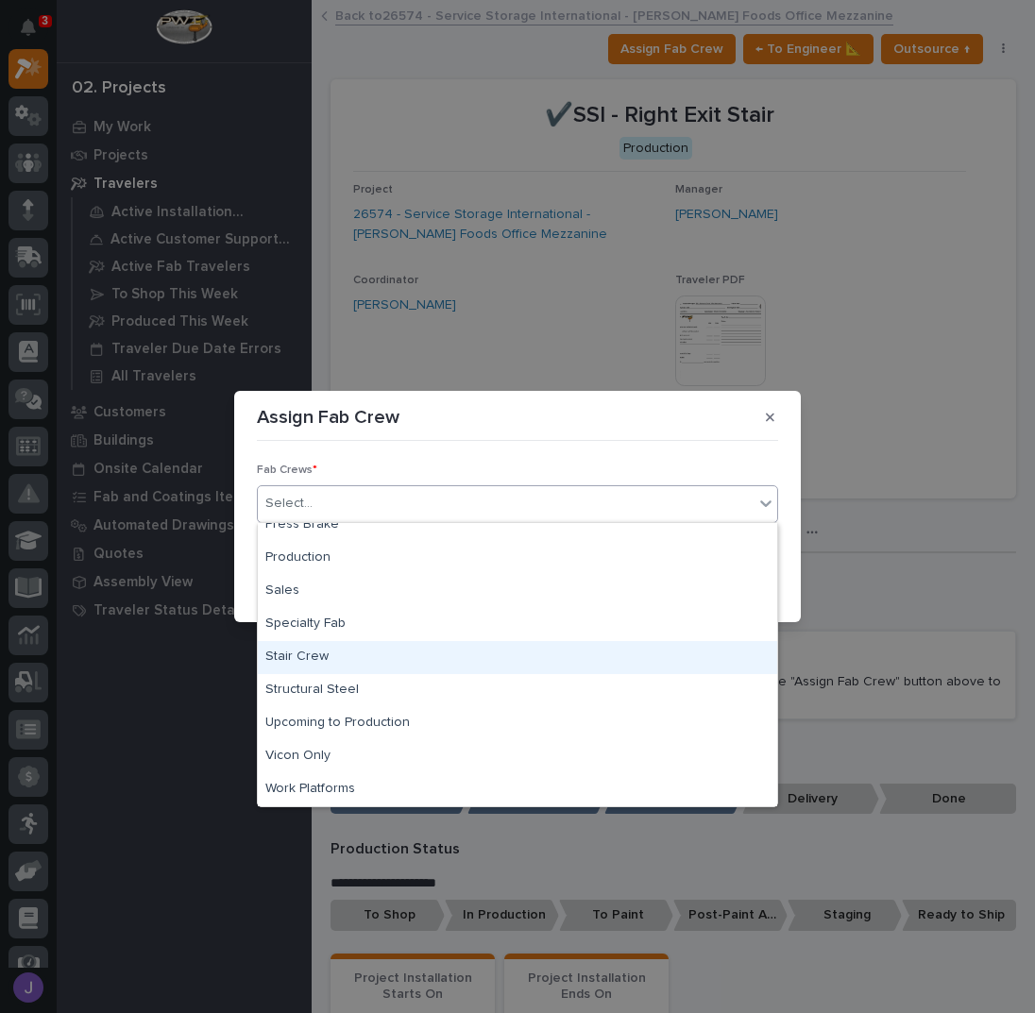
click at [348, 656] on div "Stair Crew" at bounding box center [517, 657] width 519 height 33
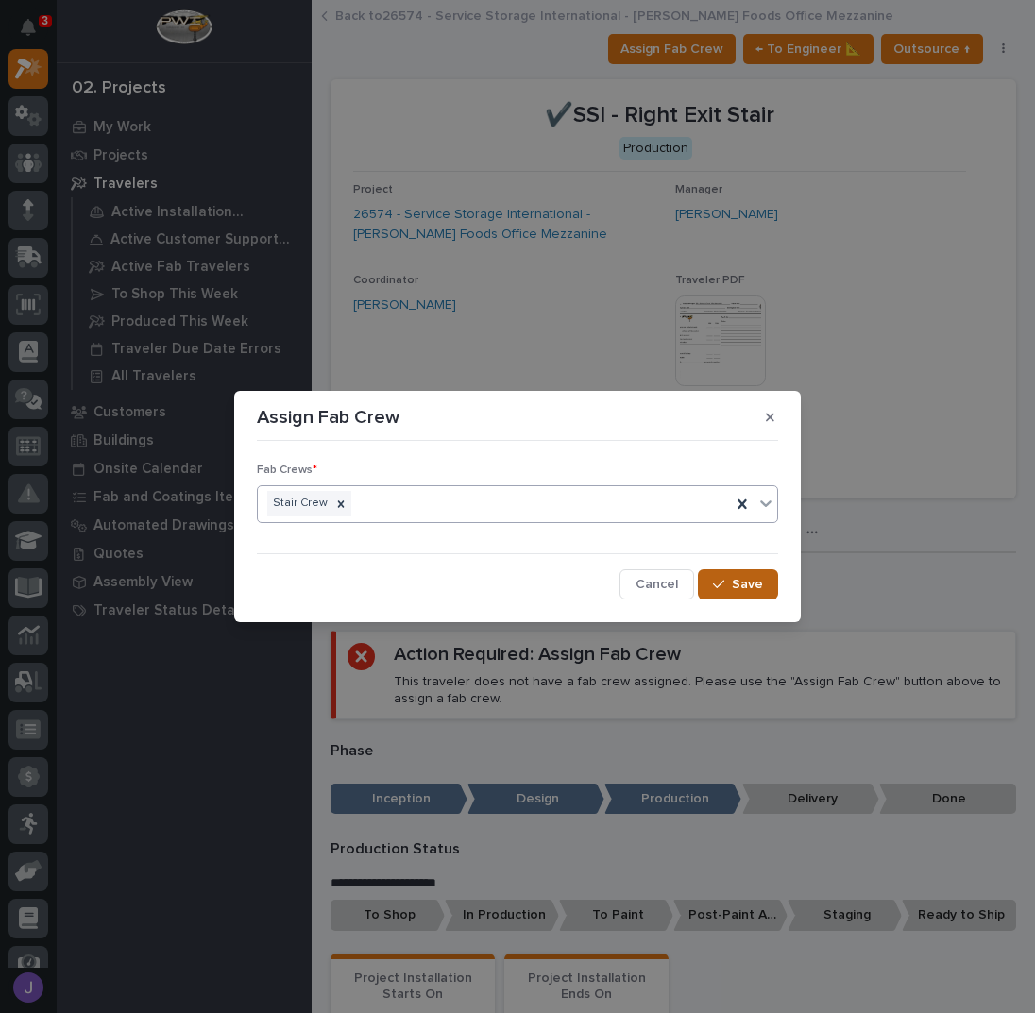
click at [760, 571] on button "Save" at bounding box center [738, 584] width 80 height 30
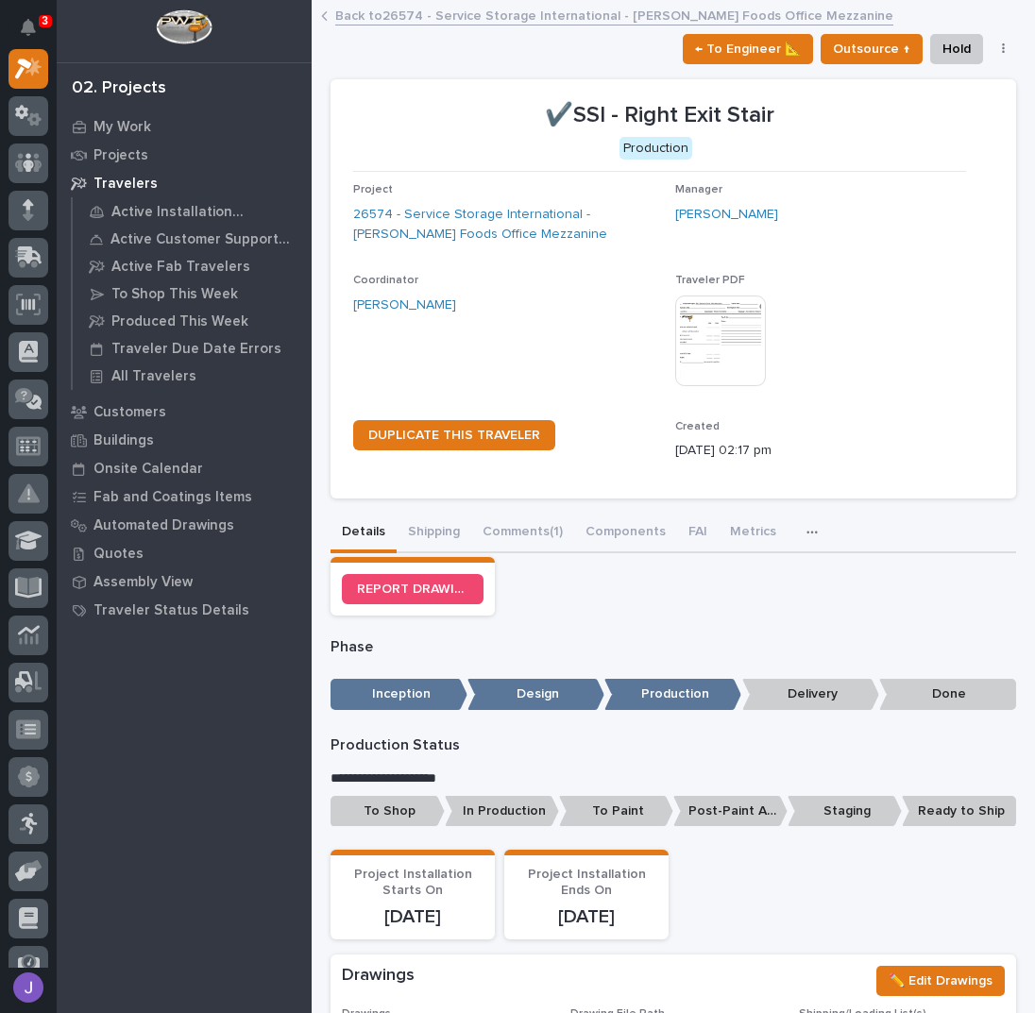
click at [398, 806] on p "To Shop" at bounding box center [388, 811] width 114 height 31
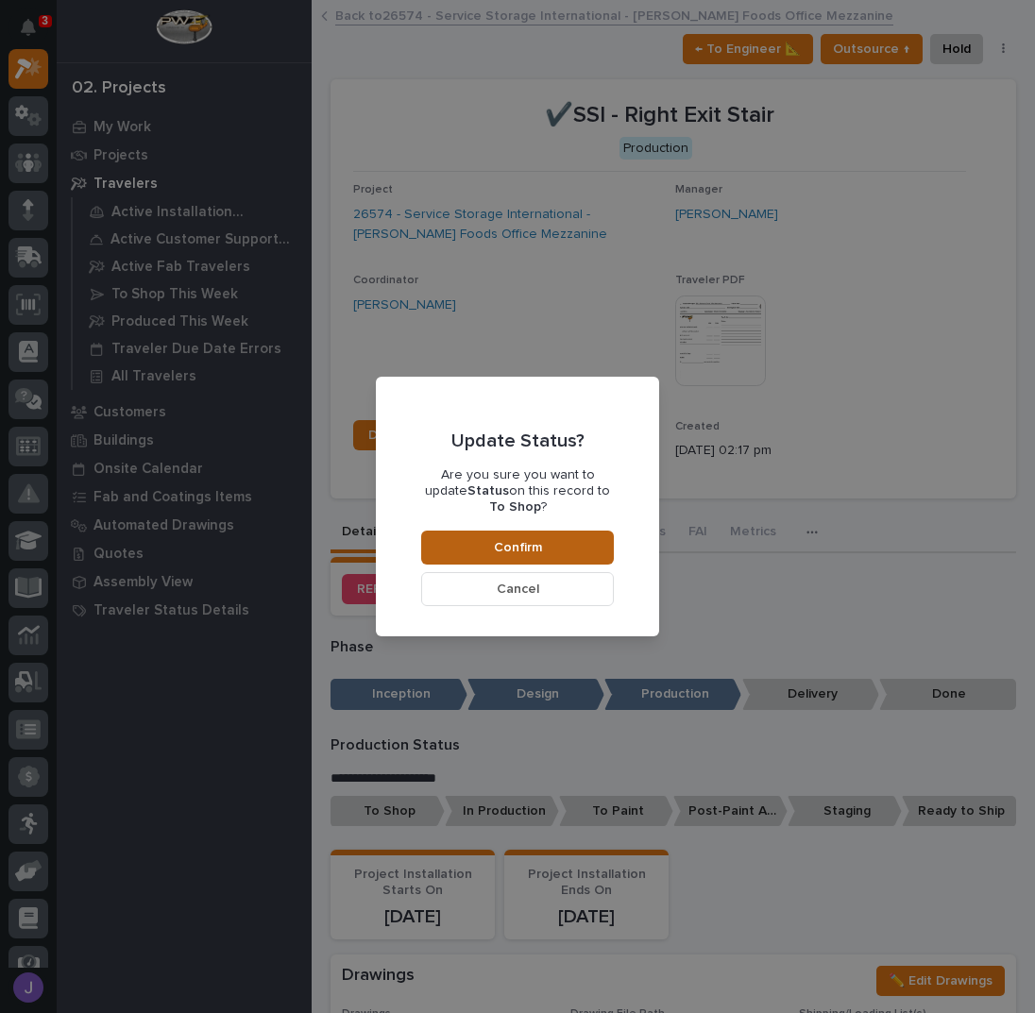
click at [499, 542] on span "Confirm" at bounding box center [518, 547] width 48 height 17
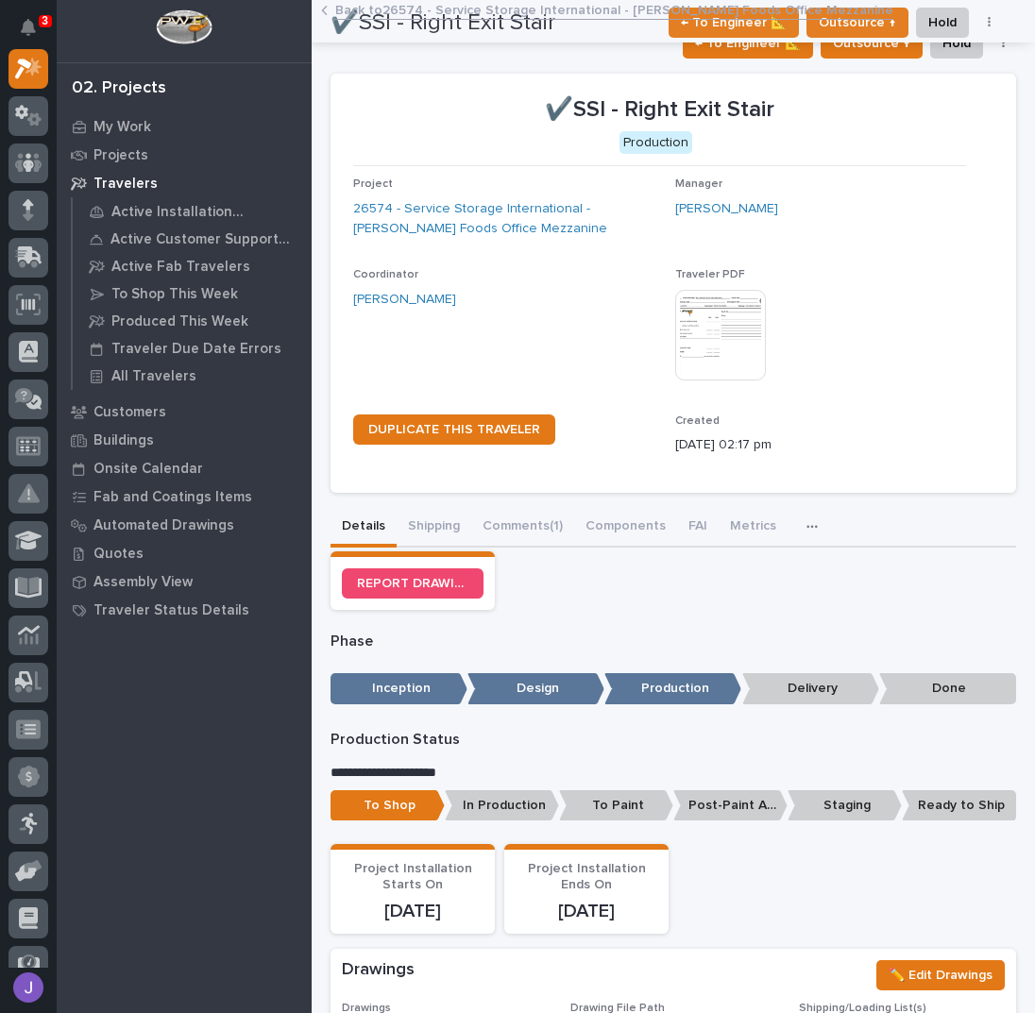
scroll to position [0, 0]
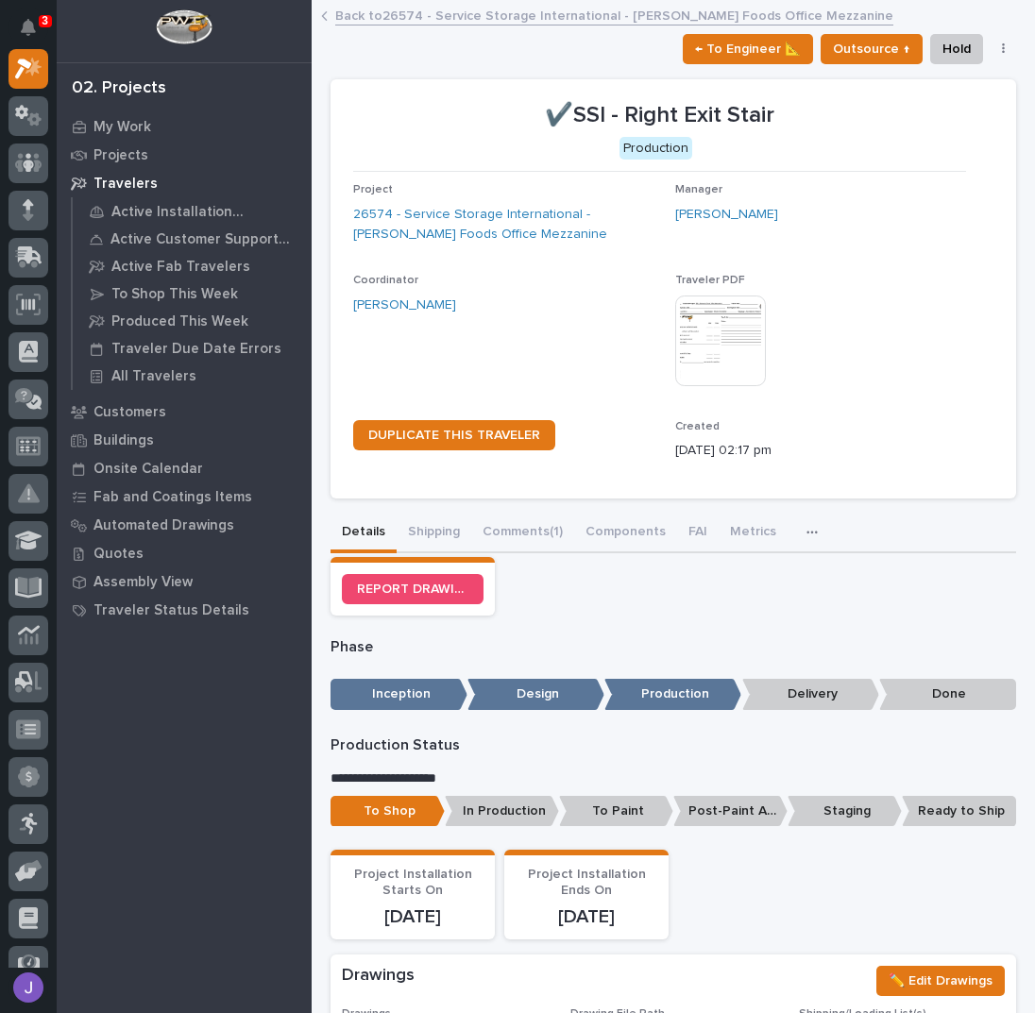
click at [379, 15] on link "Back to 26574 - Service Storage International - [PERSON_NAME] Foods Office Mezz…" at bounding box center [614, 15] width 558 height 22
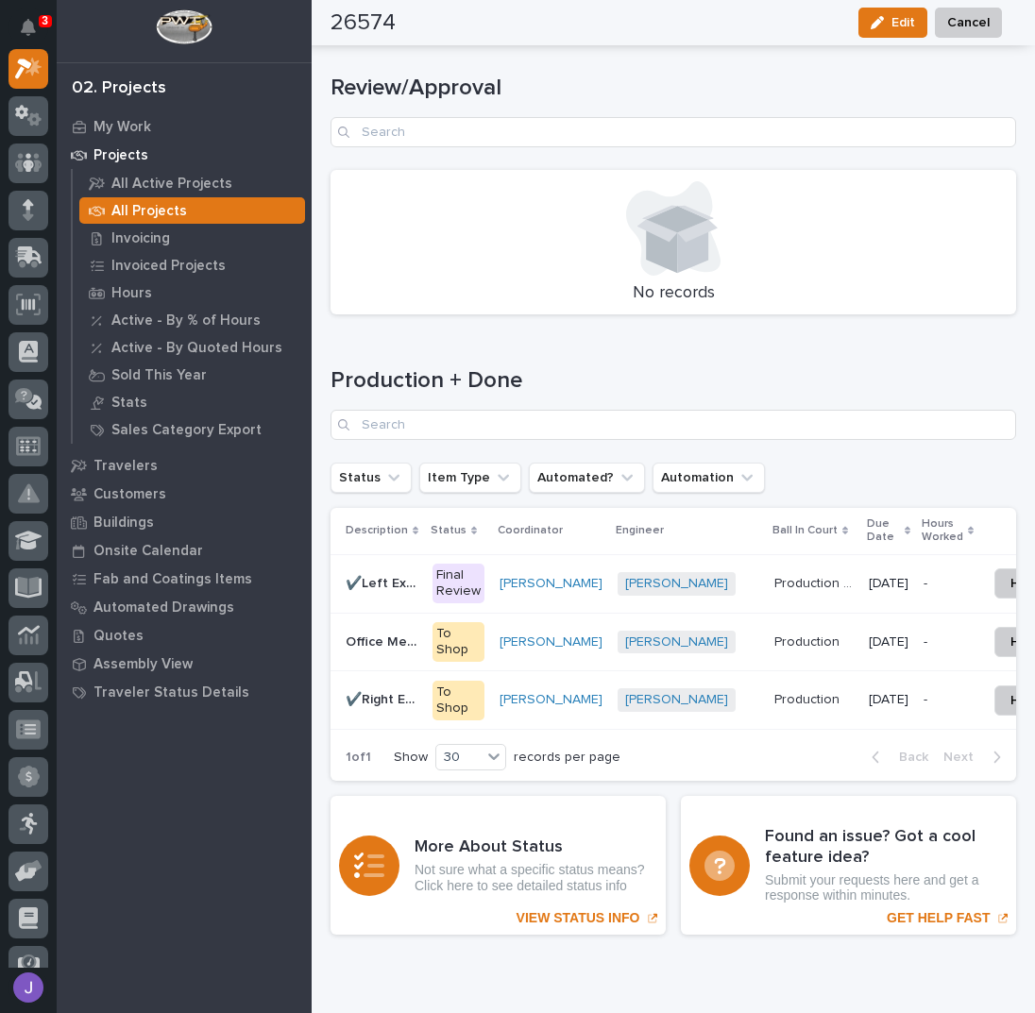
scroll to position [2618, 0]
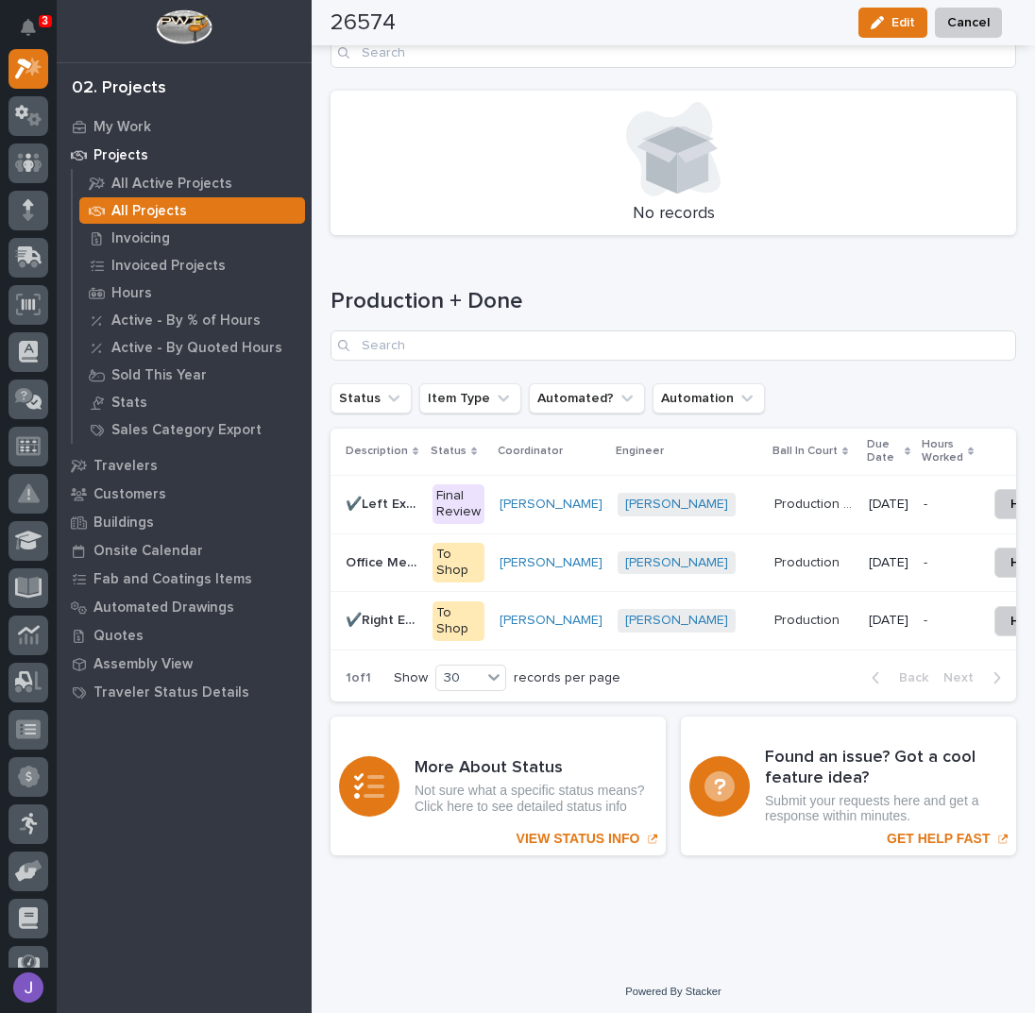
click at [378, 493] on p "✔️Left Exit Stair" at bounding box center [384, 503] width 76 height 20
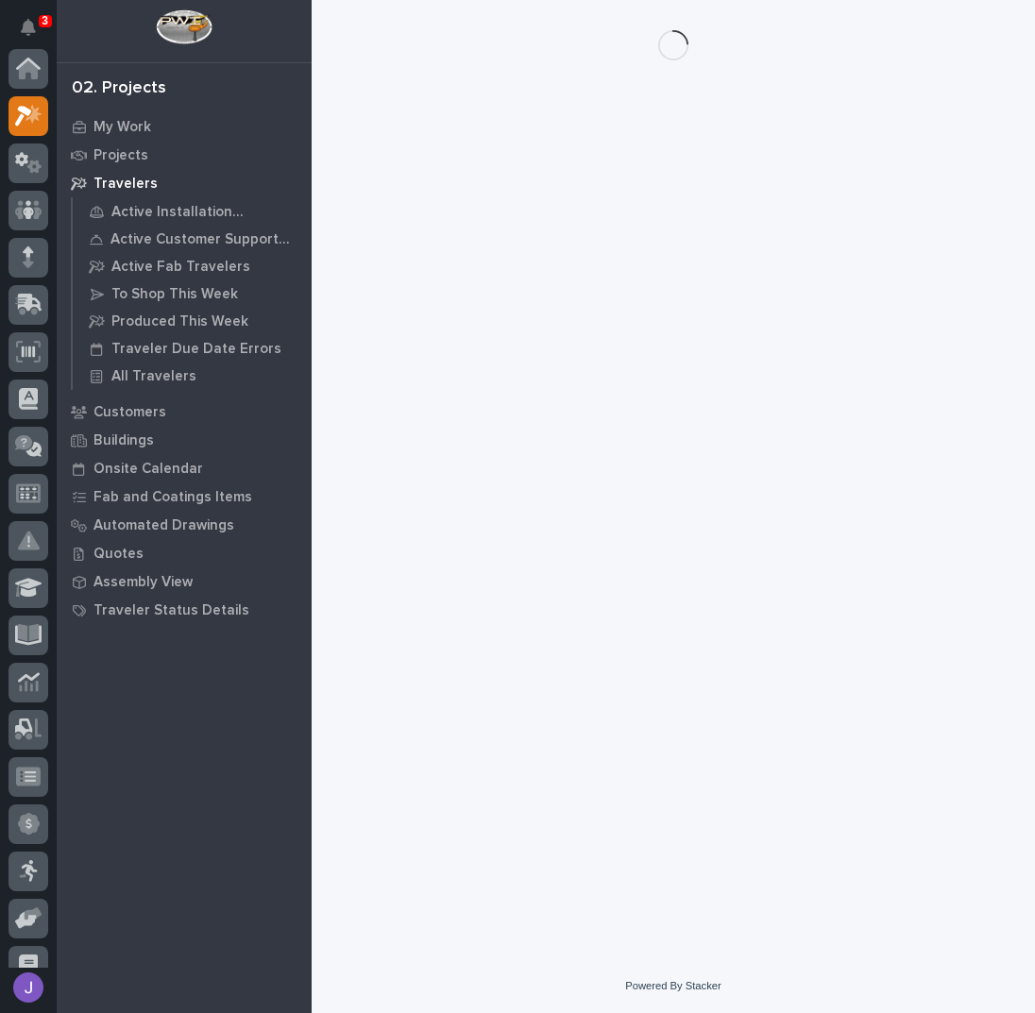
scroll to position [47, 0]
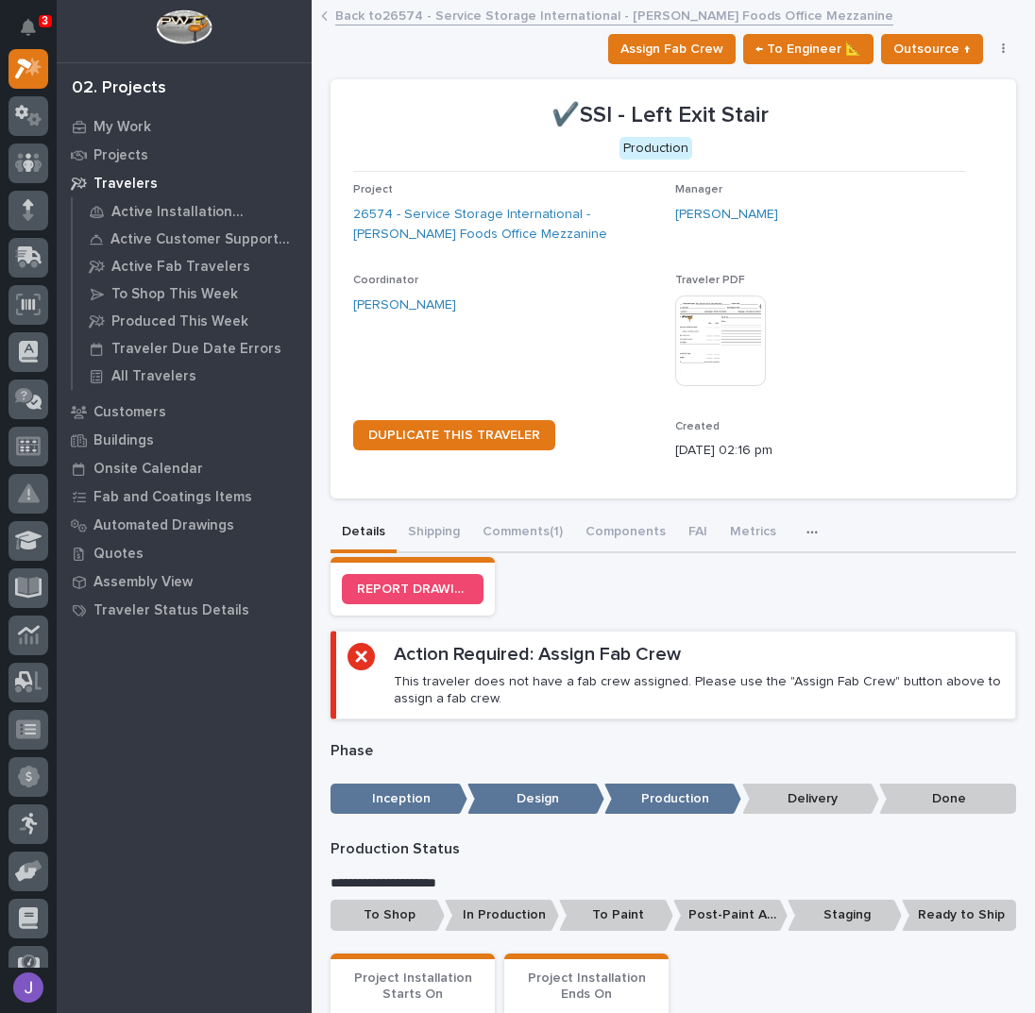
click at [409, 913] on p "To Shop" at bounding box center [388, 915] width 114 height 31
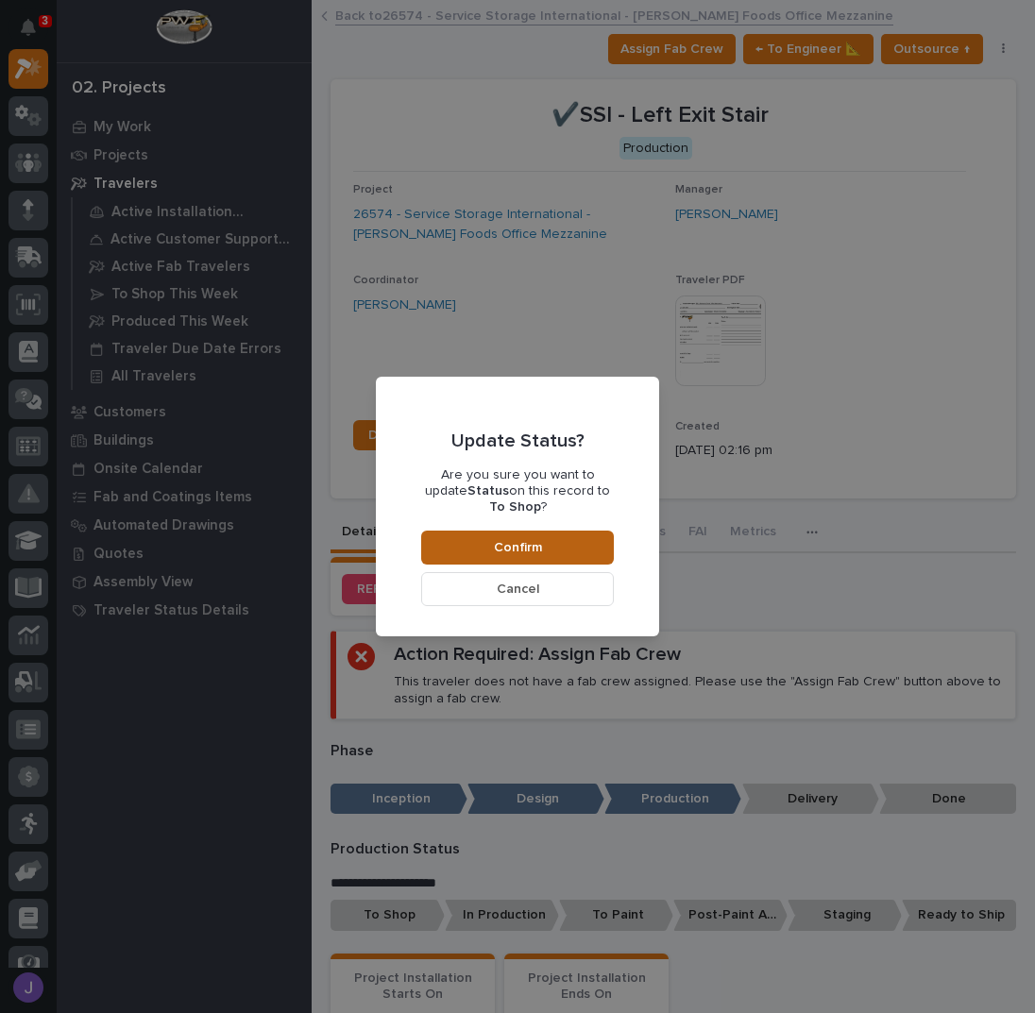
click at [518, 531] on button "Confirm" at bounding box center [517, 548] width 193 height 34
click at [382, 18] on div "Update Status? Are you sure you want to update Status on this record to To Shop…" at bounding box center [517, 506] width 1035 height 1013
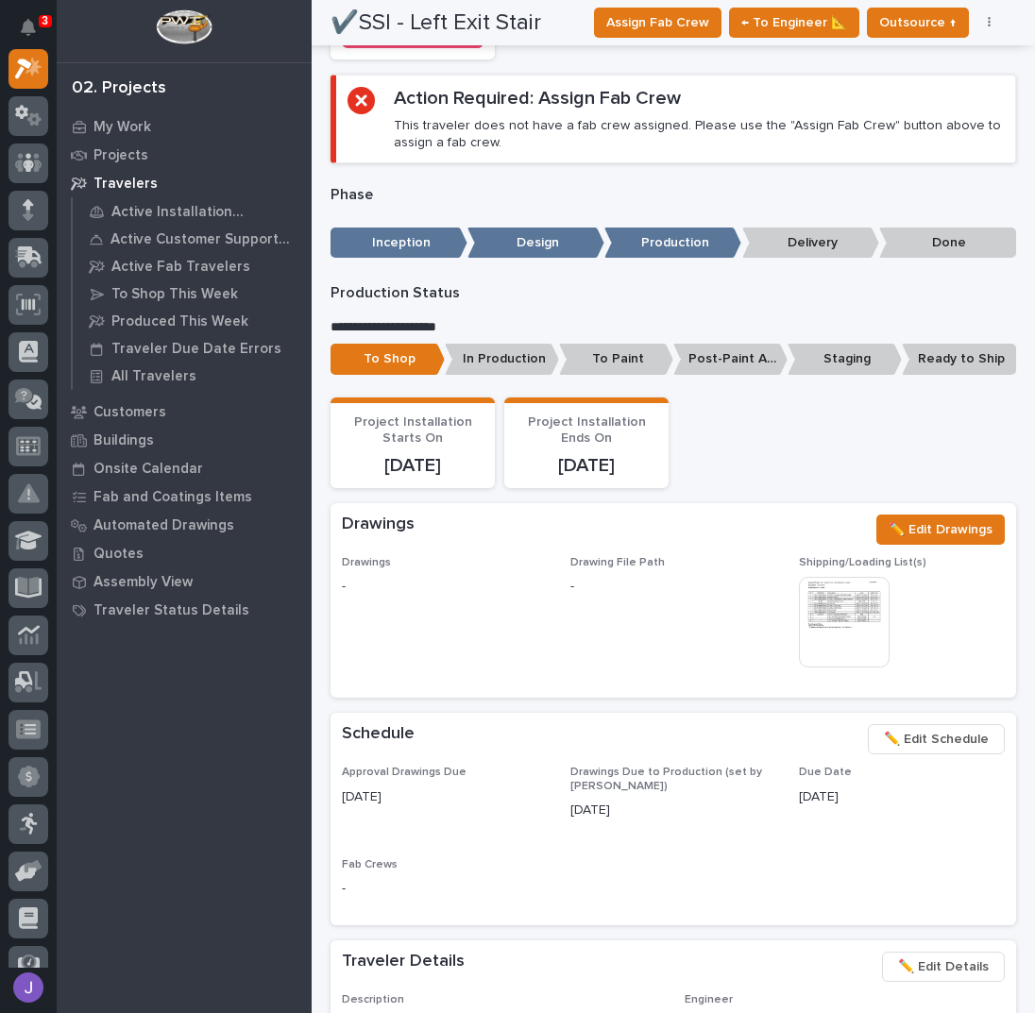
scroll to position [0, 0]
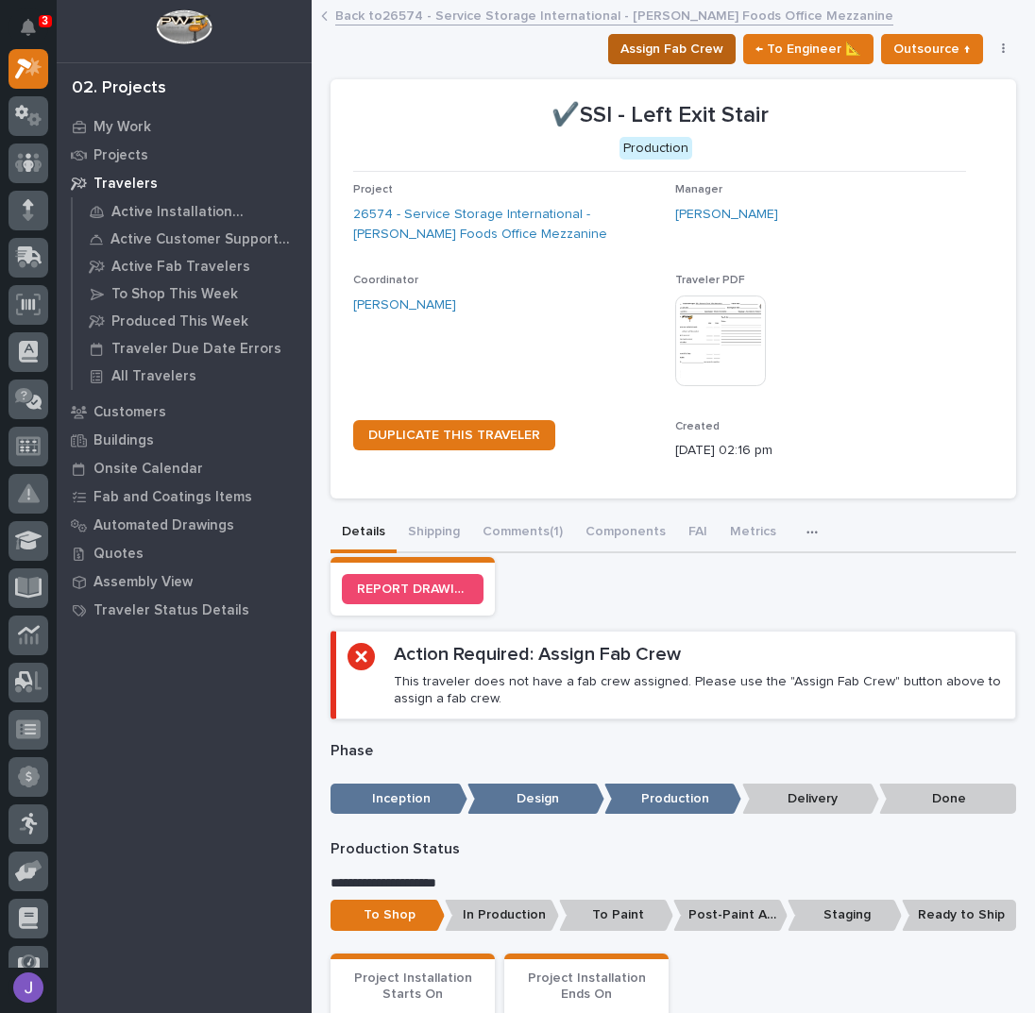
click at [680, 42] on span "Assign Fab Crew" at bounding box center [671, 49] width 103 height 23
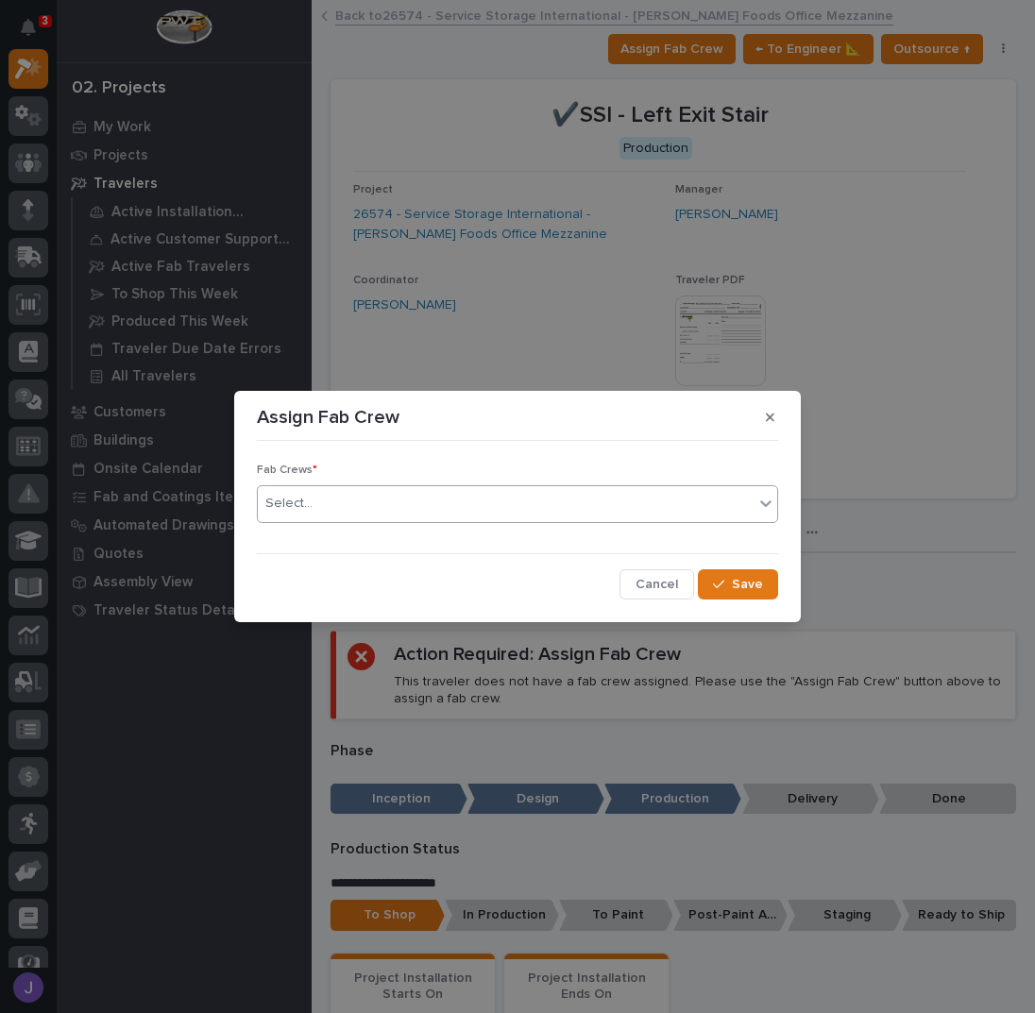
click at [446, 505] on div "Select..." at bounding box center [506, 503] width 496 height 31
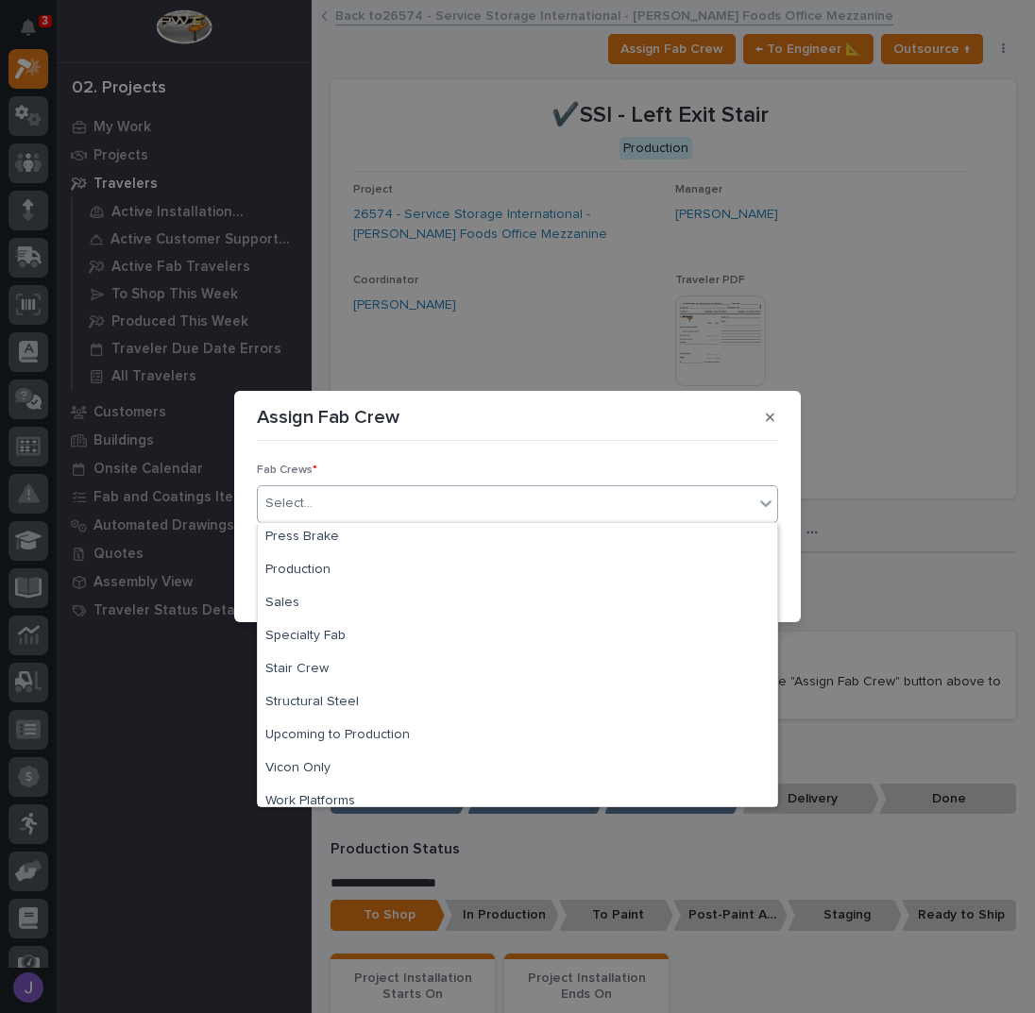
scroll to position [444, 0]
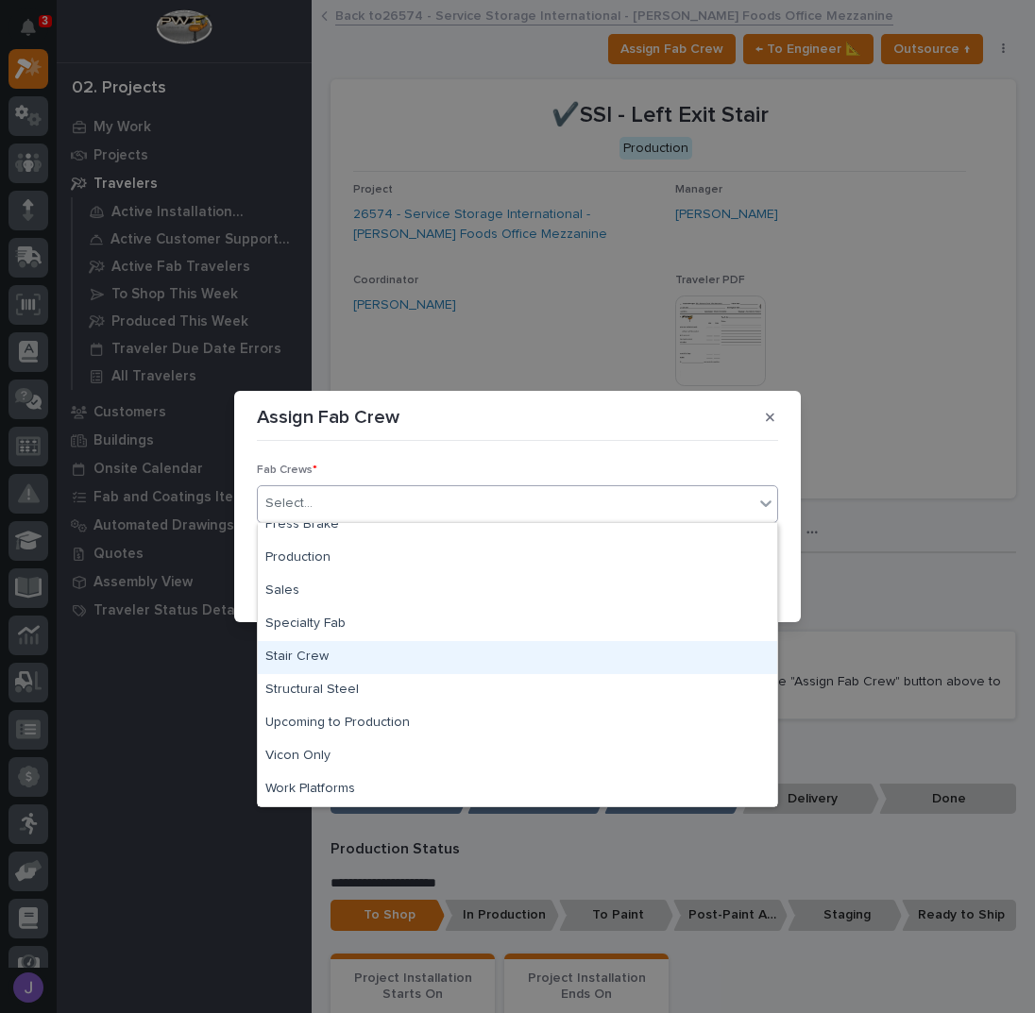
click at [321, 665] on div "Stair Crew" at bounding box center [517, 657] width 519 height 33
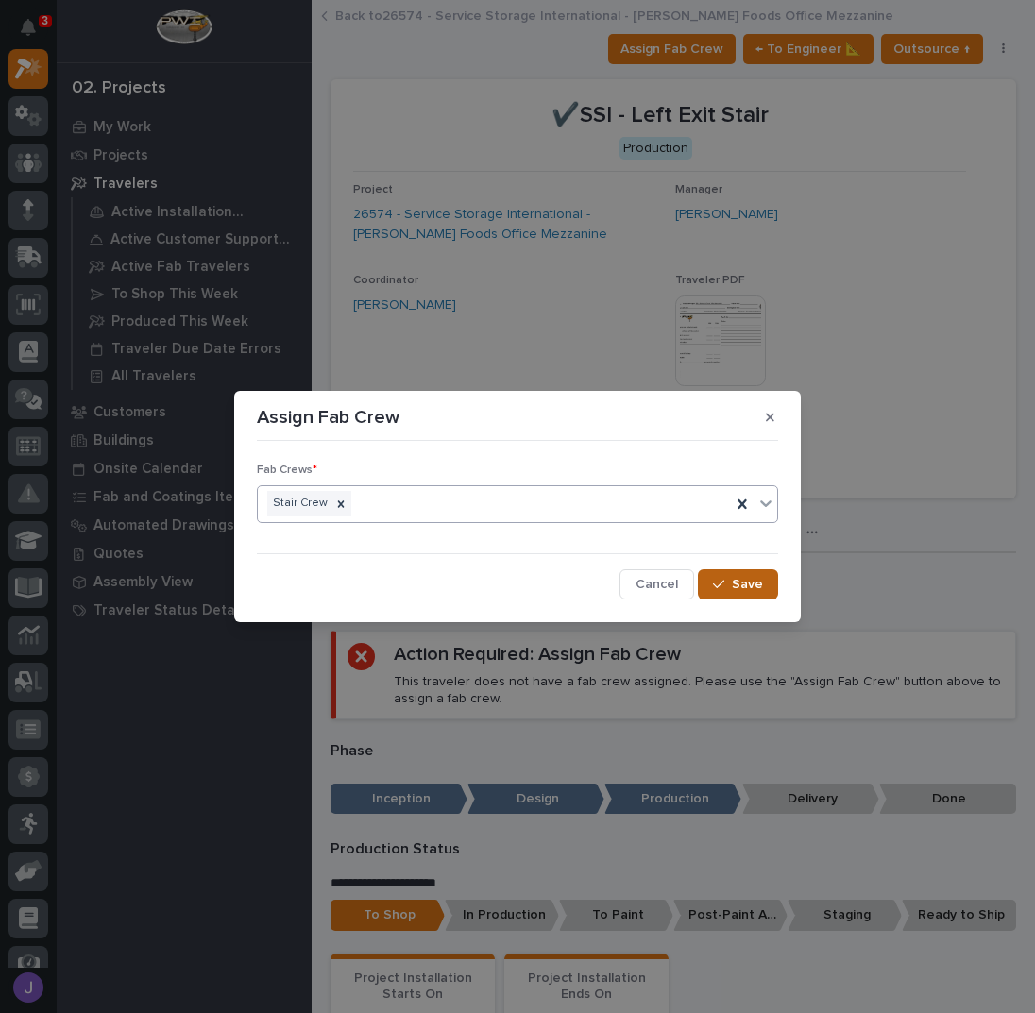
click at [752, 581] on span "Save" at bounding box center [747, 584] width 31 height 17
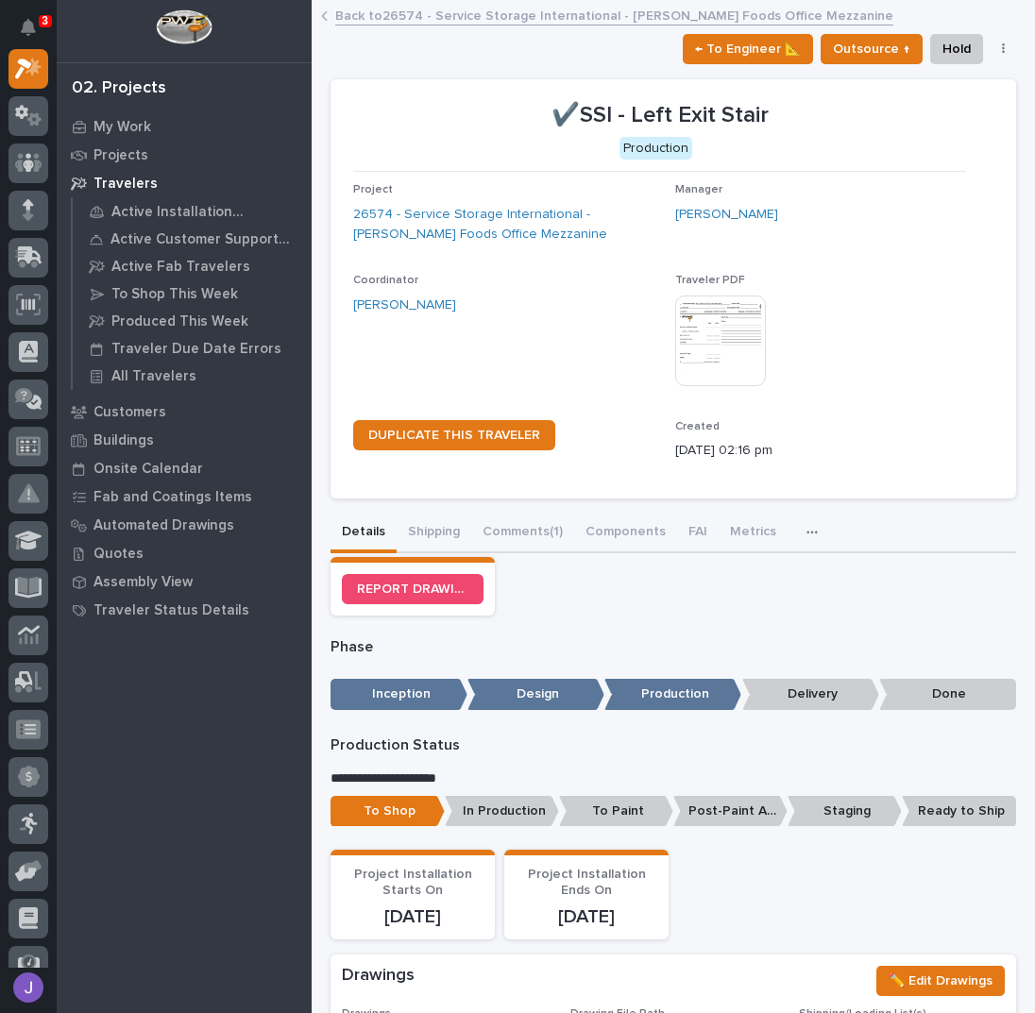
click at [376, 9] on link "Back to 26574 - Service Storage International - [PERSON_NAME] Foods Office Mezz…" at bounding box center [614, 15] width 558 height 22
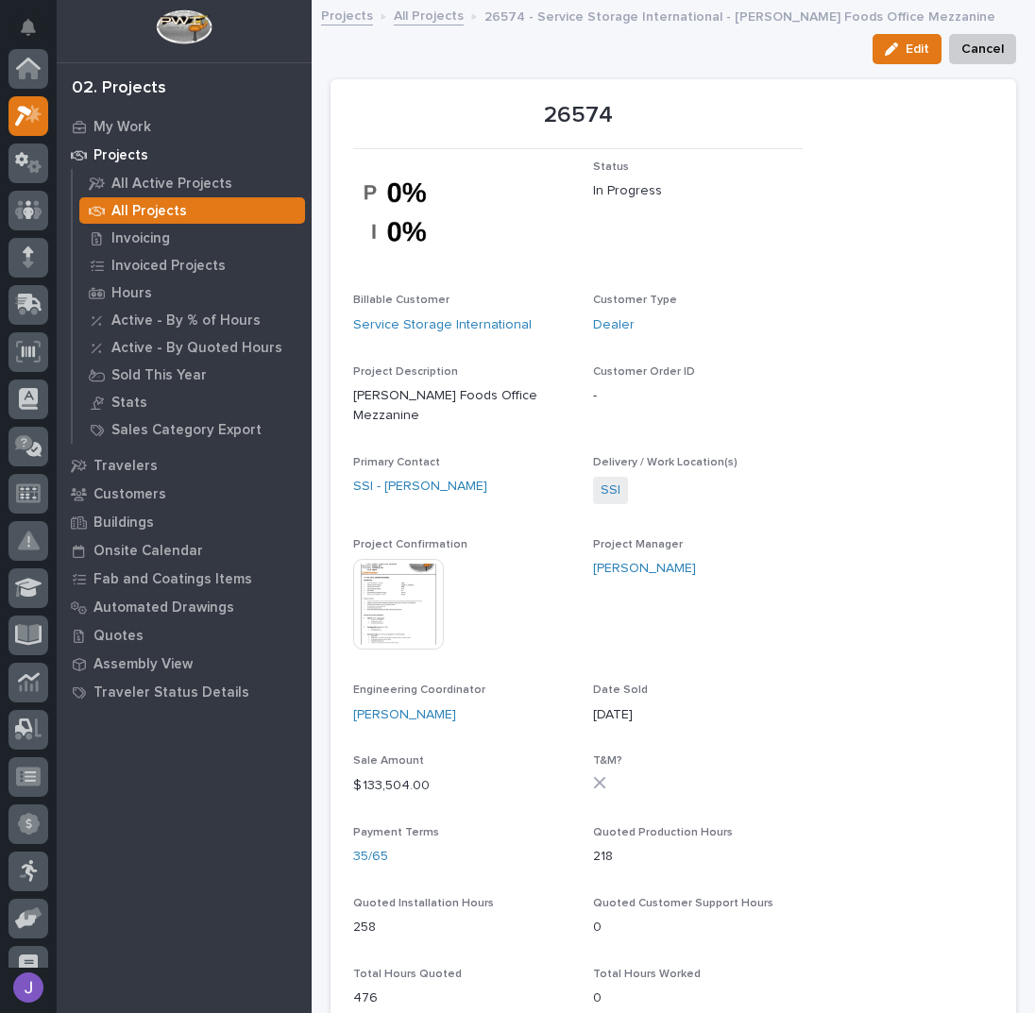
scroll to position [47, 0]
click at [428, 19] on link "All Projects" at bounding box center [429, 15] width 70 height 22
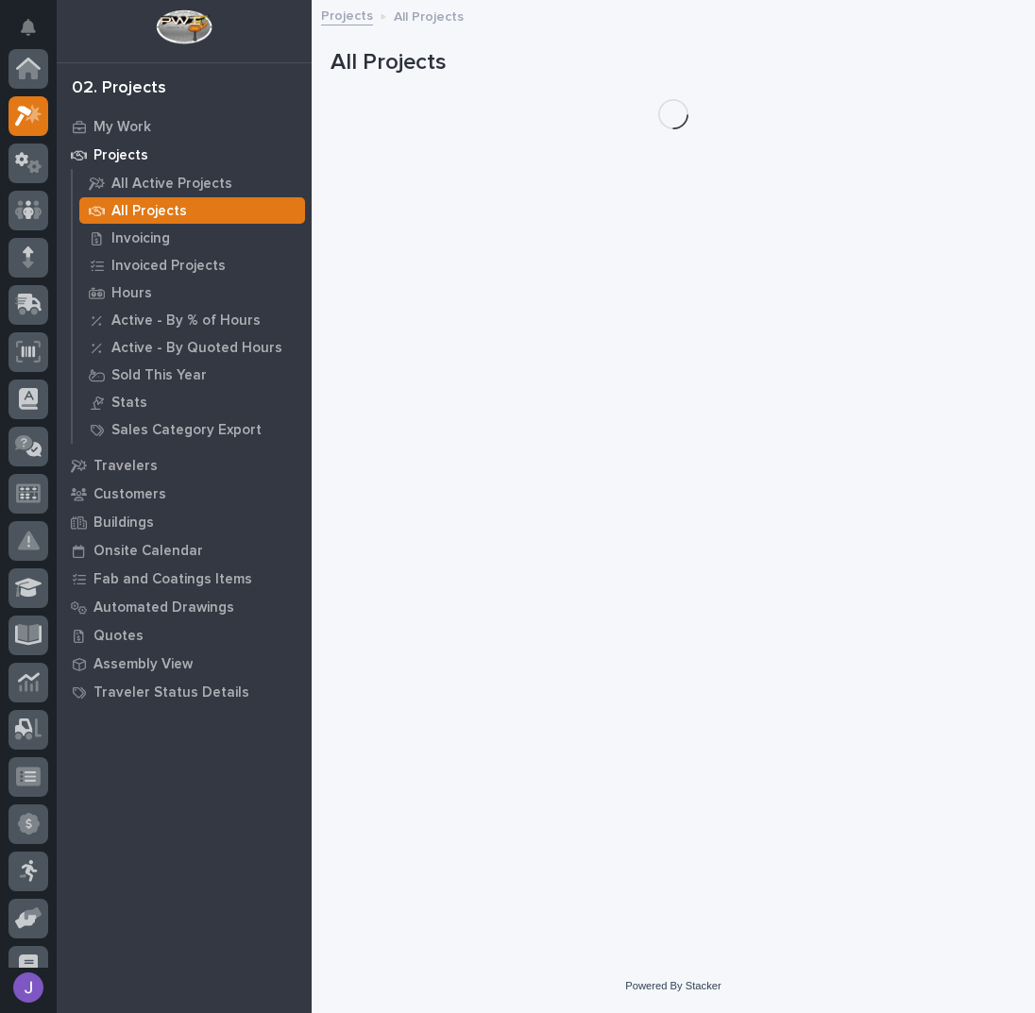
scroll to position [47, 0]
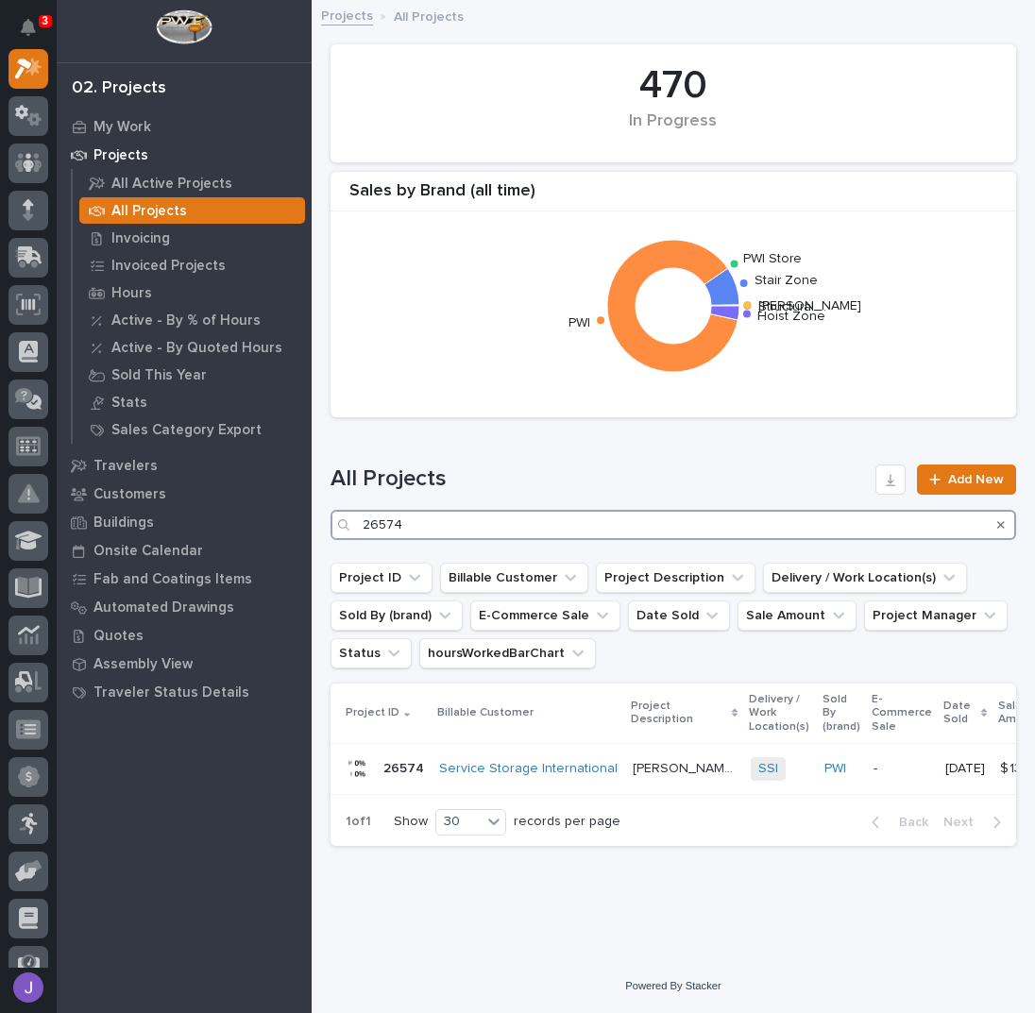
click at [415, 518] on input "26574" at bounding box center [674, 525] width 686 height 30
type input "2"
type input "27167"
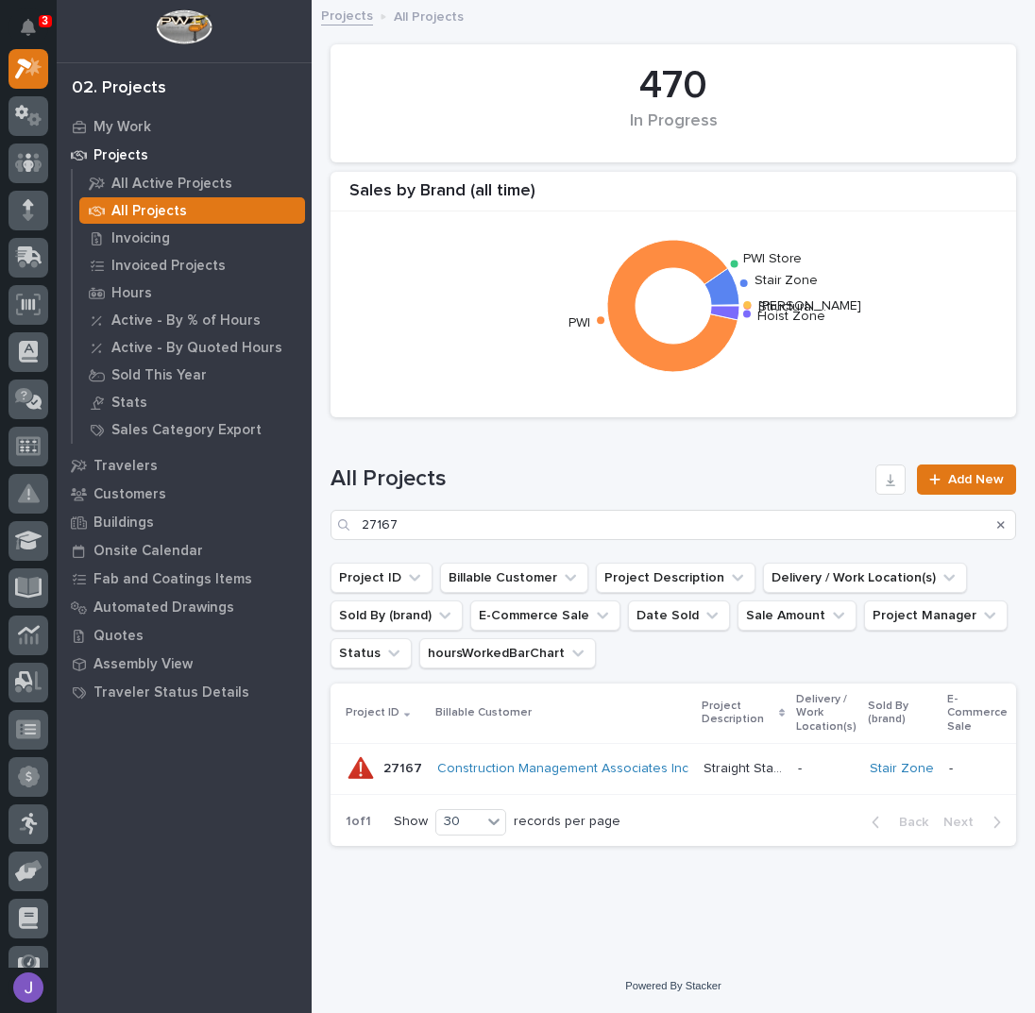
click at [747, 769] on p "Straight Stairs" at bounding box center [745, 767] width 83 height 20
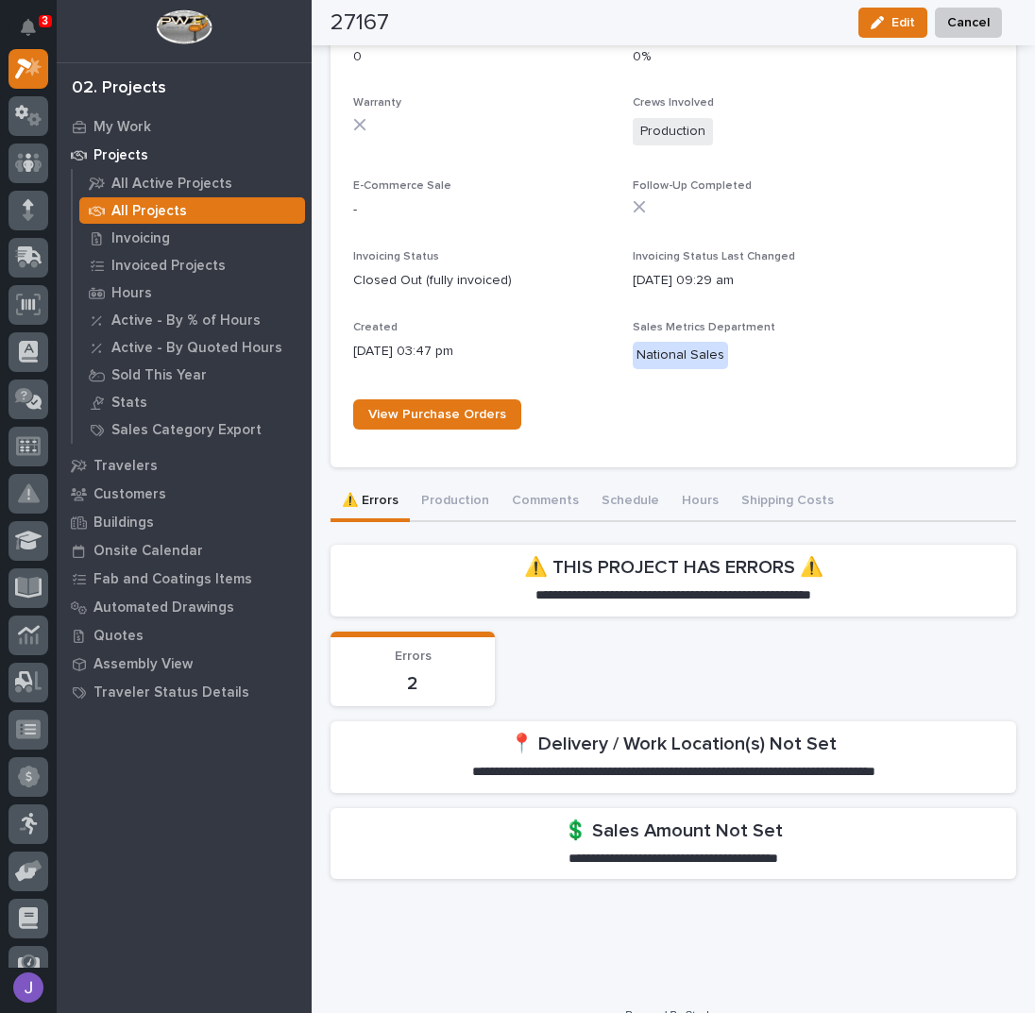
scroll to position [1068, 0]
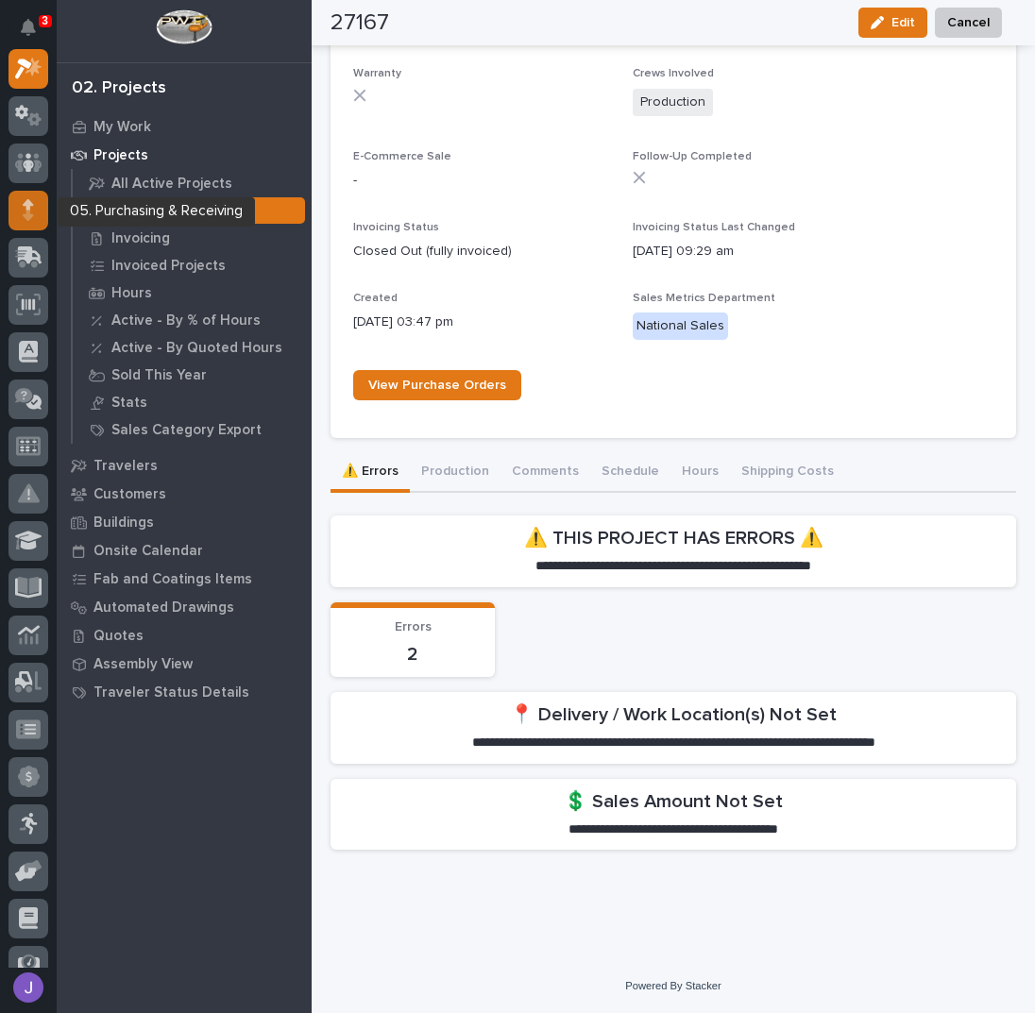
click at [32, 211] on icon at bounding box center [28, 210] width 11 height 22
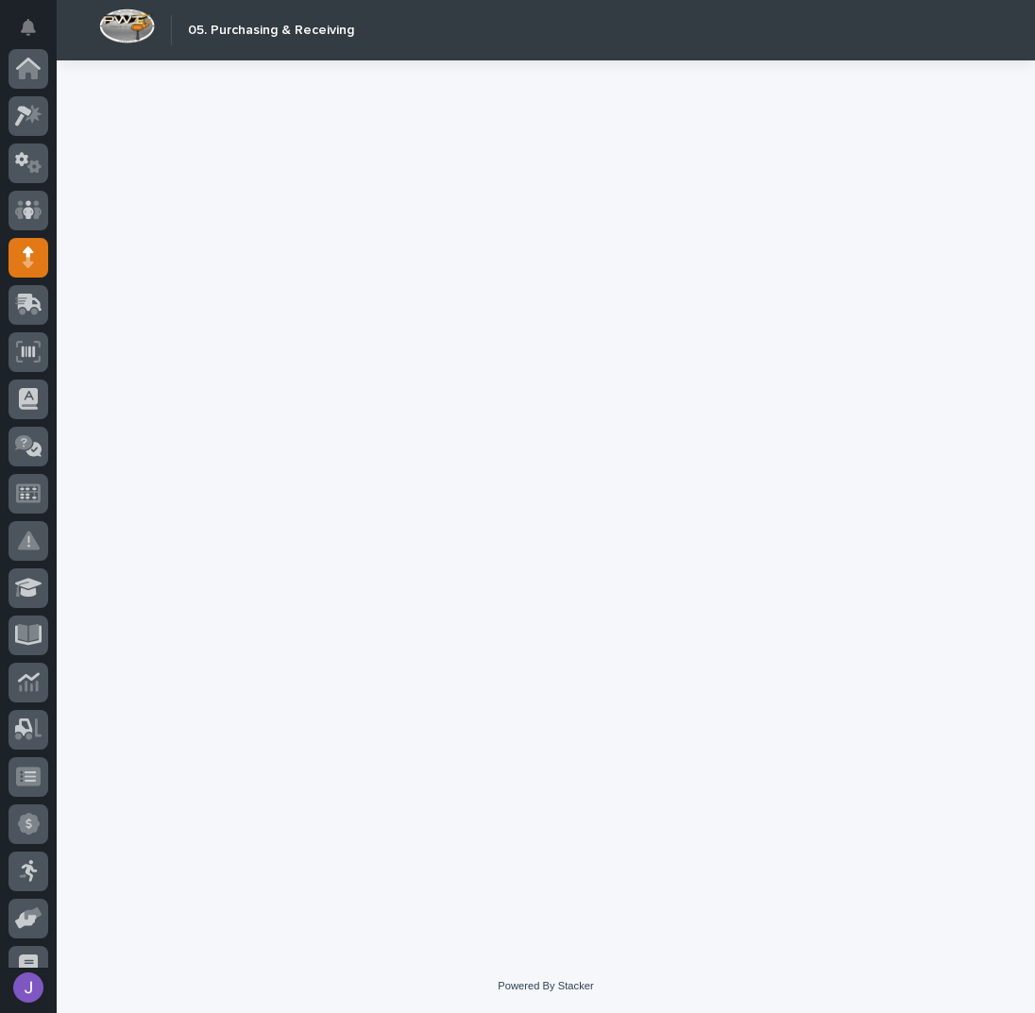
scroll to position [189, 0]
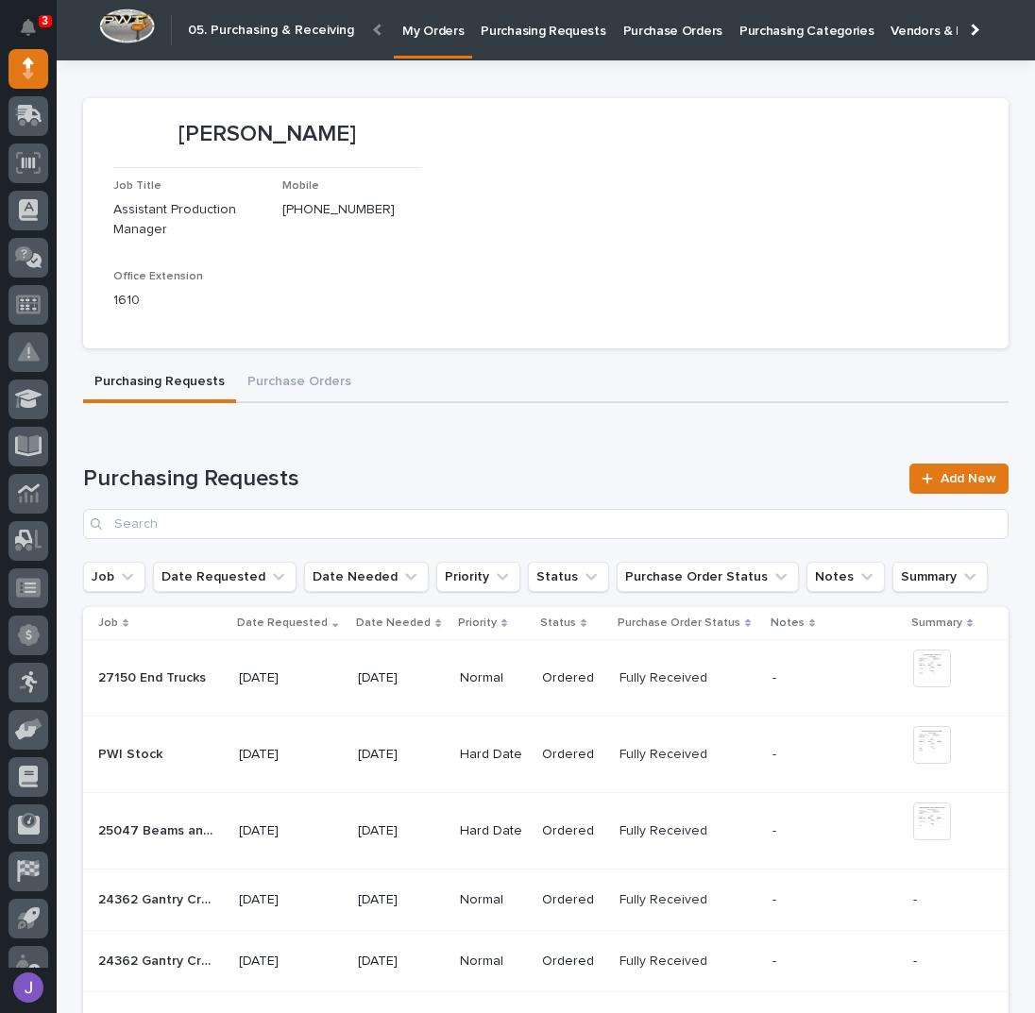
click at [514, 36] on p "Purchasing Requests" at bounding box center [543, 20] width 125 height 40
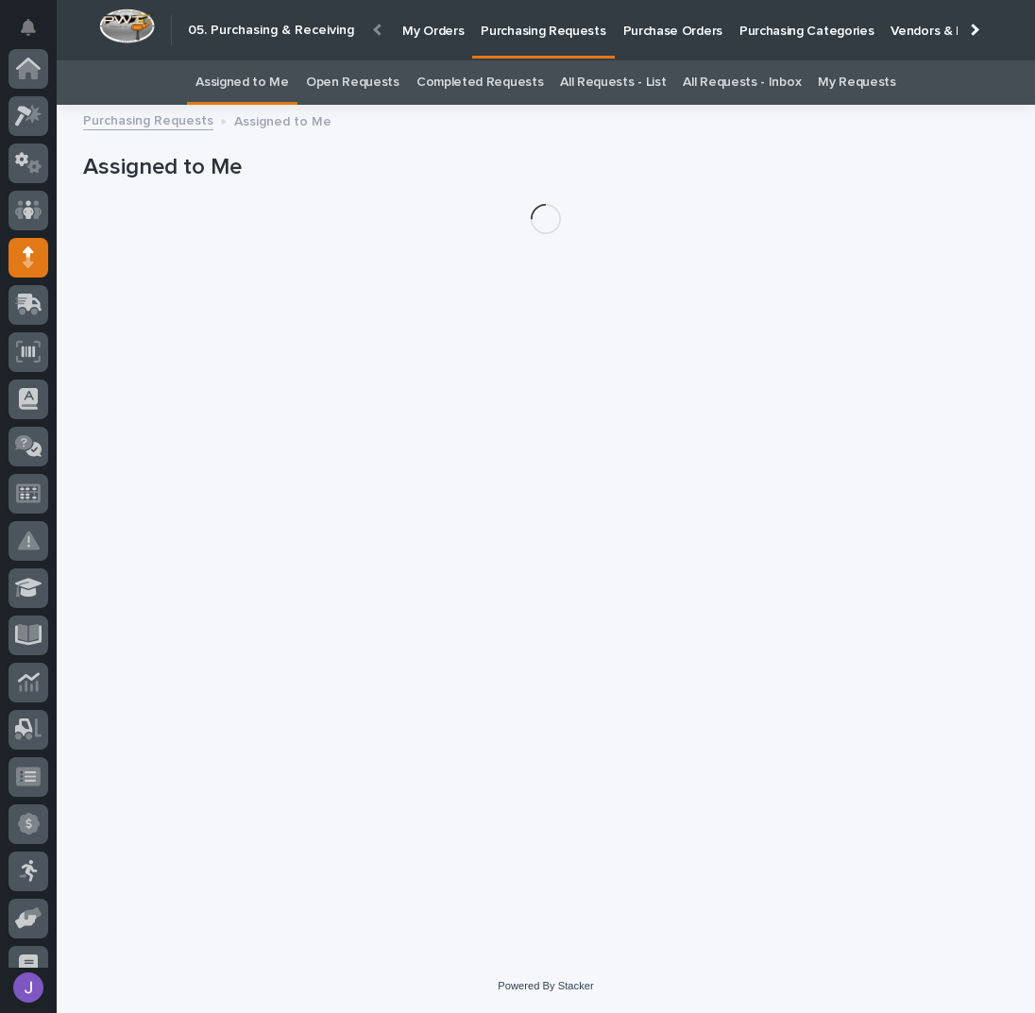
scroll to position [189, 0]
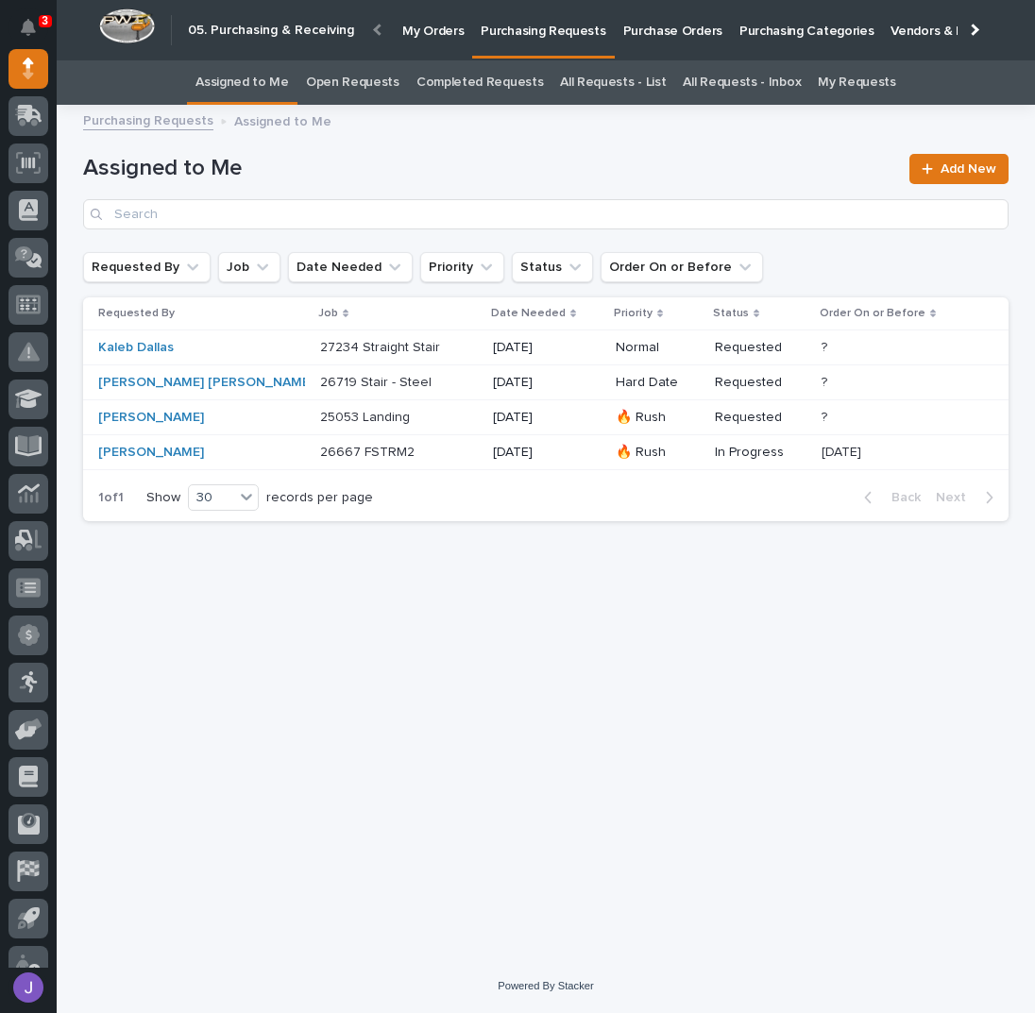
click at [499, 165] on h1 "Assigned to Me" at bounding box center [490, 168] width 815 height 27
click at [411, 605] on div "Loading... Saving… Loading... Saving… Assigned to Me Add New Requested By Job D…" at bounding box center [546, 514] width 944 height 796
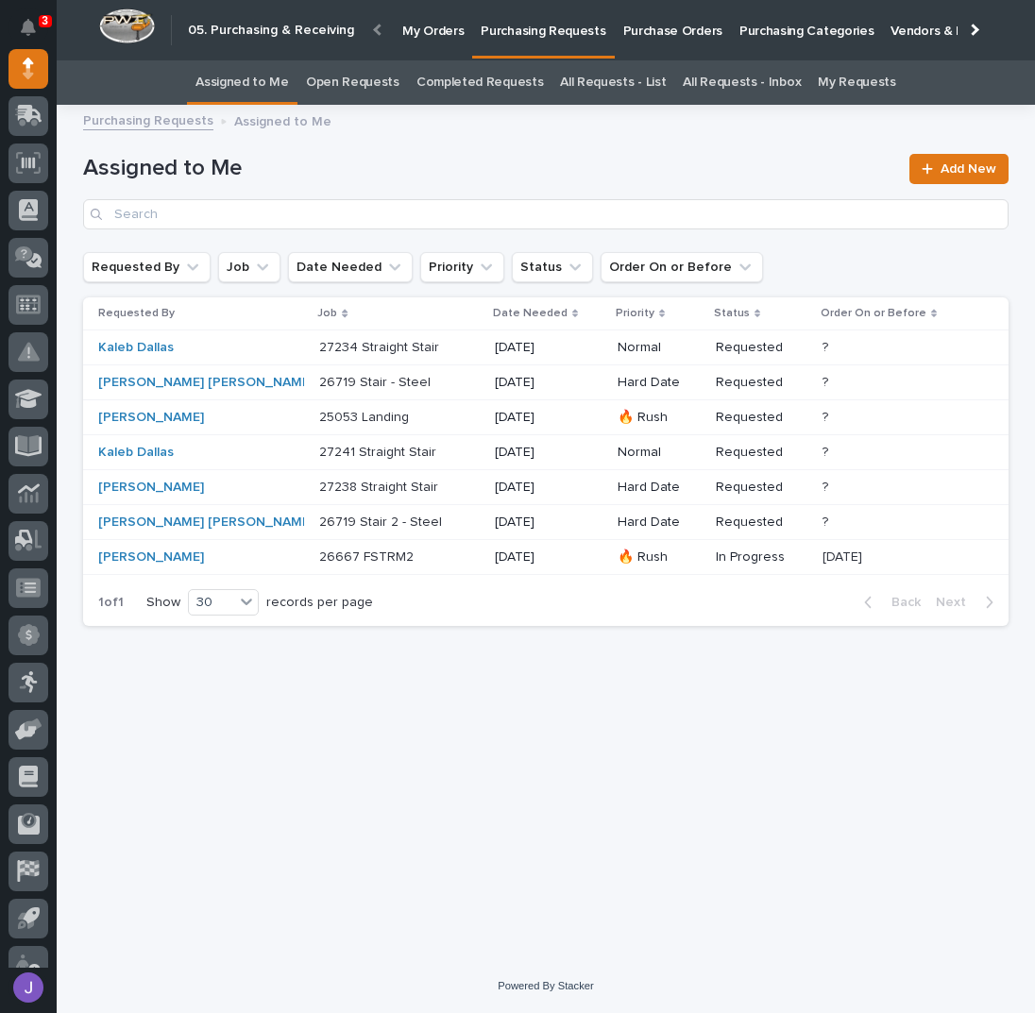
click at [368, 345] on p "27234 Straight Stair" at bounding box center [381, 346] width 124 height 20
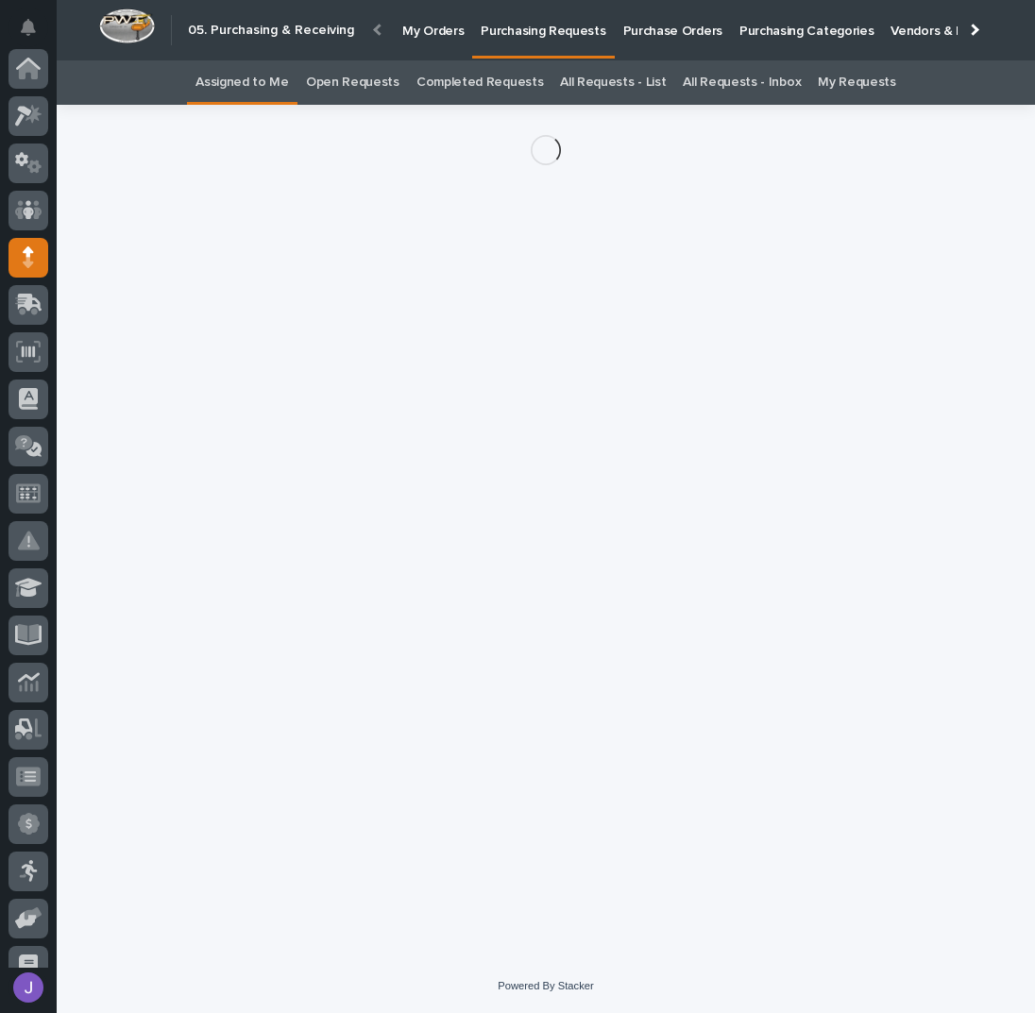
scroll to position [189, 0]
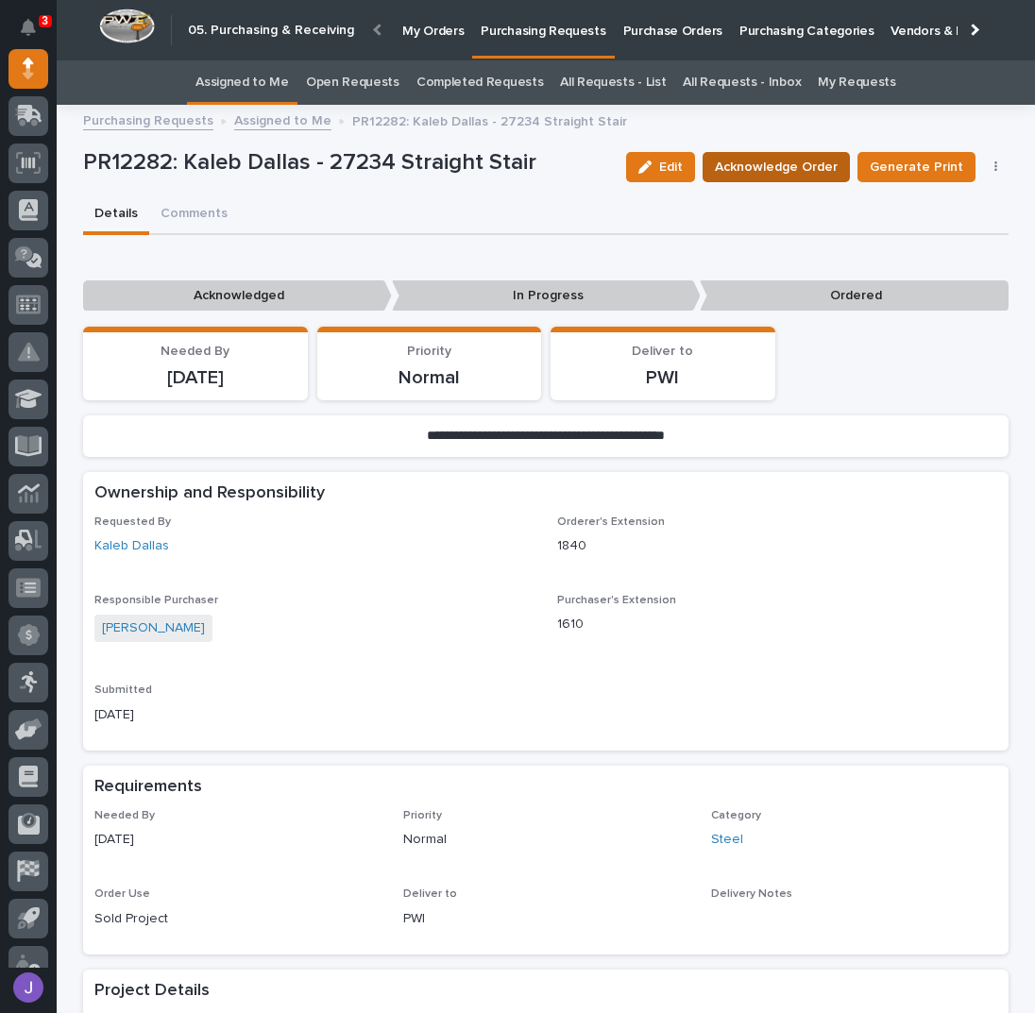
click at [785, 173] on span "Acknowledge Order" at bounding box center [776, 167] width 123 height 23
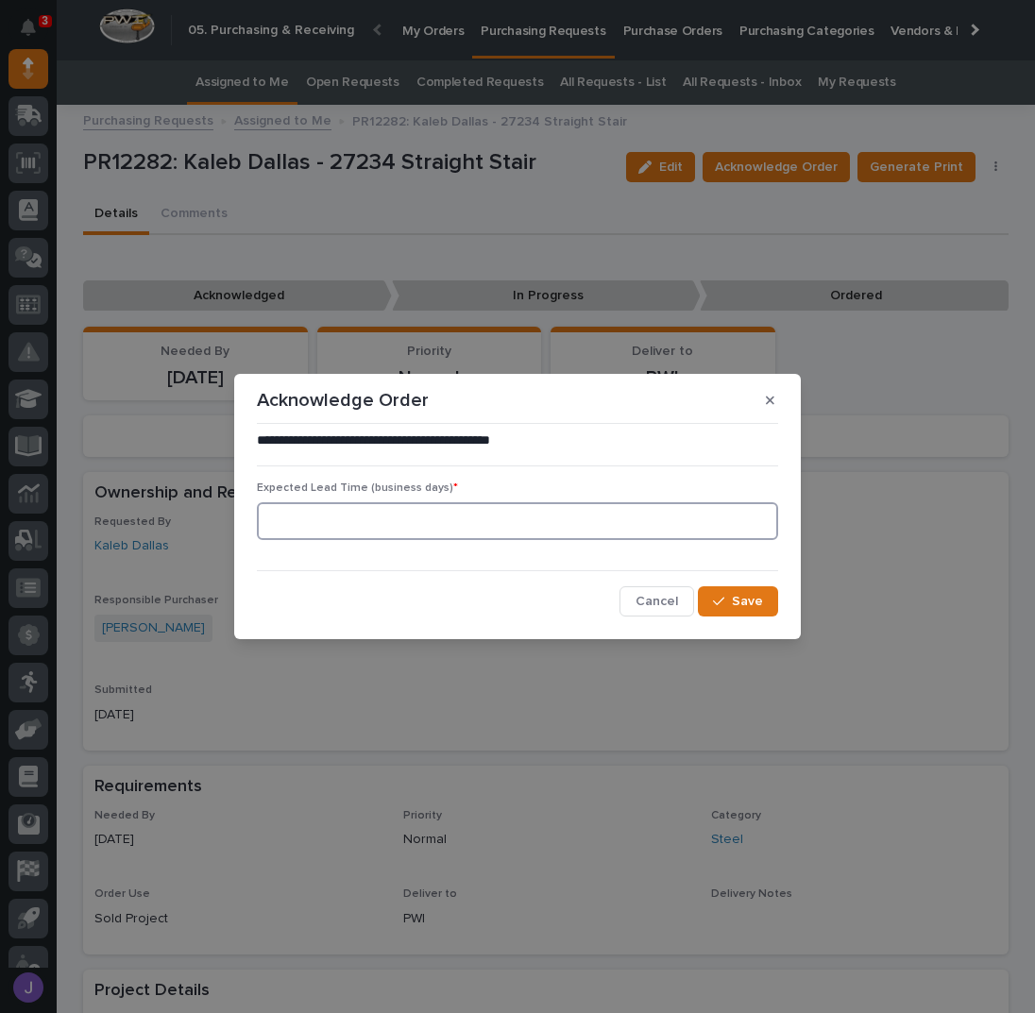
click at [514, 523] on input at bounding box center [517, 521] width 521 height 38
type input "0"
click at [732, 600] on div "button" at bounding box center [722, 601] width 19 height 13
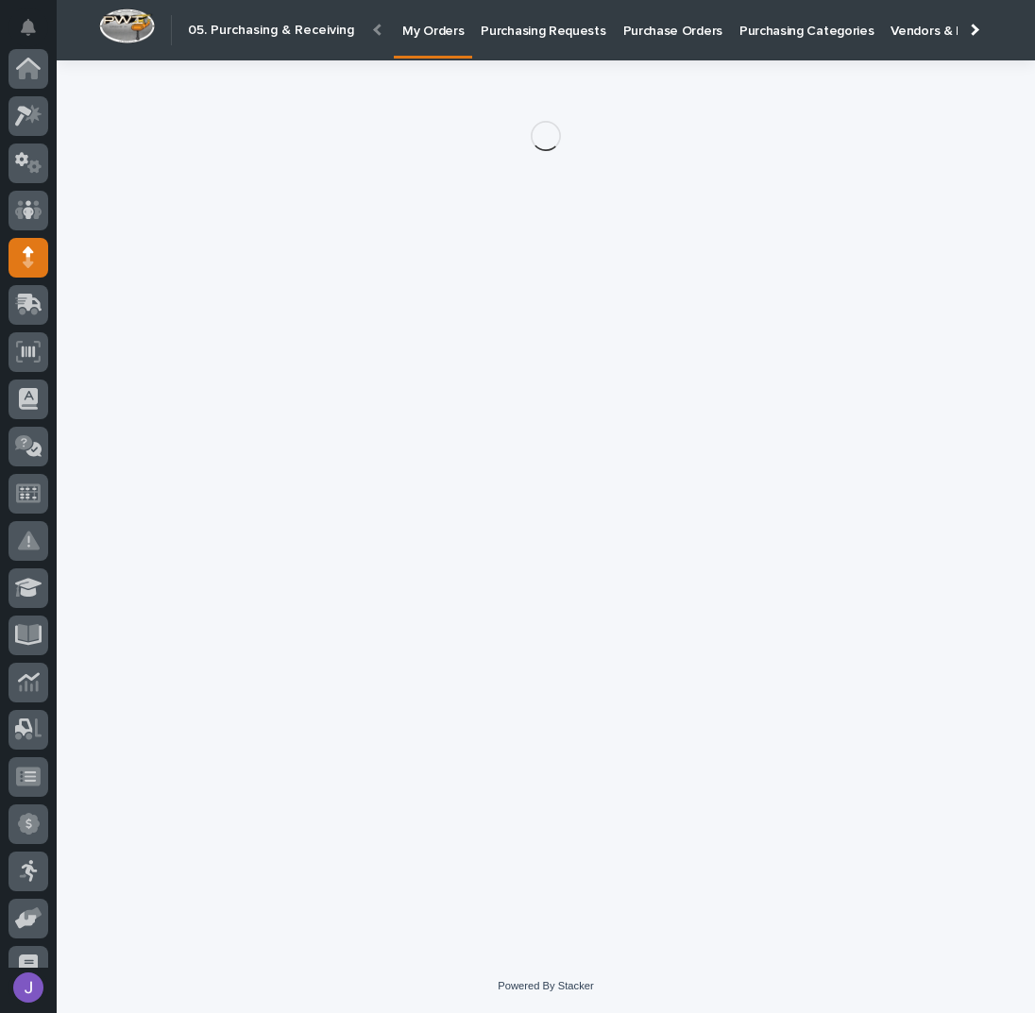
scroll to position [189, 0]
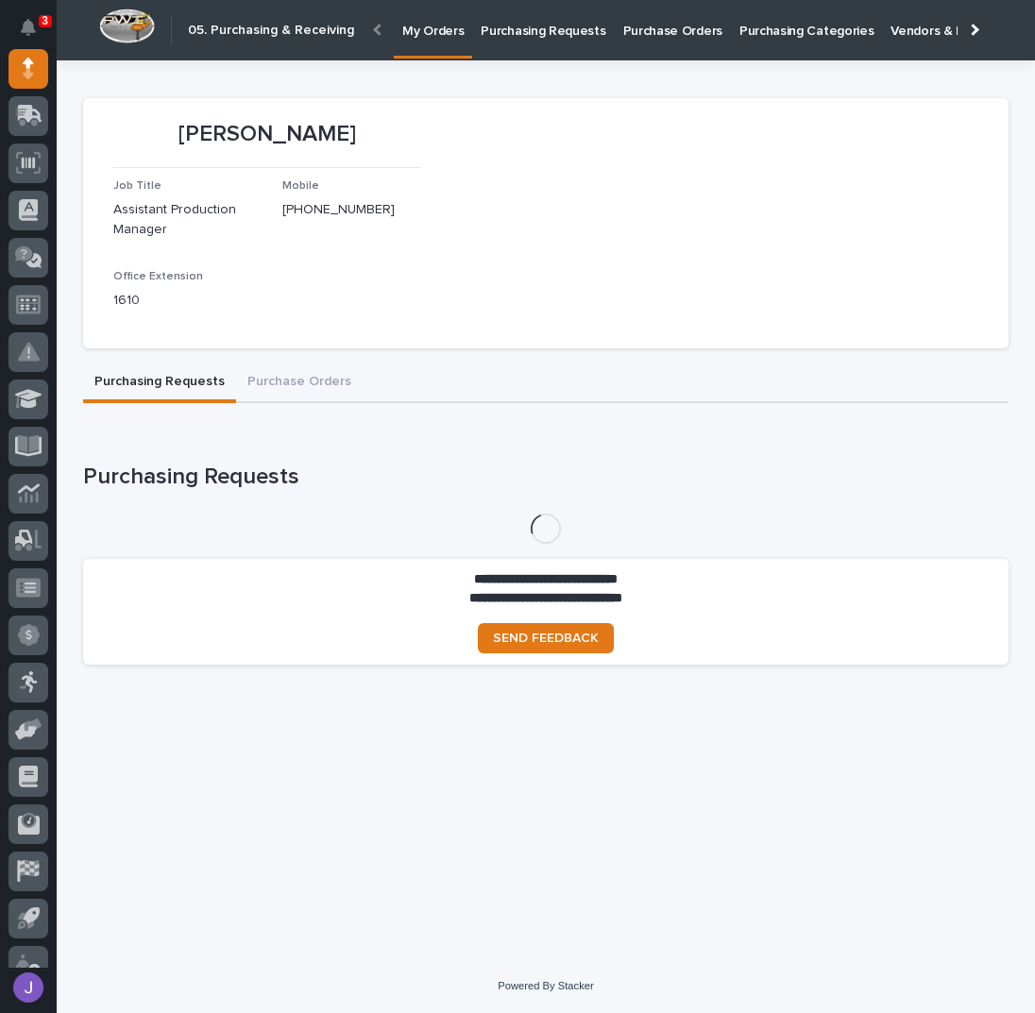
click at [502, 50] on link "Purchasing Requests" at bounding box center [543, 29] width 142 height 59
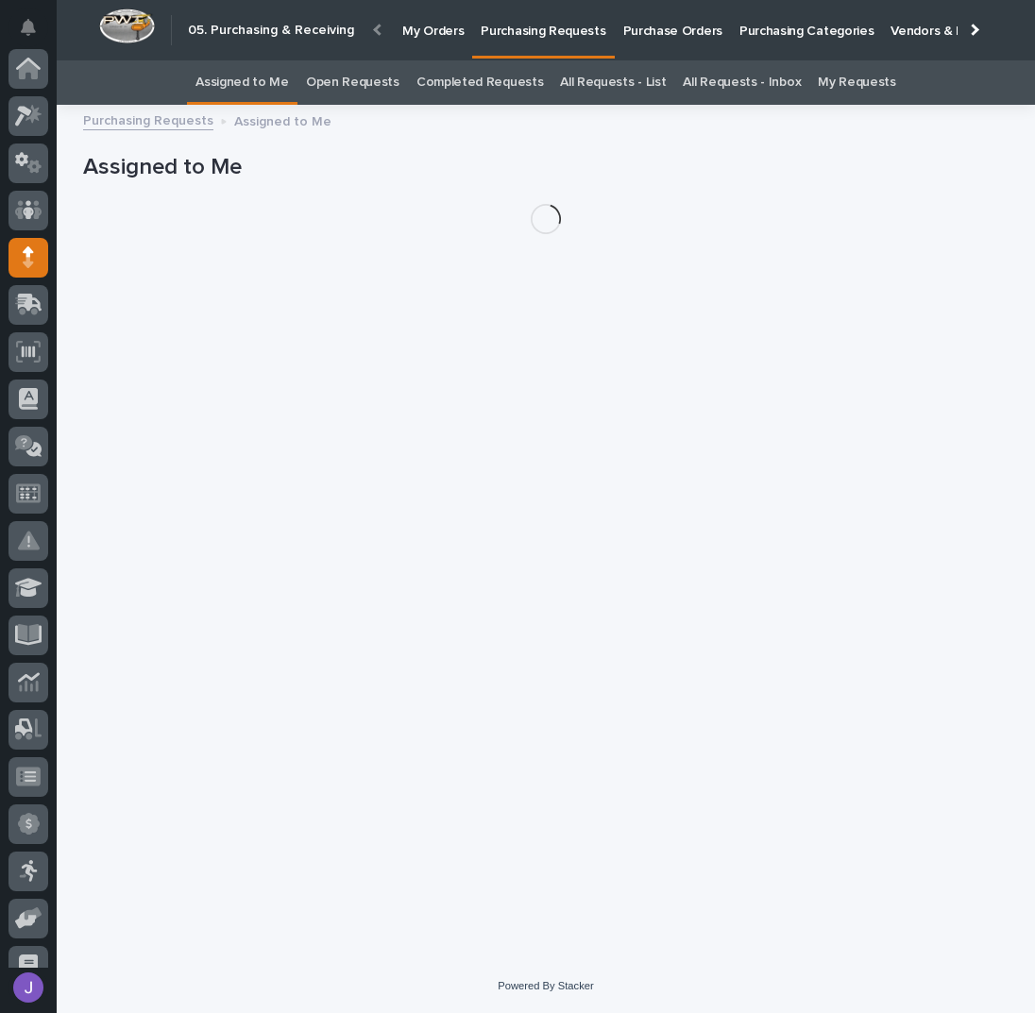
scroll to position [189, 0]
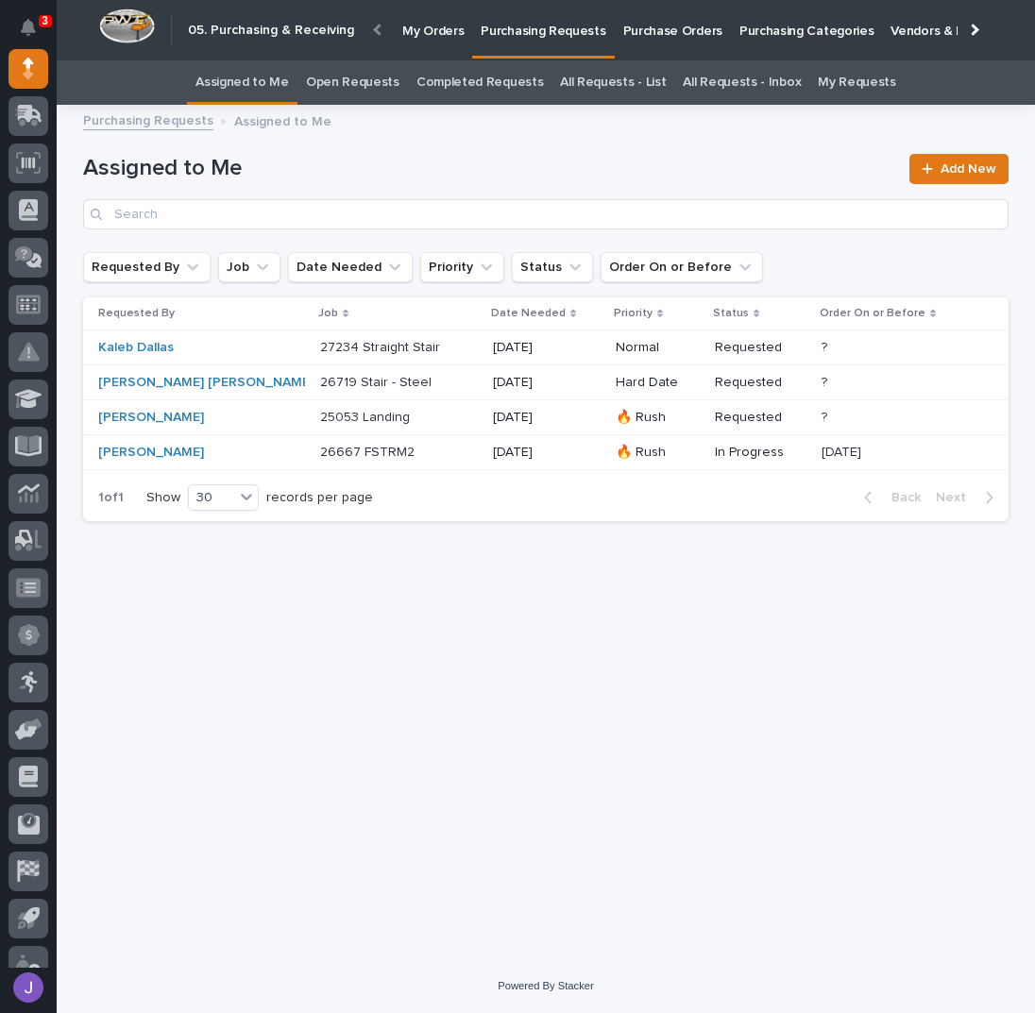
click at [386, 428] on div "25053 Landing 25053 Landing" at bounding box center [398, 417] width 157 height 31
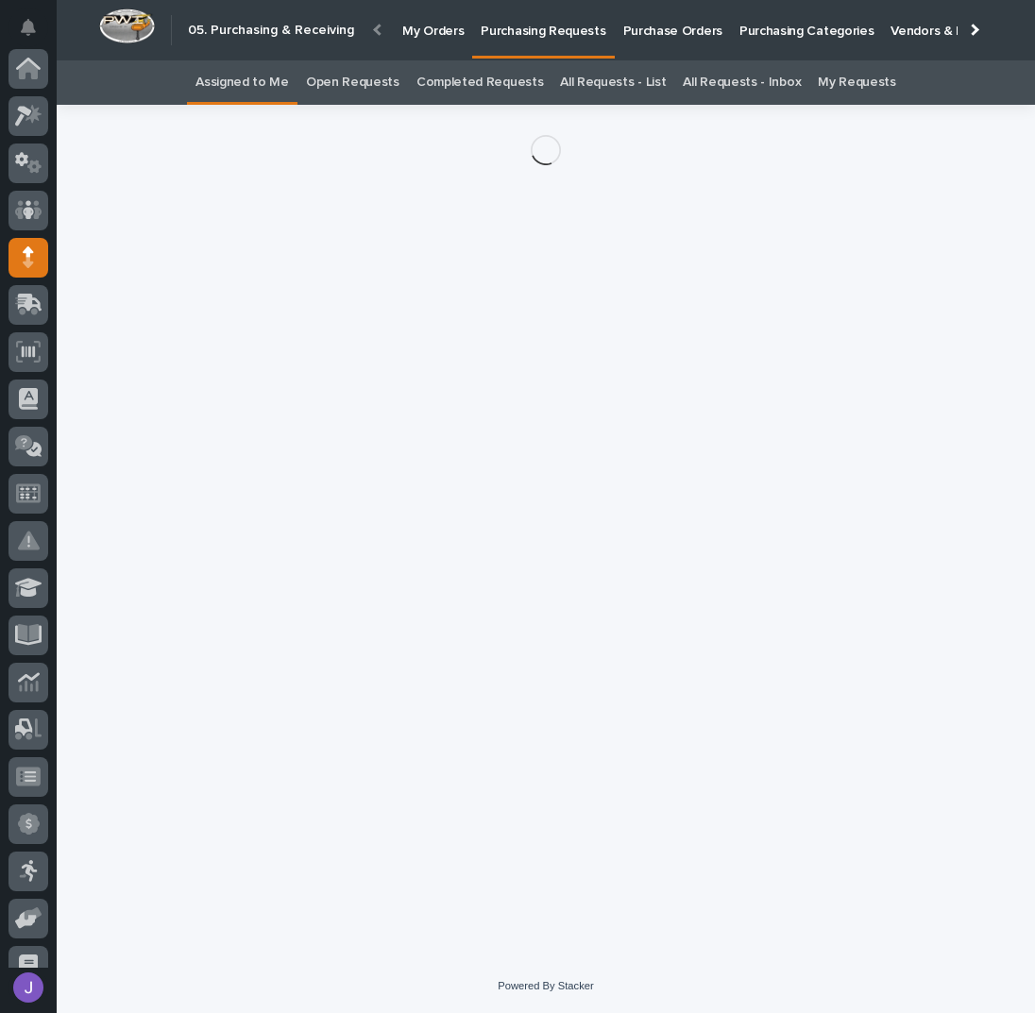
scroll to position [189, 0]
